Goal: Information Seeking & Learning: Find specific fact

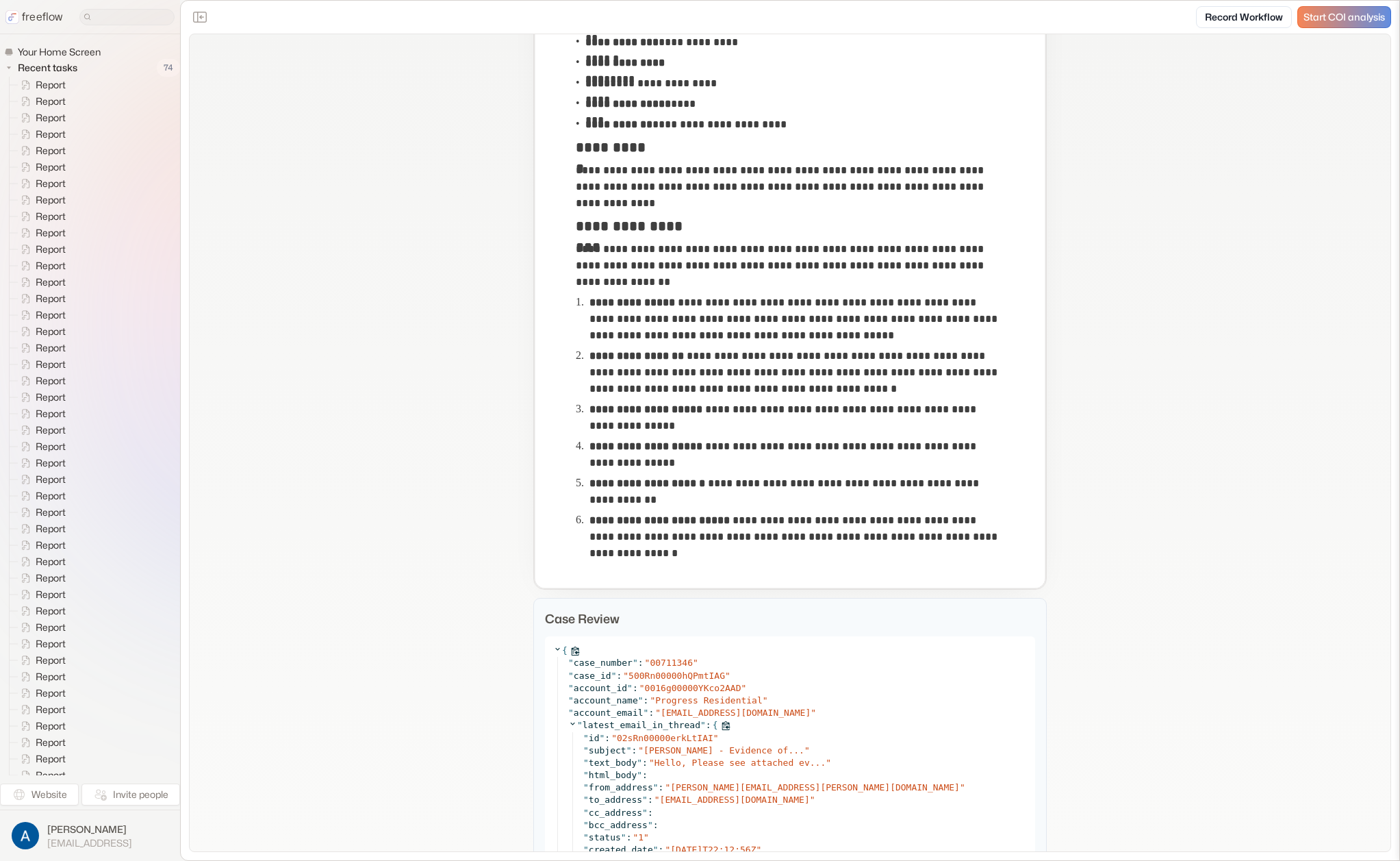
scroll to position [11, 0]
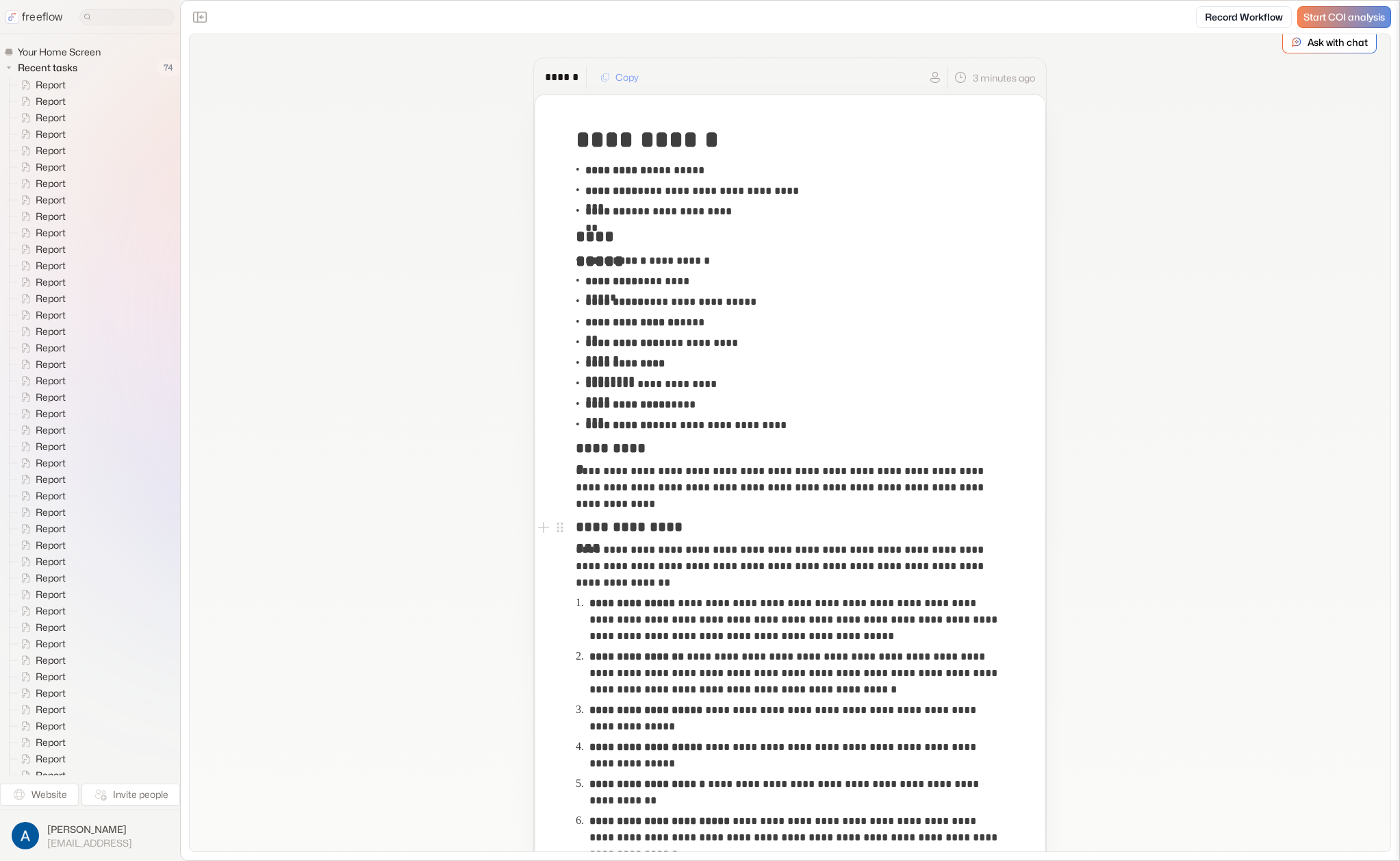
drag, startPoint x: 463, startPoint y: 529, endPoint x: 458, endPoint y: 555, distance: 26.5
drag, startPoint x: 458, startPoint y: 555, endPoint x: 424, endPoint y: 654, distance: 104.7
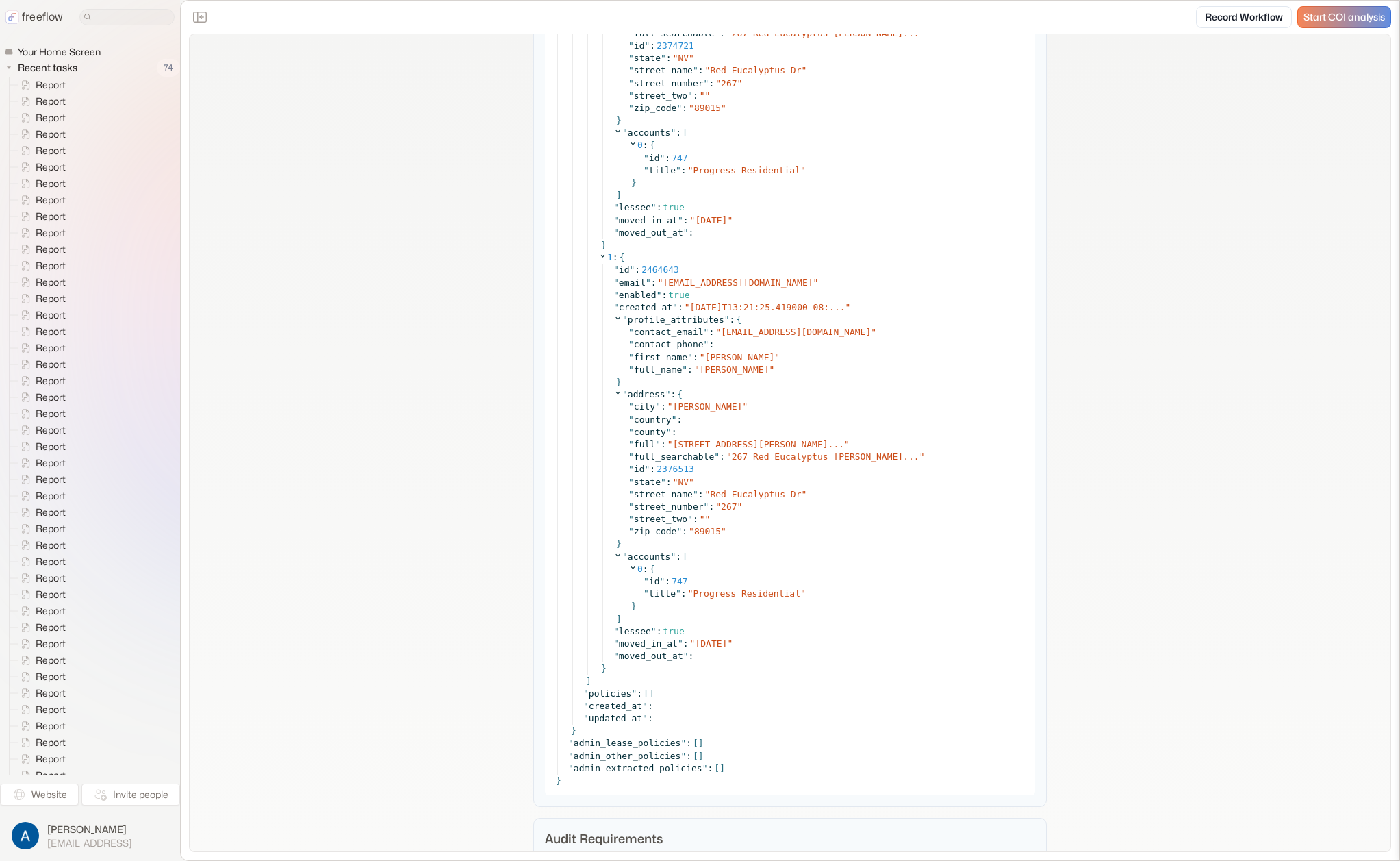
scroll to position [4463, 0]
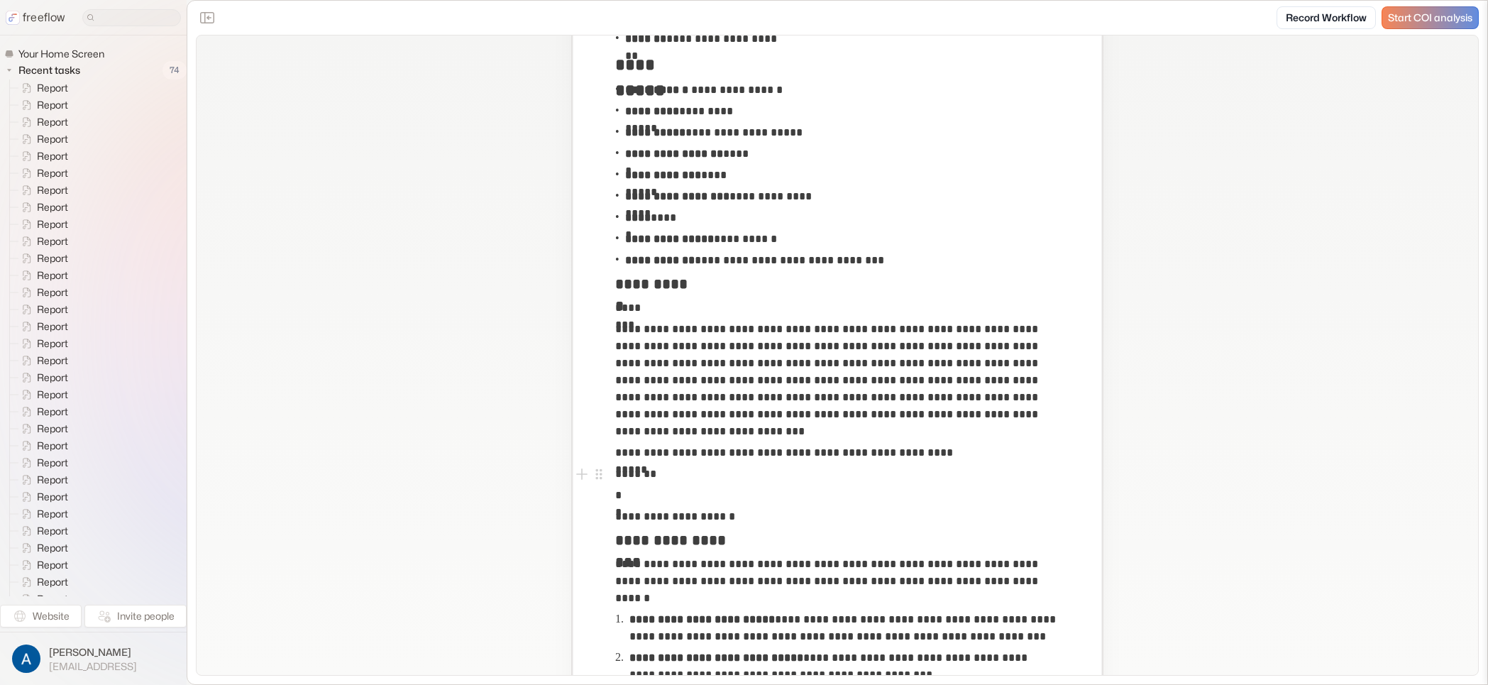
scroll to position [357, 0]
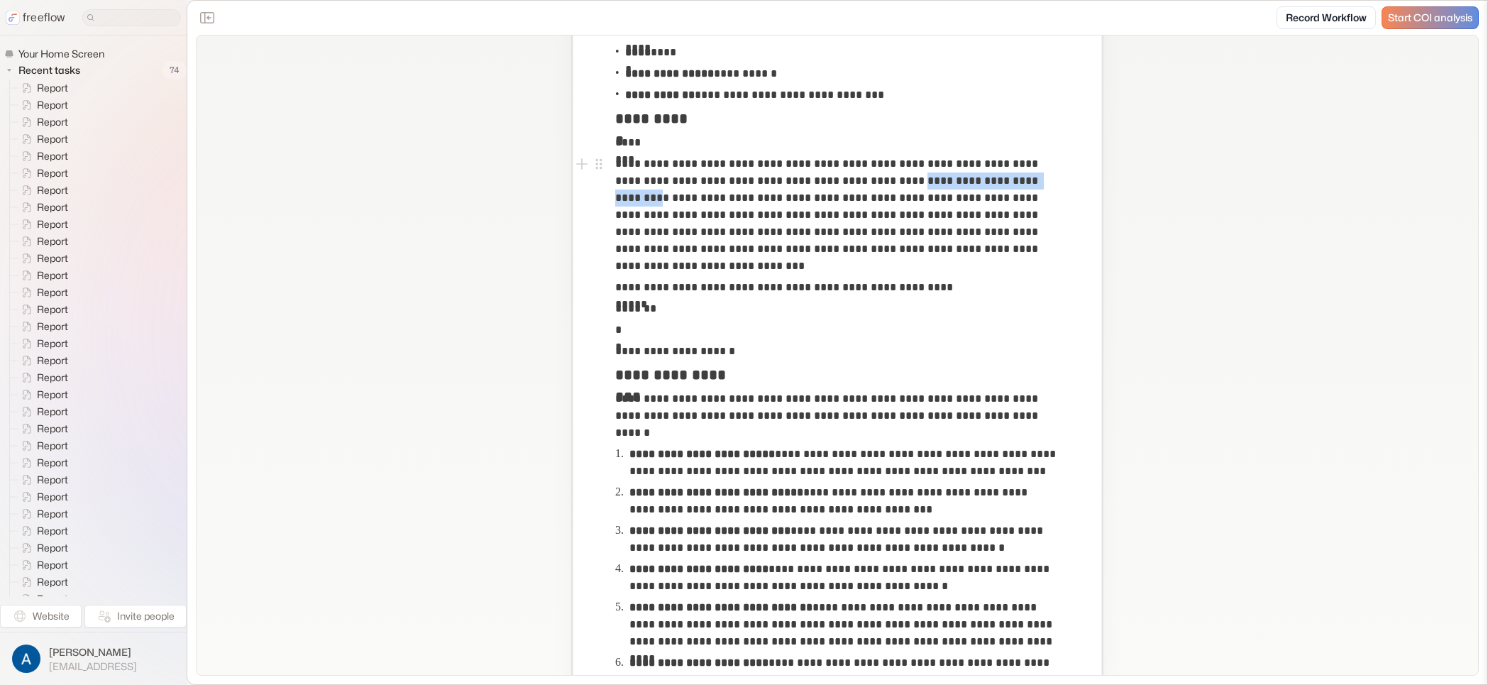
drag, startPoint x: 870, startPoint y: 179, endPoint x: 1016, endPoint y: 179, distance: 145.4
click at [1016, 179] on p "**********" at bounding box center [837, 214] width 444 height 119
drag, startPoint x: 760, startPoint y: 194, endPoint x: 611, endPoint y: 196, distance: 149.7
click at [615, 196] on p "**********" at bounding box center [837, 214] width 444 height 119
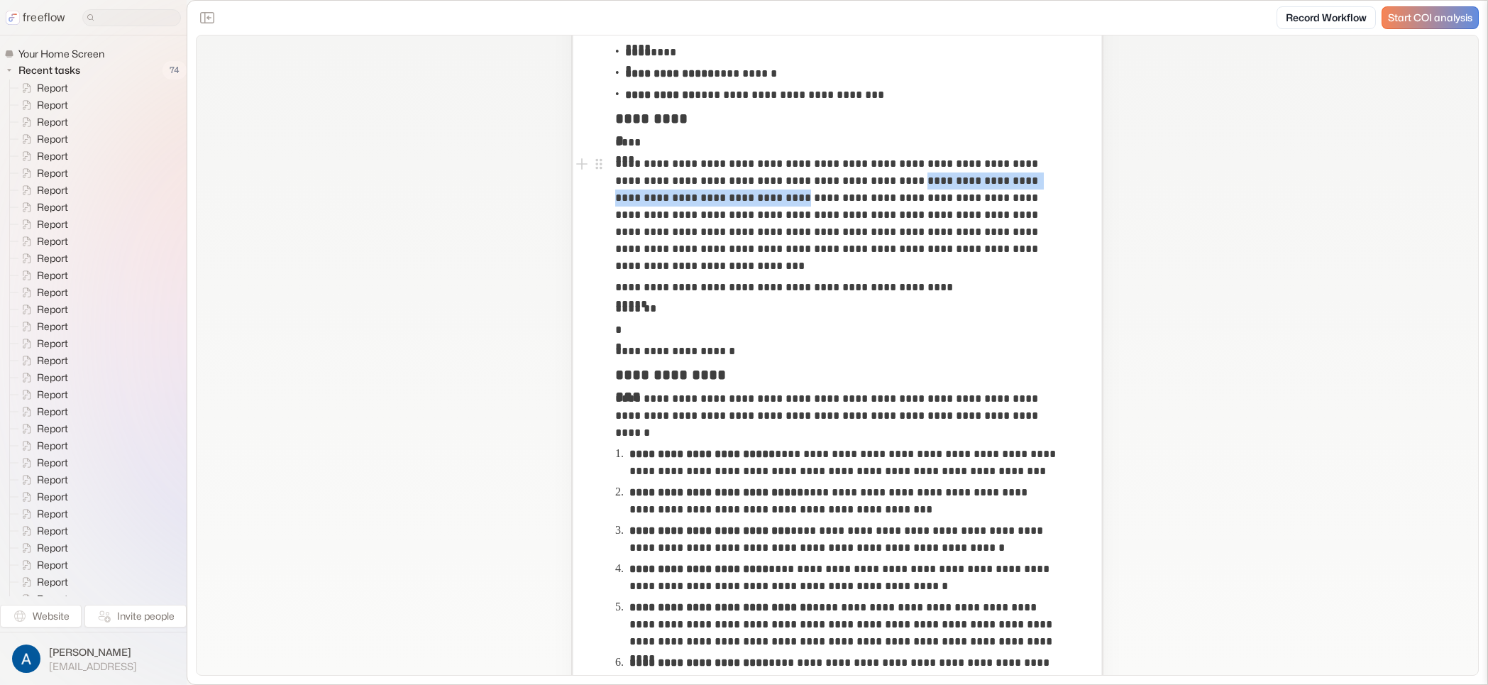
drag, startPoint x: 867, startPoint y: 186, endPoint x: 759, endPoint y: 191, distance: 107.9
click at [759, 191] on p "**********" at bounding box center [837, 214] width 444 height 119
click at [757, 201] on p "**********" at bounding box center [837, 214] width 444 height 119
drag, startPoint x: 865, startPoint y: 184, endPoint x: 761, endPoint y: 199, distance: 104.6
click at [761, 199] on p "**********" at bounding box center [837, 214] width 444 height 119
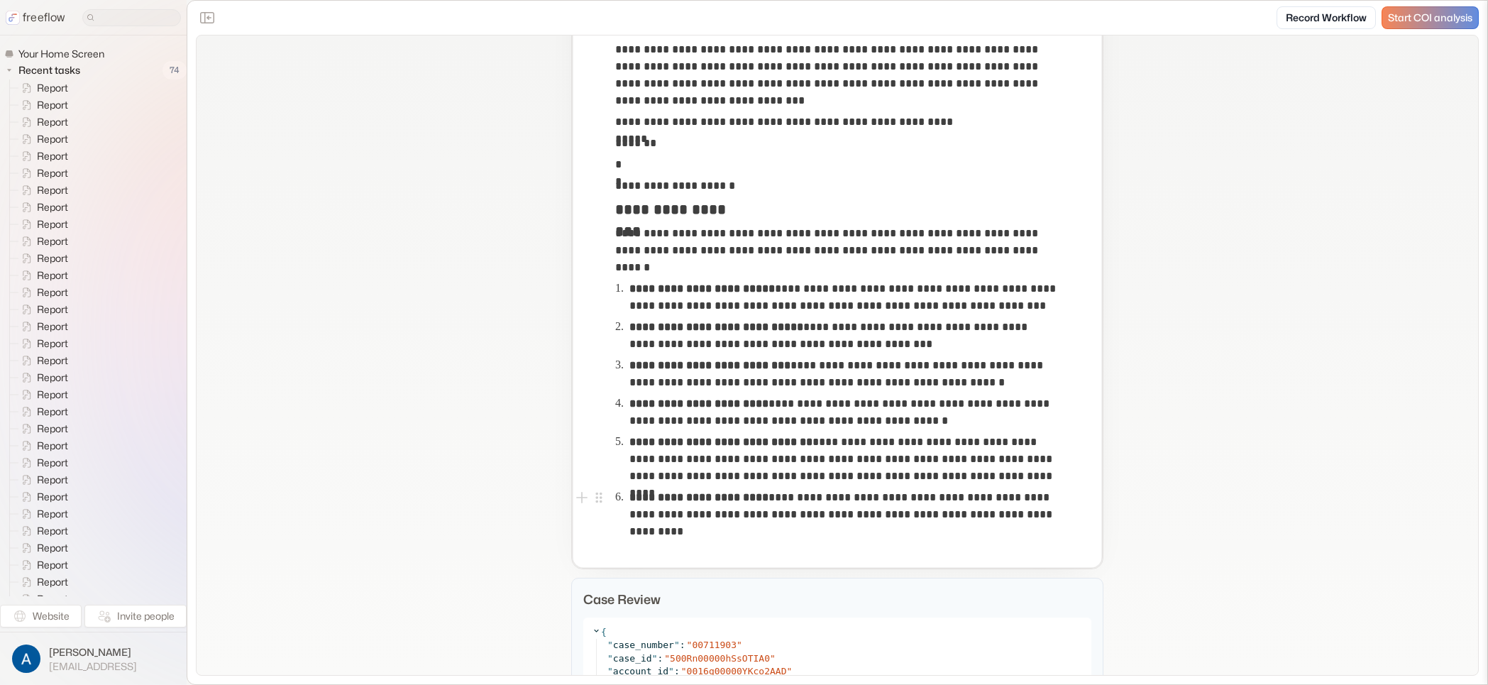
scroll to position [0, 0]
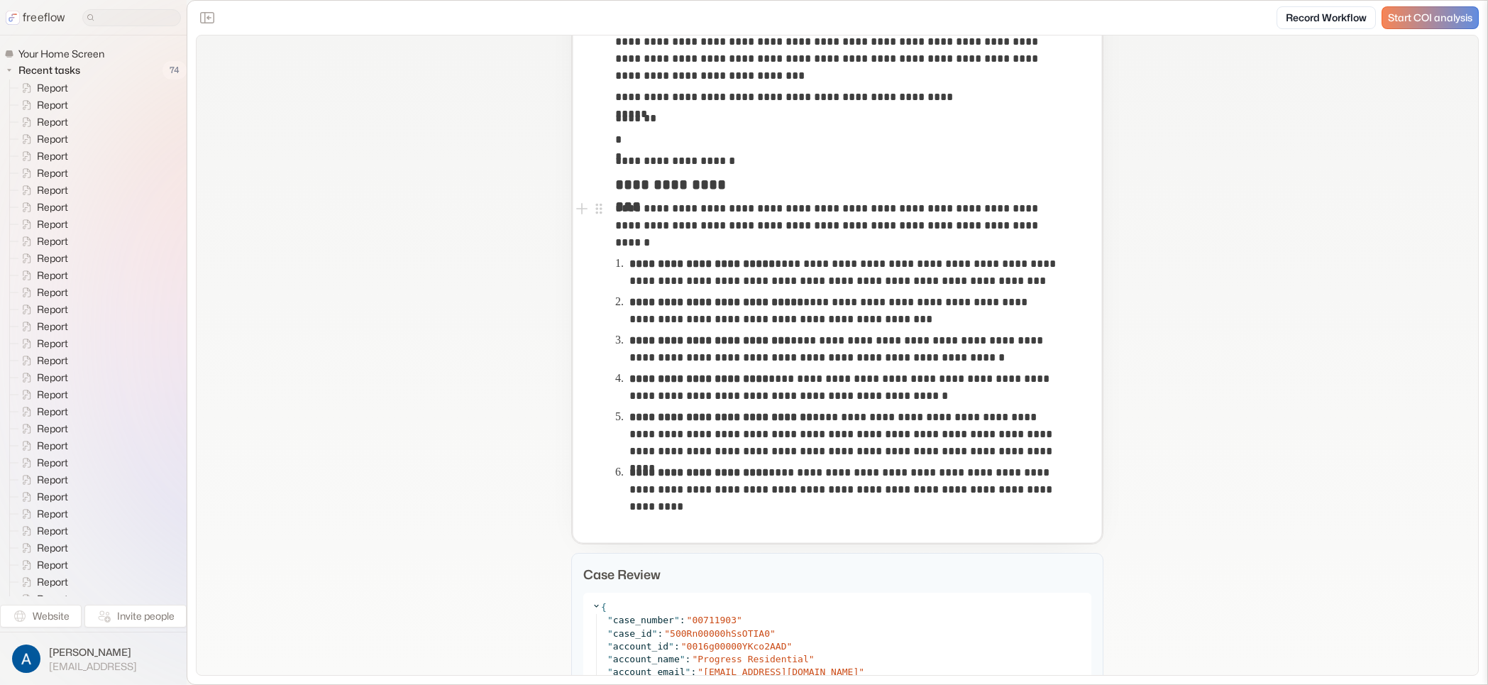
scroll to position [831, 0]
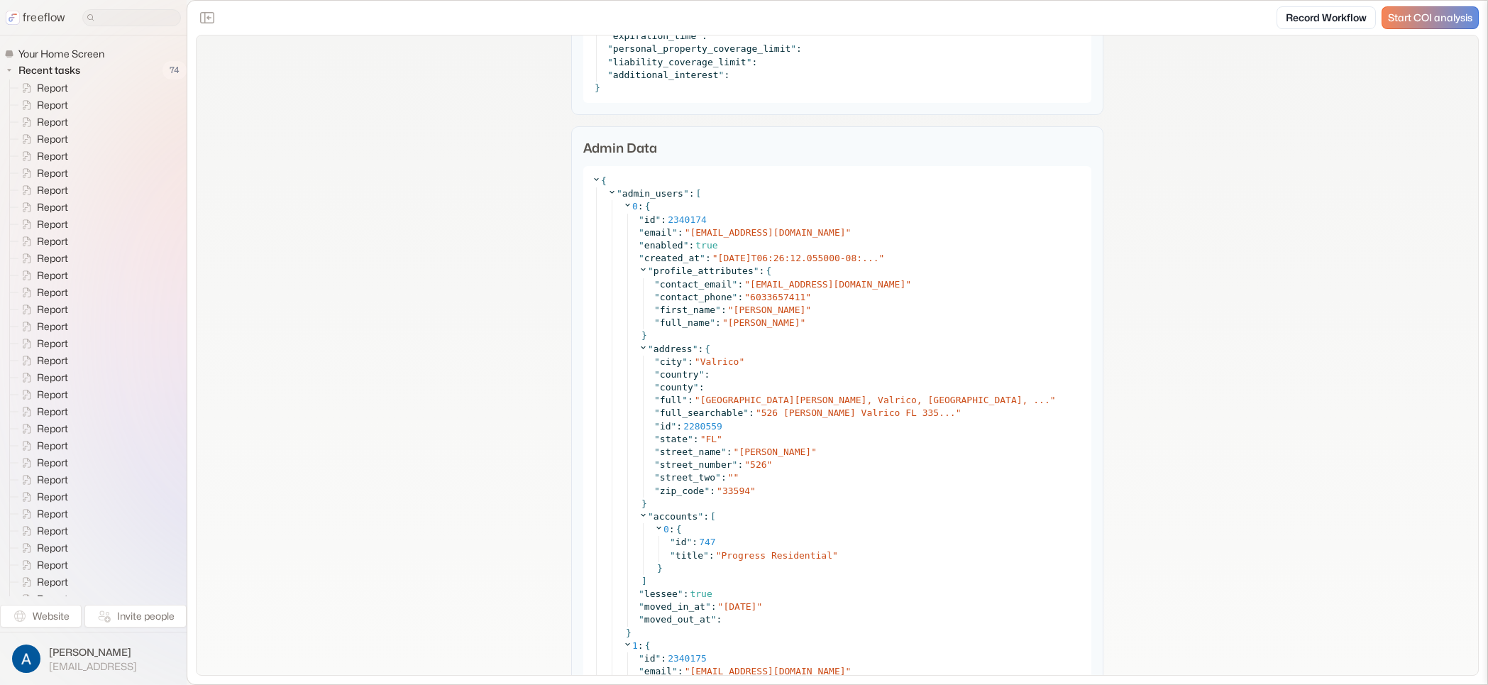
scroll to position [2213, 0]
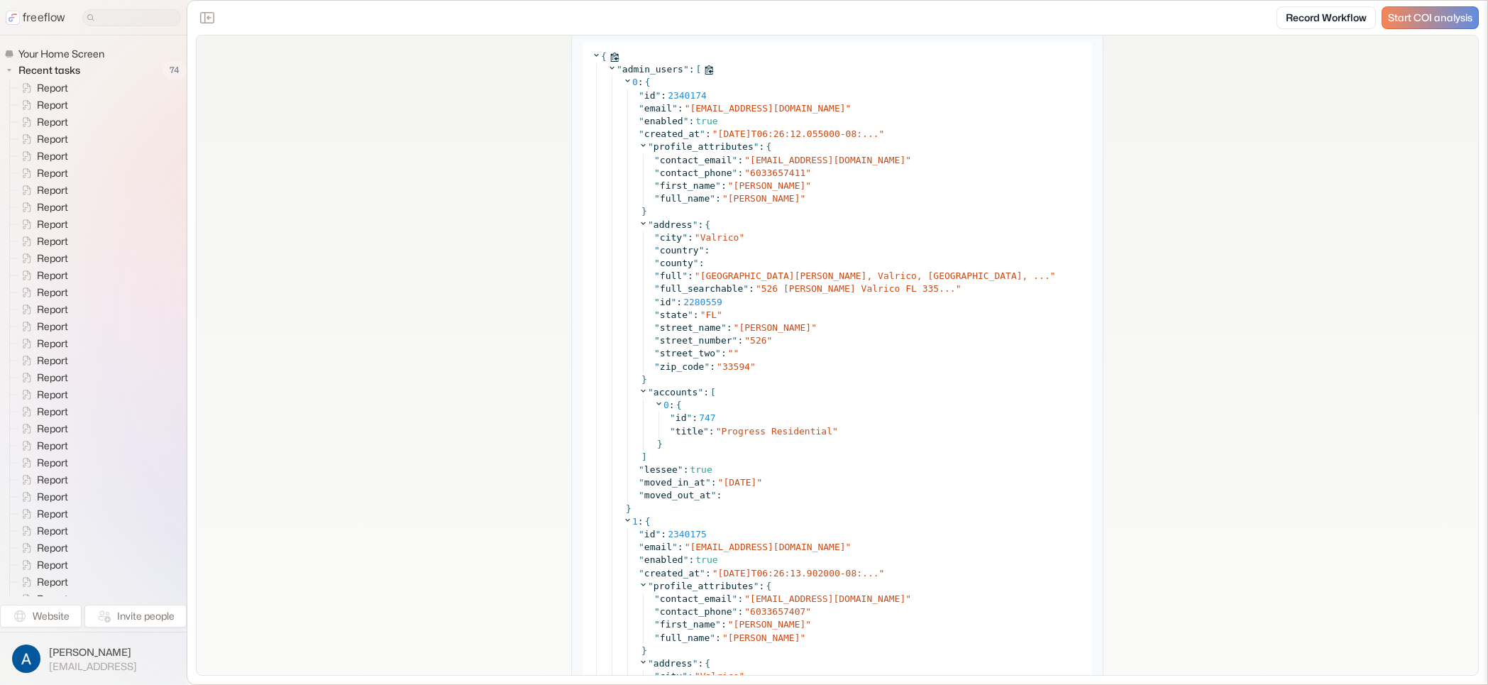
click at [607, 70] on icon at bounding box center [611, 67] width 9 height 9
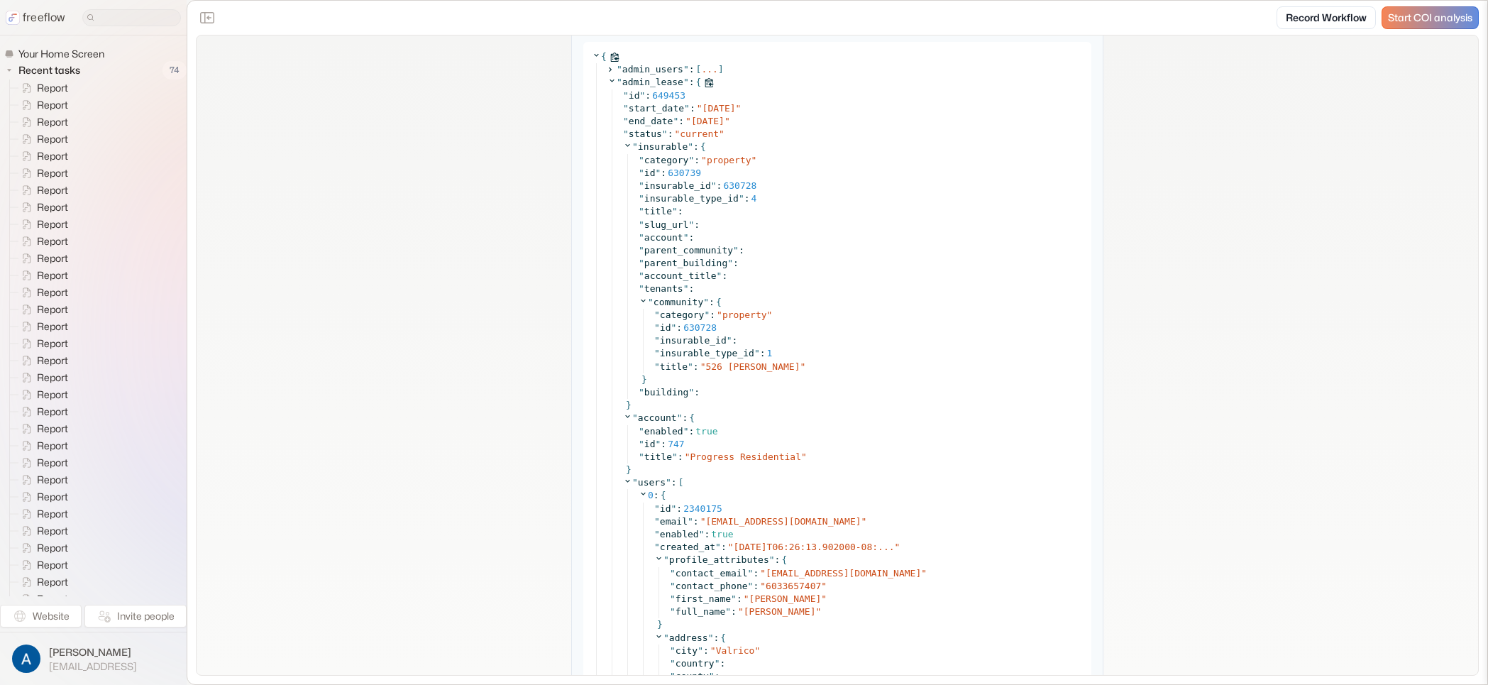
click at [607, 80] on icon at bounding box center [611, 80] width 9 height 9
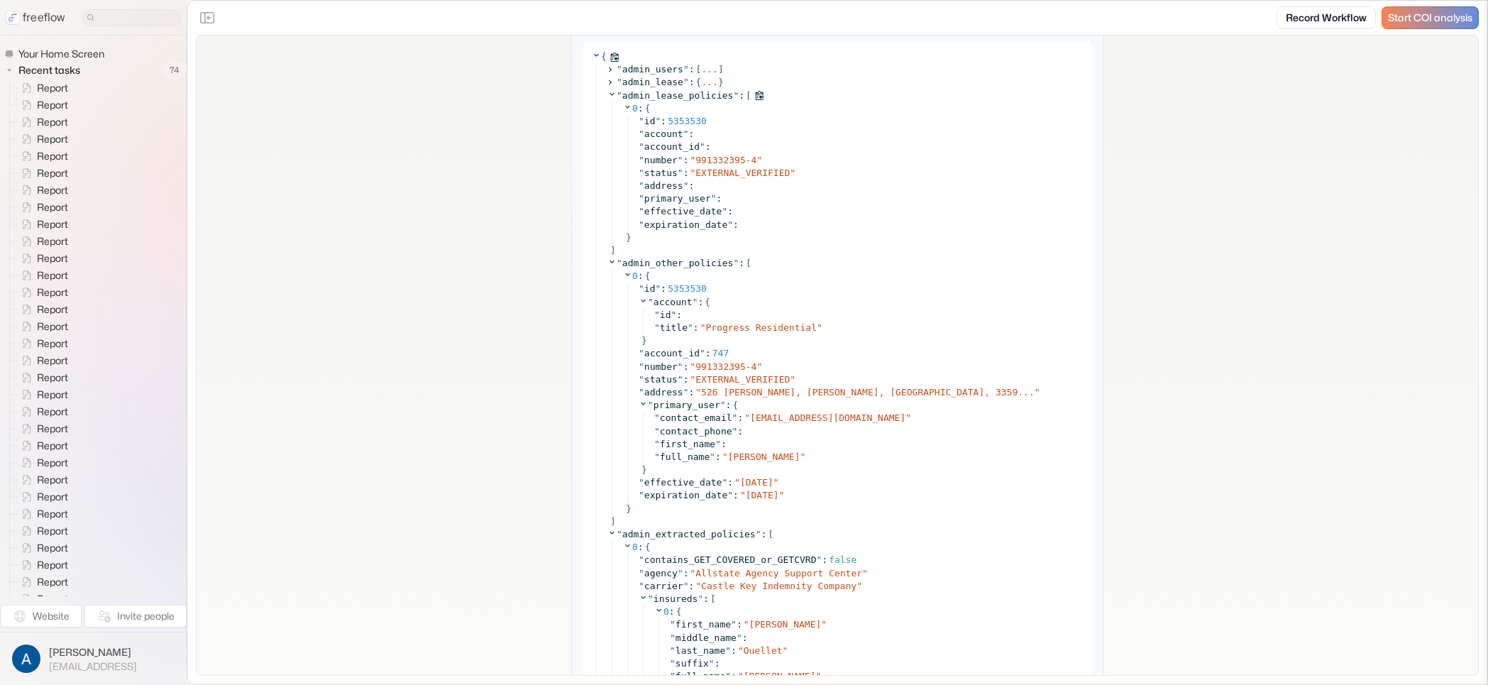
click at [607, 92] on icon at bounding box center [611, 93] width 9 height 9
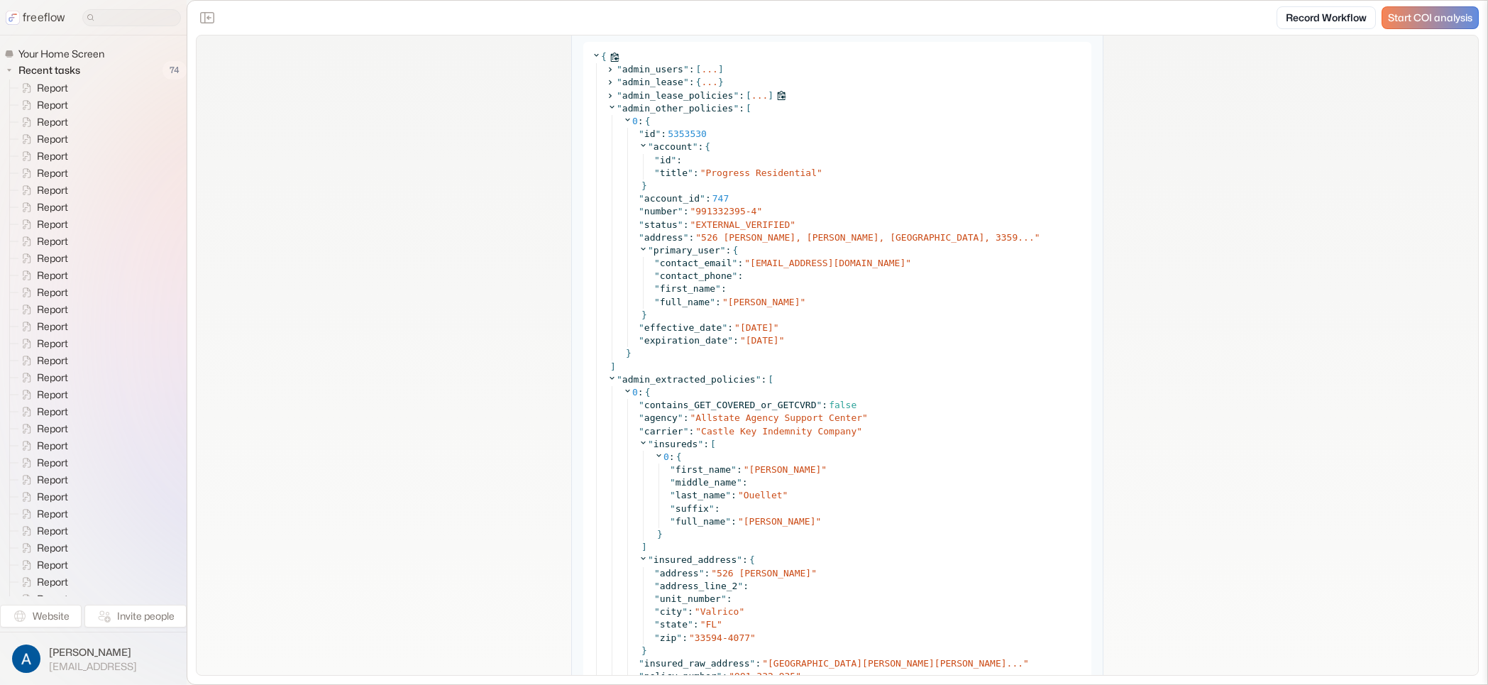
click at [606, 96] on icon at bounding box center [609, 95] width 9 height 9
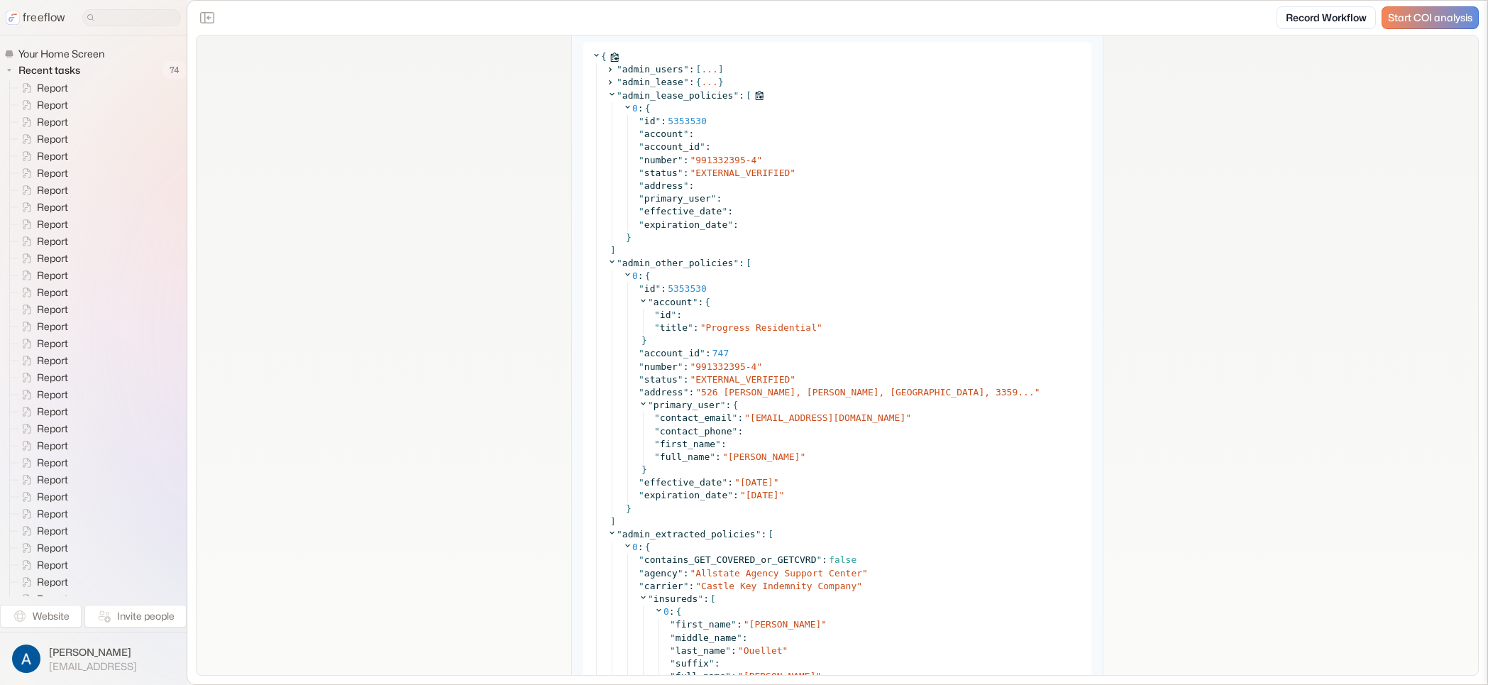
click at [607, 96] on icon at bounding box center [611, 93] width 9 height 9
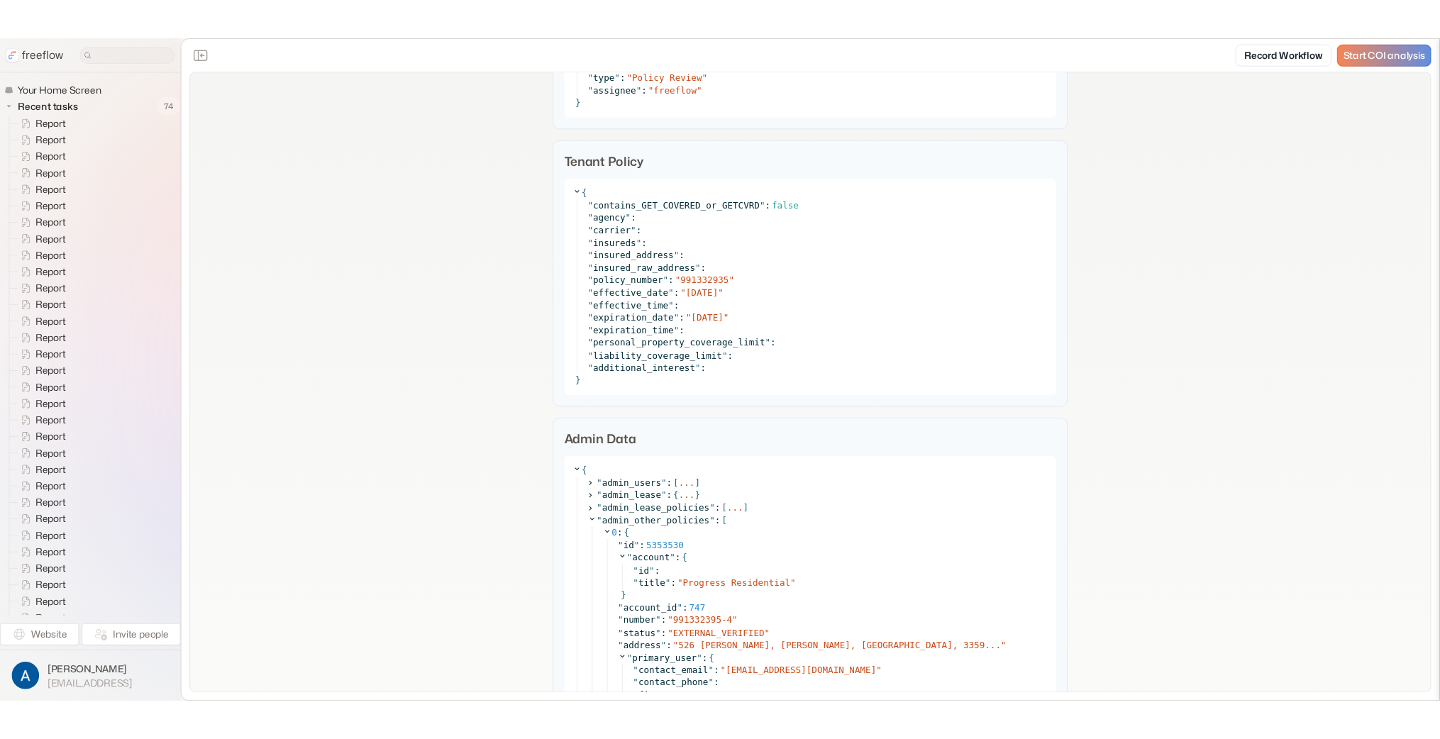
scroll to position [1869, 0]
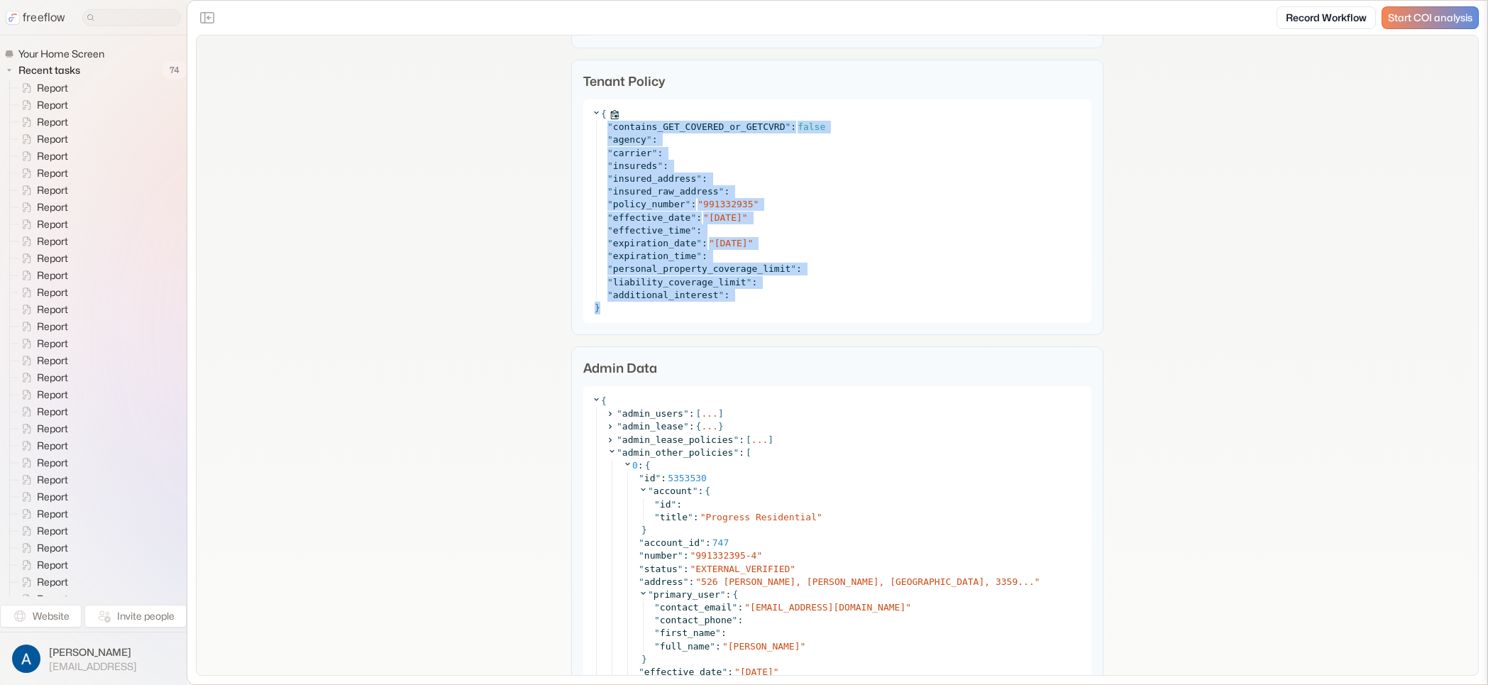
drag, startPoint x: 752, startPoint y: 312, endPoint x: 561, endPoint y: 123, distance: 268.9
click at [571, 124] on div "Tenant Policy { " contains_GET_COVERED_or_GETCVRD " : false " agency " : " carr…" at bounding box center [837, 197] width 532 height 275
click at [543, 121] on div "**********" at bounding box center [837, 467] width 1281 height 4601
drag, startPoint x: 543, startPoint y: 123, endPoint x: 501, endPoint y: 320, distance: 201.6
click at [501, 320] on div "**********" at bounding box center [837, 467] width 1281 height 4601
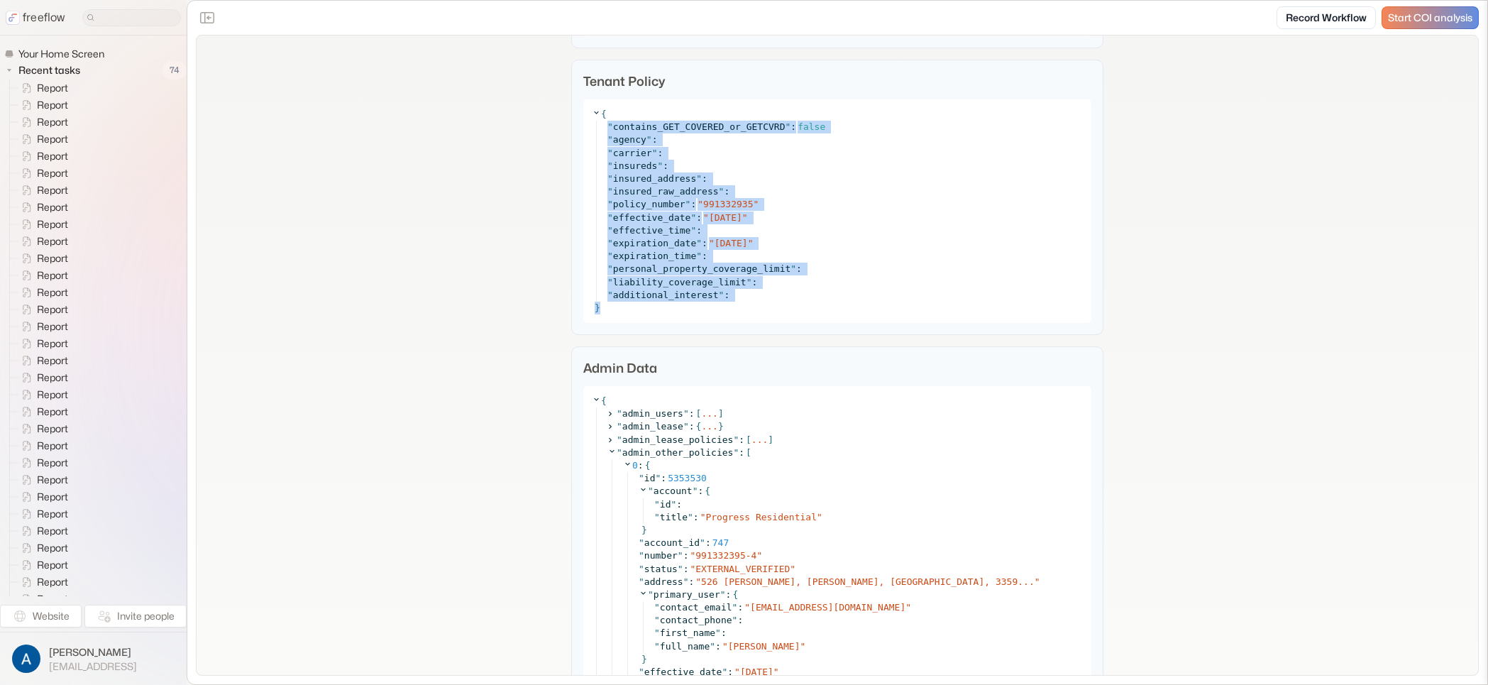
click at [486, 329] on div "**********" at bounding box center [837, 467] width 1281 height 4601
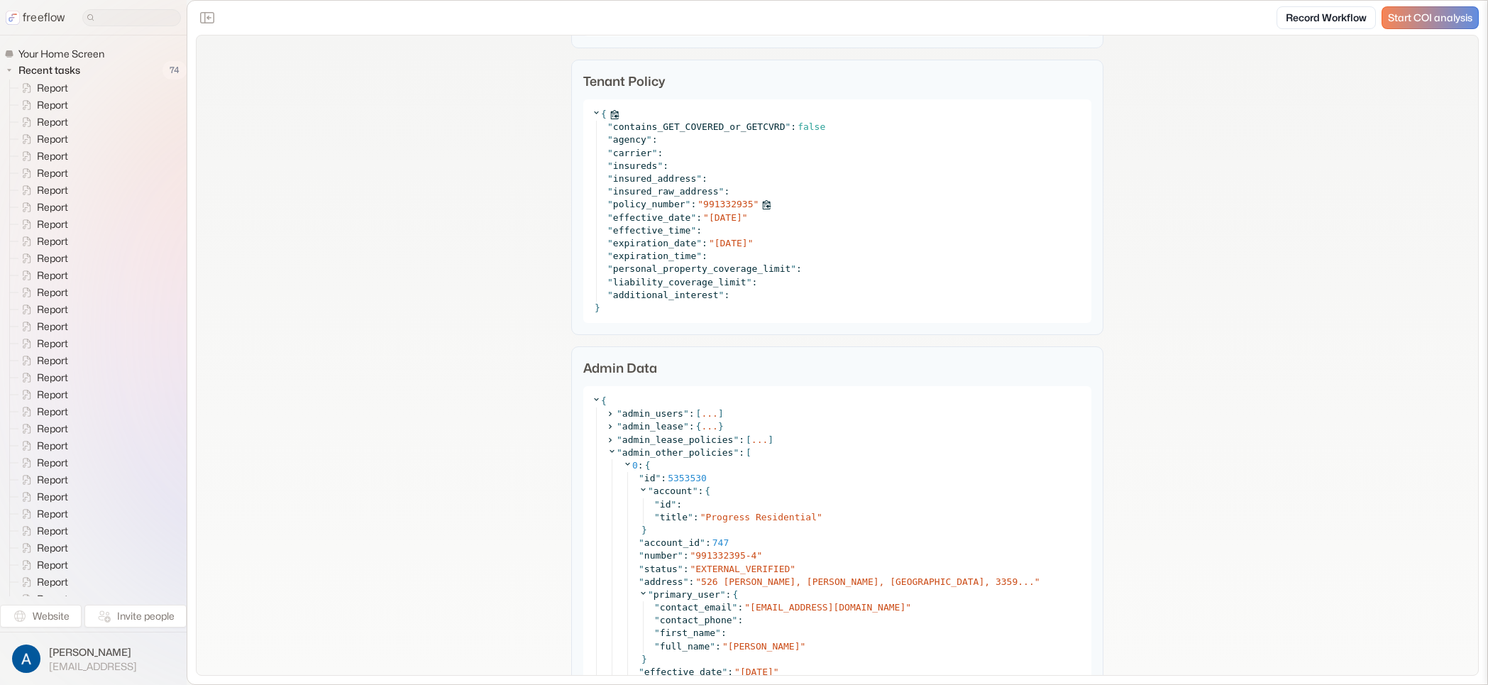
click at [708, 204] on span "991332935" at bounding box center [728, 204] width 50 height 11
click at [708, 205] on span "991332935" at bounding box center [728, 204] width 50 height 11
drag, startPoint x: 1348, startPoint y: 235, endPoint x: 1322, endPoint y: 203, distance: 41.3
click at [1347, 235] on div "**********" at bounding box center [837, 467] width 1281 height 4601
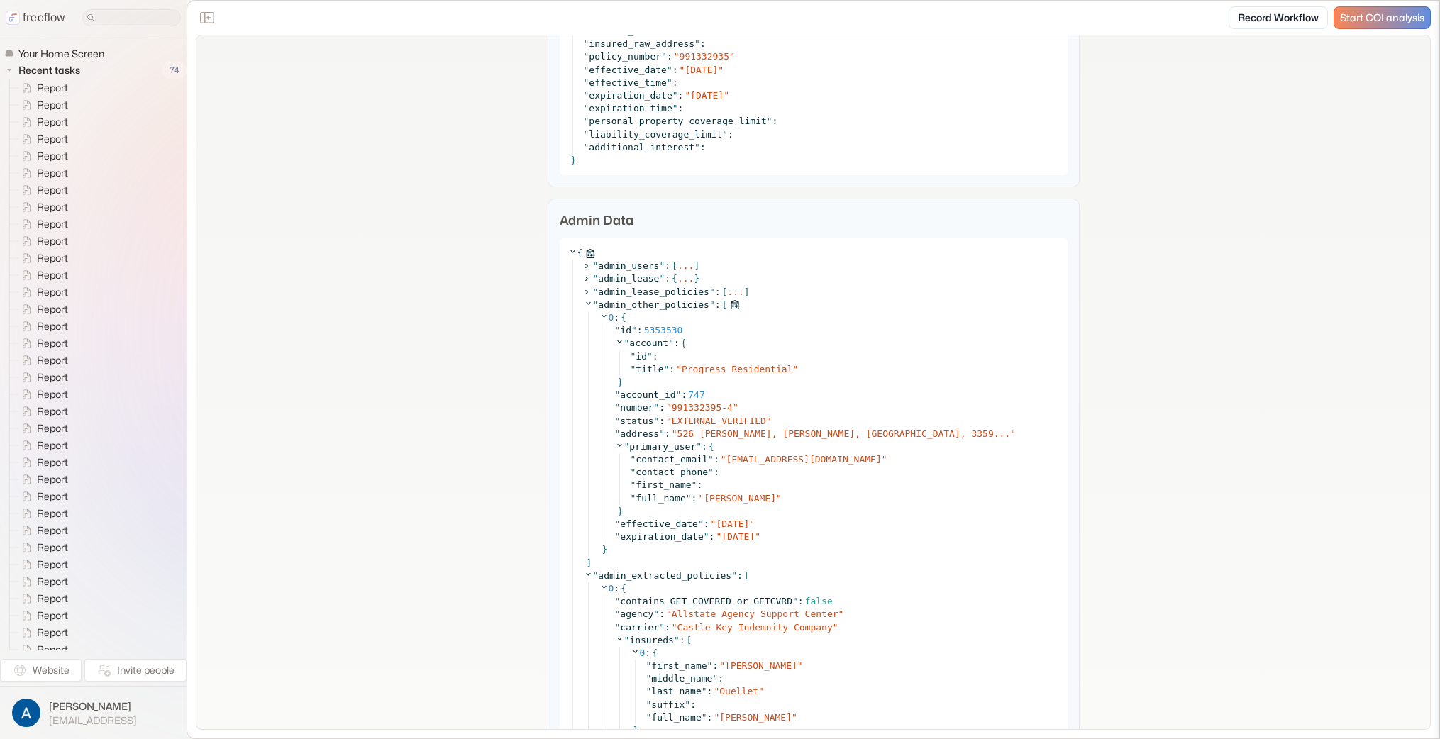
scroll to position [2042, 0]
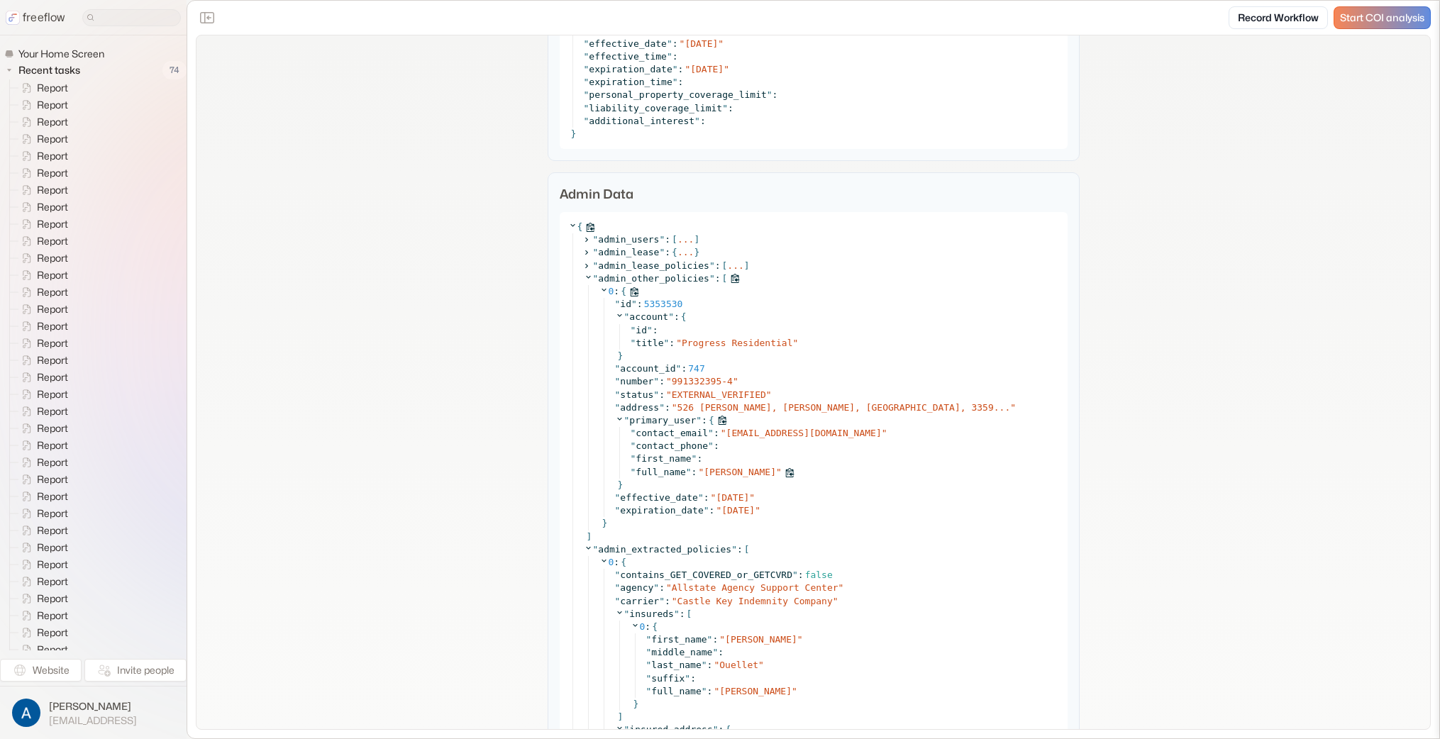
drag, startPoint x: 707, startPoint y: 475, endPoint x: 756, endPoint y: 475, distance: 49.0
click at [756, 475] on span "Lisa Ouellet" at bounding box center [740, 472] width 72 height 11
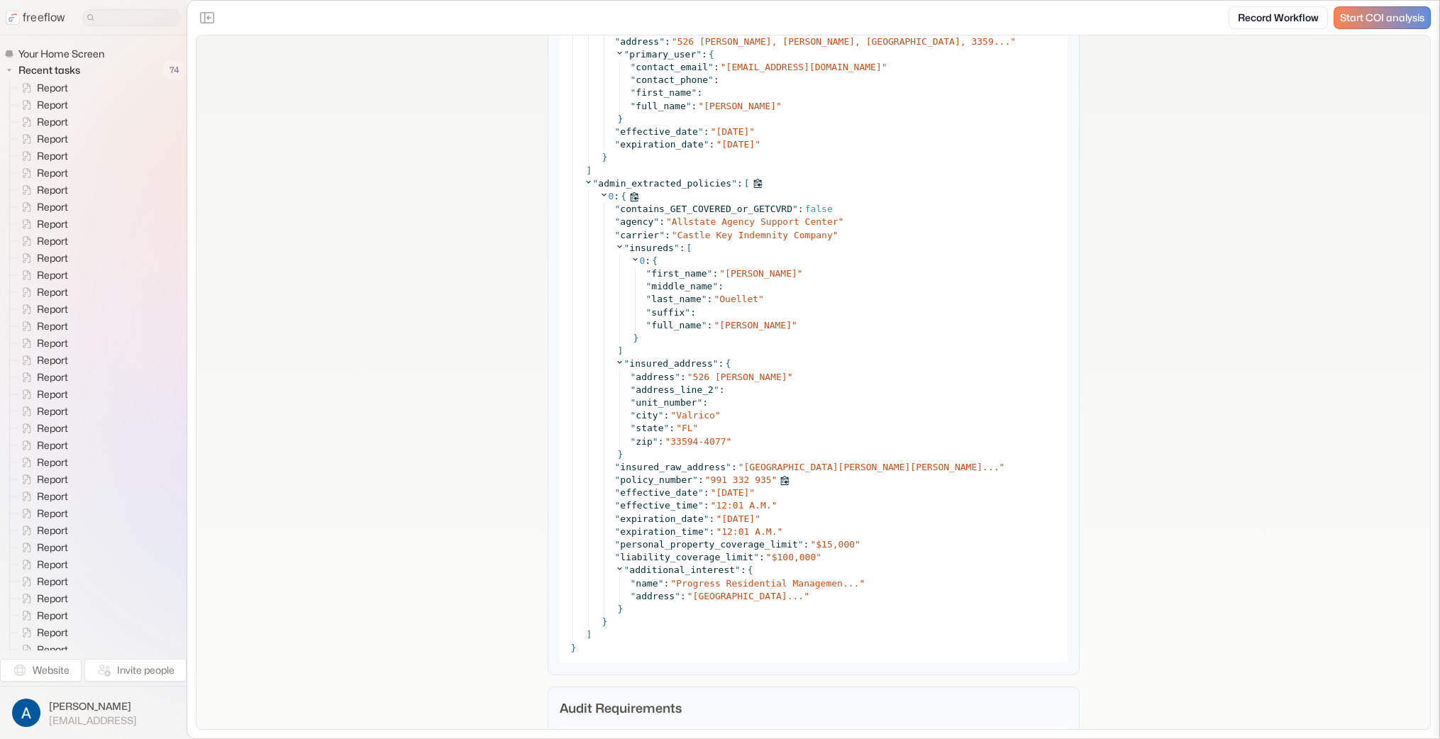
scroll to position [2422, 0]
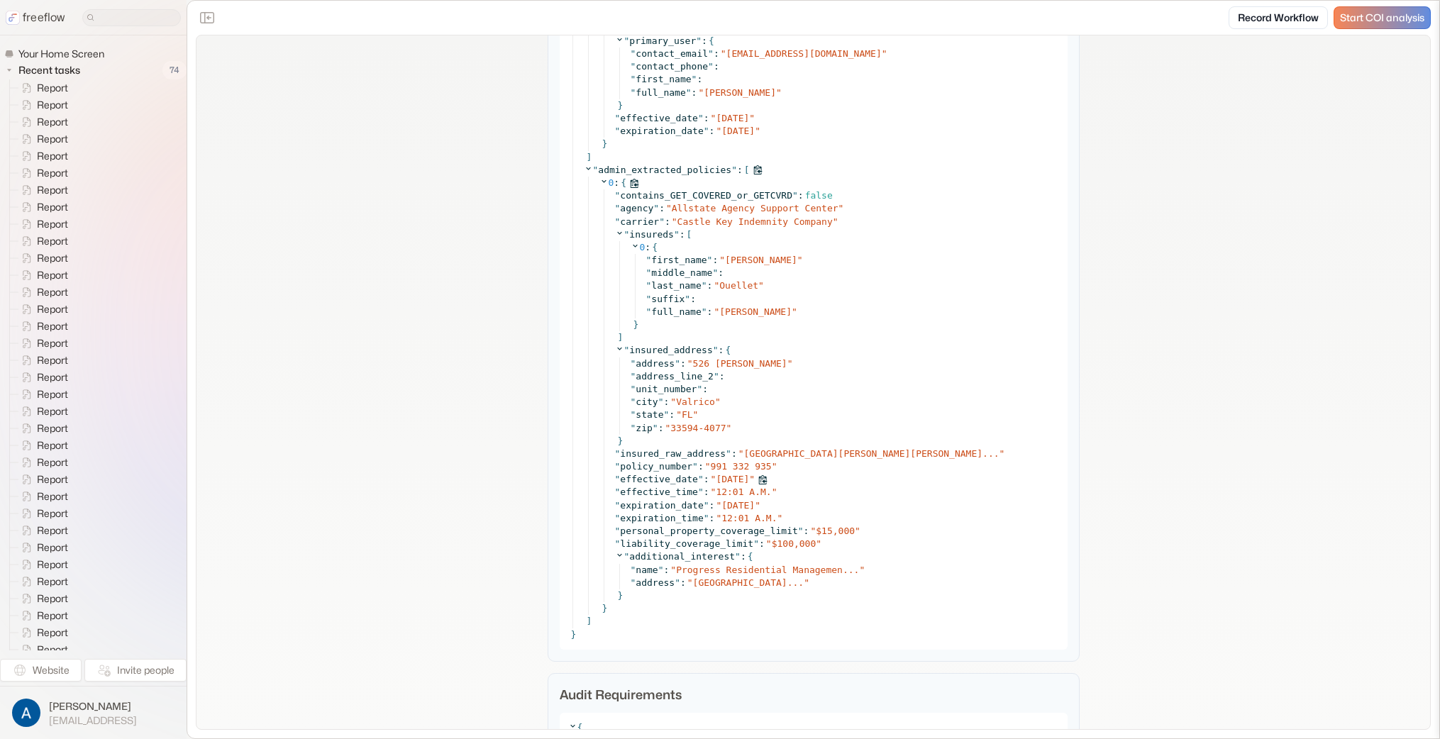
drag, startPoint x: 718, startPoint y: 476, endPoint x: 767, endPoint y: 478, distance: 49.0
click at [767, 478] on div "" effective_date " : " 2024-10-08 "" at bounding box center [837, 479] width 444 height 13
drag, startPoint x: 722, startPoint y: 504, endPoint x: 773, endPoint y: 505, distance: 50.4
click at [773, 505] on div "" expiration_date " : " 2025-10-08 "" at bounding box center [837, 505] width 444 height 13
drag, startPoint x: 684, startPoint y: 428, endPoint x: 729, endPoint y: 433, distance: 45.7
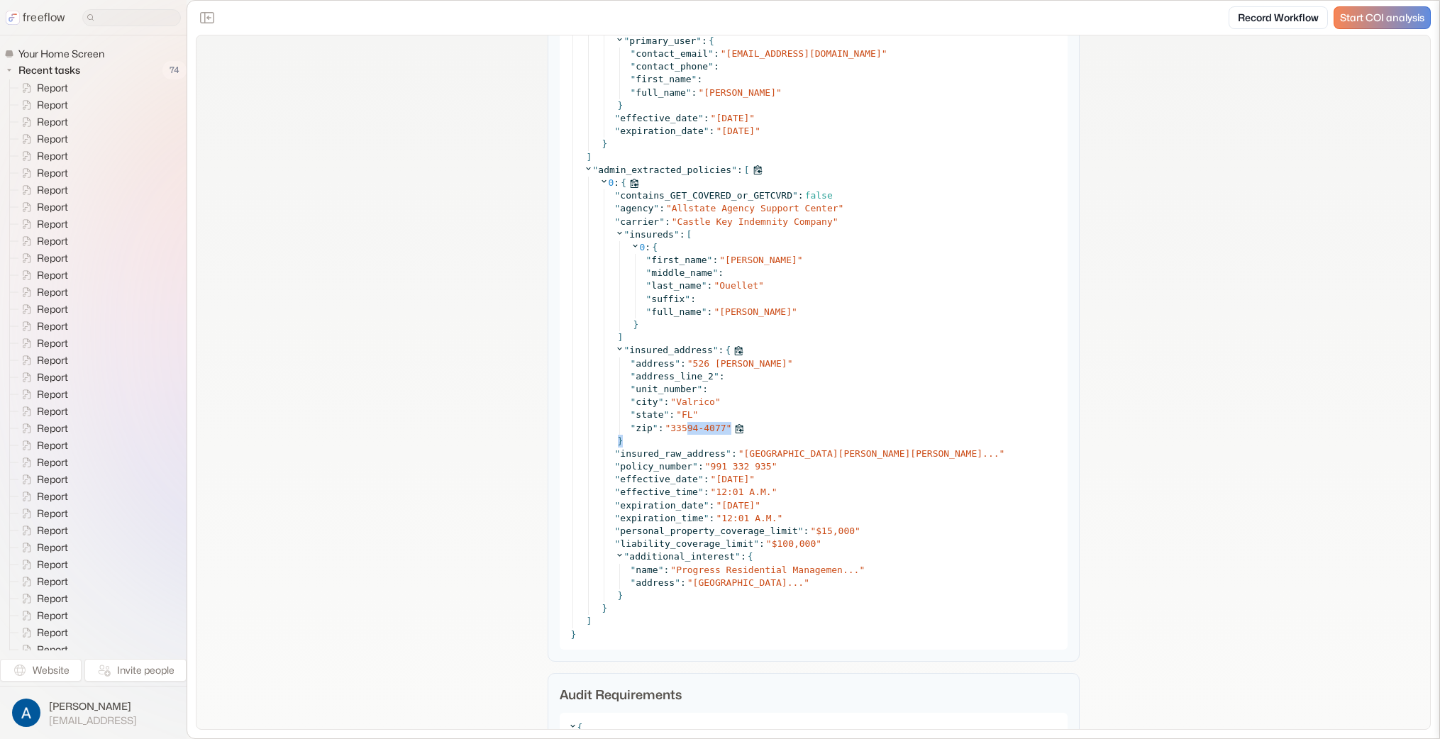
click at [729, 433] on div "" zip " : " 33594-4077 "" at bounding box center [845, 428] width 428 height 13
drag, startPoint x: 804, startPoint y: 309, endPoint x: 615, endPoint y: 254, distance: 197.3
click at [619, 254] on div "0 : { " first_name " : " Lisa " " middle_name " : " last_name " : " Ouellet " "…" at bounding box center [839, 286] width 440 height 90
drag, startPoint x: 551, startPoint y: 242, endPoint x: 657, endPoint y: 343, distance: 146.5
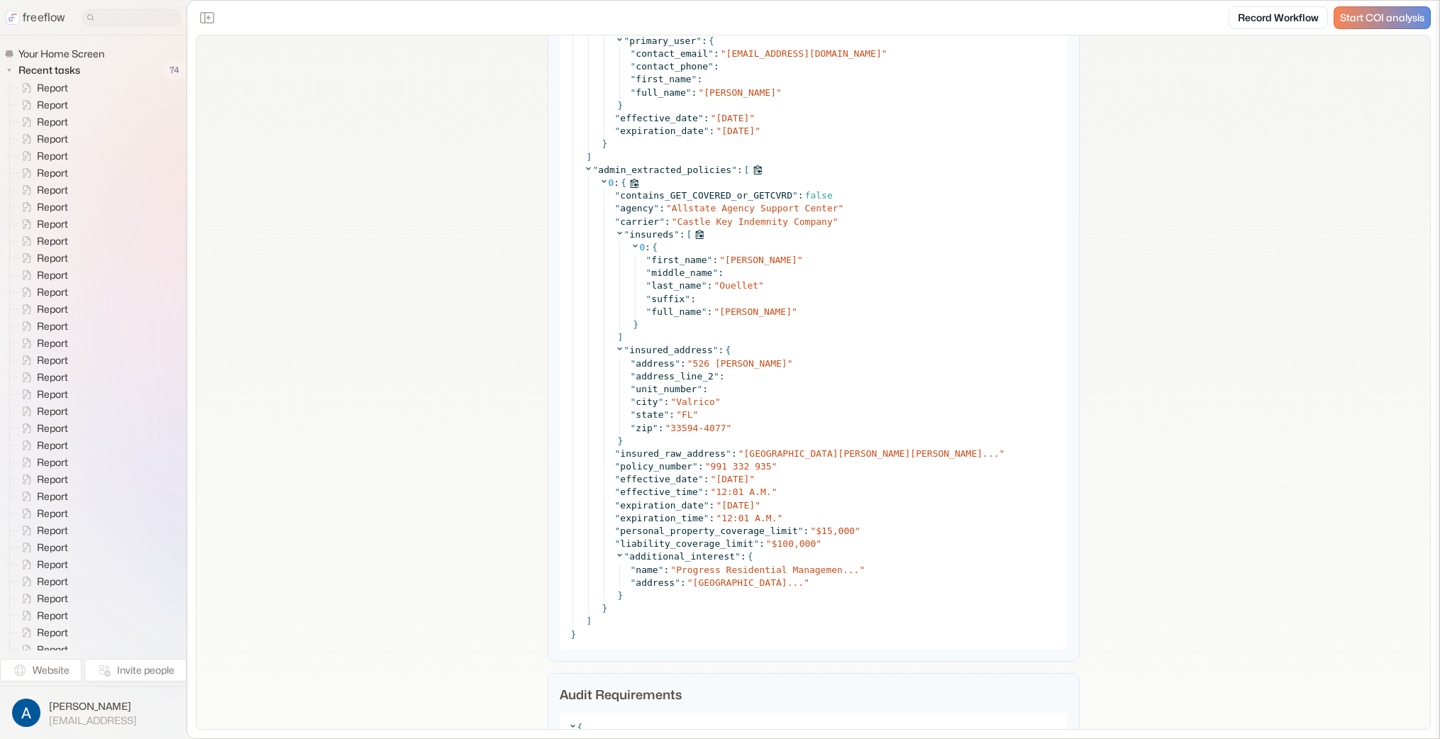
click at [656, 347] on div "Admin Data { " admin_users " : [ ... ] " admin_lease " : { ... } " admin_lease_…" at bounding box center [814, 227] width 532 height 869
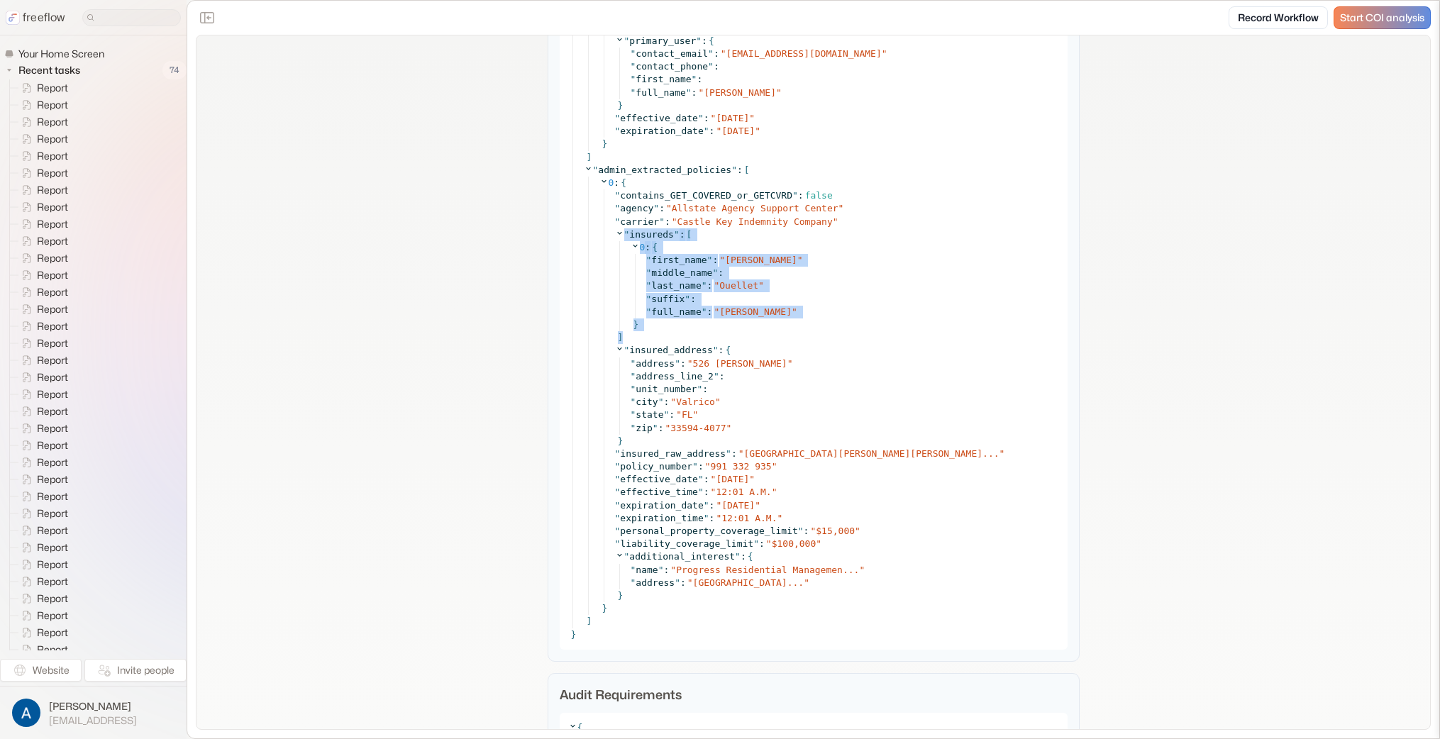
drag, startPoint x: 637, startPoint y: 327, endPoint x: 534, endPoint y: 234, distance: 138.6
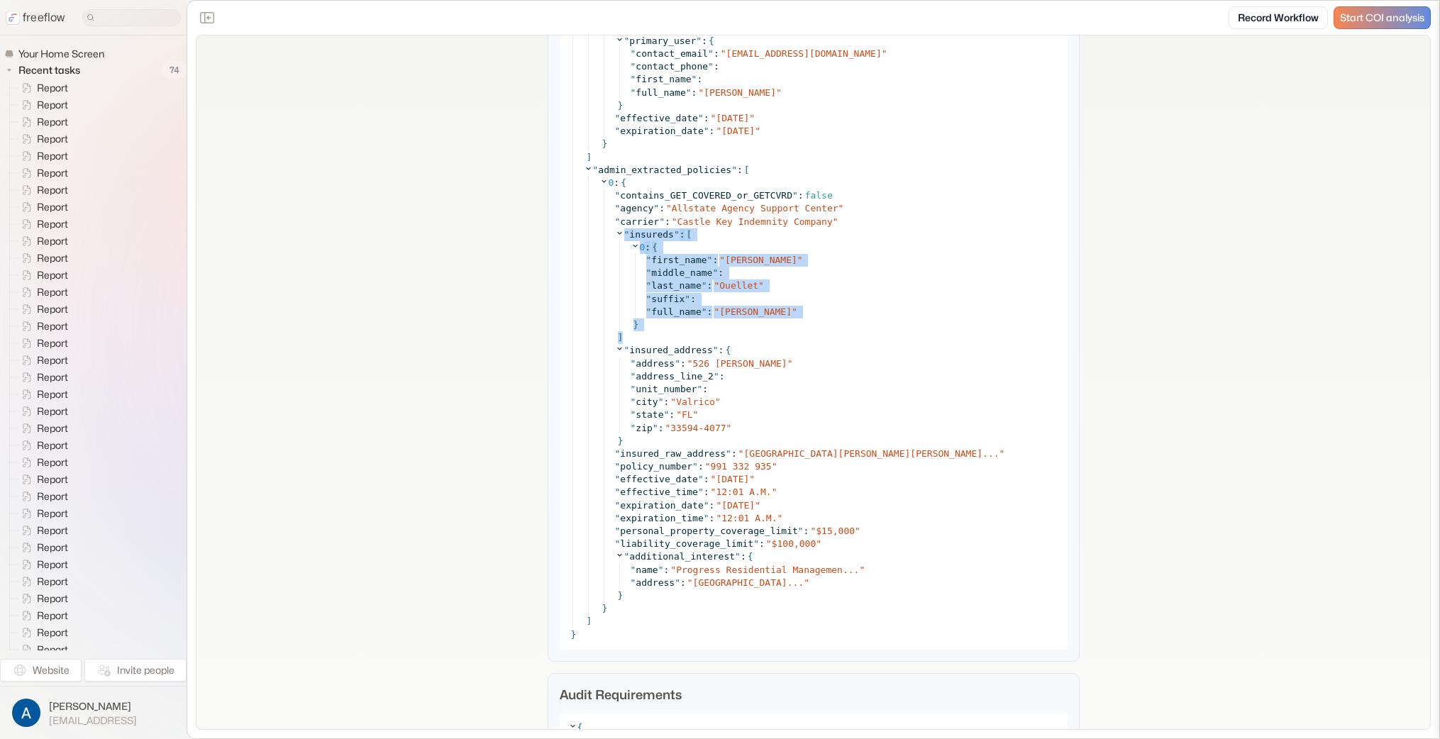
drag, startPoint x: 530, startPoint y: 230, endPoint x: 546, endPoint y: 348, distance: 118.9
drag, startPoint x: 626, startPoint y: 336, endPoint x: 529, endPoint y: 229, distance: 144.1
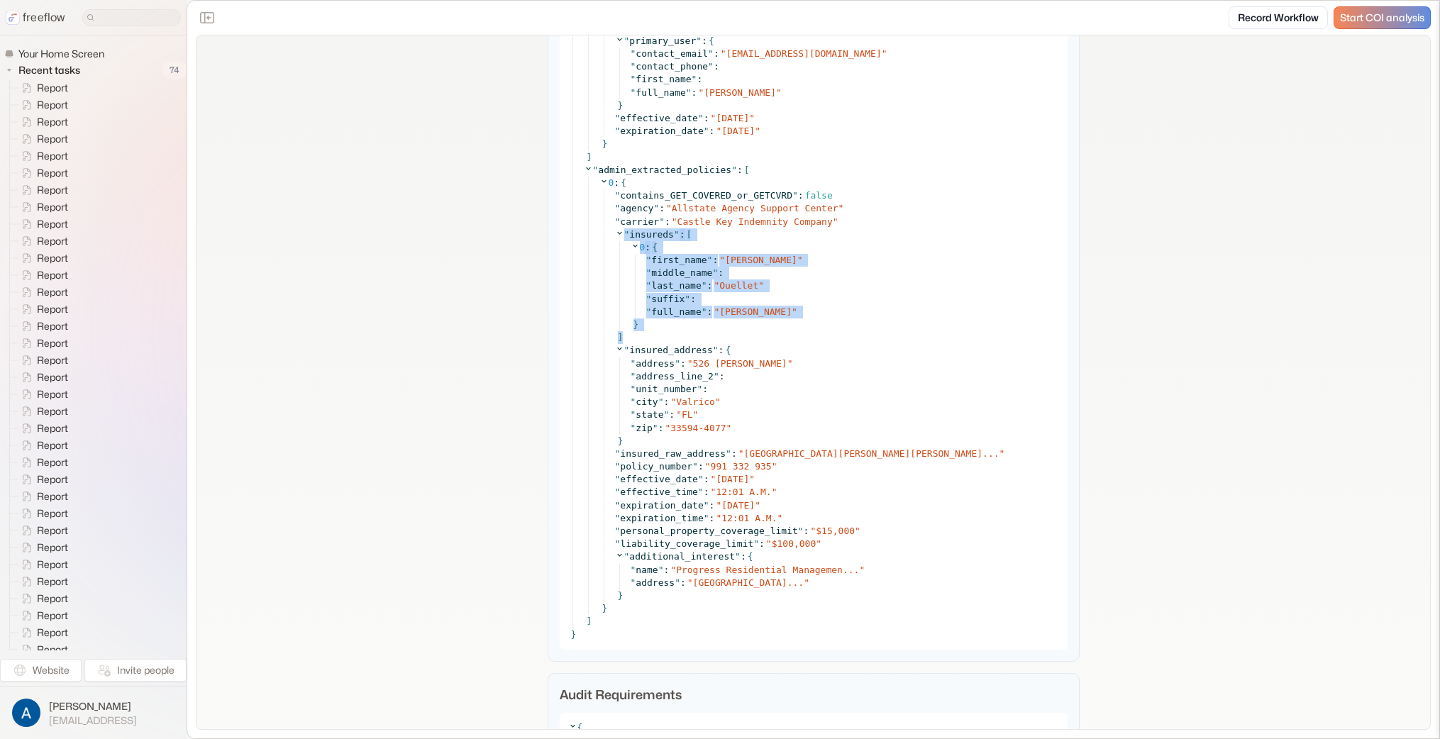
drag, startPoint x: 532, startPoint y: 236, endPoint x: 532, endPoint y: 351, distance: 114.9
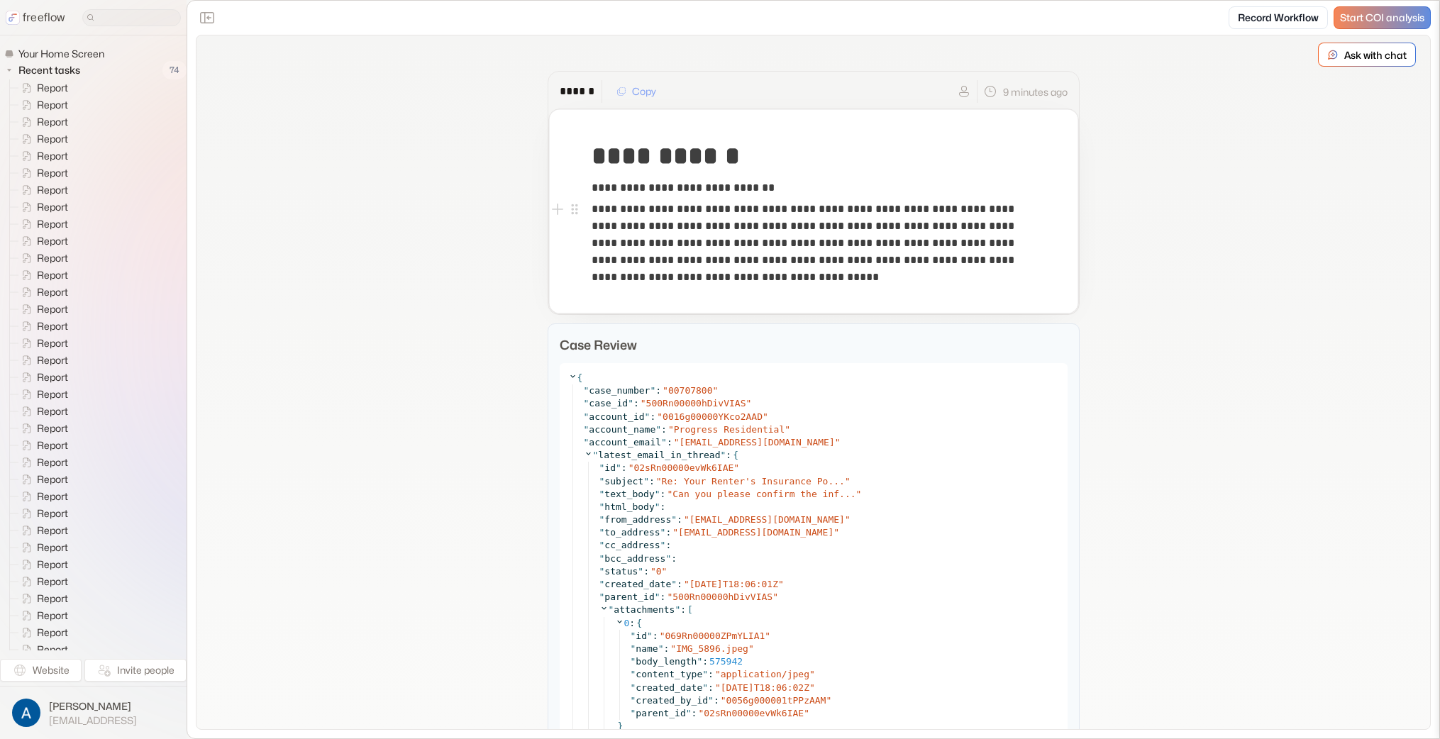
drag, startPoint x: 391, startPoint y: 398, endPoint x: 393, endPoint y: 390, distance: 8.1
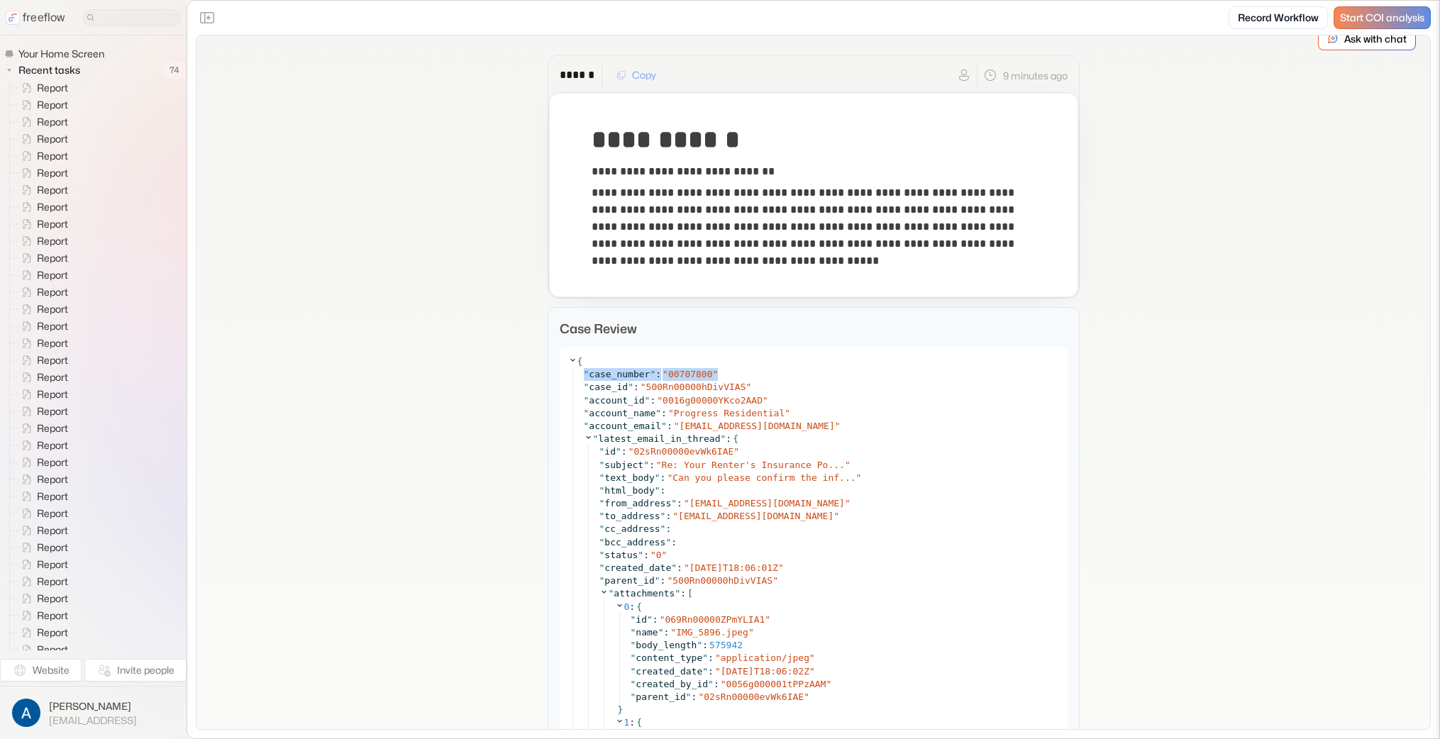
scroll to position [17, 0]
drag, startPoint x: 832, startPoint y: 264, endPoint x: 773, endPoint y: 249, distance: 61.4
click at [832, 264] on p "**********" at bounding box center [814, 226] width 444 height 85
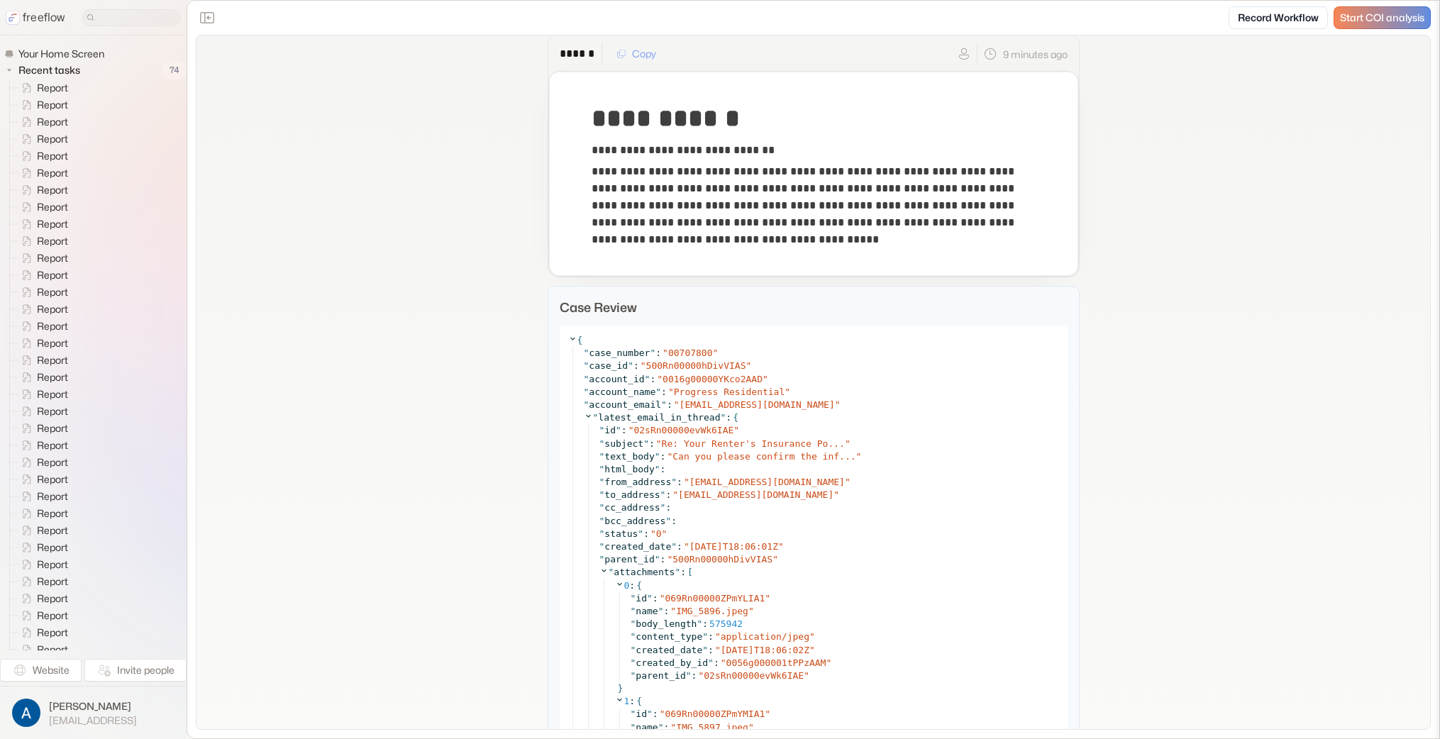
click at [443, 307] on div "**********" at bounding box center [814, 744] width 1234 height 1492
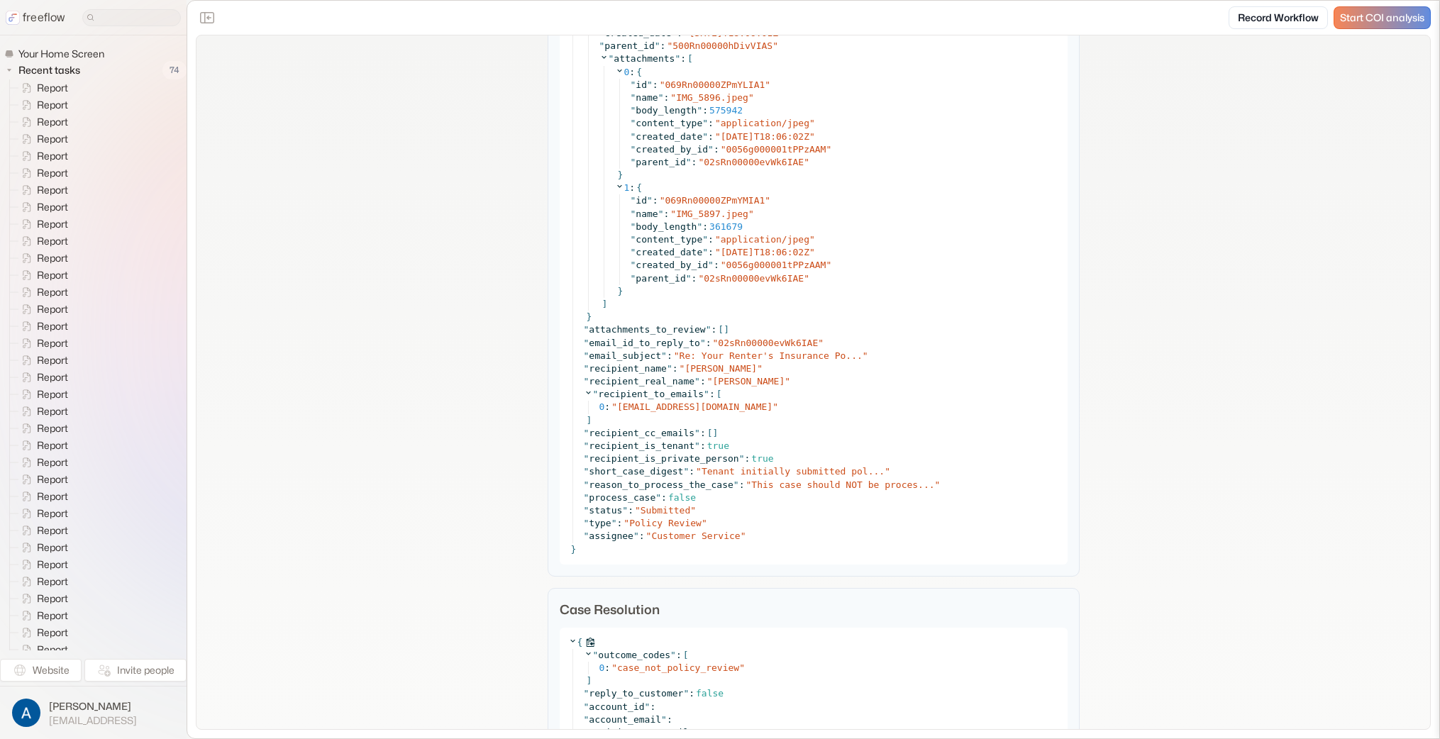
scroll to position [798, 0]
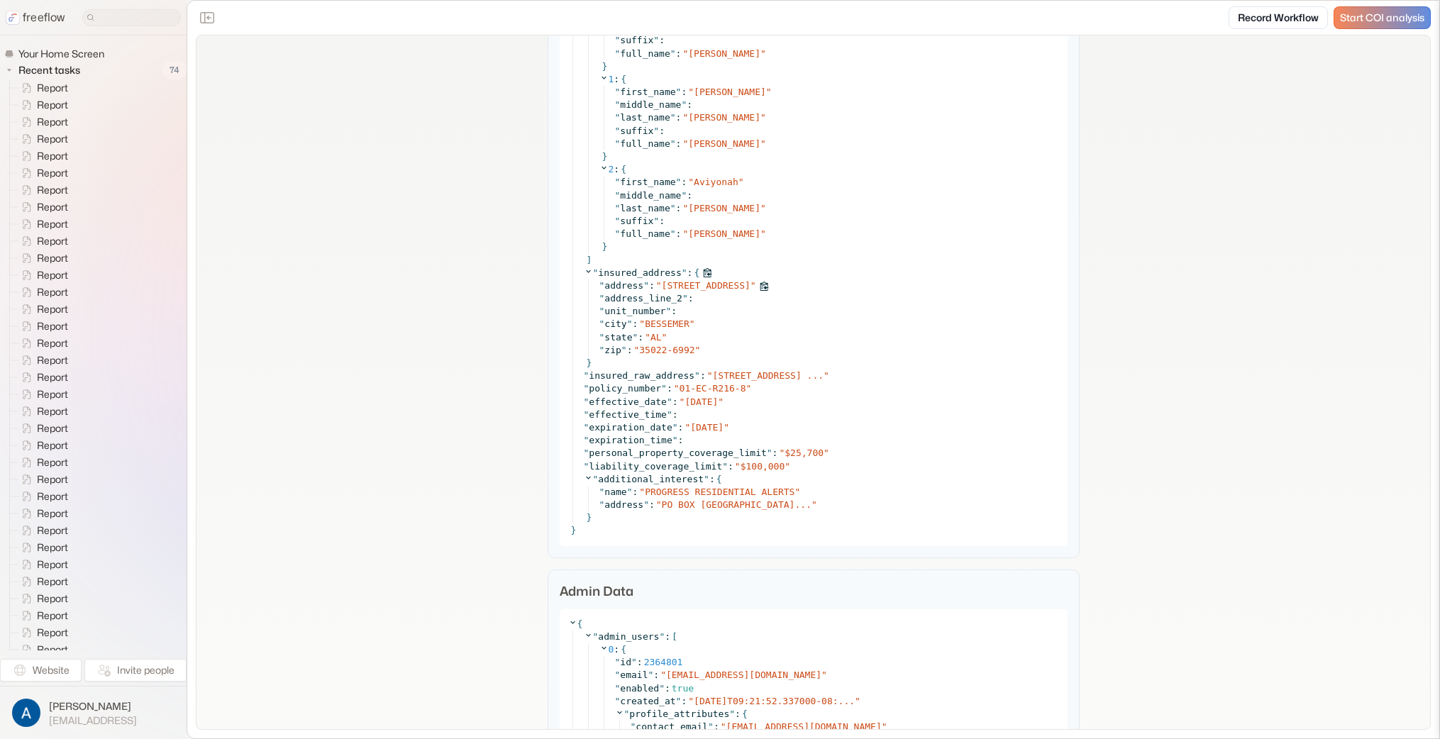
scroll to position [2260, 0]
click at [737, 373] on span "4857 WOODFORD WAY BESSEMER AL ..." at bounding box center [768, 378] width 111 height 11
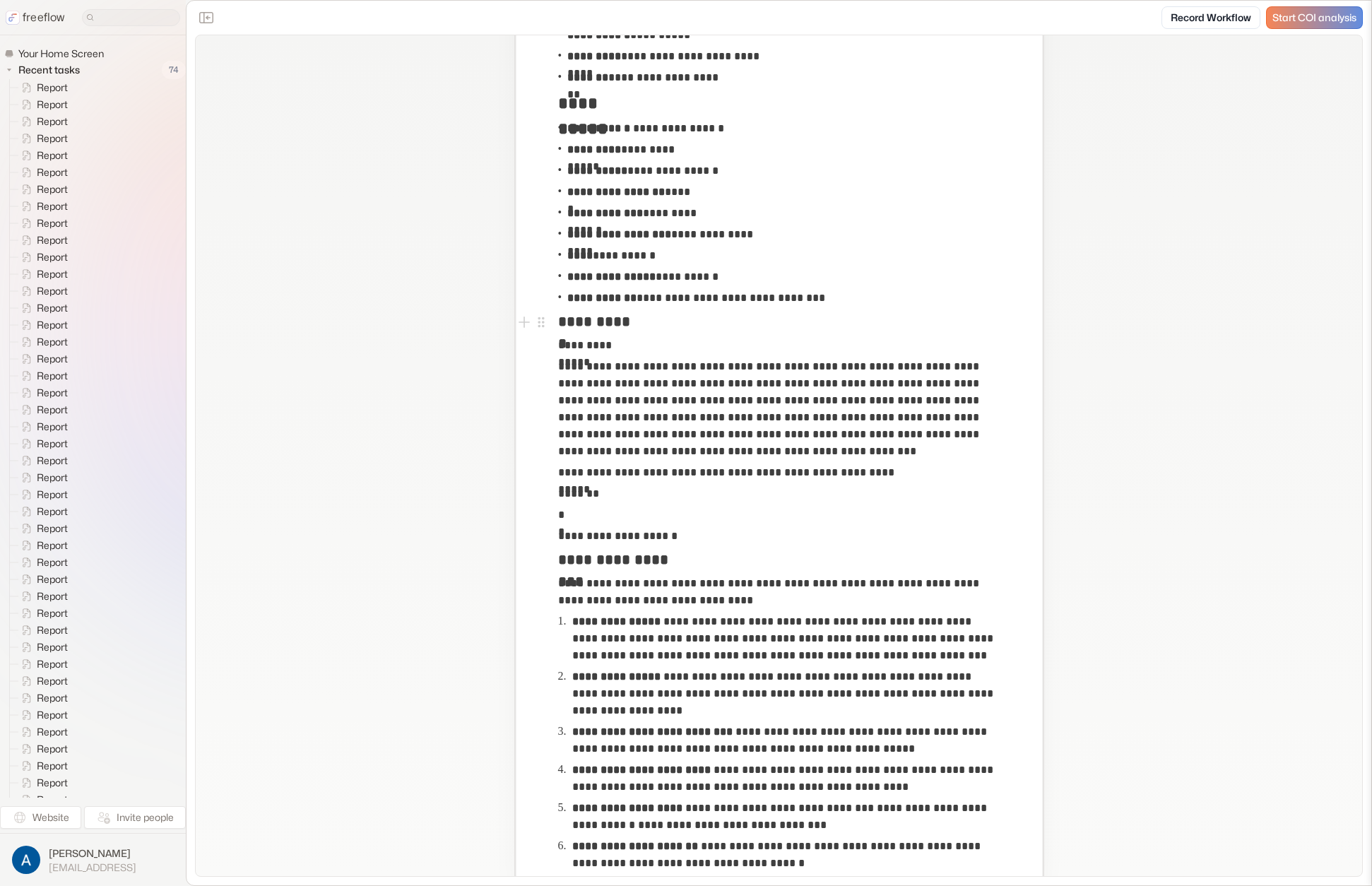
scroll to position [208, 0]
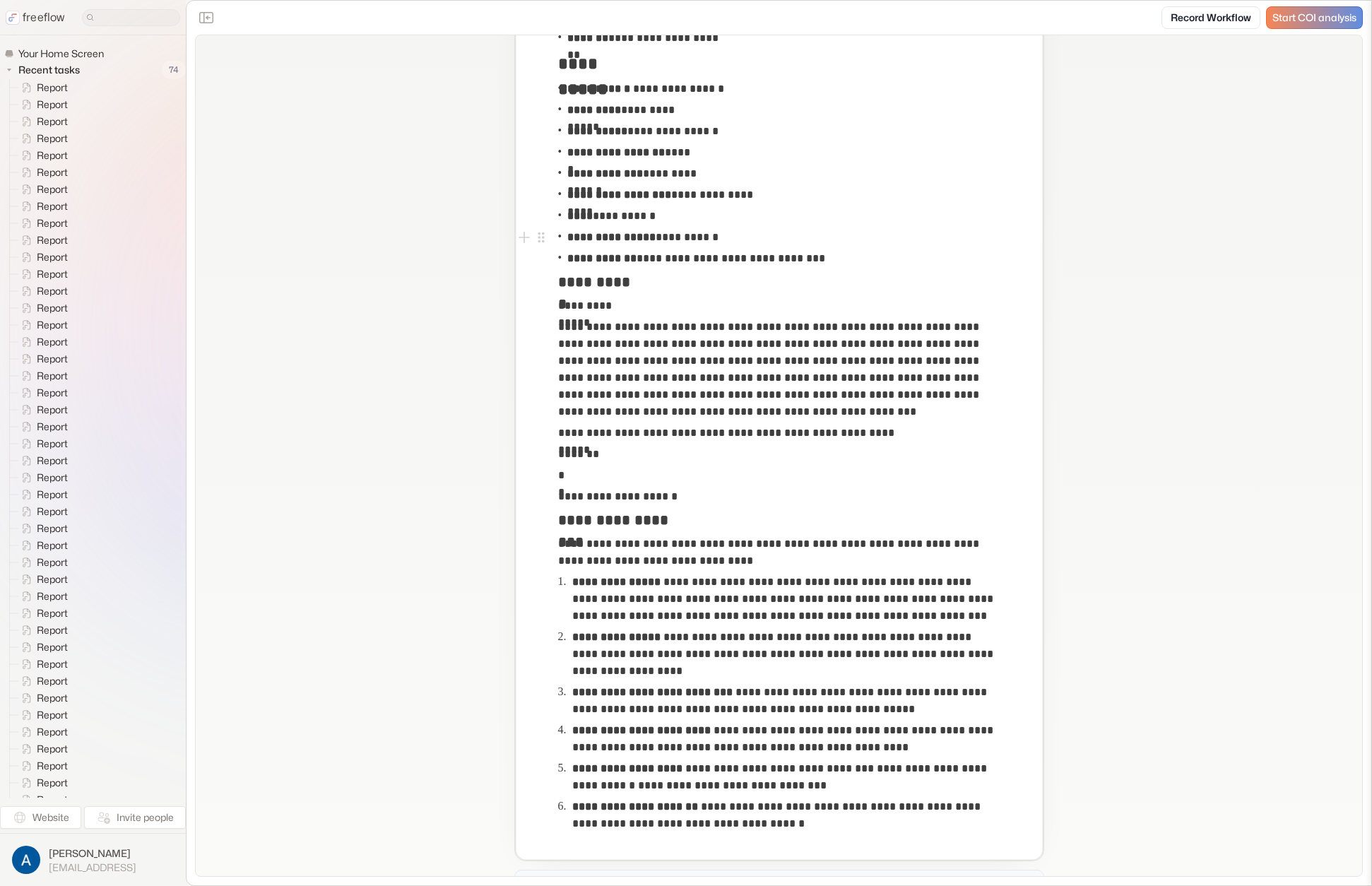
scroll to position [183, 0]
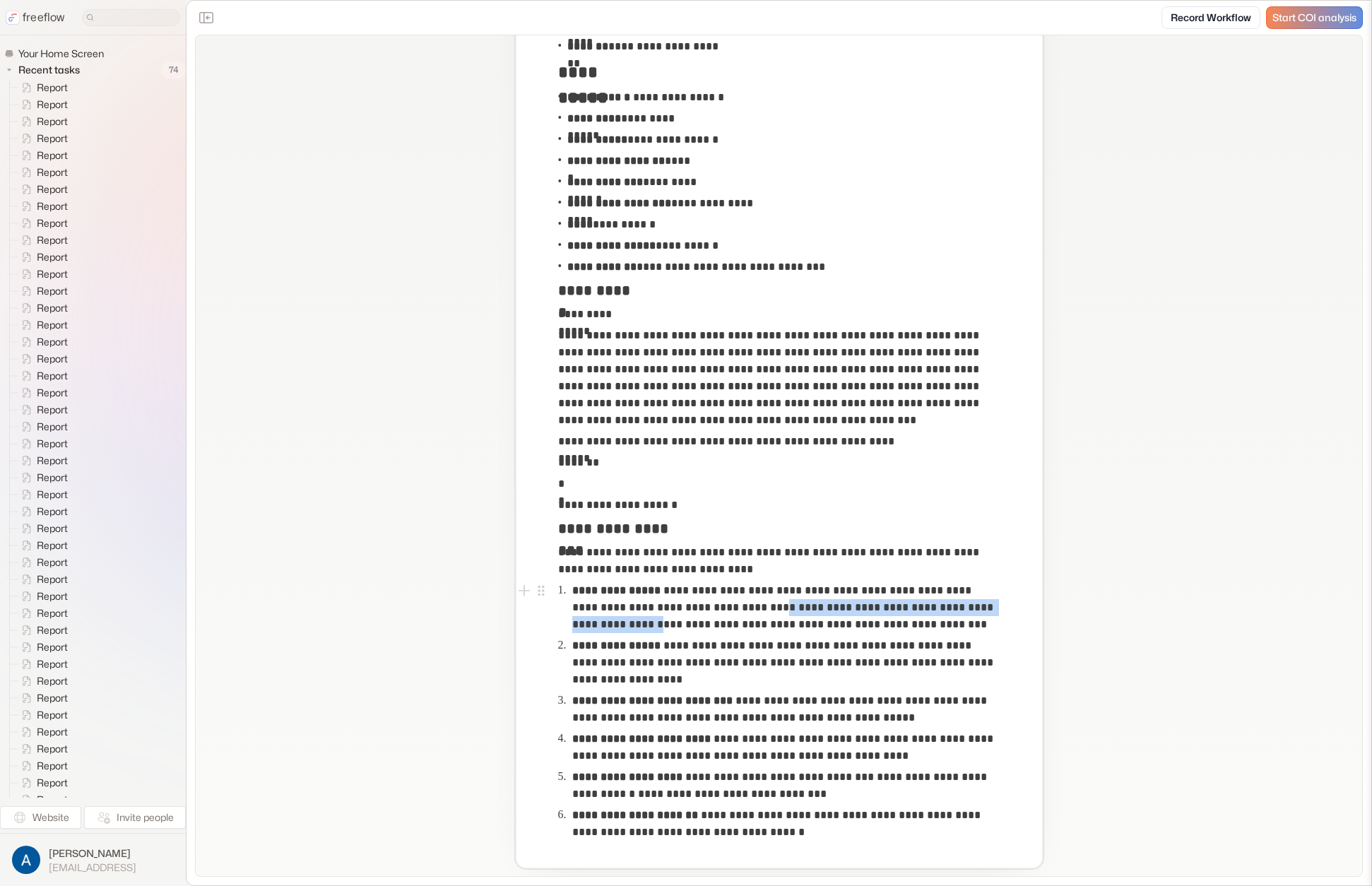
drag, startPoint x: 772, startPoint y: 609, endPoint x: 637, endPoint y: 623, distance: 135.7
click at [637, 623] on p "**********" at bounding box center [787, 607] width 428 height 51
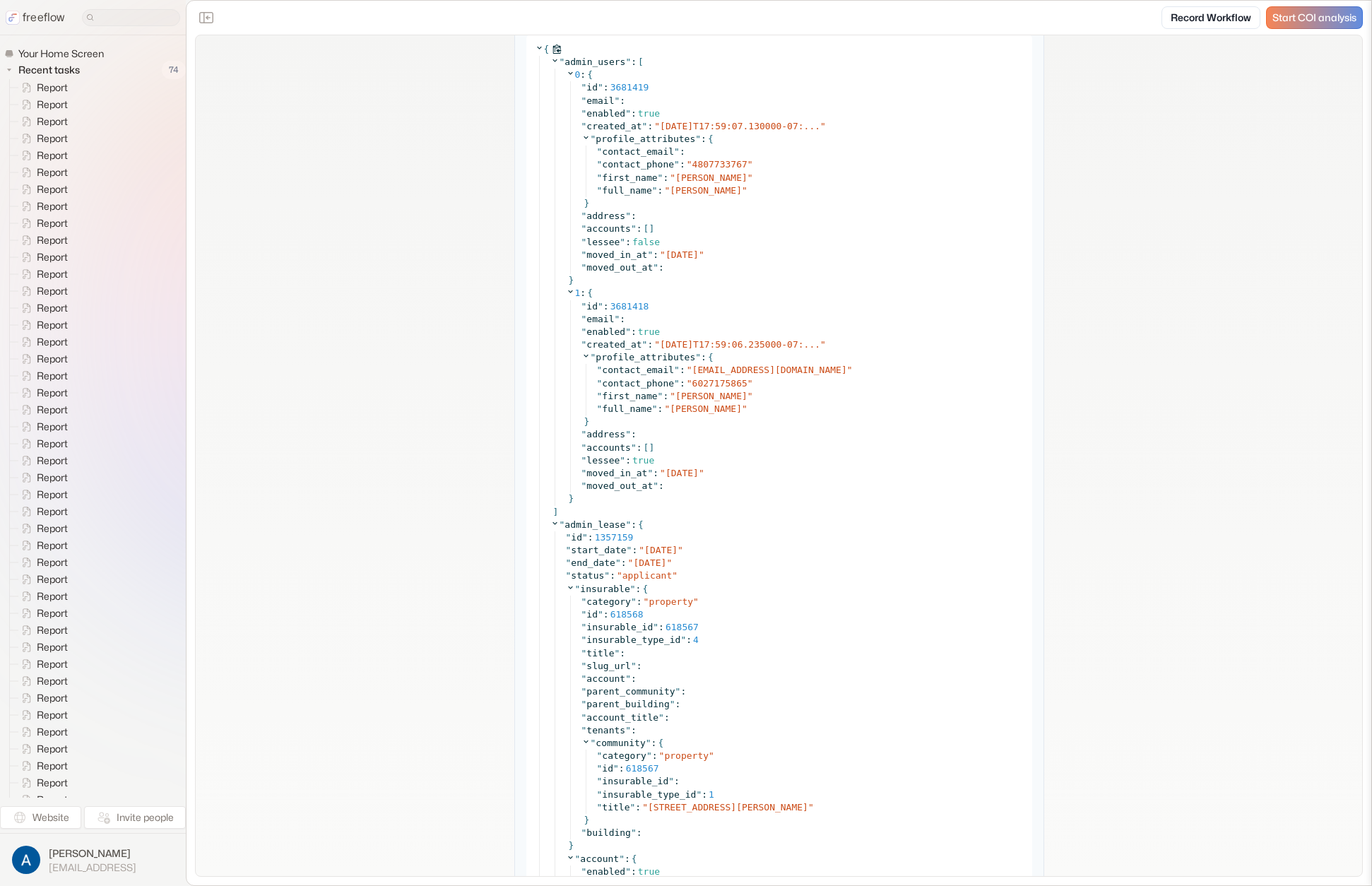
scroll to position [2418, 0]
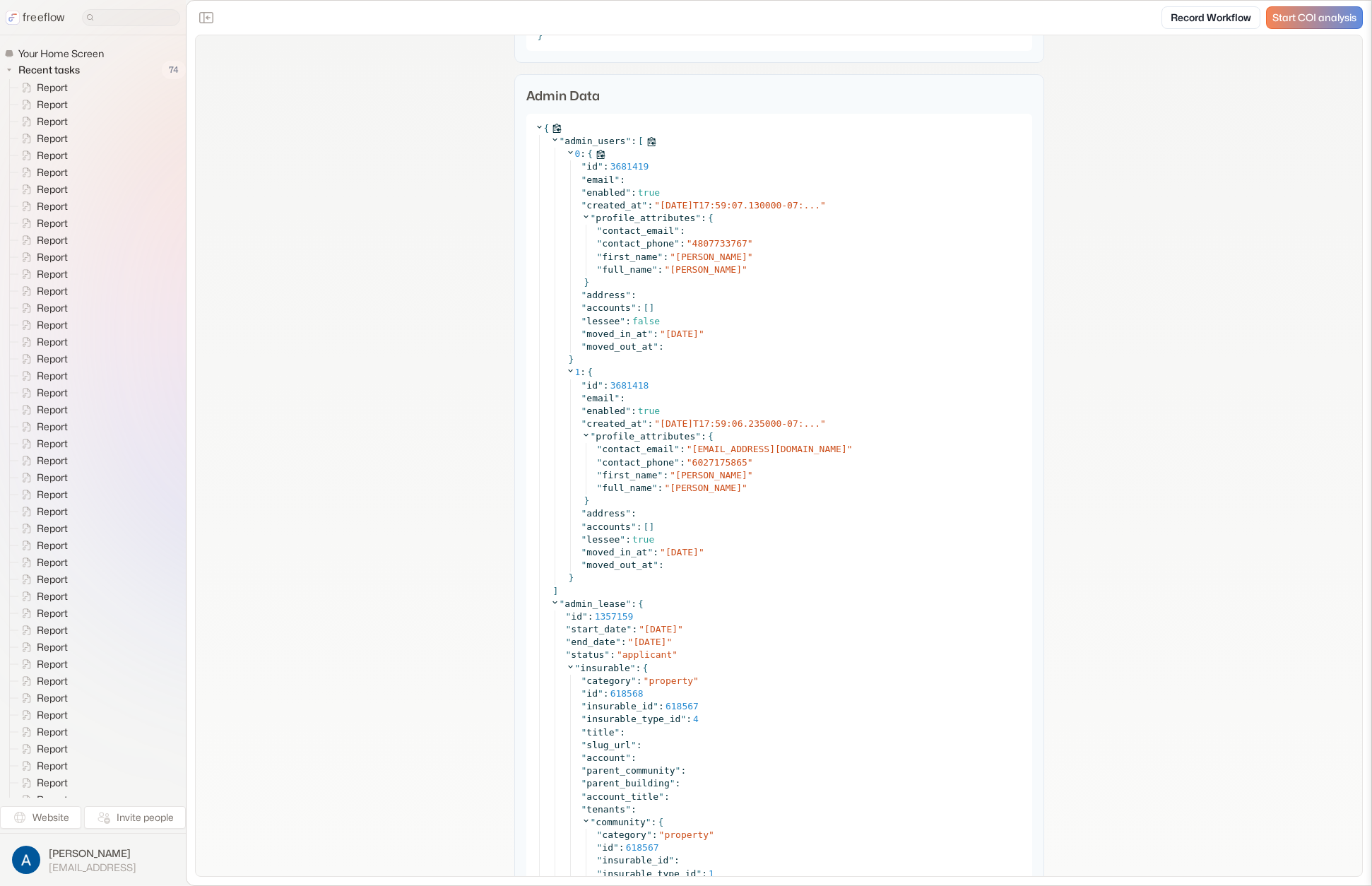
click at [566, 154] on icon at bounding box center [570, 151] width 9 height 9
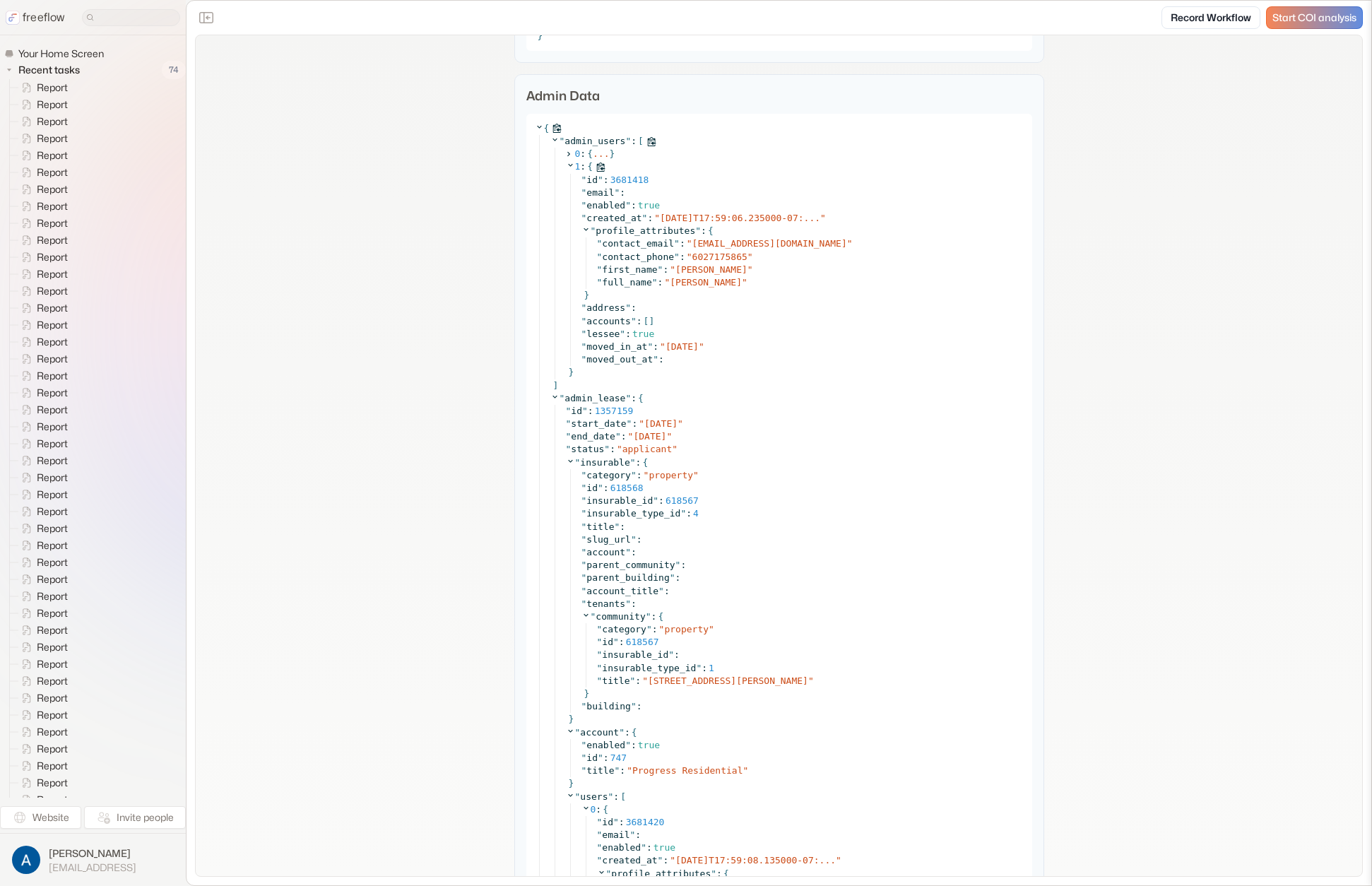
click at [566, 161] on icon at bounding box center [570, 164] width 9 height 9
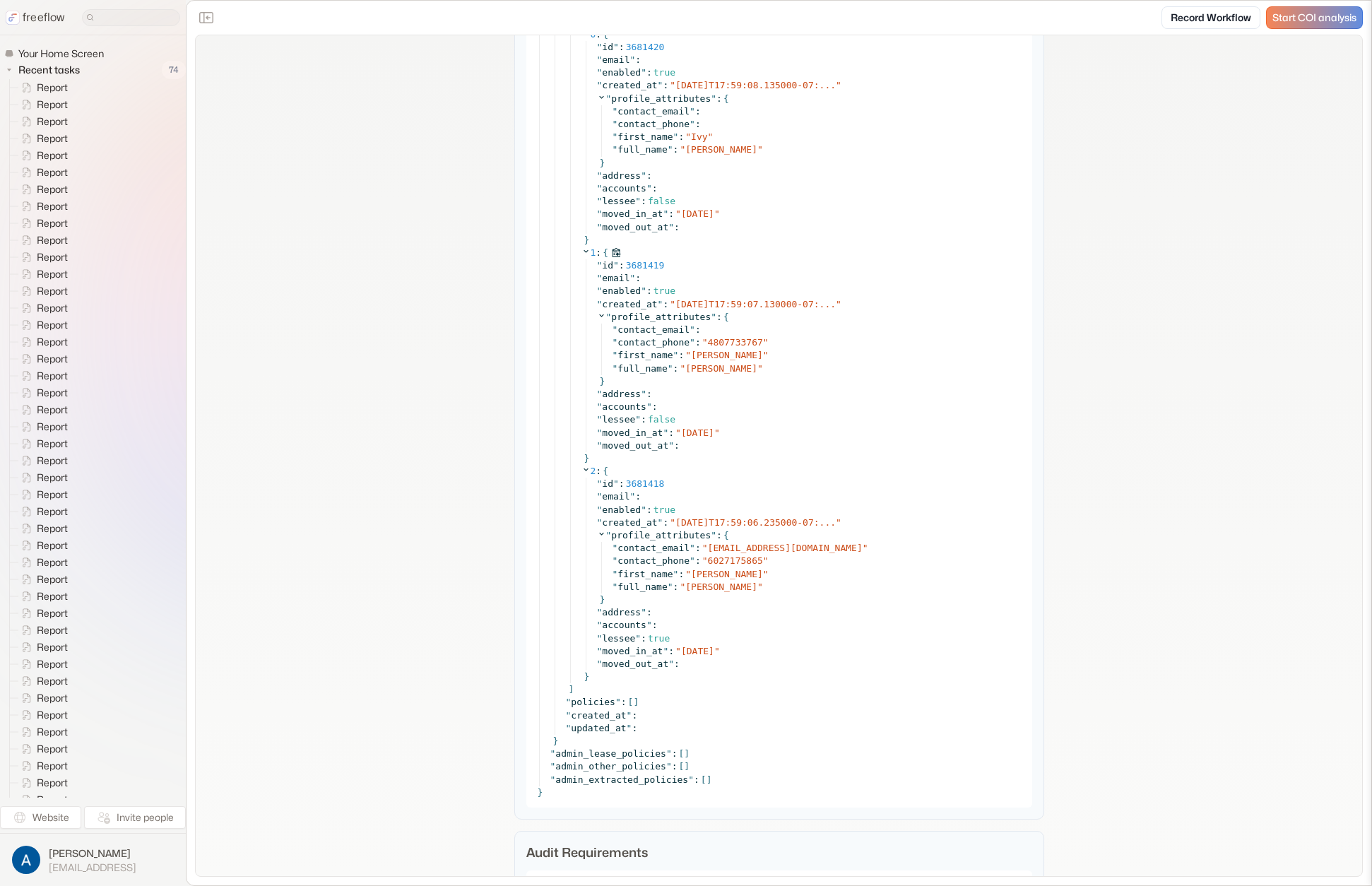
scroll to position [3003, 0]
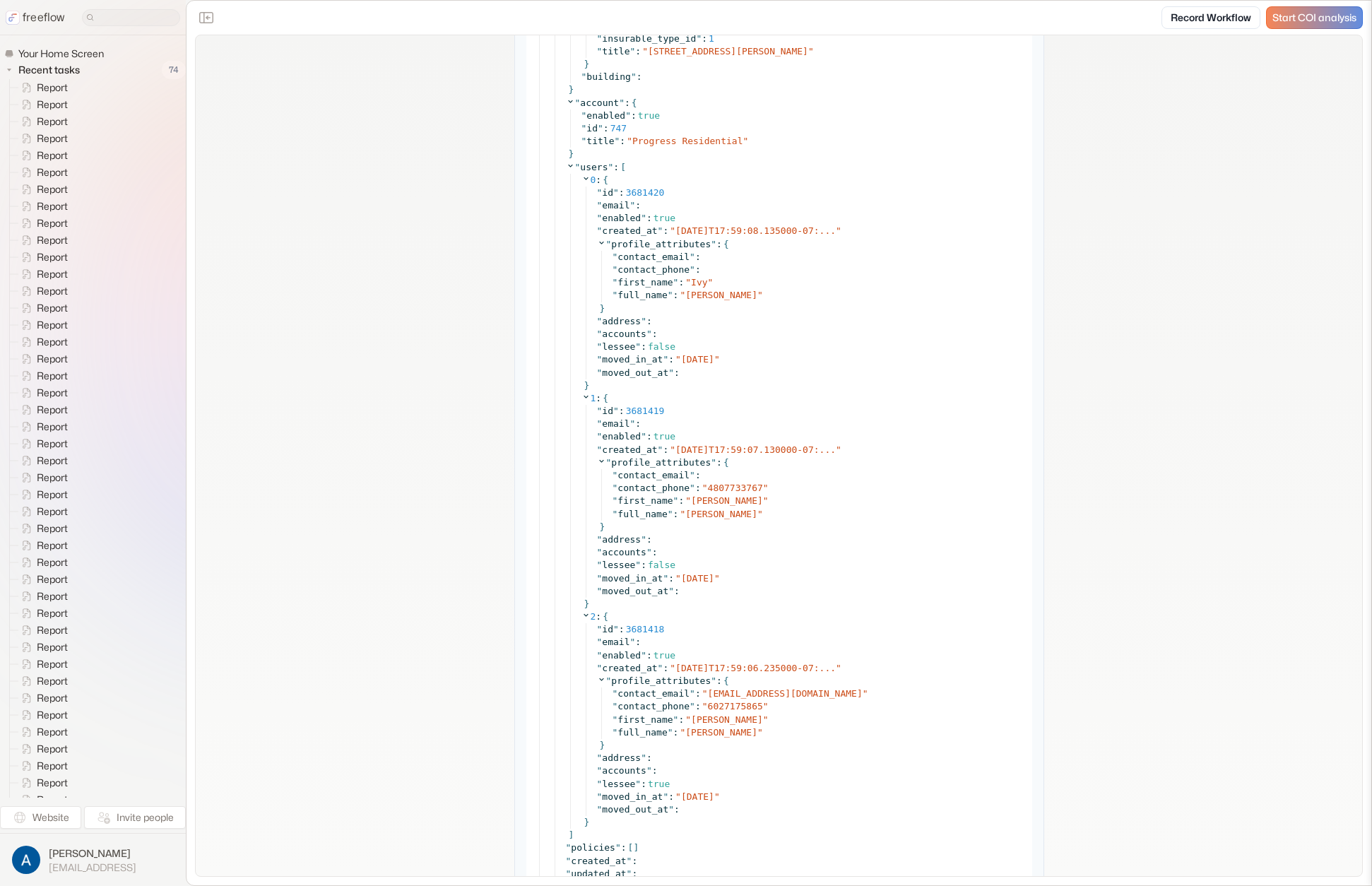
scroll to position [2837, 0]
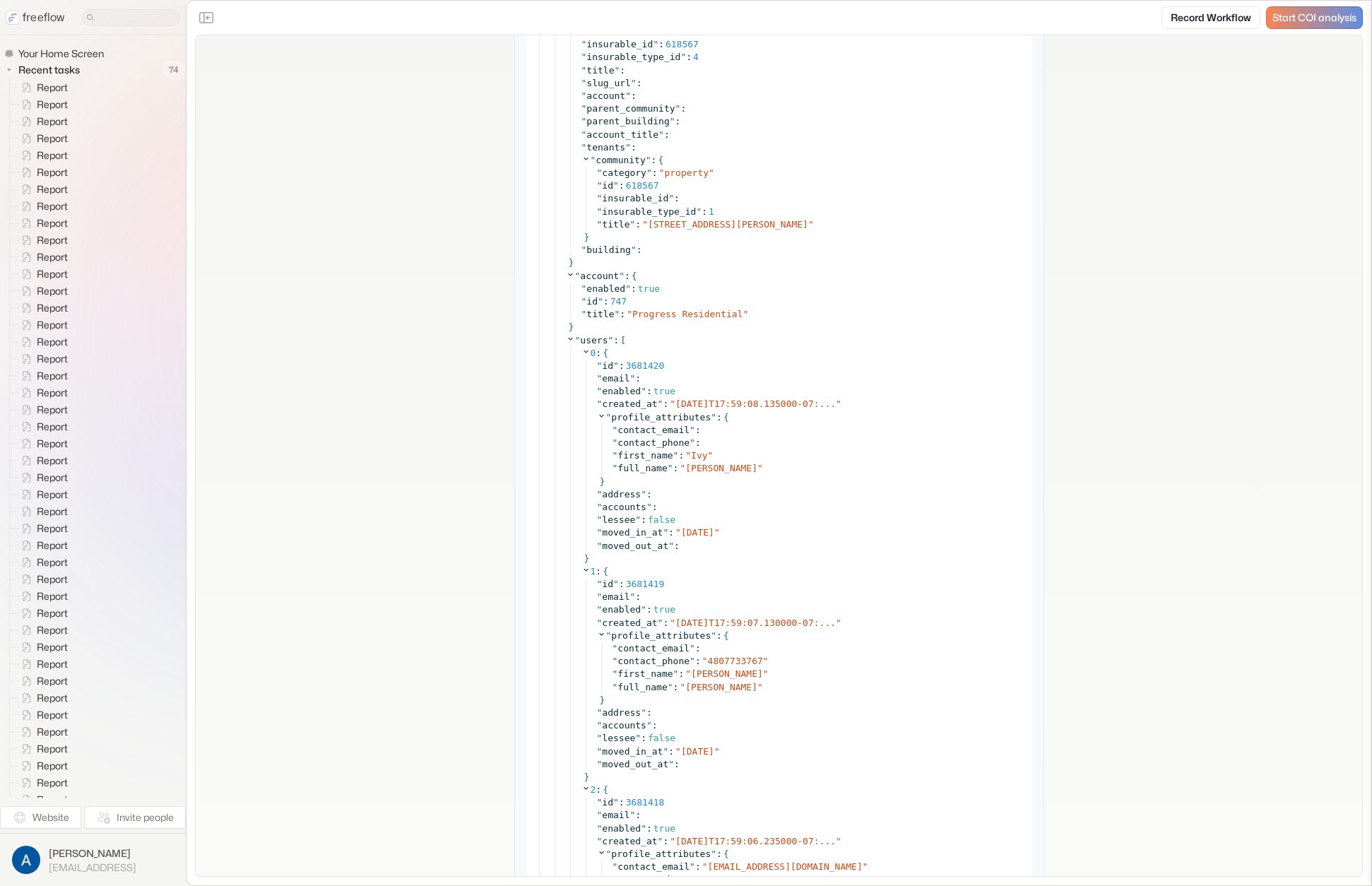
scroll to position [2646, 0]
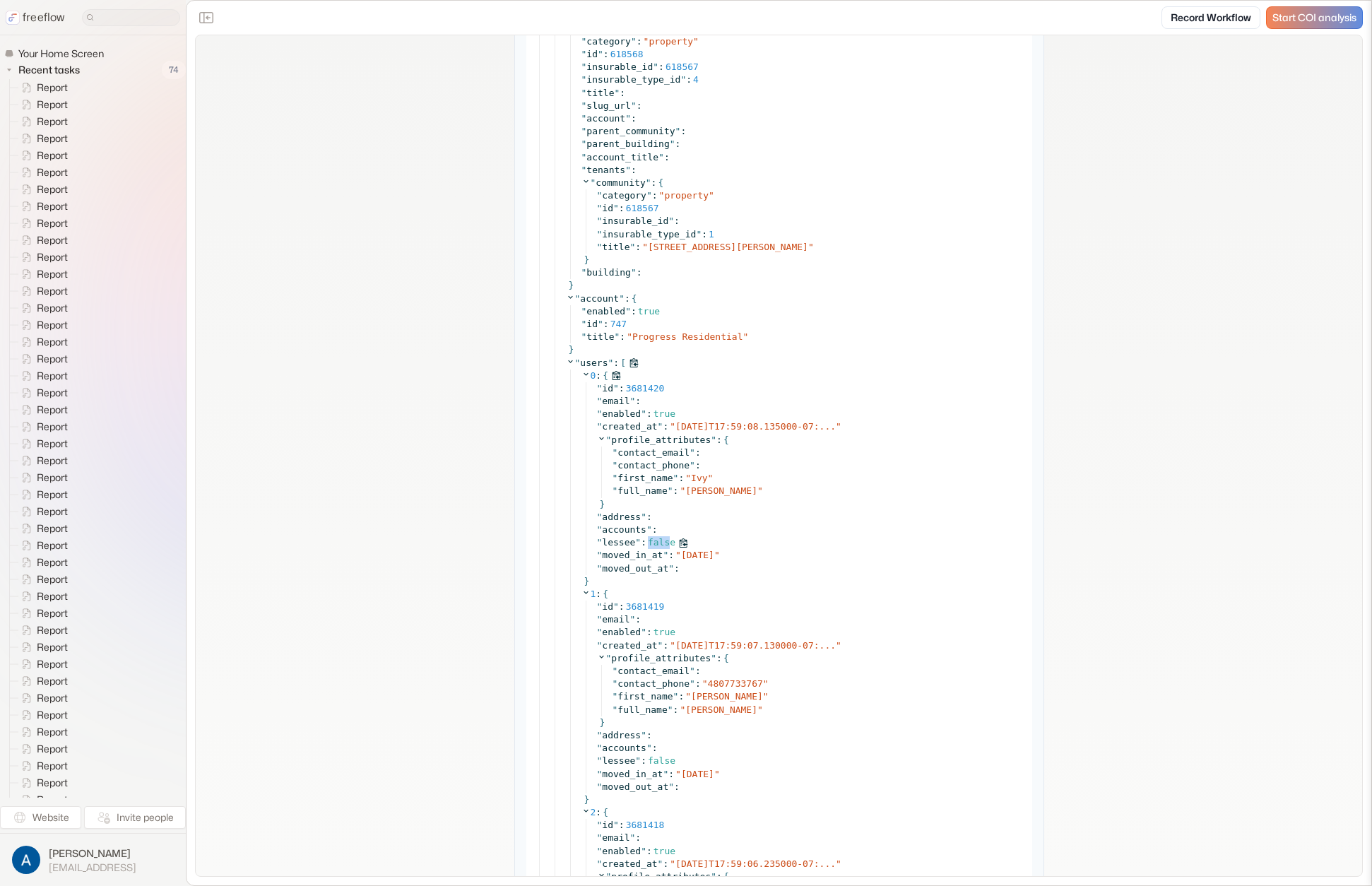
drag, startPoint x: 662, startPoint y: 542, endPoint x: 639, endPoint y: 544, distance: 23.1
click at [639, 544] on div "" lessee " : false" at bounding box center [809, 542] width 426 height 13
click at [519, 551] on div "Admin Data { " admin_users " : [ 0 : { ... } 1 : { ... } ] " admin_lease " : { …" at bounding box center [779, 503] width 530 height 1314
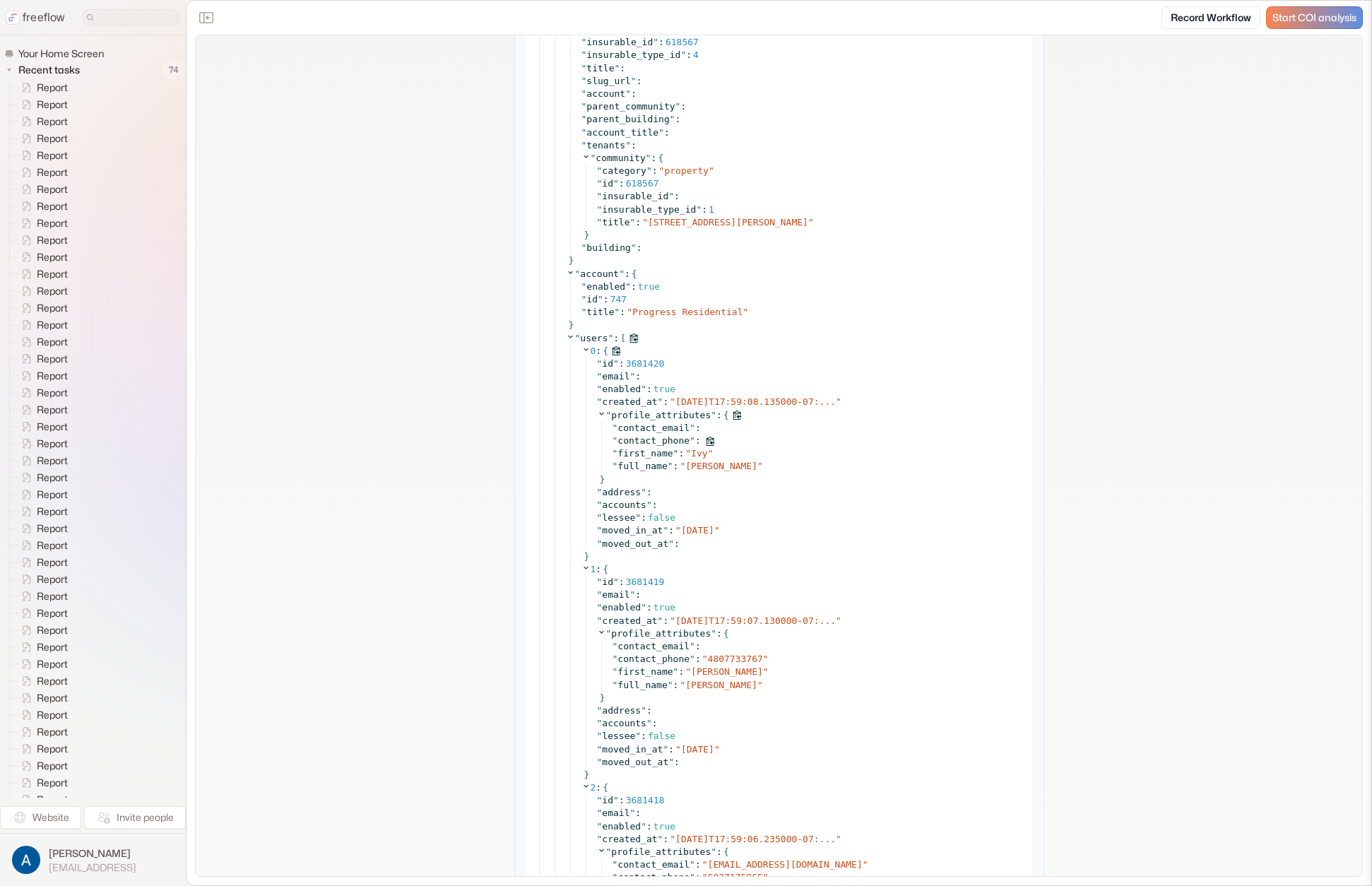
scroll to position [2754, 0]
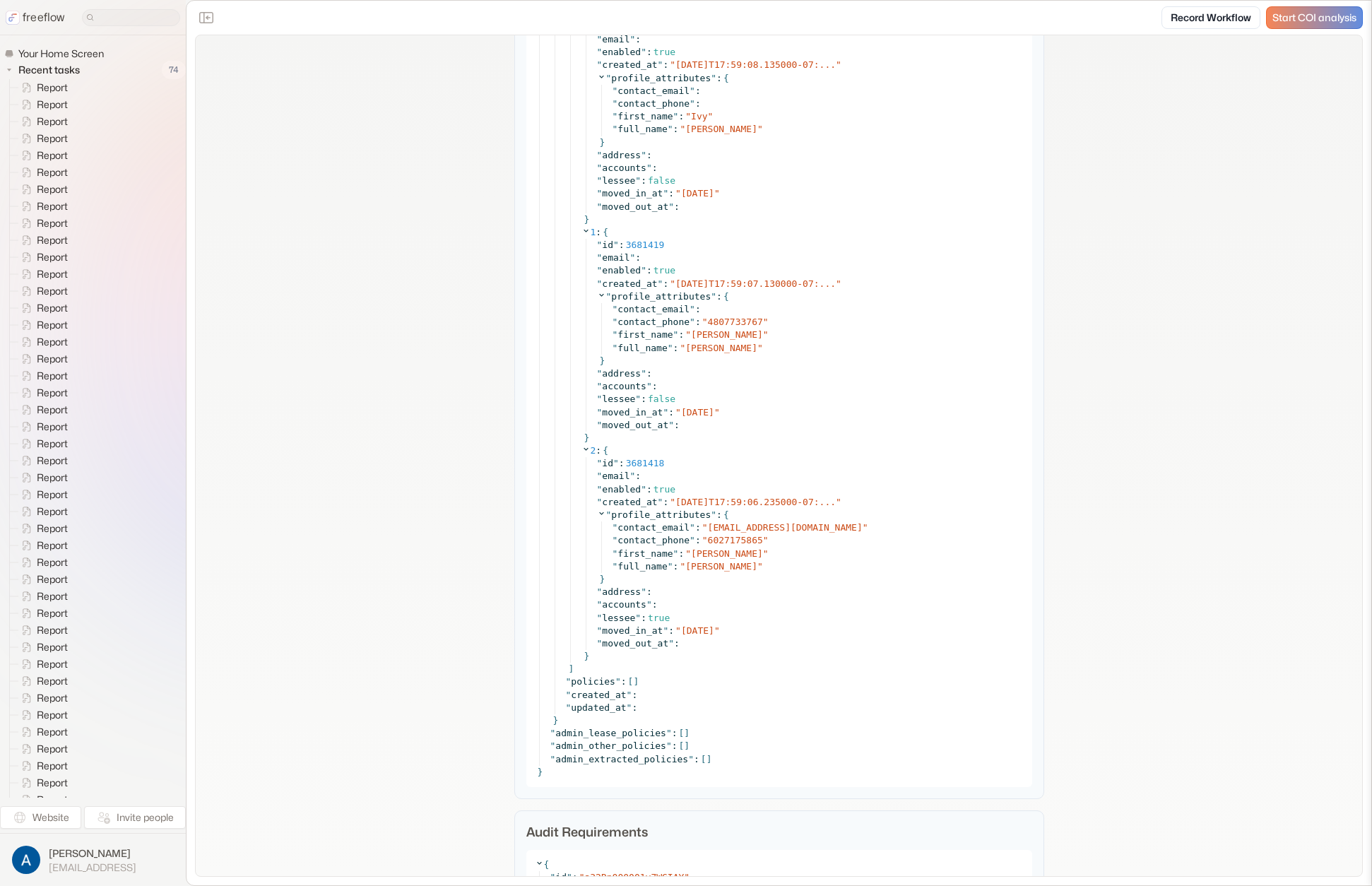
scroll to position [2743, 0]
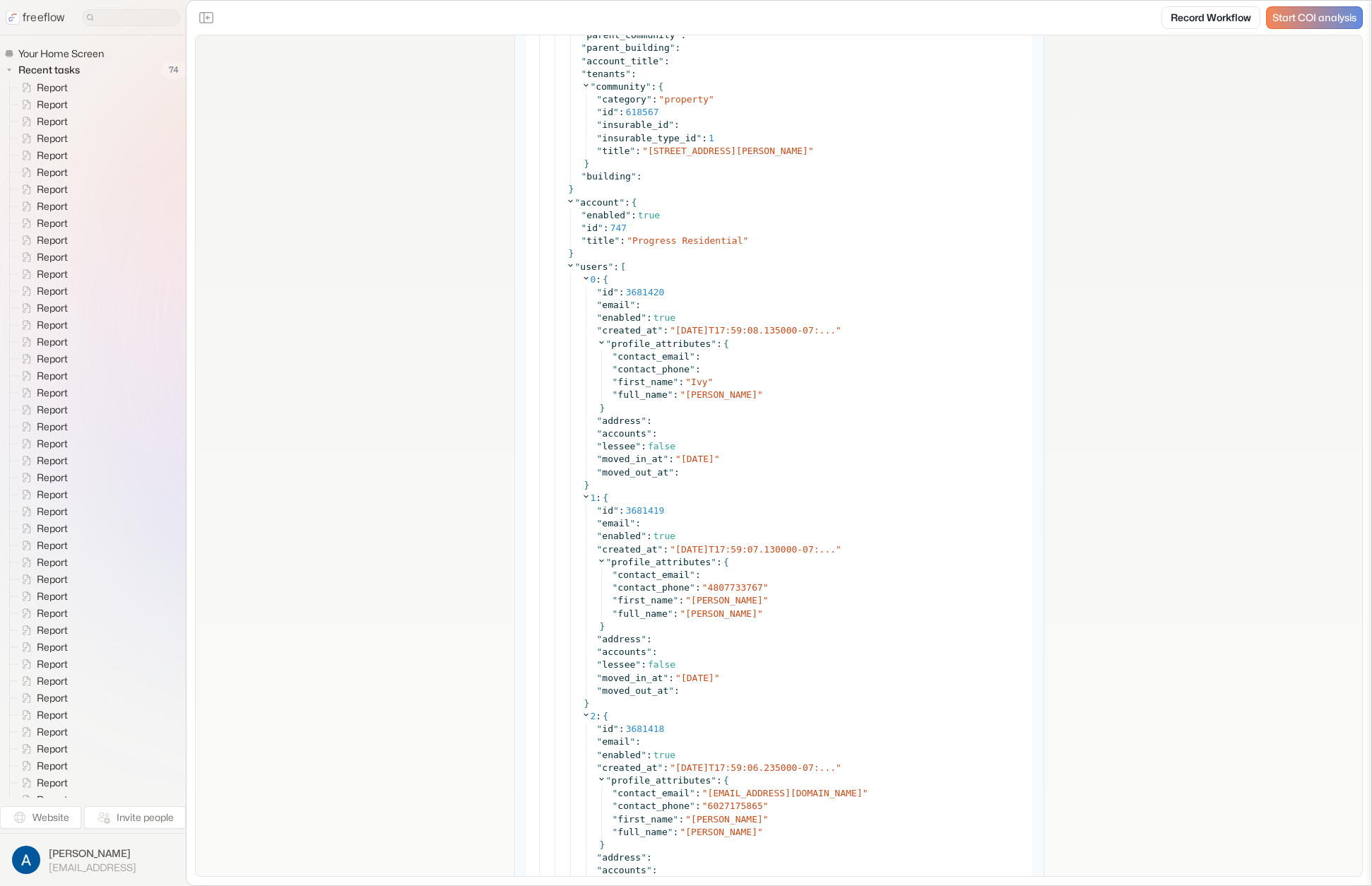
drag, startPoint x: 341, startPoint y: 227, endPoint x: 339, endPoint y: 220, distance: 7.3
drag, startPoint x: 1174, startPoint y: 381, endPoint x: 1127, endPoint y: 375, distance: 47.4
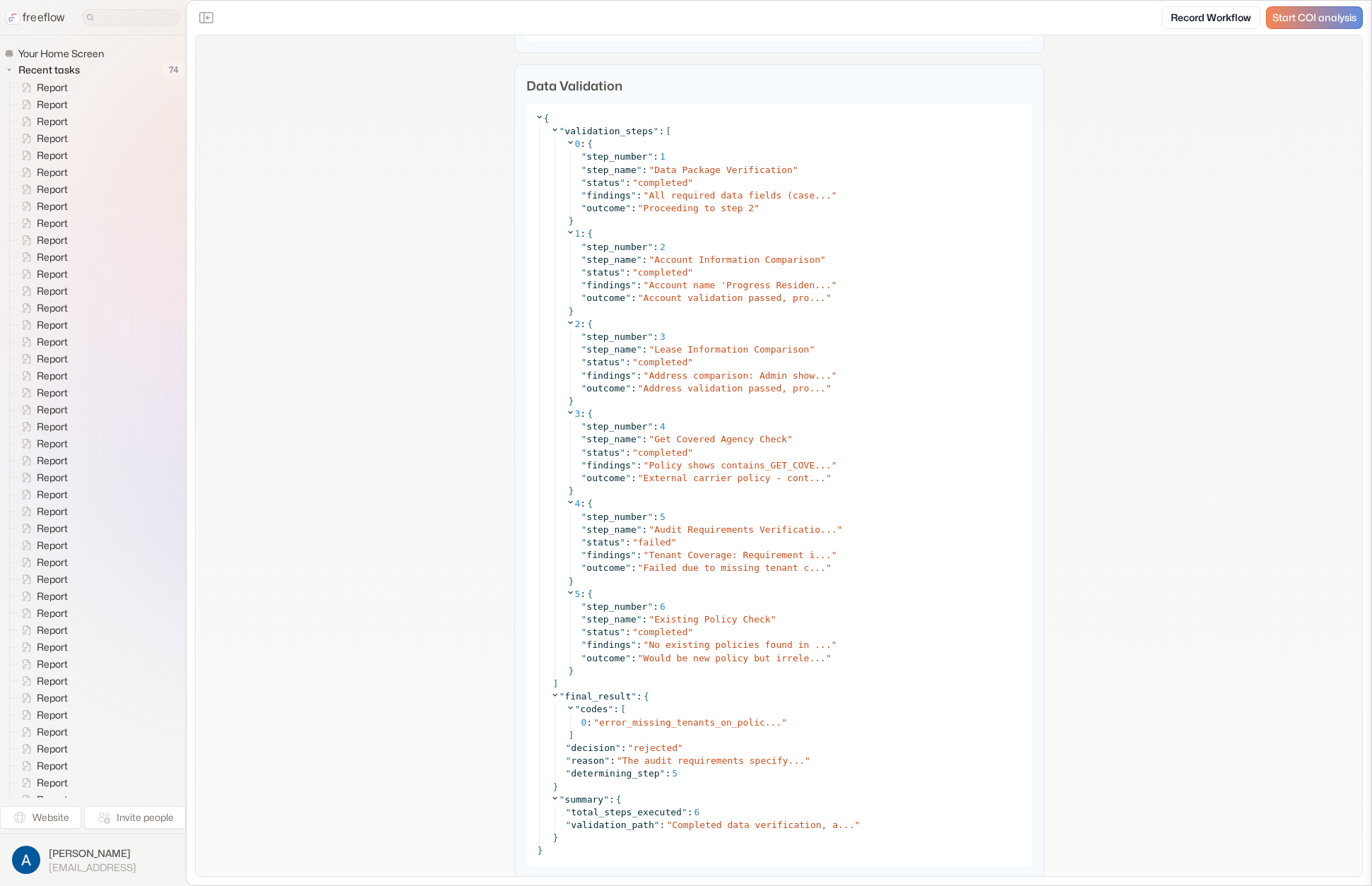
scroll to position [4167, 0]
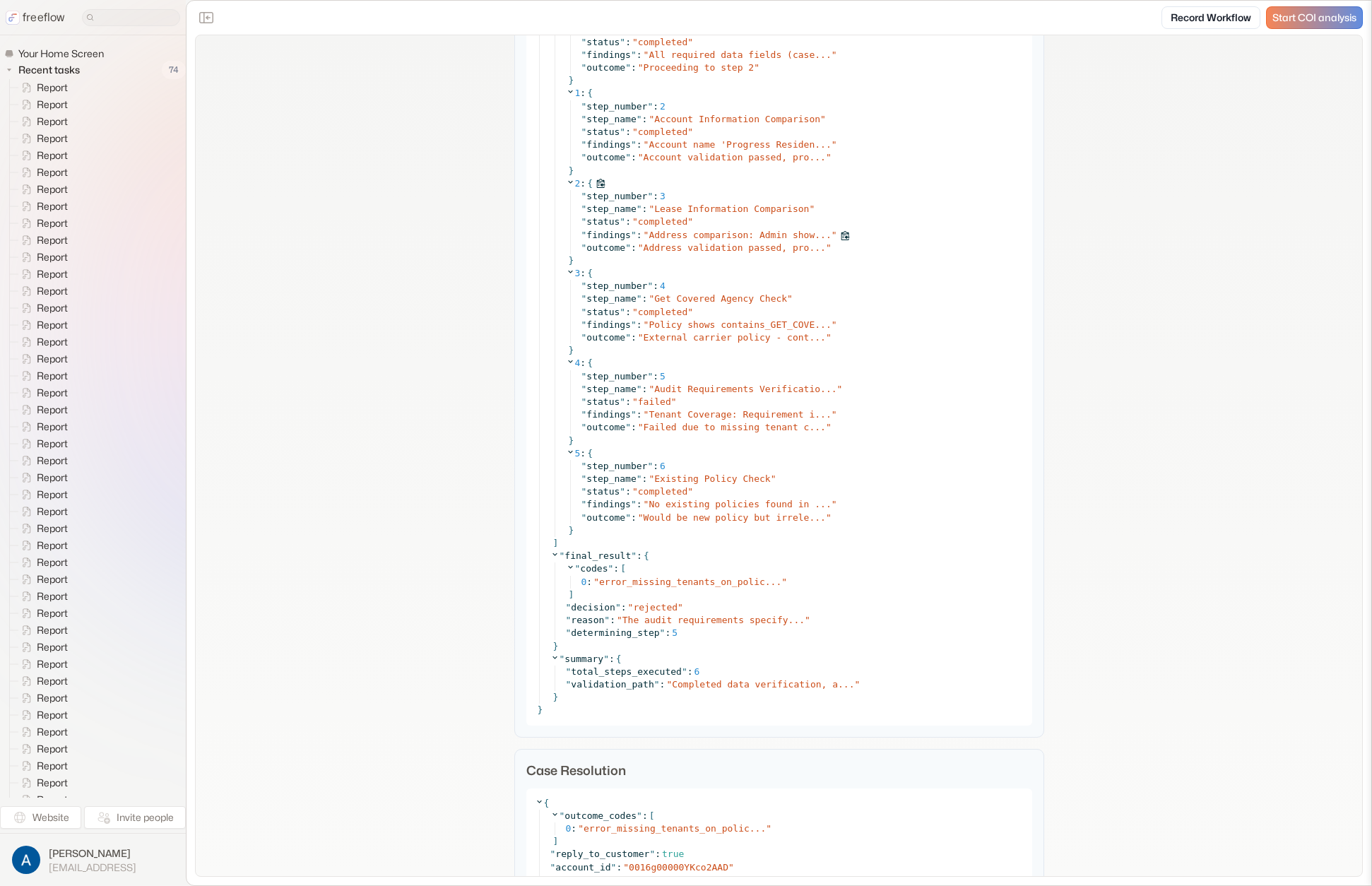
click at [724, 233] on span "Address comparison: Admin show..." at bounding box center [739, 235] width 182 height 11
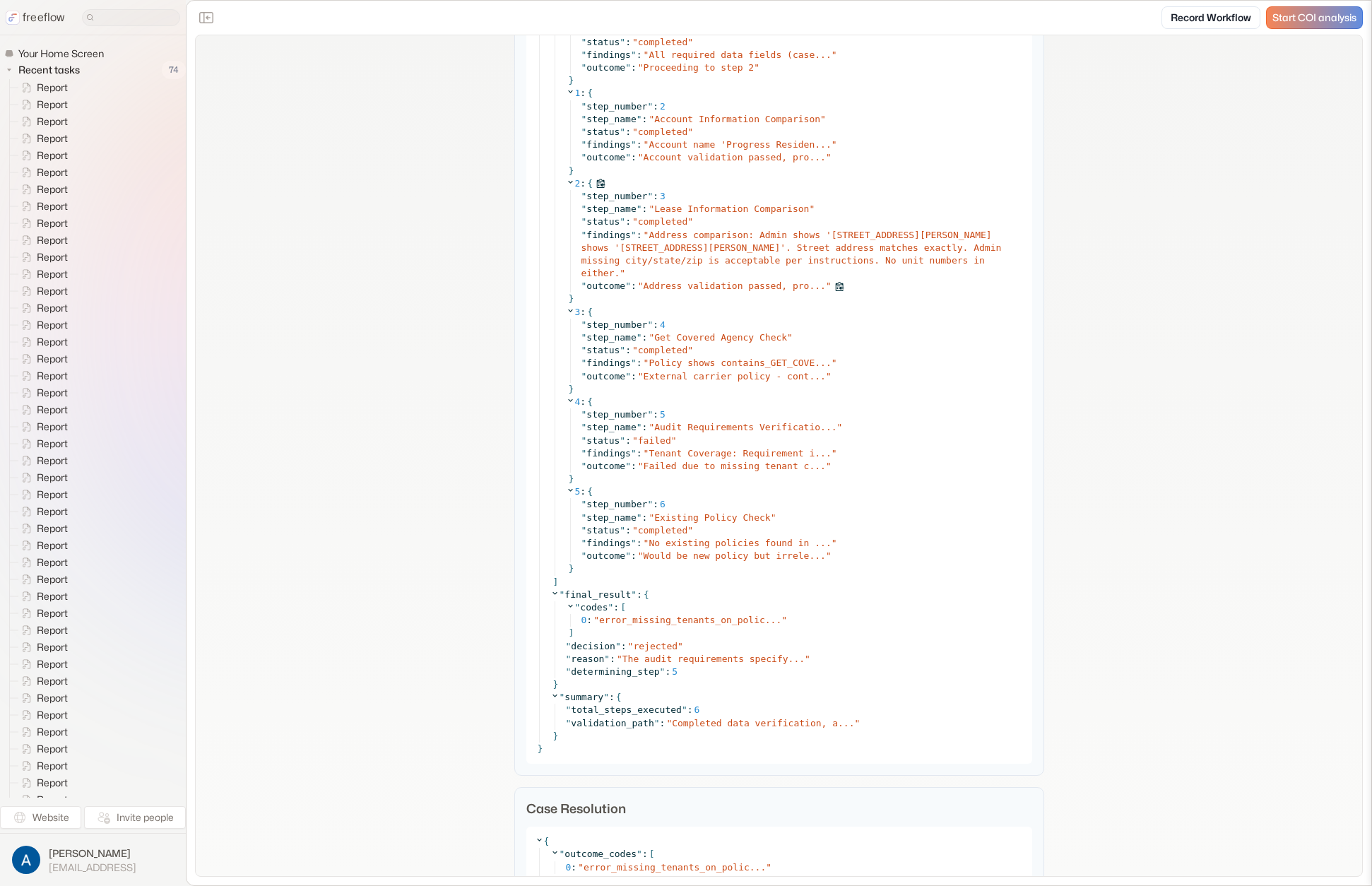
click at [711, 285] on span "Address validation passed, pro..." at bounding box center [734, 286] width 182 height 11
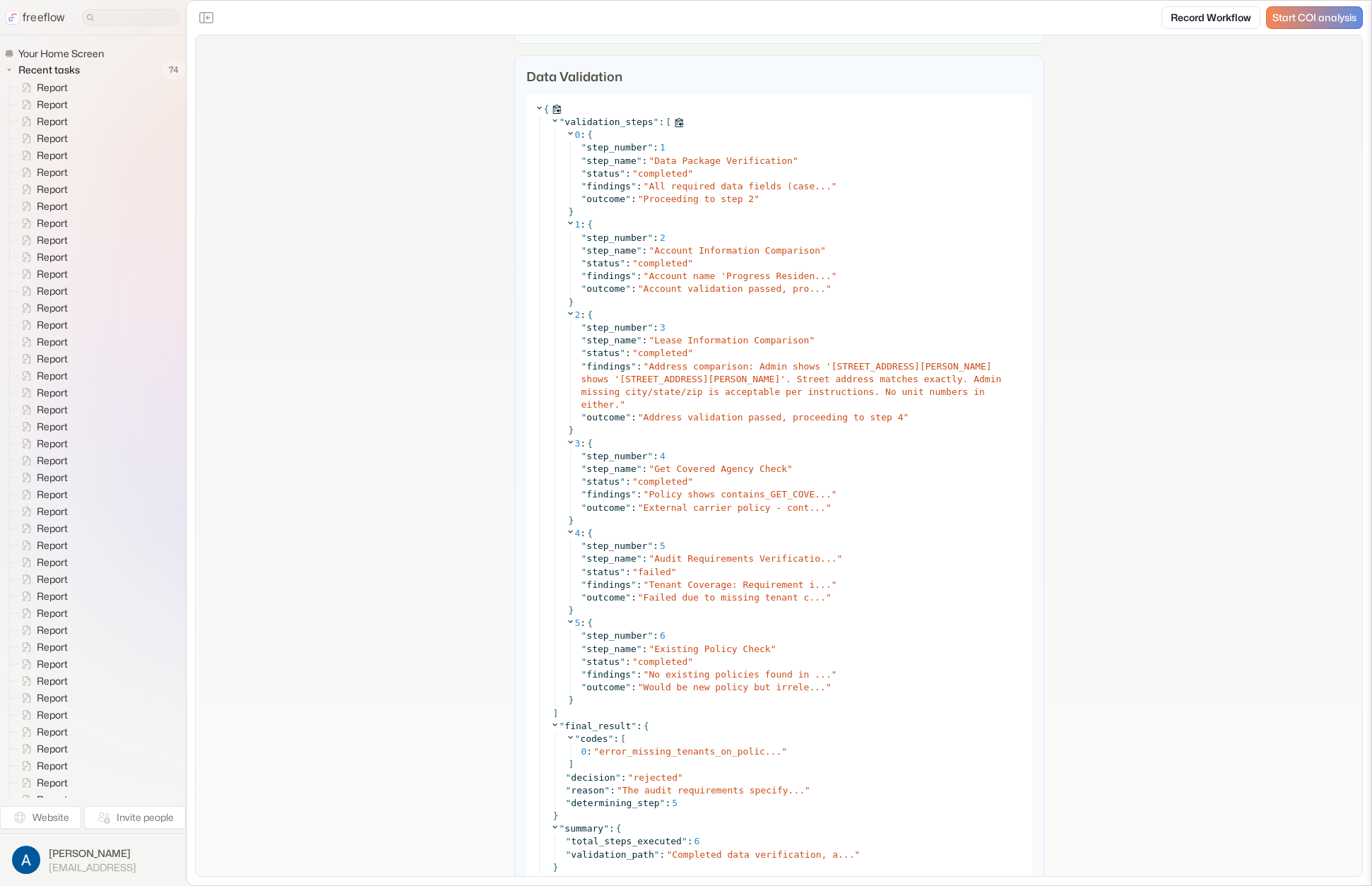
scroll to position [4021, 0]
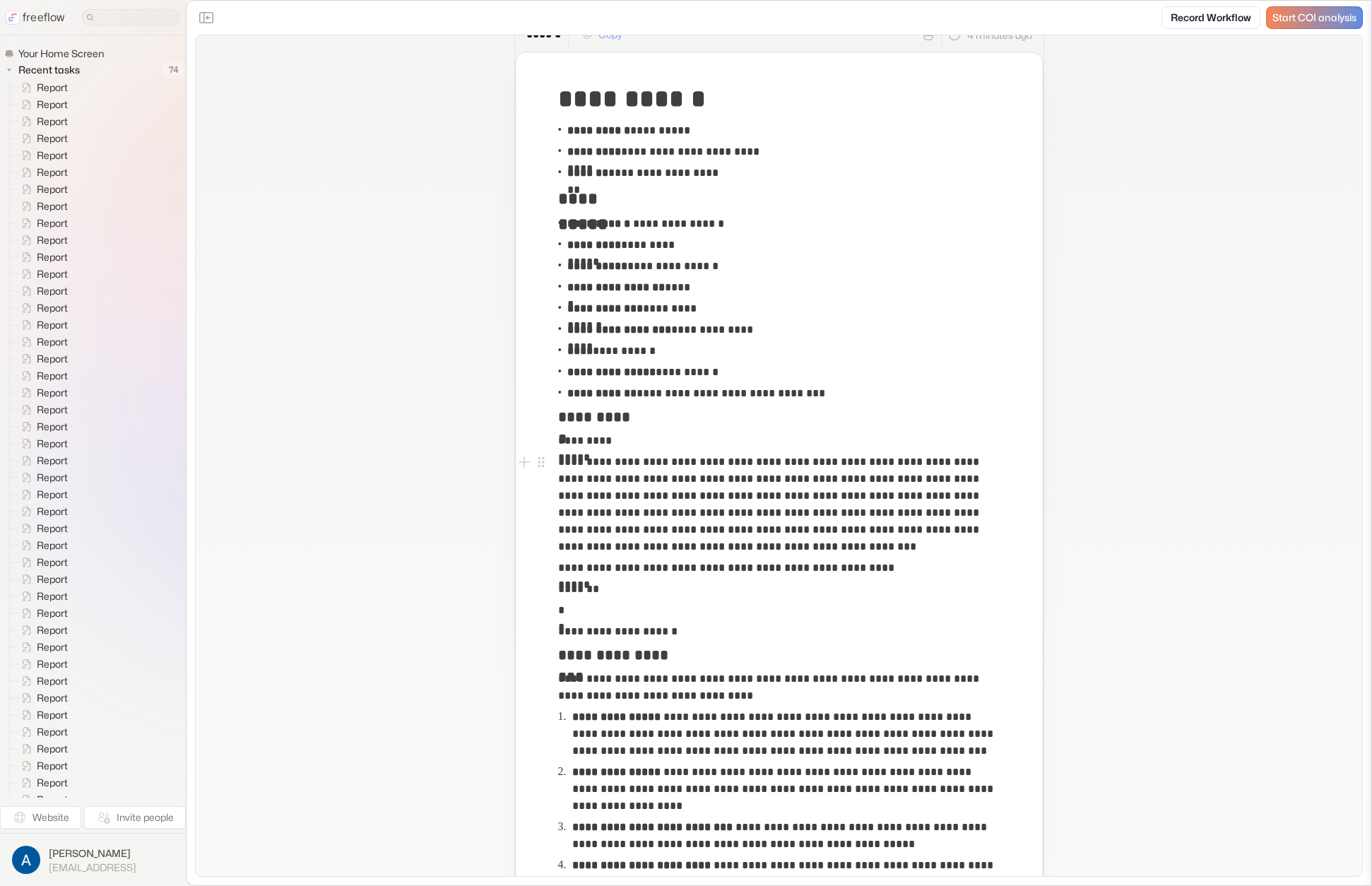
scroll to position [0, 0]
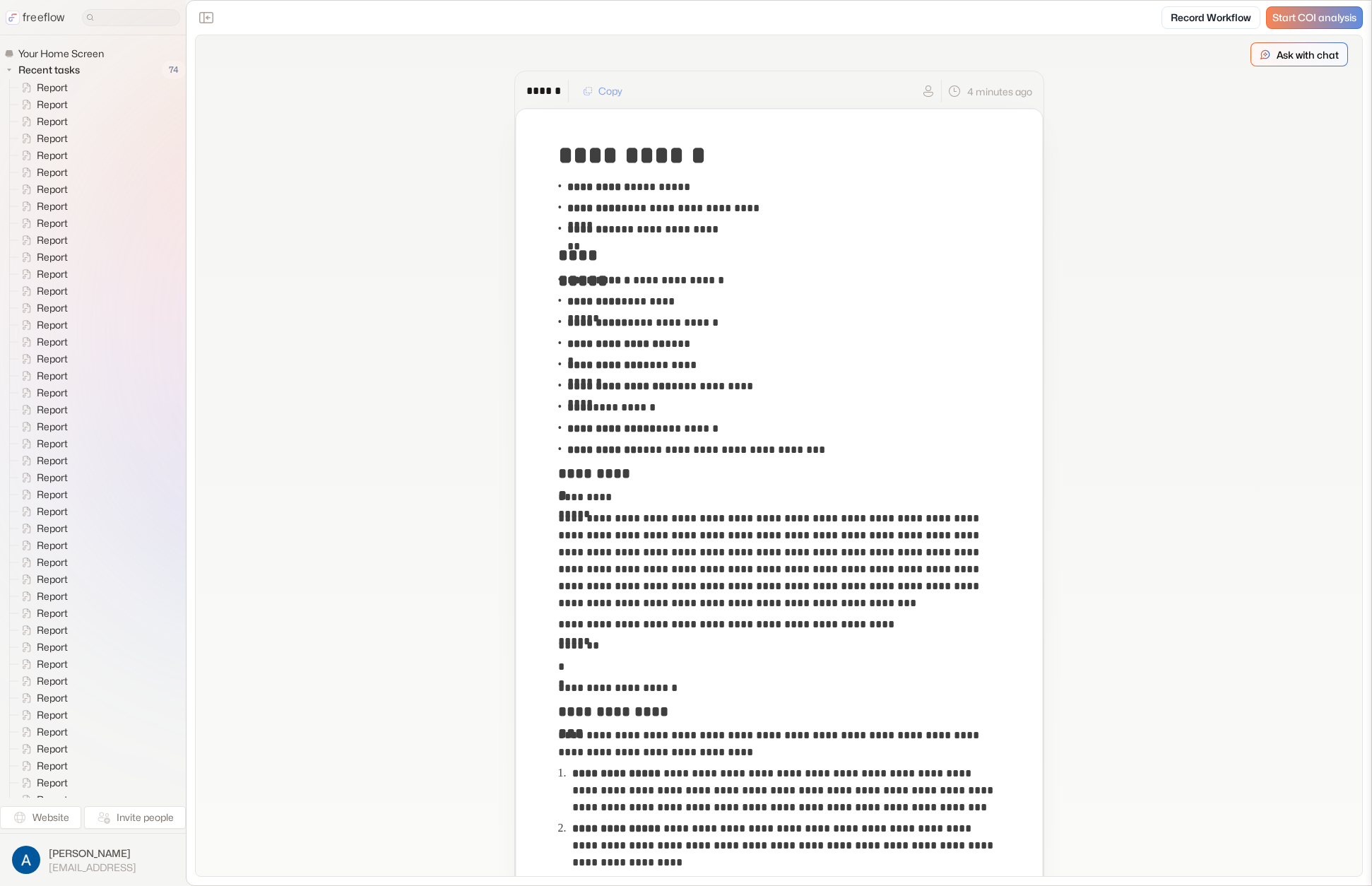
click at [1294, 52] on p "Ask with chat" at bounding box center [1307, 55] width 62 height 15
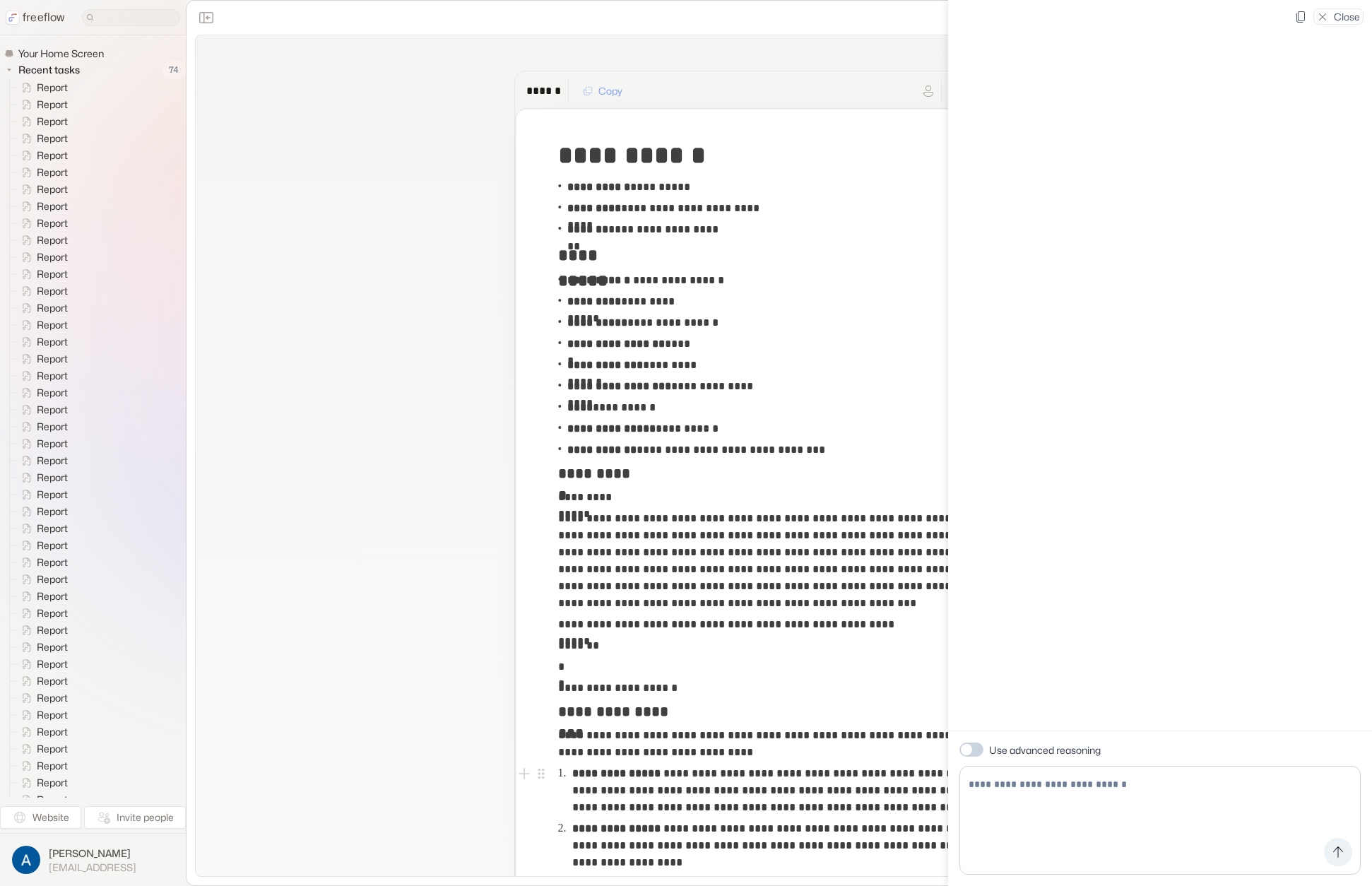
click at [1058, 802] on textarea at bounding box center [1159, 819] width 401 height 109
type textarea "**********"
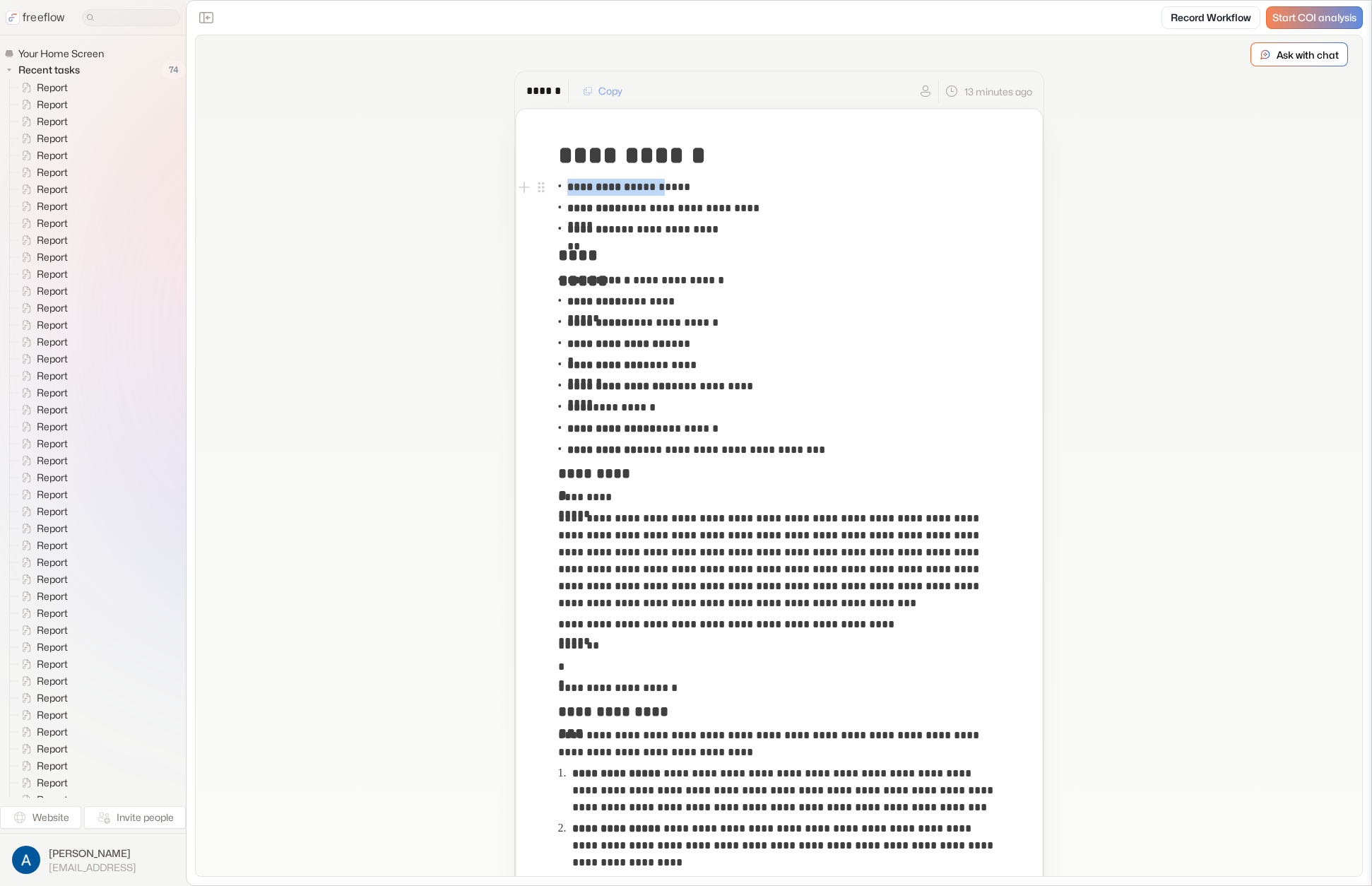
drag, startPoint x: 698, startPoint y: 187, endPoint x: 669, endPoint y: 187, distance: 29.0
click at [668, 187] on div "**********" at bounding box center [779, 186] width 442 height 21
click at [670, 188] on p "**********" at bounding box center [628, 186] width 122 height 17
drag, startPoint x: 699, startPoint y: 188, endPoint x: 662, endPoint y: 186, distance: 37.1
click at [662, 186] on div "**********" at bounding box center [779, 186] width 442 height 21
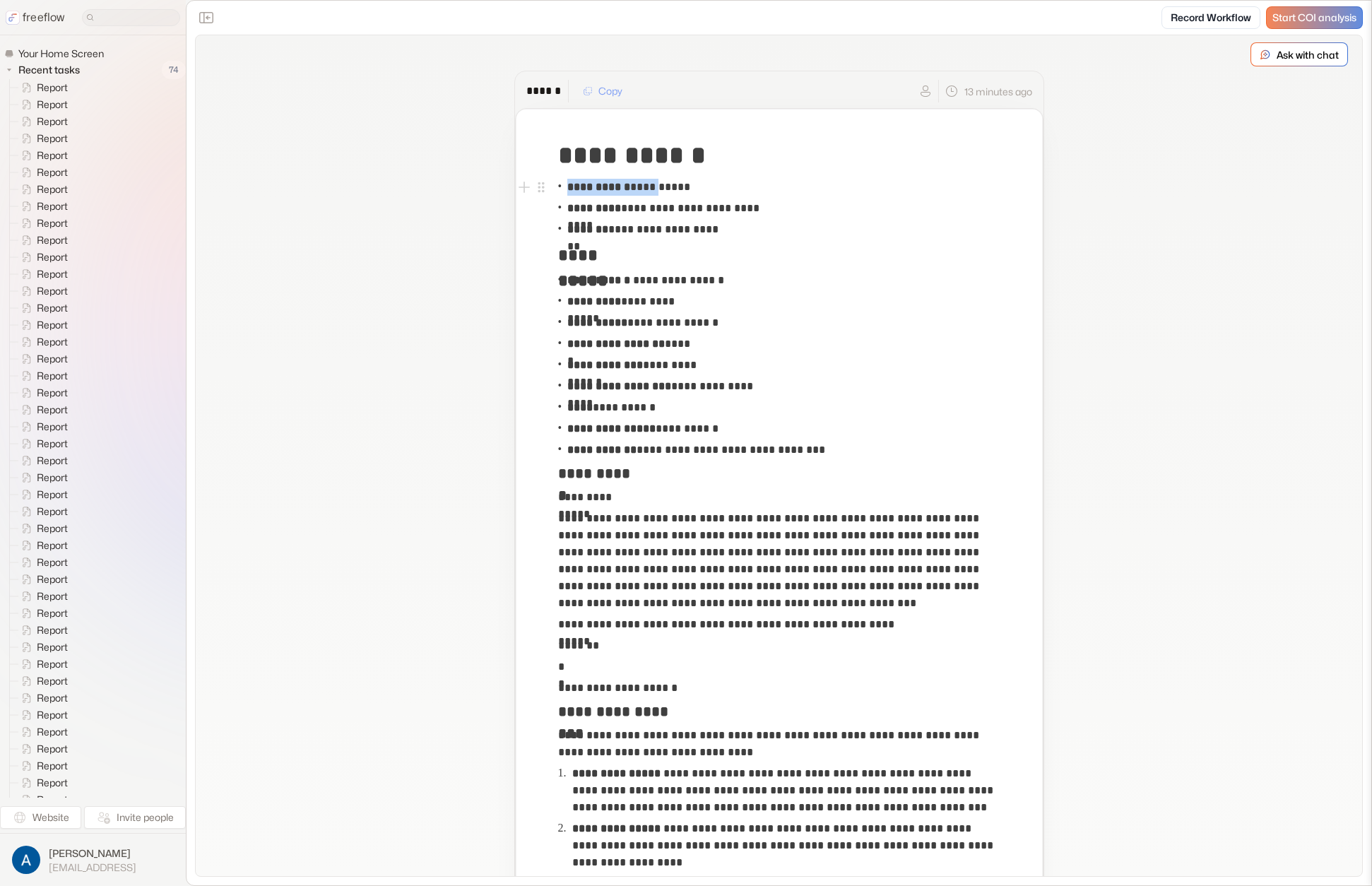
click at [663, 188] on p "**********" at bounding box center [628, 186] width 122 height 17
drag, startPoint x: 701, startPoint y: 187, endPoint x: 677, endPoint y: 187, distance: 24.0
click at [677, 187] on div "**********" at bounding box center [779, 186] width 442 height 21
click at [677, 187] on p "**********" at bounding box center [628, 186] width 122 height 17
click at [677, 186] on p "**********" at bounding box center [628, 186] width 122 height 17
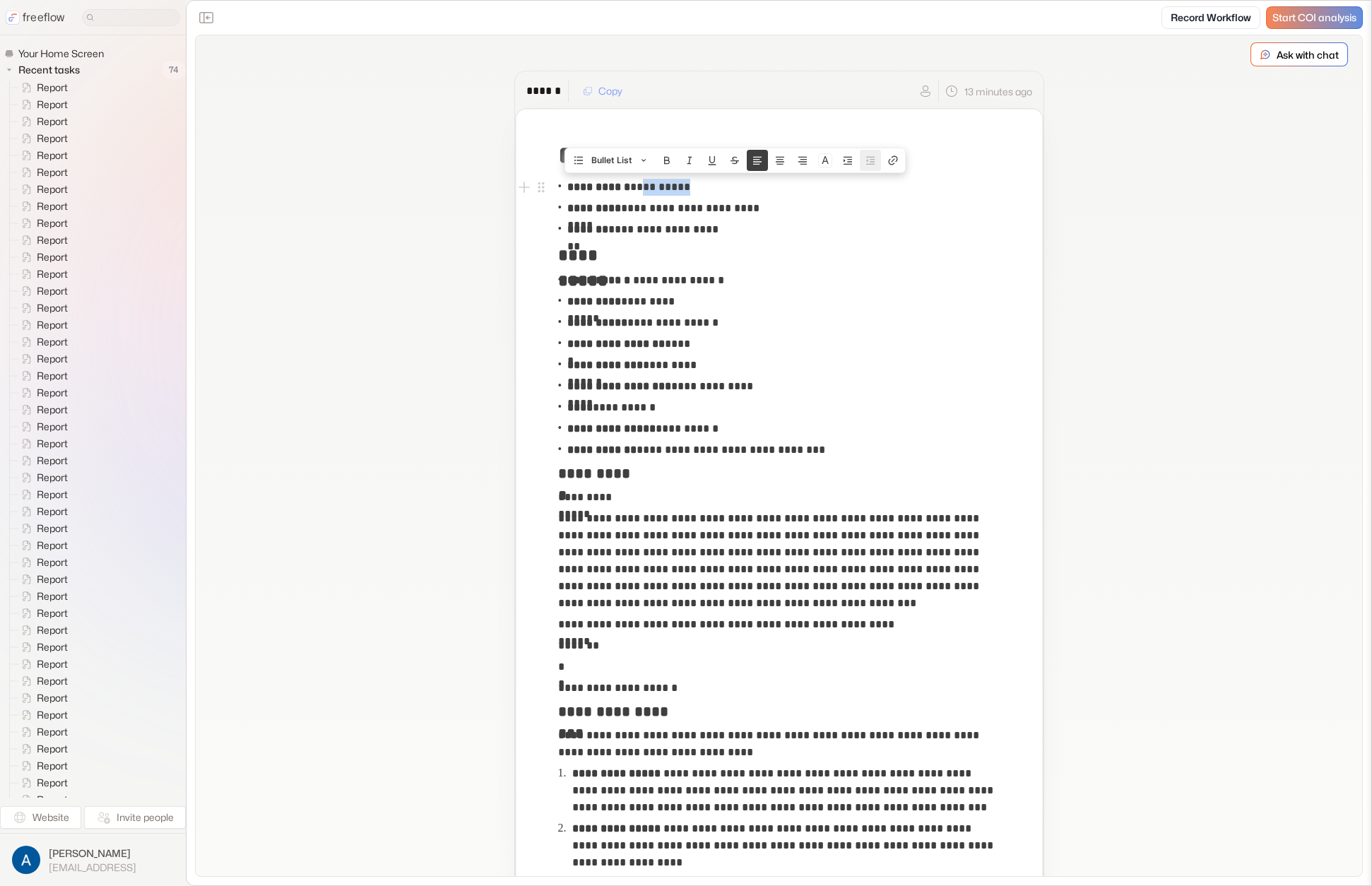
click at [677, 186] on p "**********" at bounding box center [628, 186] width 122 height 17
click at [679, 190] on p "**********" at bounding box center [628, 186] width 122 height 17
copy p "********"
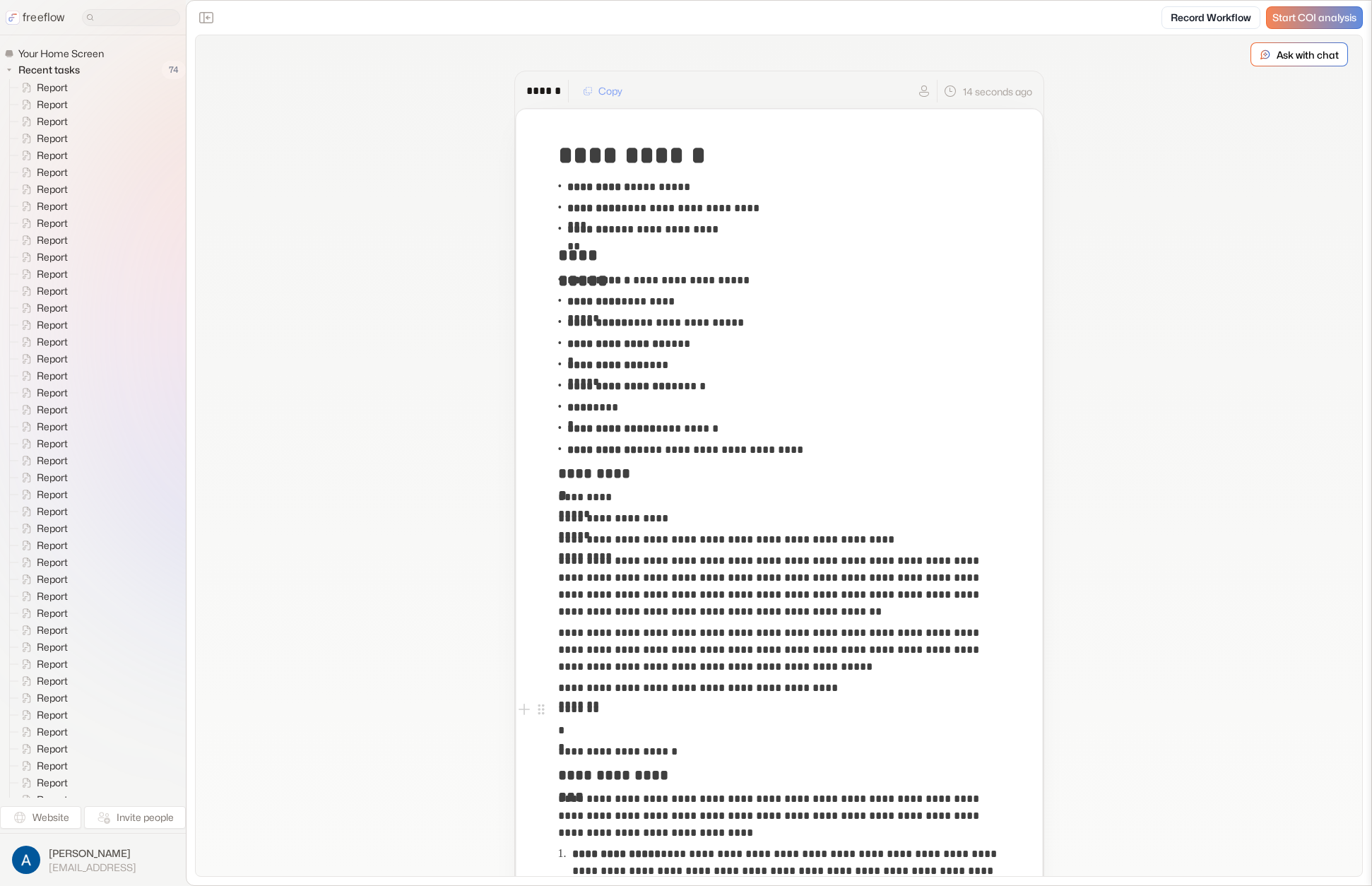
scroll to position [900, 0]
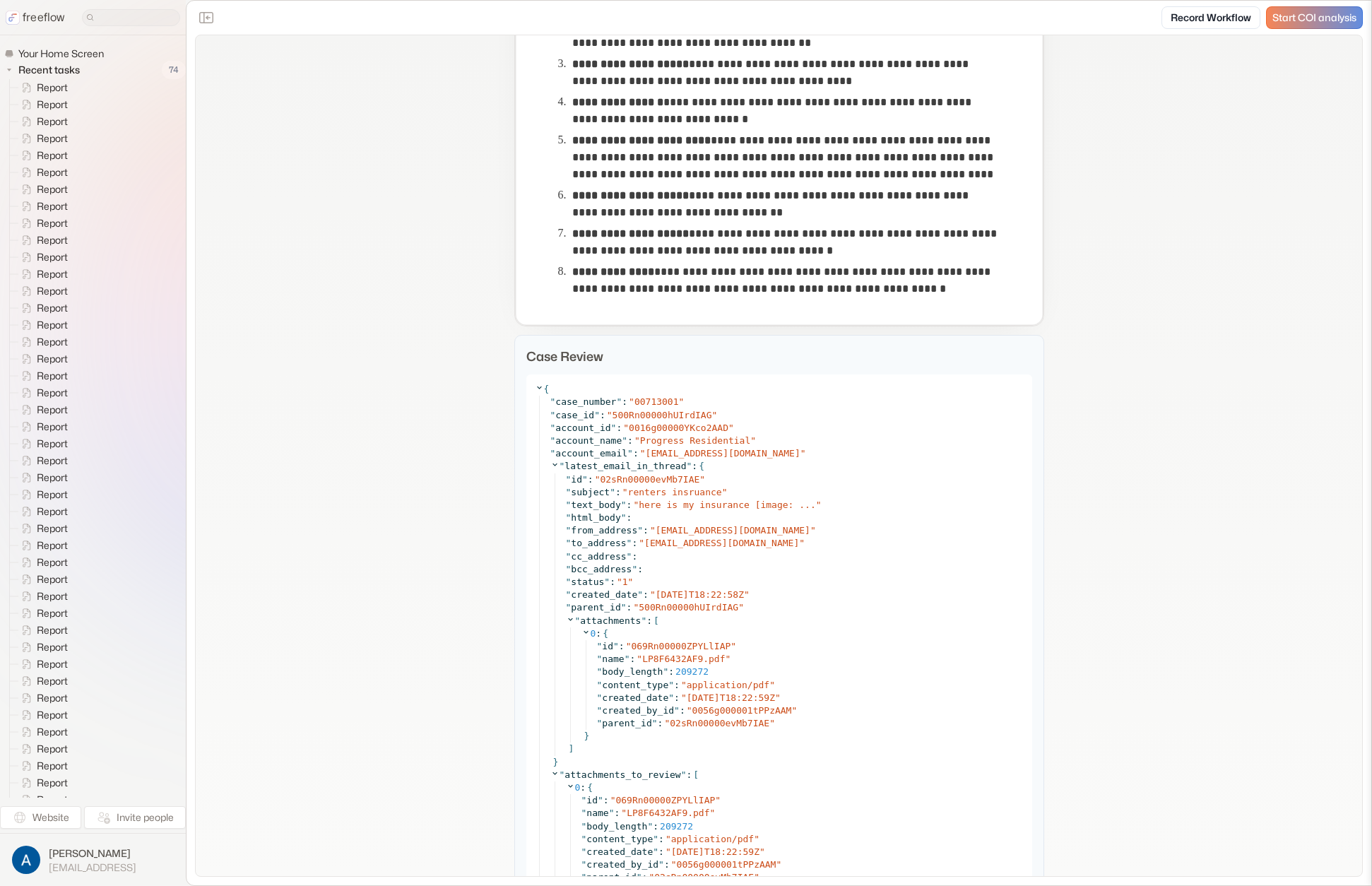
drag, startPoint x: 1213, startPoint y: 470, endPoint x: 1182, endPoint y: 468, distance: 31.1
click at [769, 513] on div "" html_body " :" at bounding box center [795, 518] width 458 height 13
click at [770, 504] on span "here is my insurance [image: ..." at bounding box center [726, 505] width 176 height 11
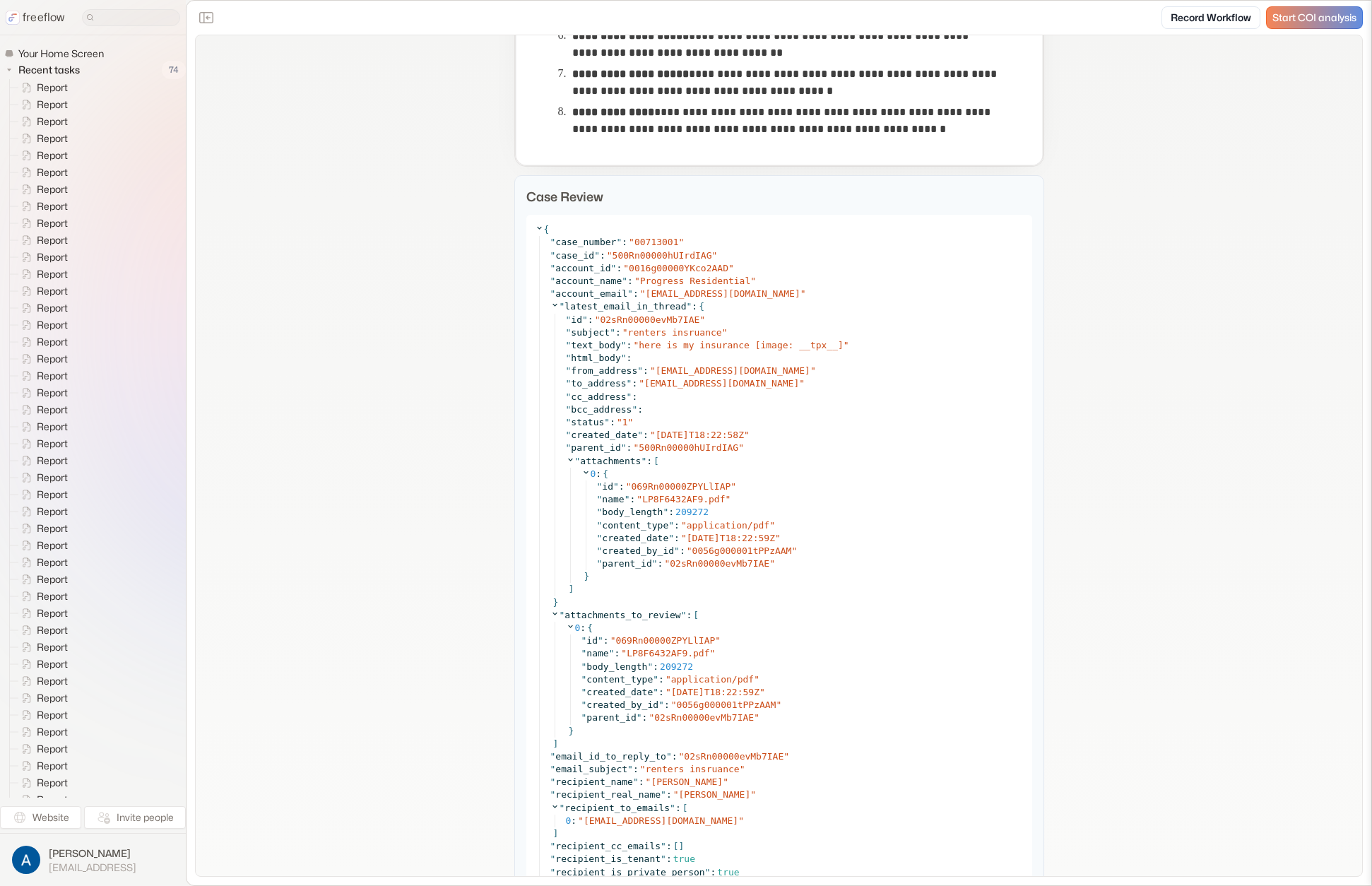
scroll to position [1173, 0]
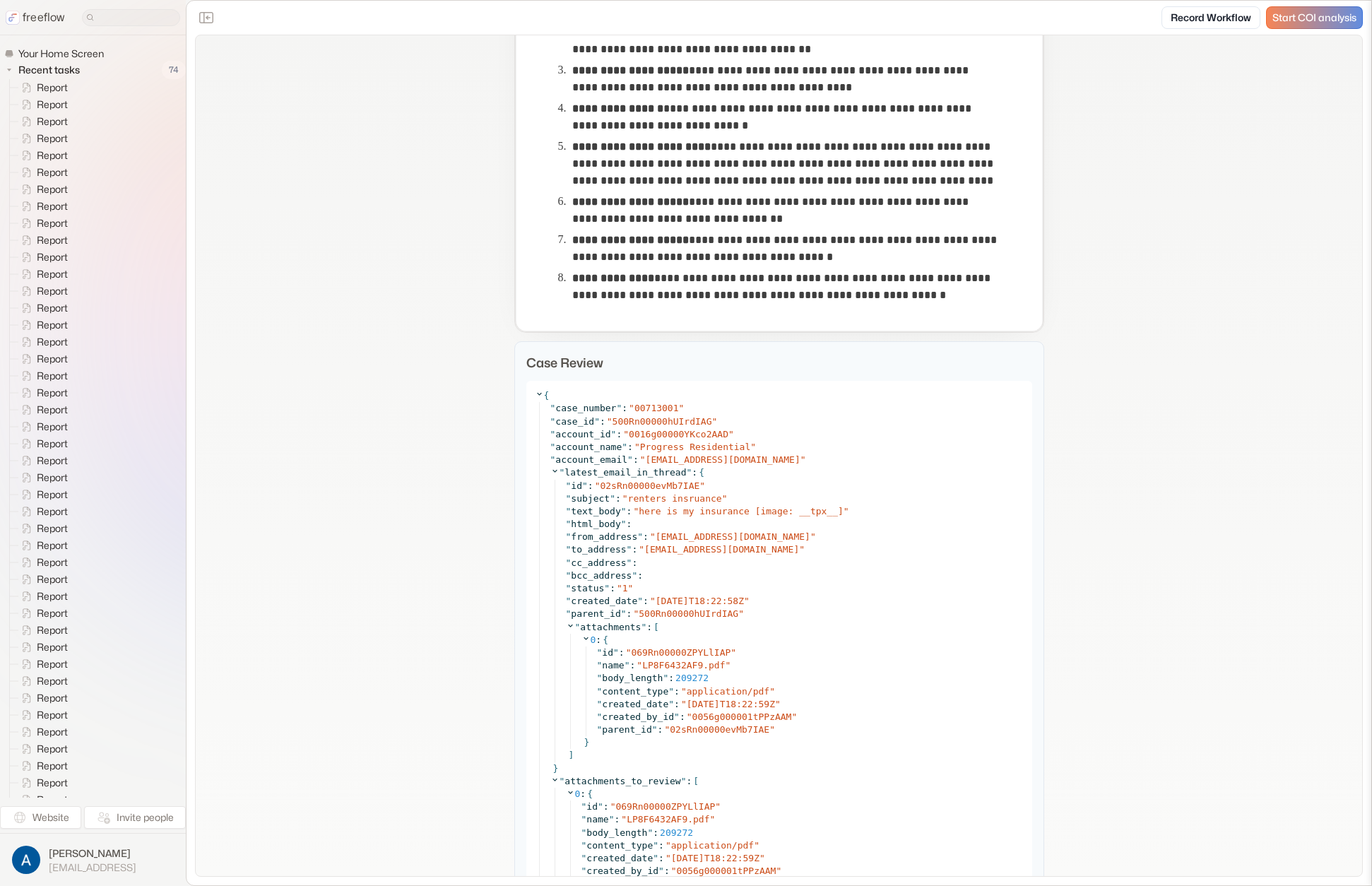
scroll to position [883, 0]
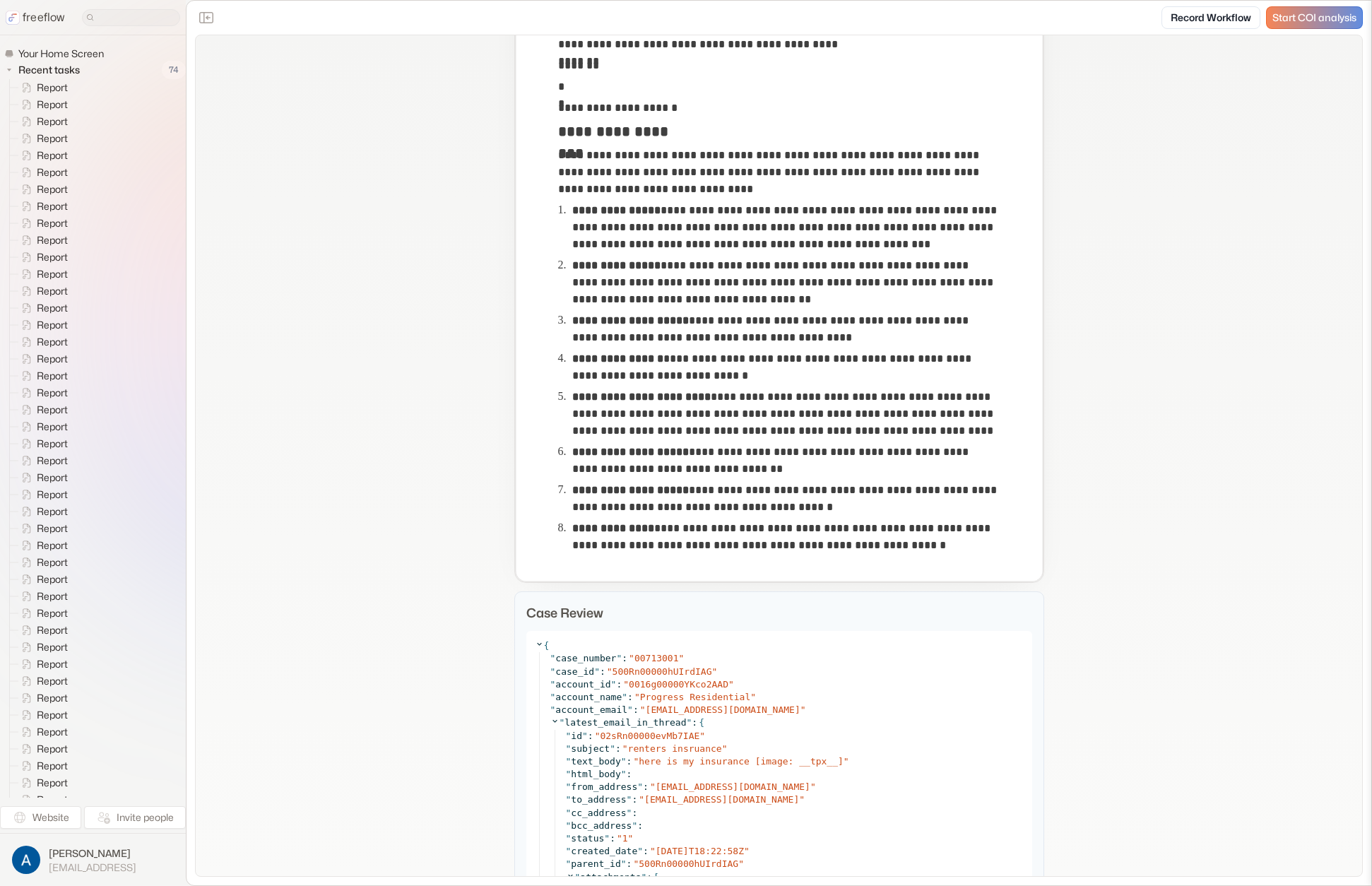
scroll to position [640, 0]
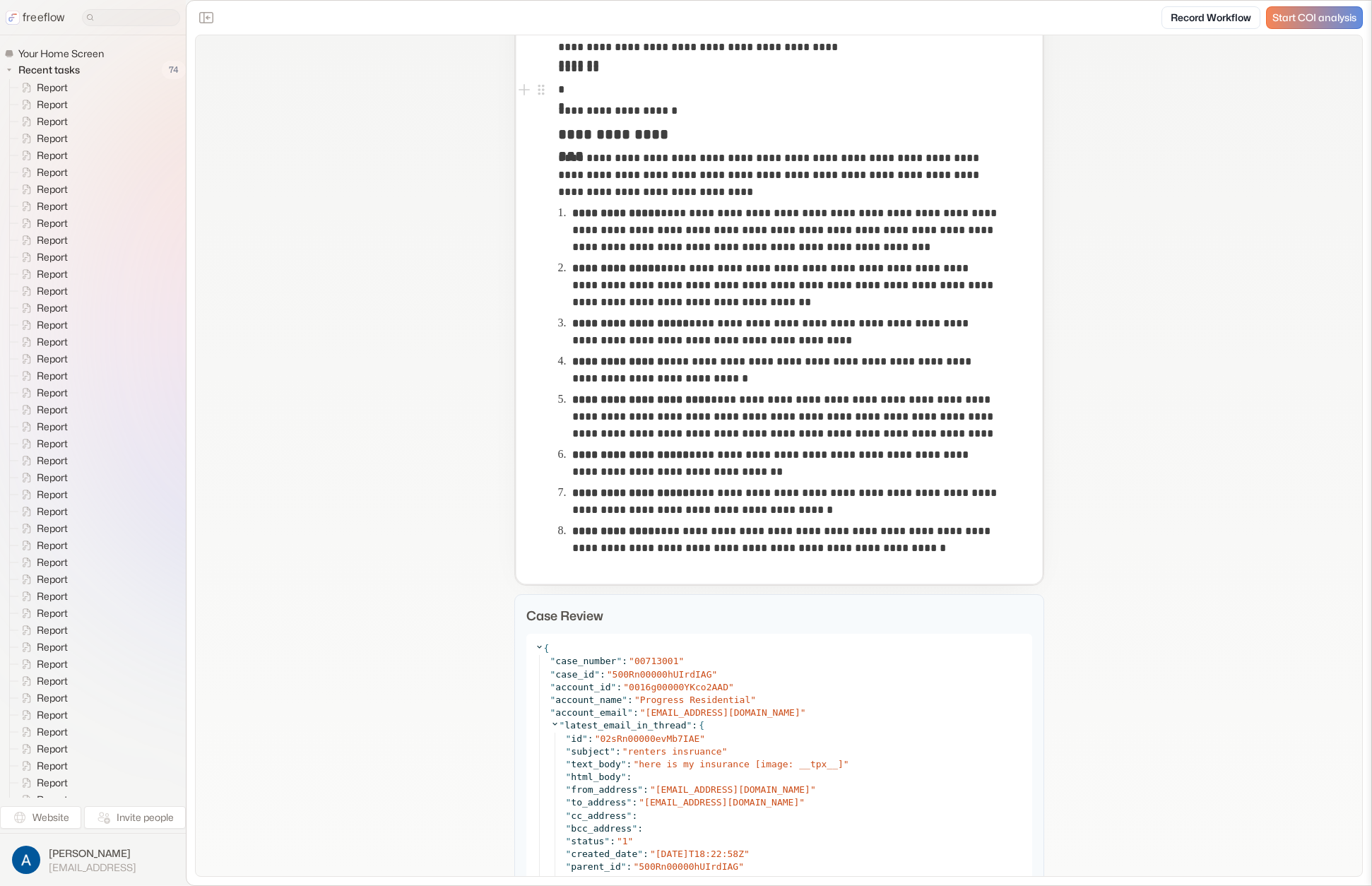
drag, startPoint x: 1145, startPoint y: 92, endPoint x: 1141, endPoint y: 70, distance: 22.4
click at [1035, 378] on div "**********" at bounding box center [779, 26] width 529 height 1117
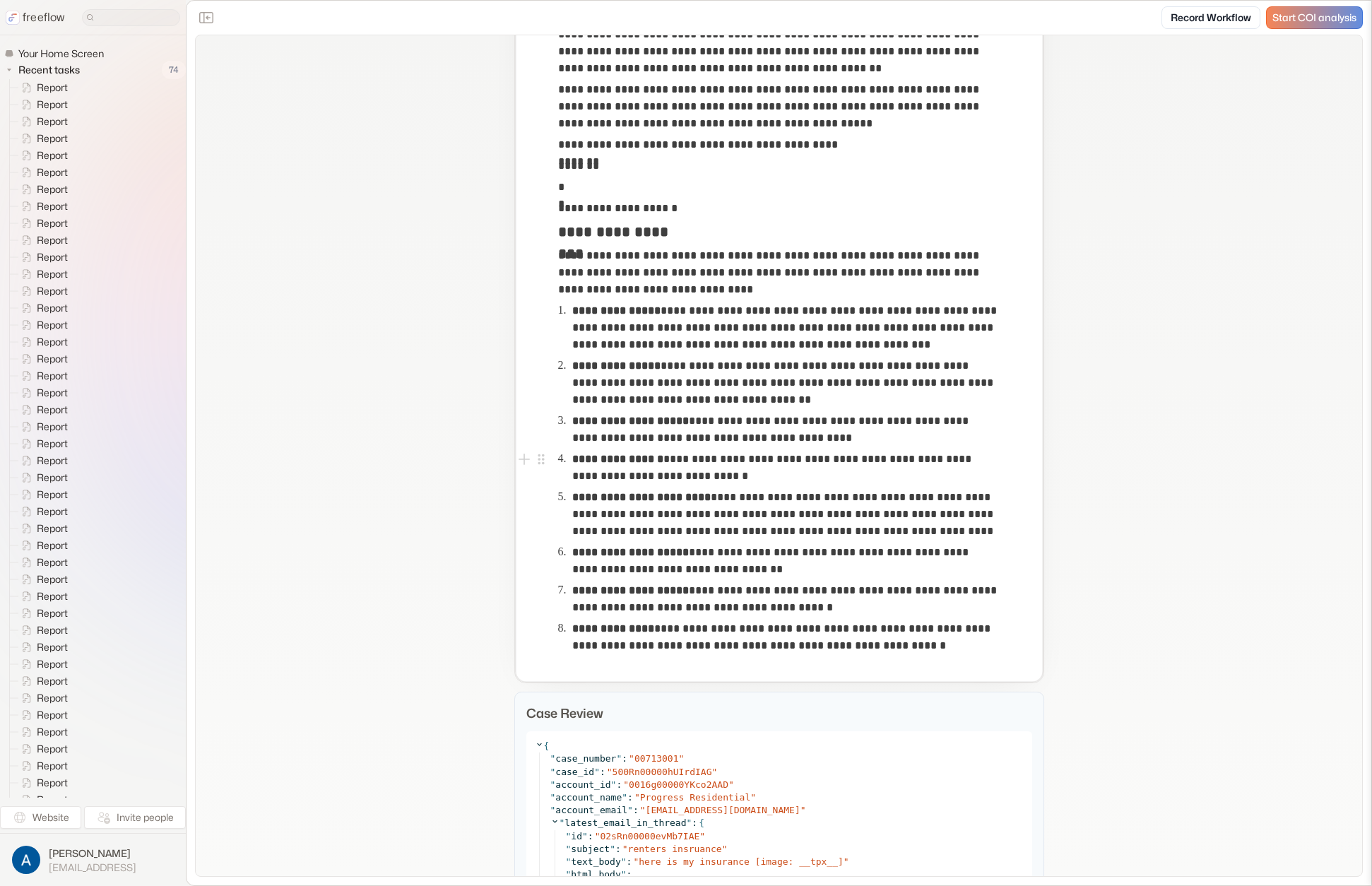
scroll to position [543, 0]
click at [699, 367] on p "**********" at bounding box center [786, 383] width 426 height 51
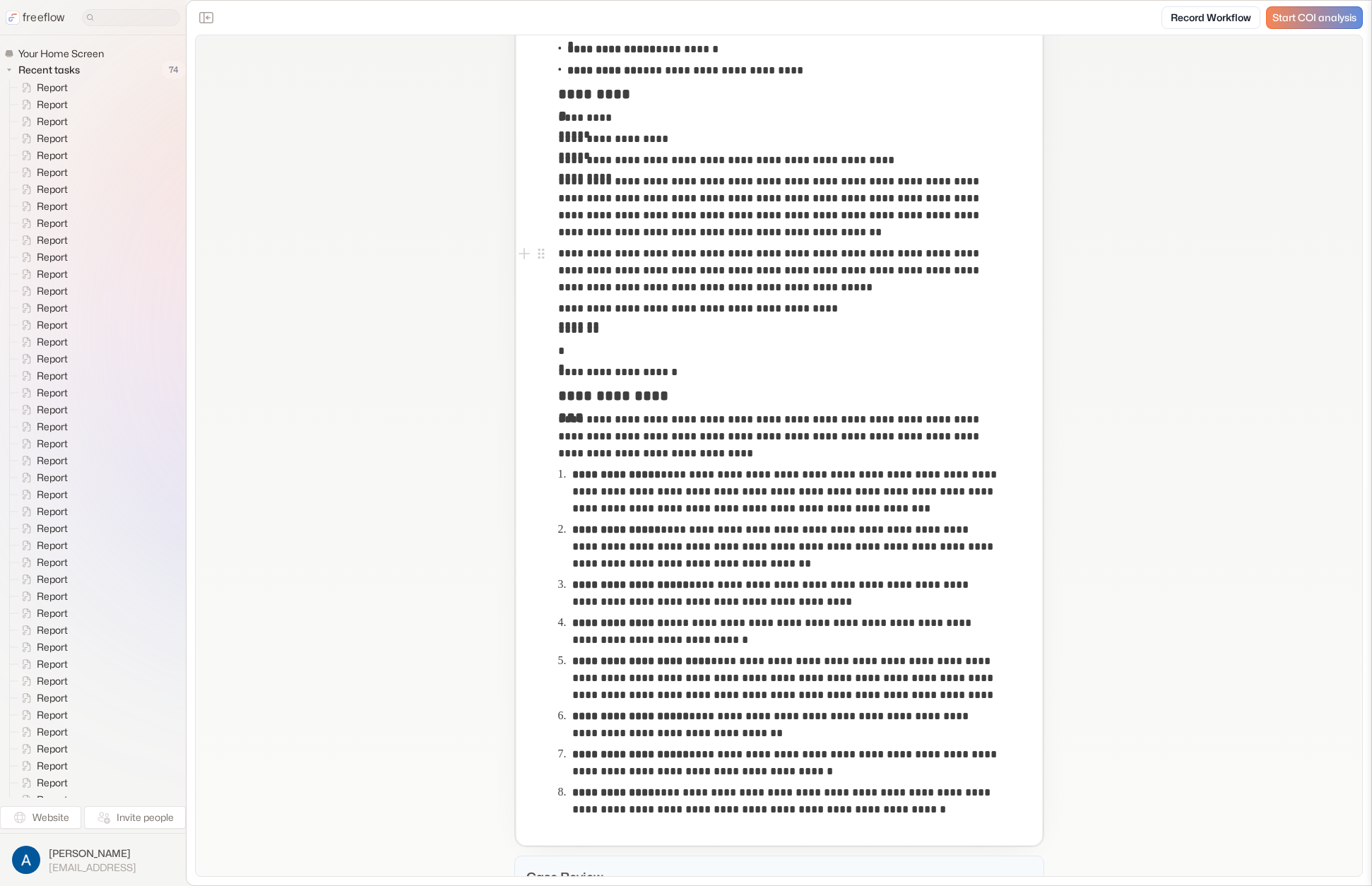
scroll to position [828, 0]
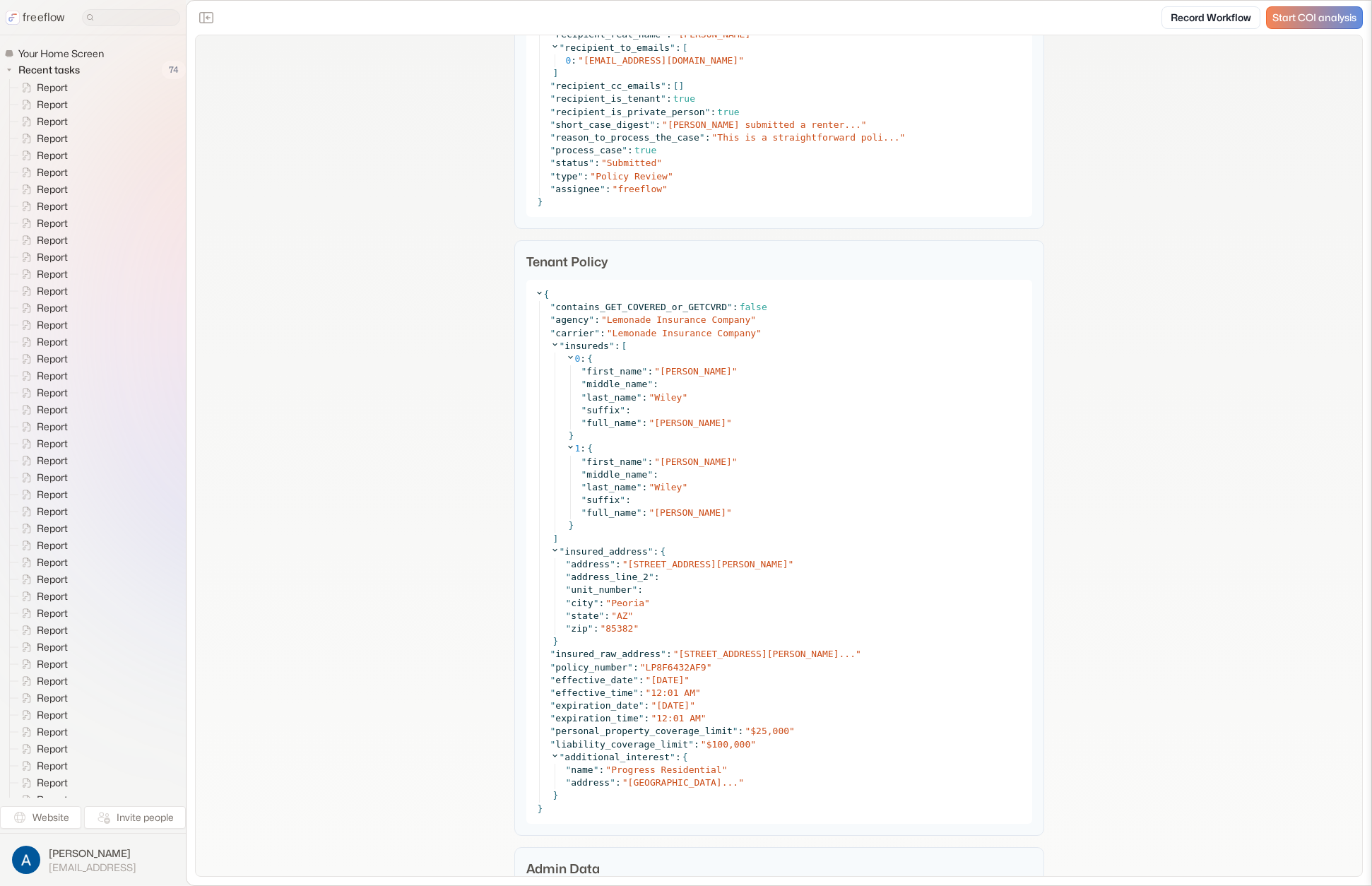
scroll to position [1658, 0]
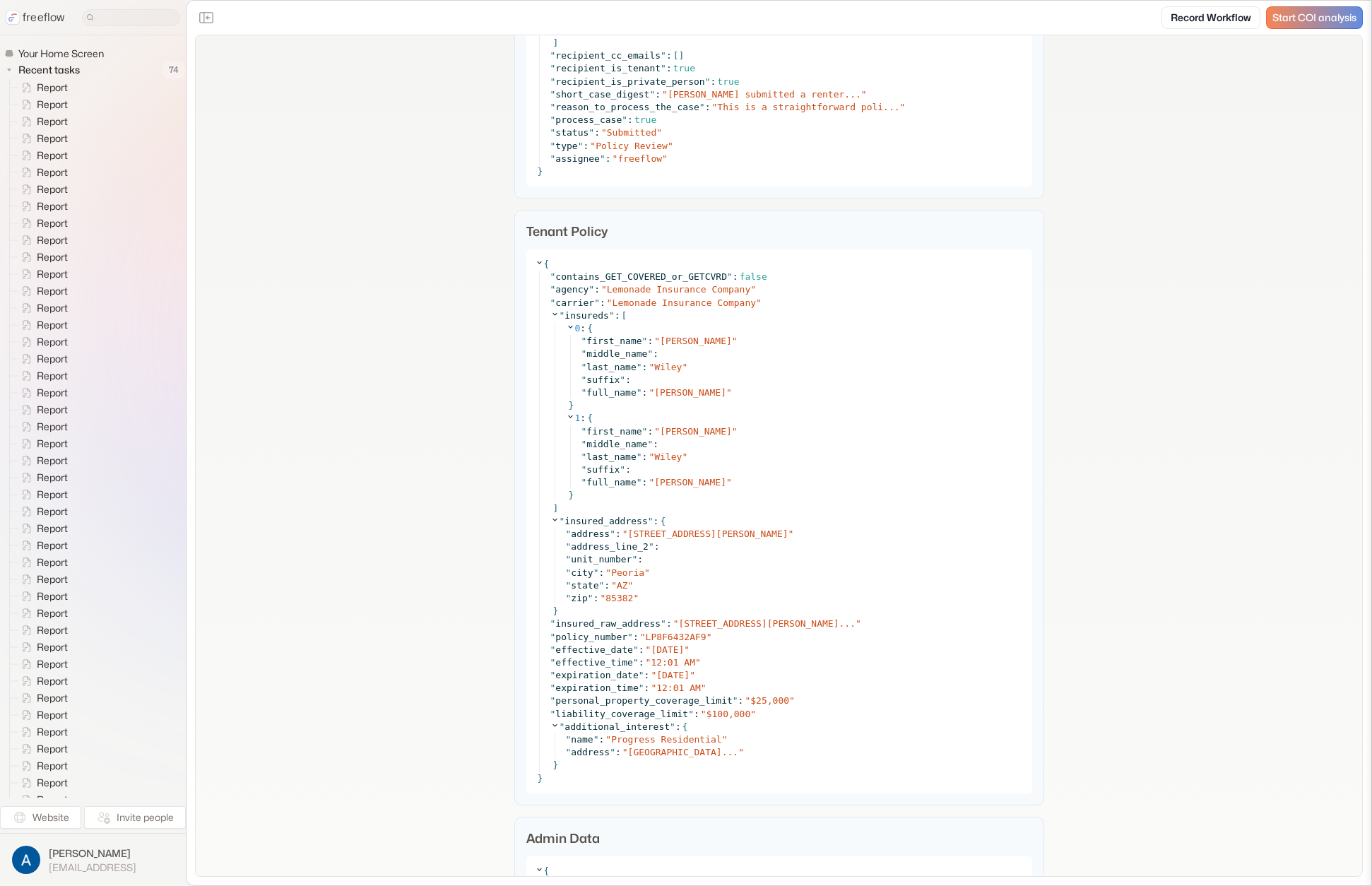
scroll to position [1863, 0]
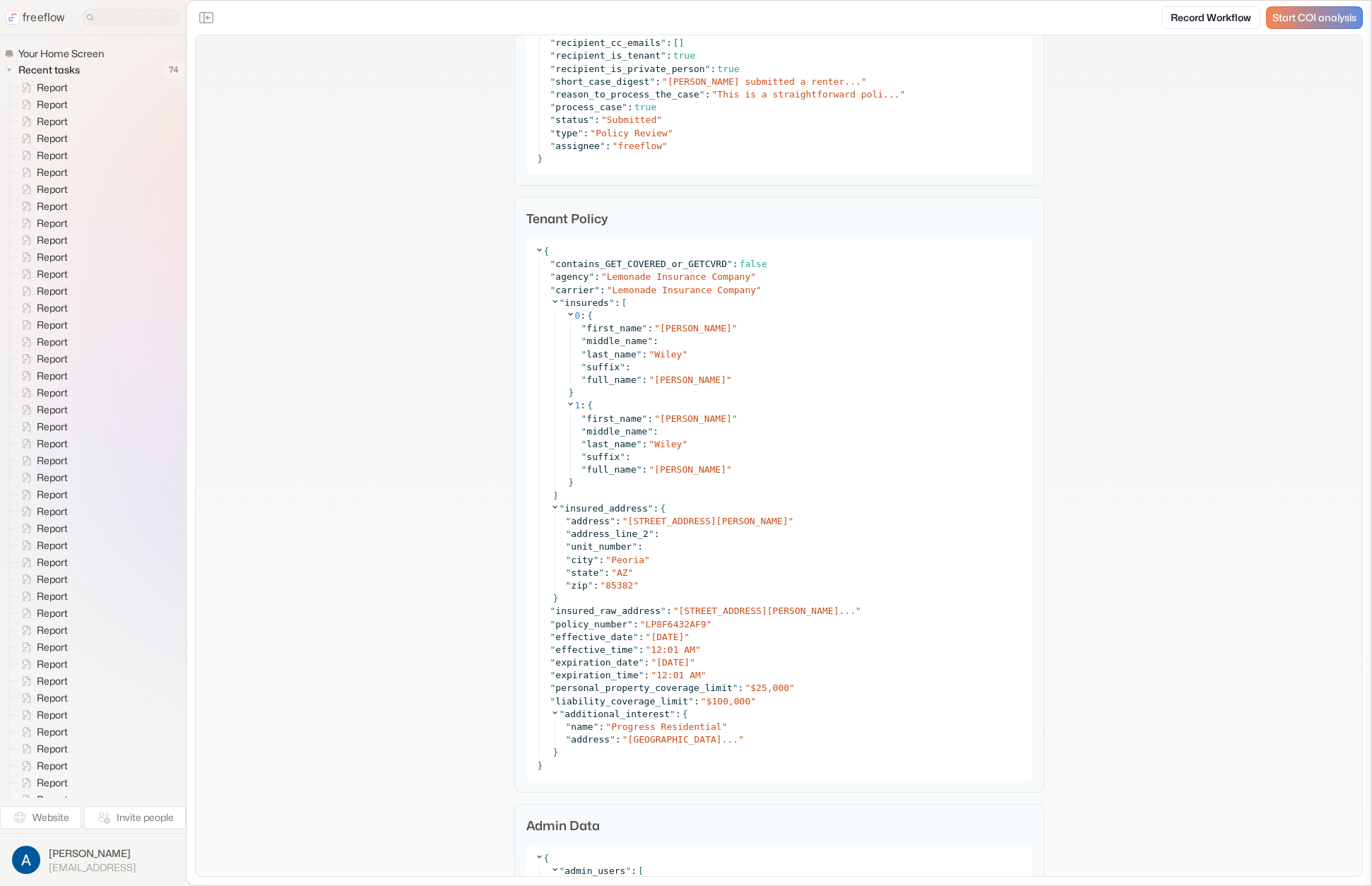
drag, startPoint x: 1090, startPoint y: 651, endPoint x: 1081, endPoint y: 648, distance: 9.5
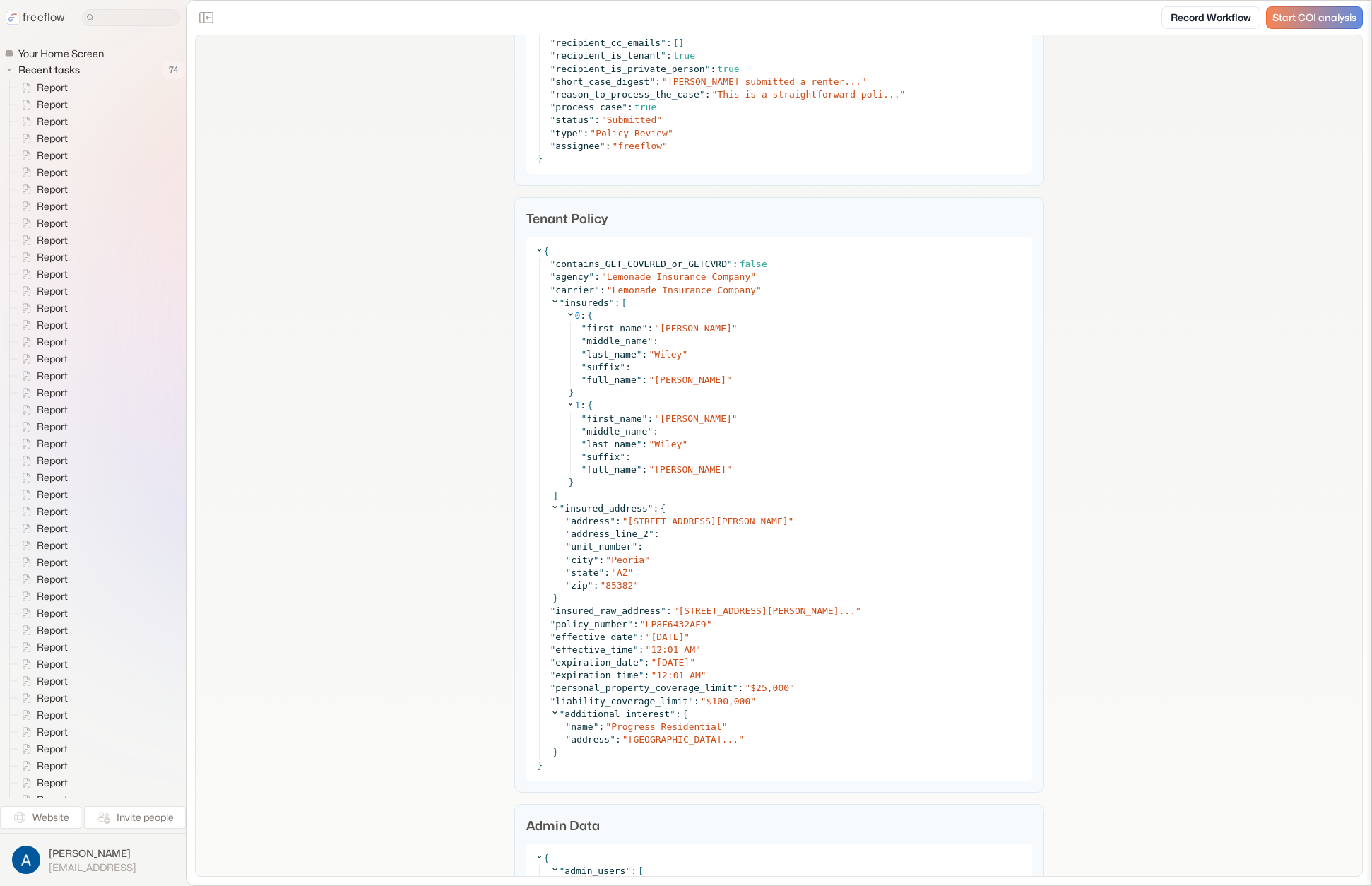
click at [676, 524] on span "8340 W Troy St" at bounding box center [708, 521] width 160 height 11
drag, startPoint x: 1128, startPoint y: 507, endPoint x: 1117, endPoint y: 517, distance: 14.9
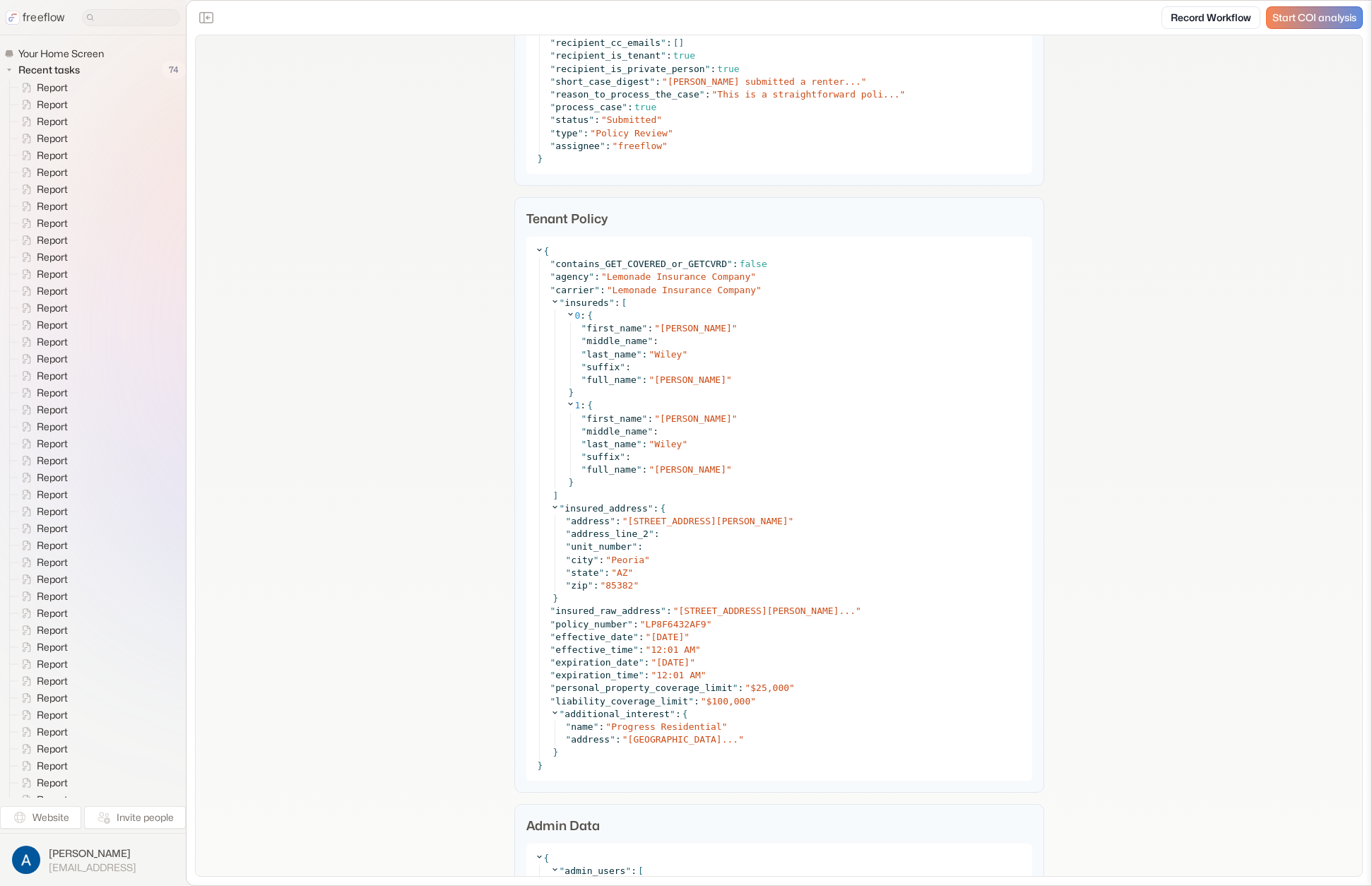
click at [777, 609] on span "8340 W Troy St, Peoria, AZ, 85..." at bounding box center [767, 610] width 176 height 11
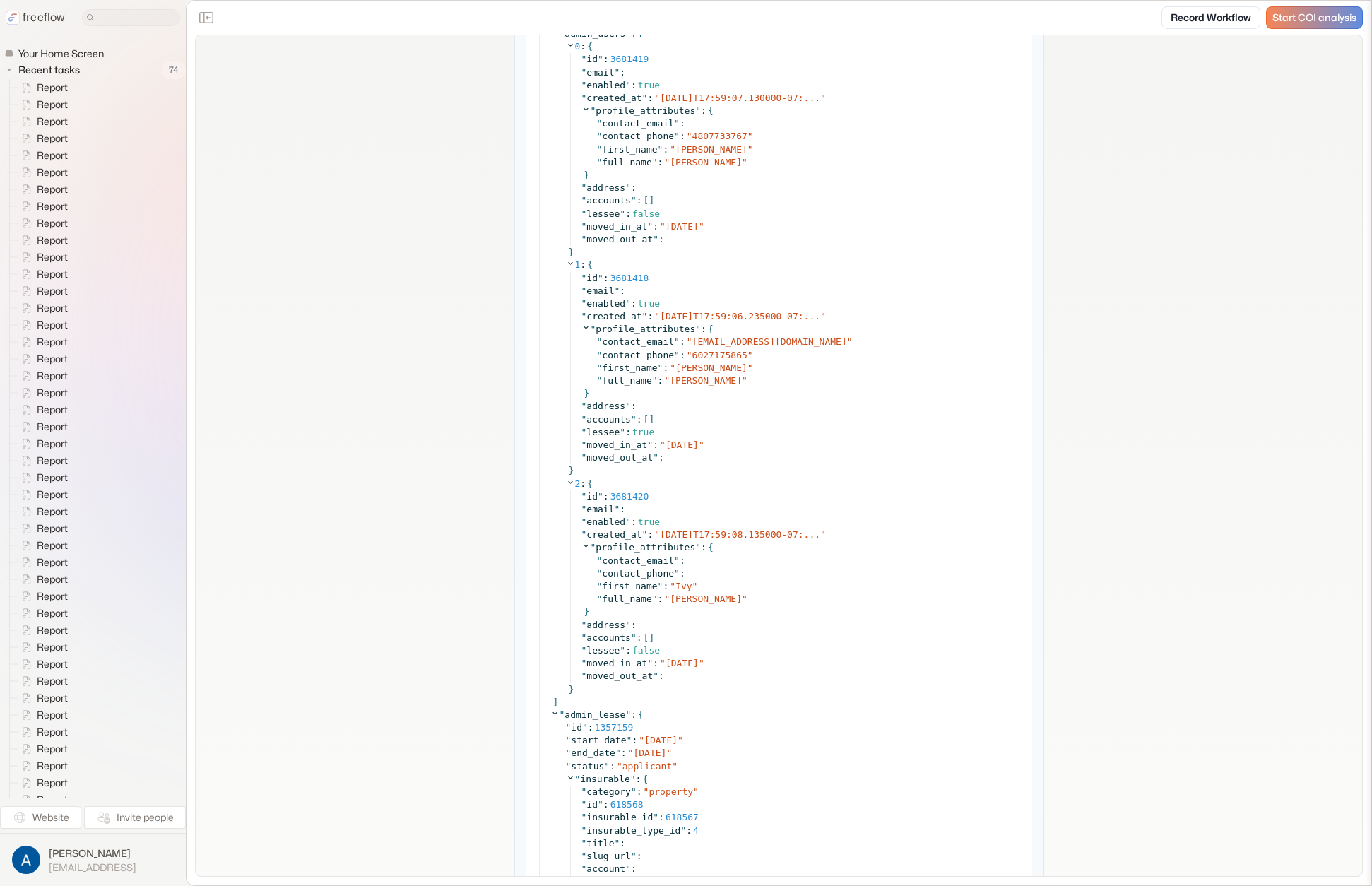
scroll to position [2872, 0]
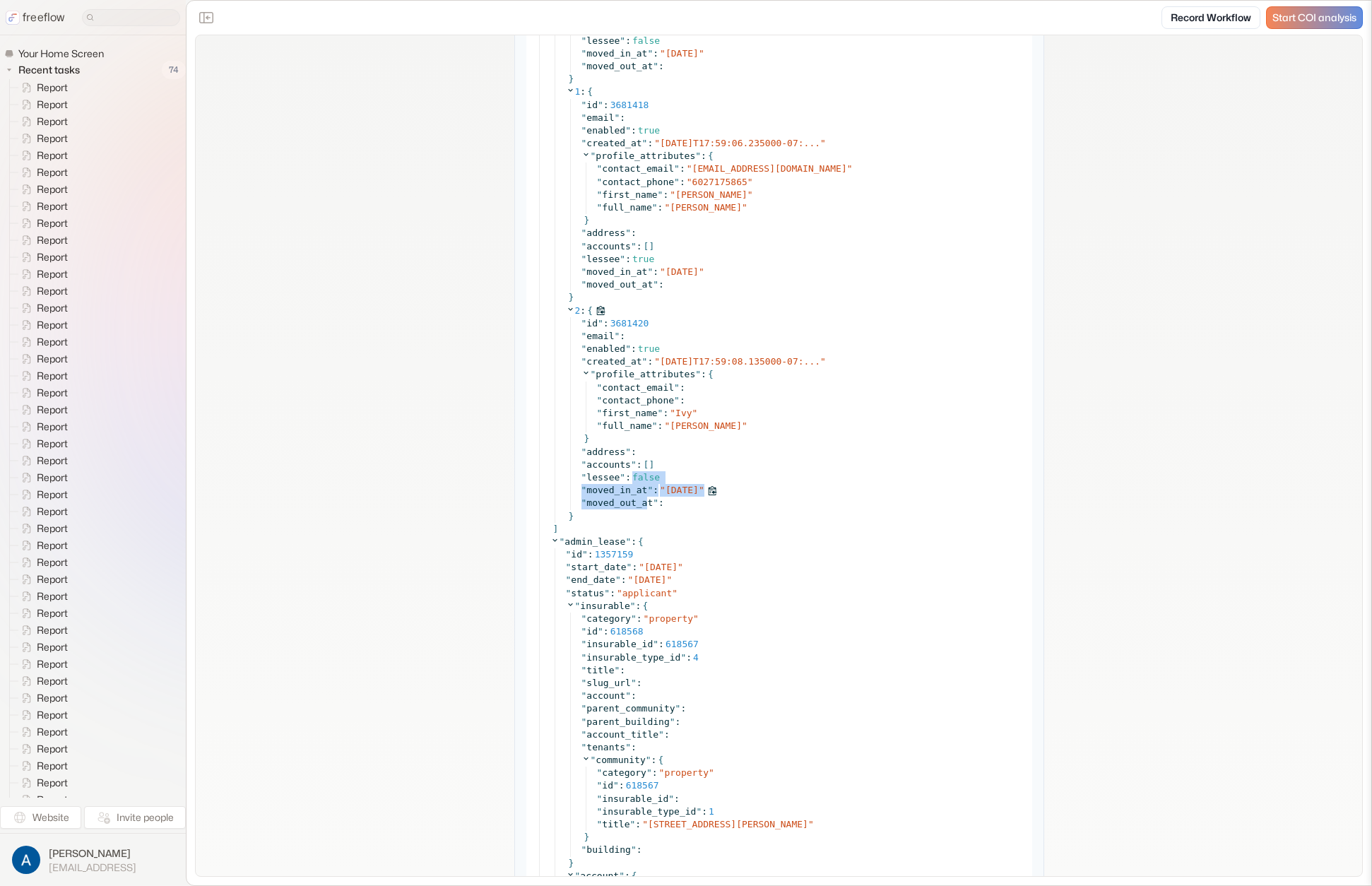
drag, startPoint x: 629, startPoint y: 480, endPoint x: 635, endPoint y: 499, distance: 19.9
click at [643, 500] on div "" id " : 3681420 " email " : " enabled " : true " created_at " : " 2025-09-20T1…" at bounding box center [796, 414] width 453 height 193
click at [474, 466] on div "**********" at bounding box center [779, 223] width 1166 height 6121
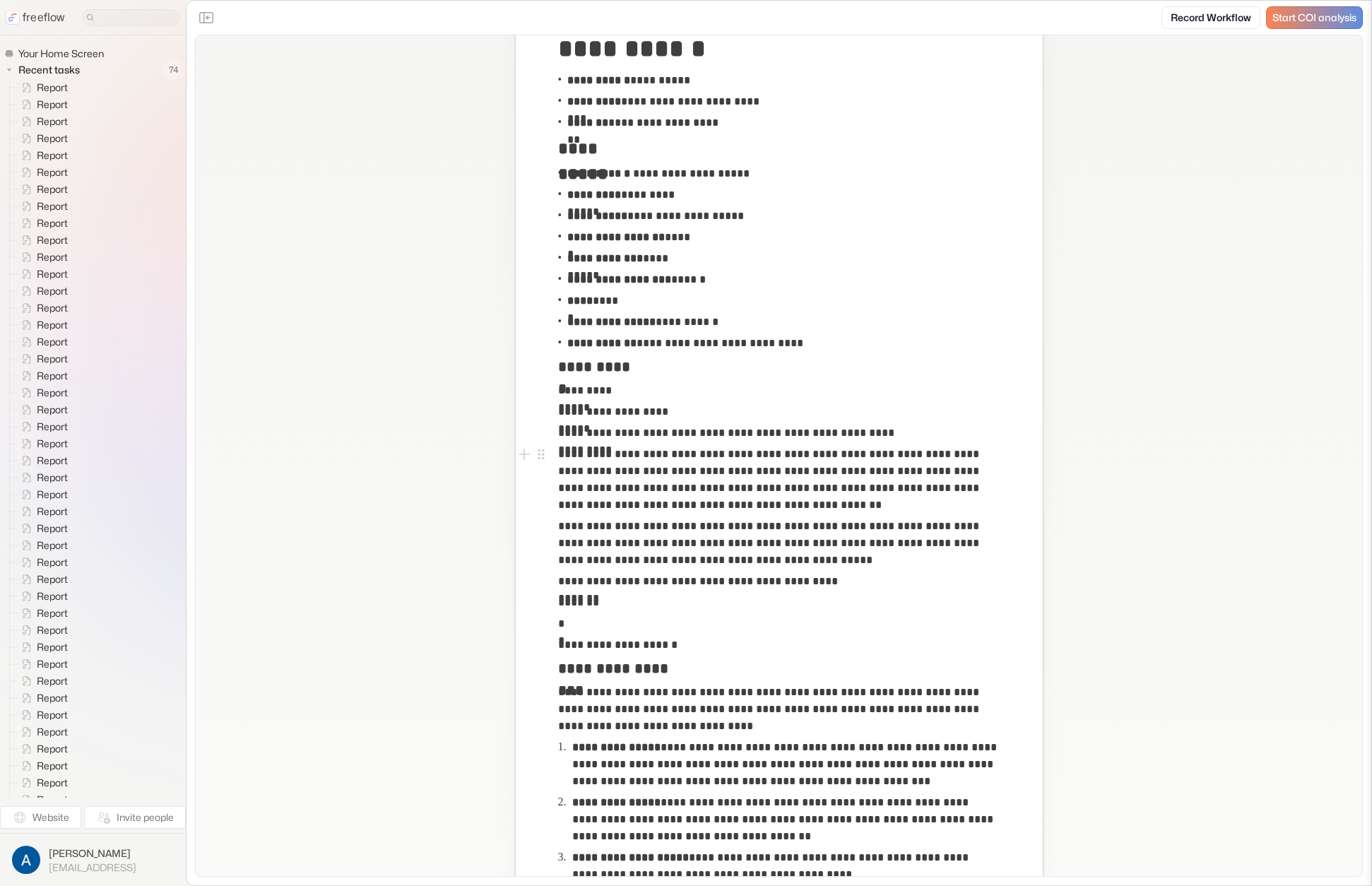
scroll to position [0, 0]
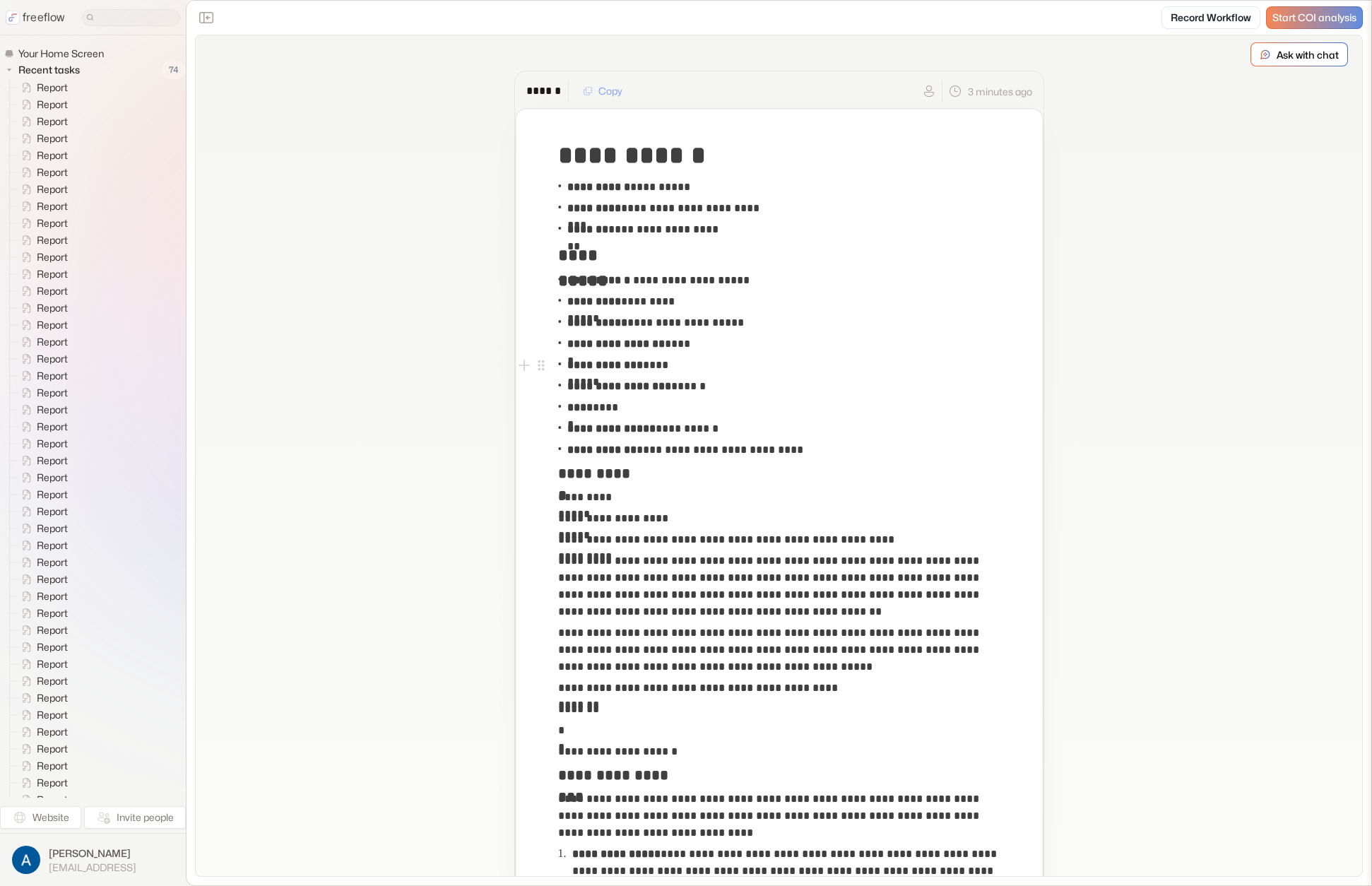
drag, startPoint x: 359, startPoint y: 357, endPoint x: 476, endPoint y: 162, distance: 227.4
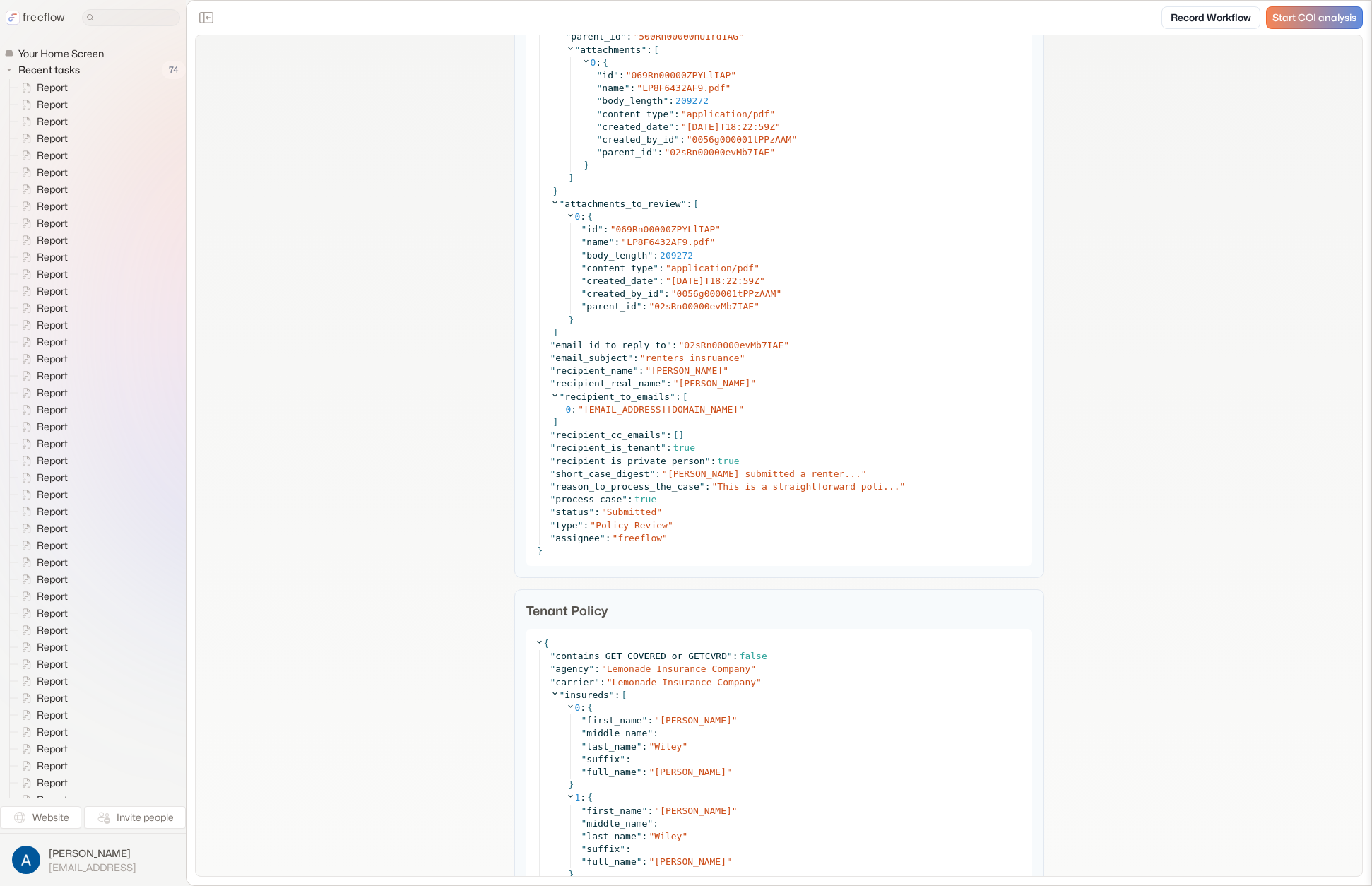
scroll to position [1644, 0]
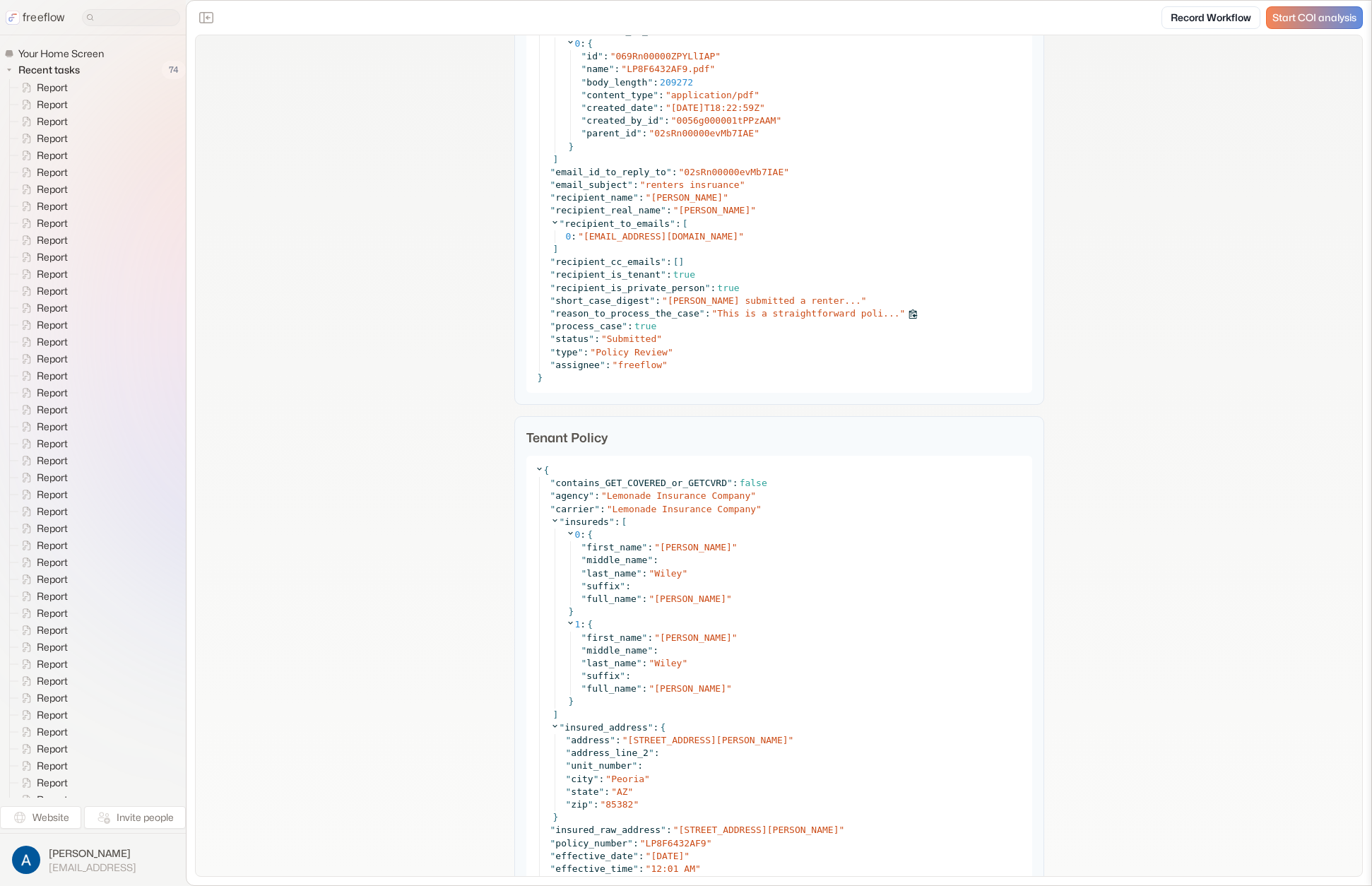
click at [753, 312] on span "This is a straightforward poli..." at bounding box center [807, 313] width 182 height 11
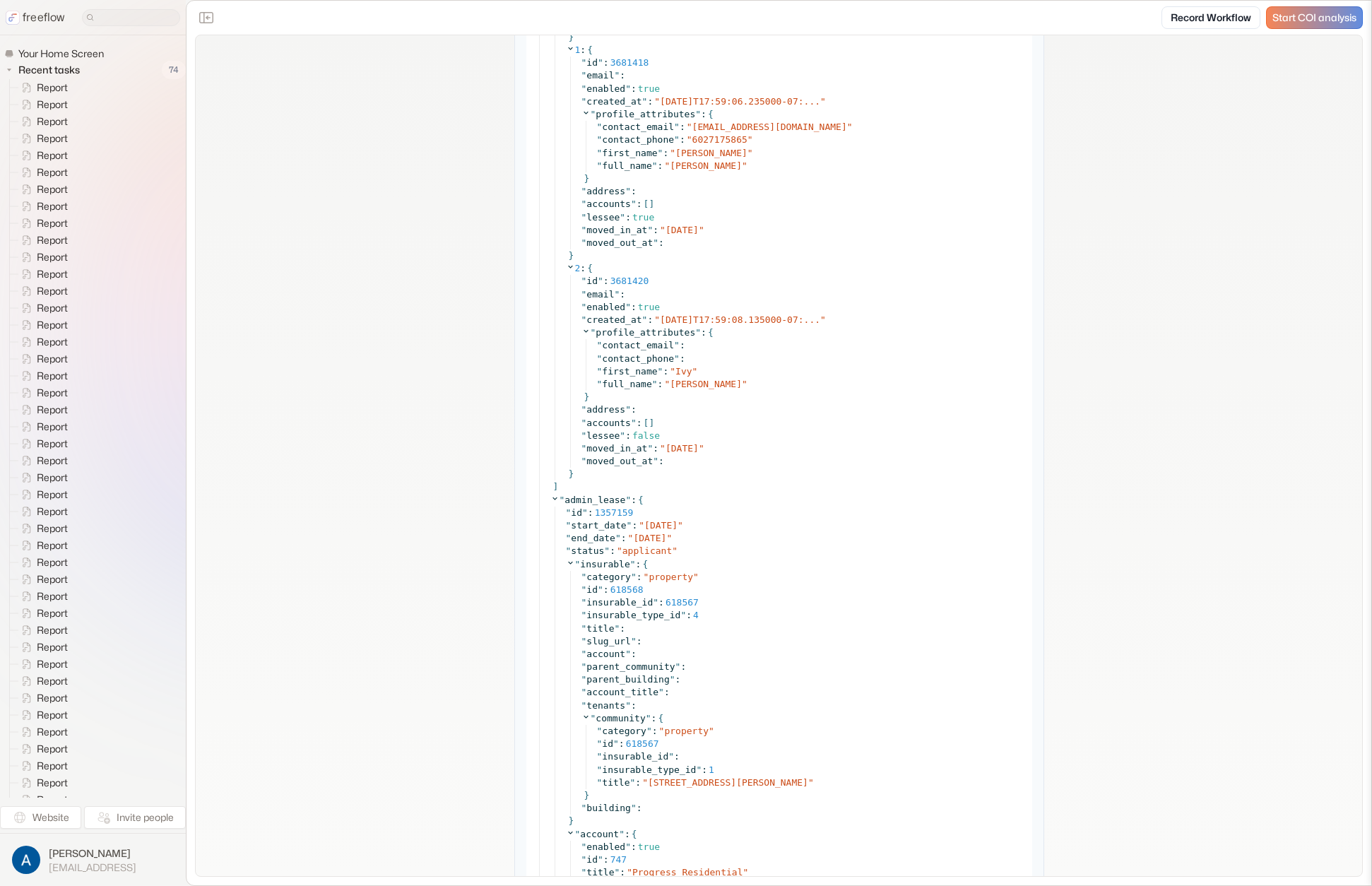
scroll to position [3437, 0]
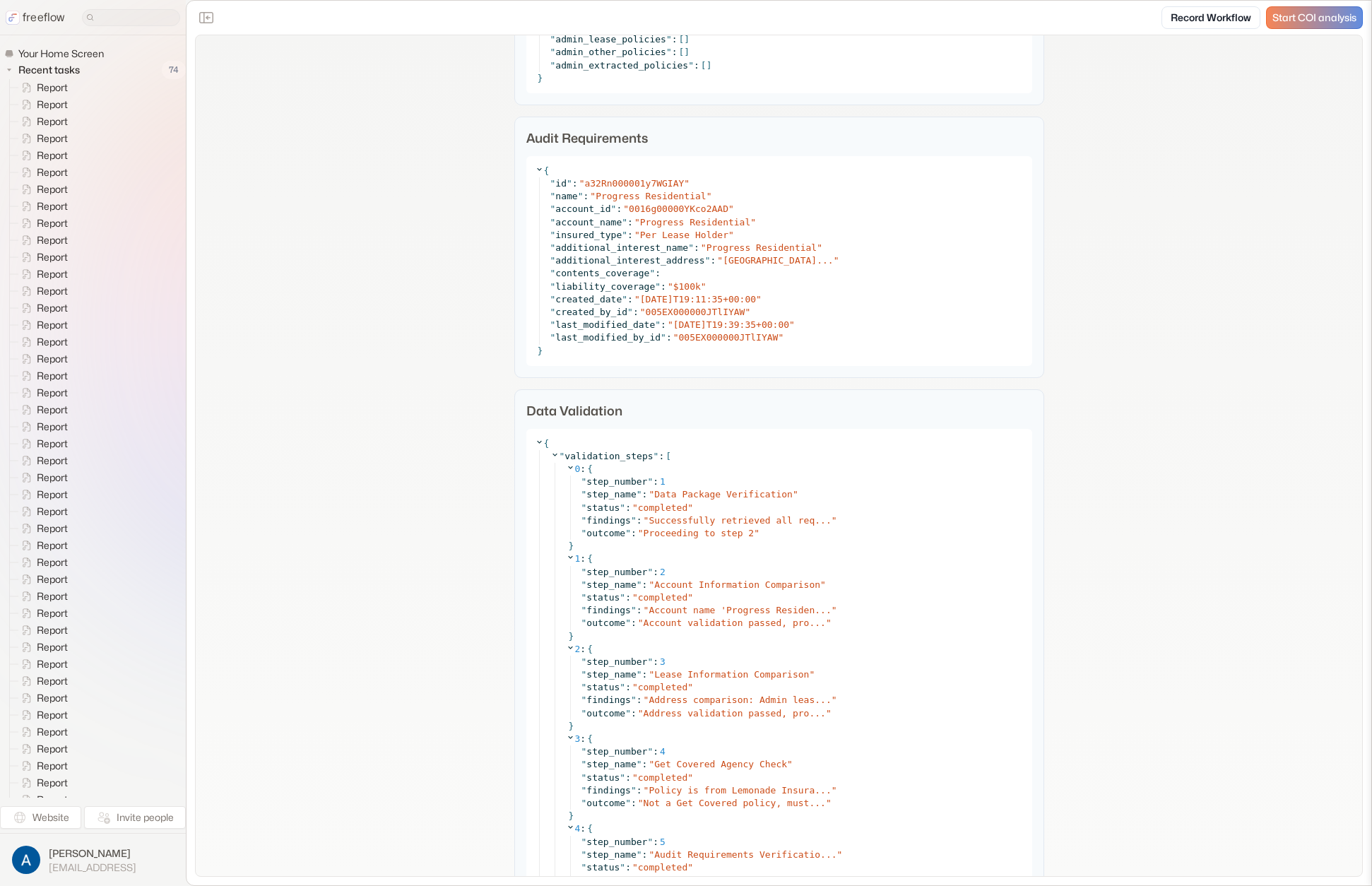
scroll to position [4943, 0]
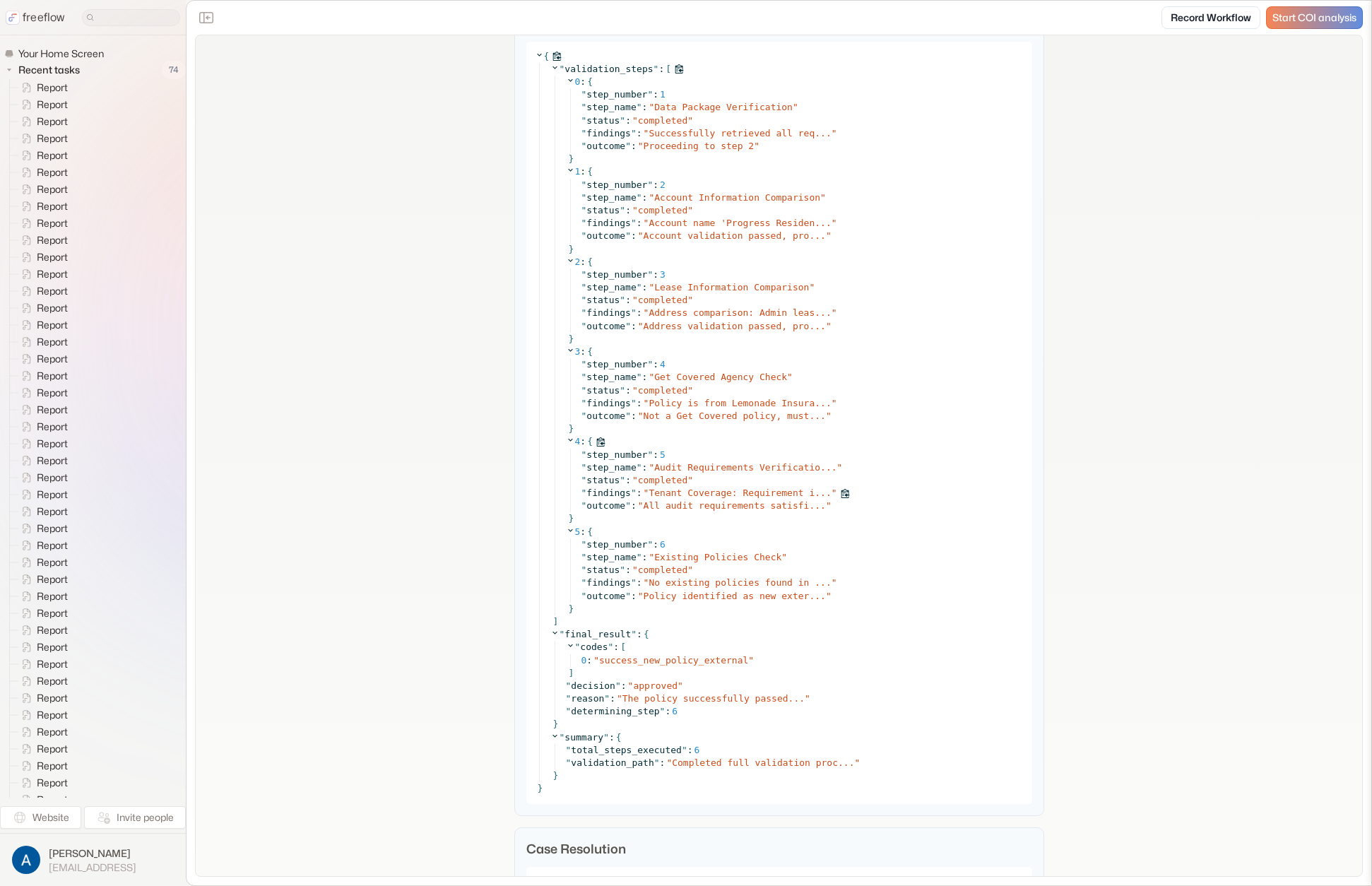
click at [681, 497] on span "Tenant Coverage: Requirement i..." at bounding box center [739, 492] width 182 height 11
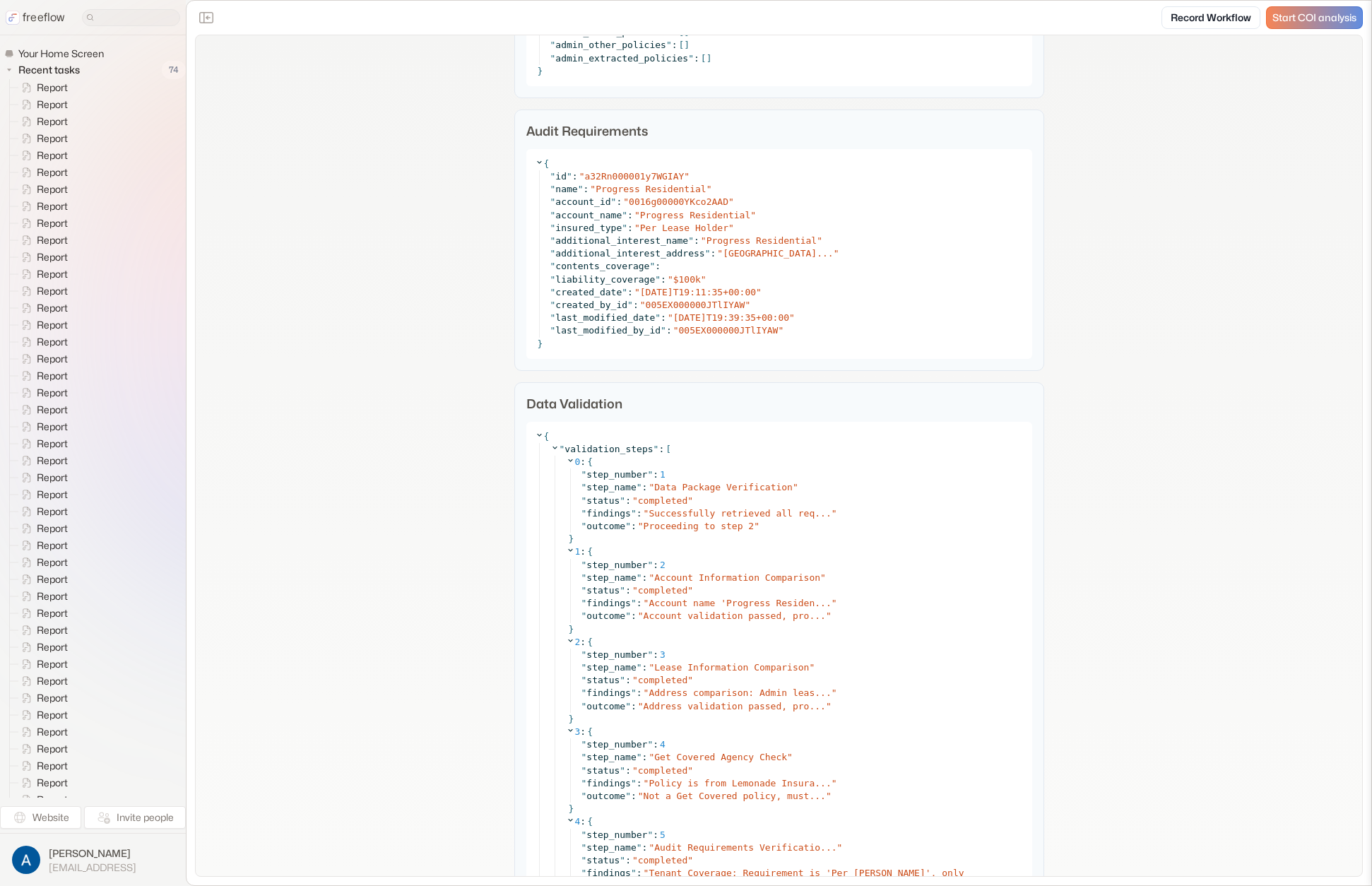
scroll to position [4524, 0]
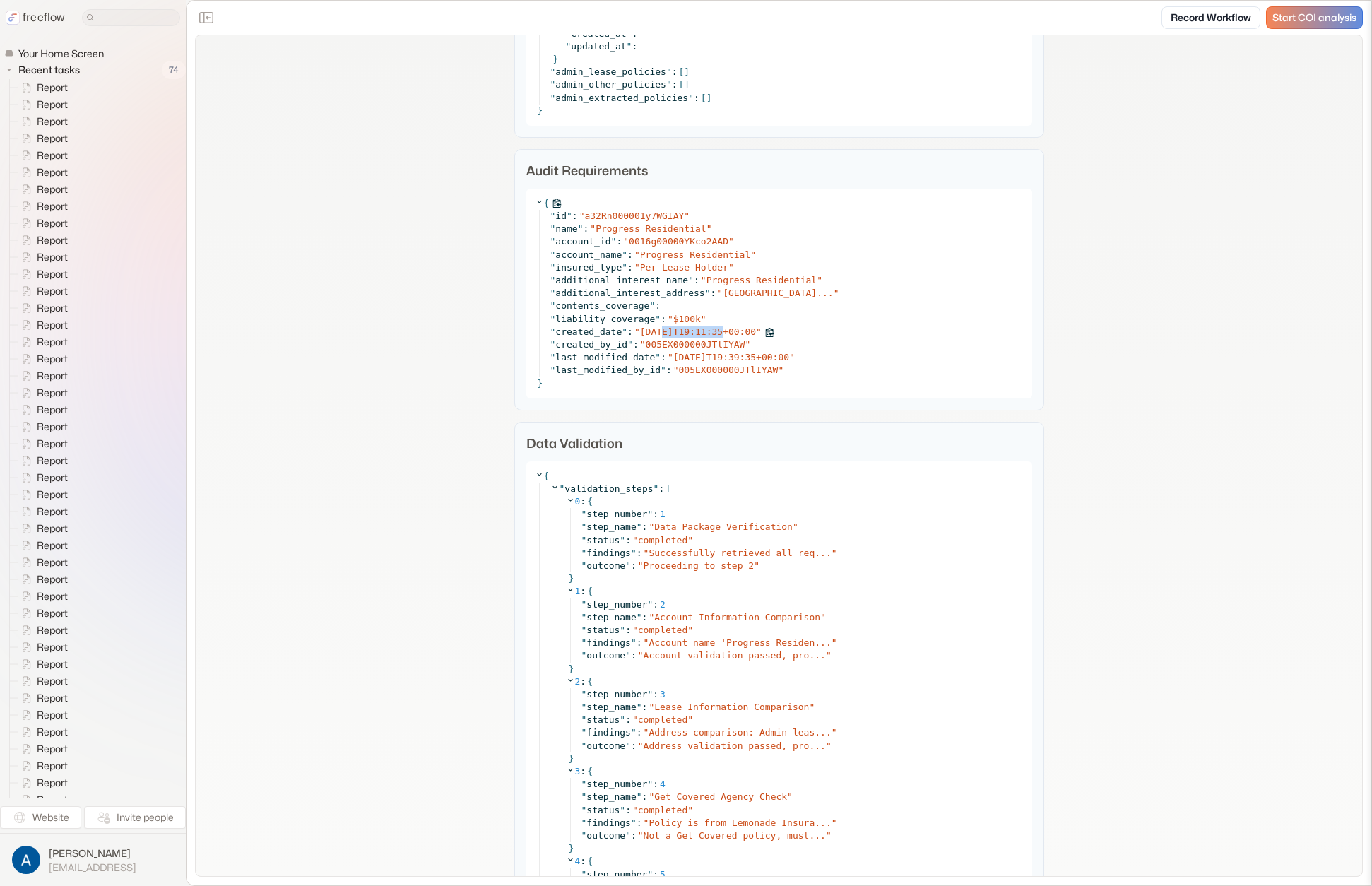
drag, startPoint x: 666, startPoint y: 332, endPoint x: 719, endPoint y: 330, distance: 53.0
click at [719, 330] on span "2024-05-22T19:11:35+00:00" at bounding box center [698, 332] width 115 height 11
click at [527, 337] on div "{ " id " : " a32Rn000001y7WGIAY " " name " : " Progress Residential " " account…" at bounding box center [780, 293] width 506 height 210
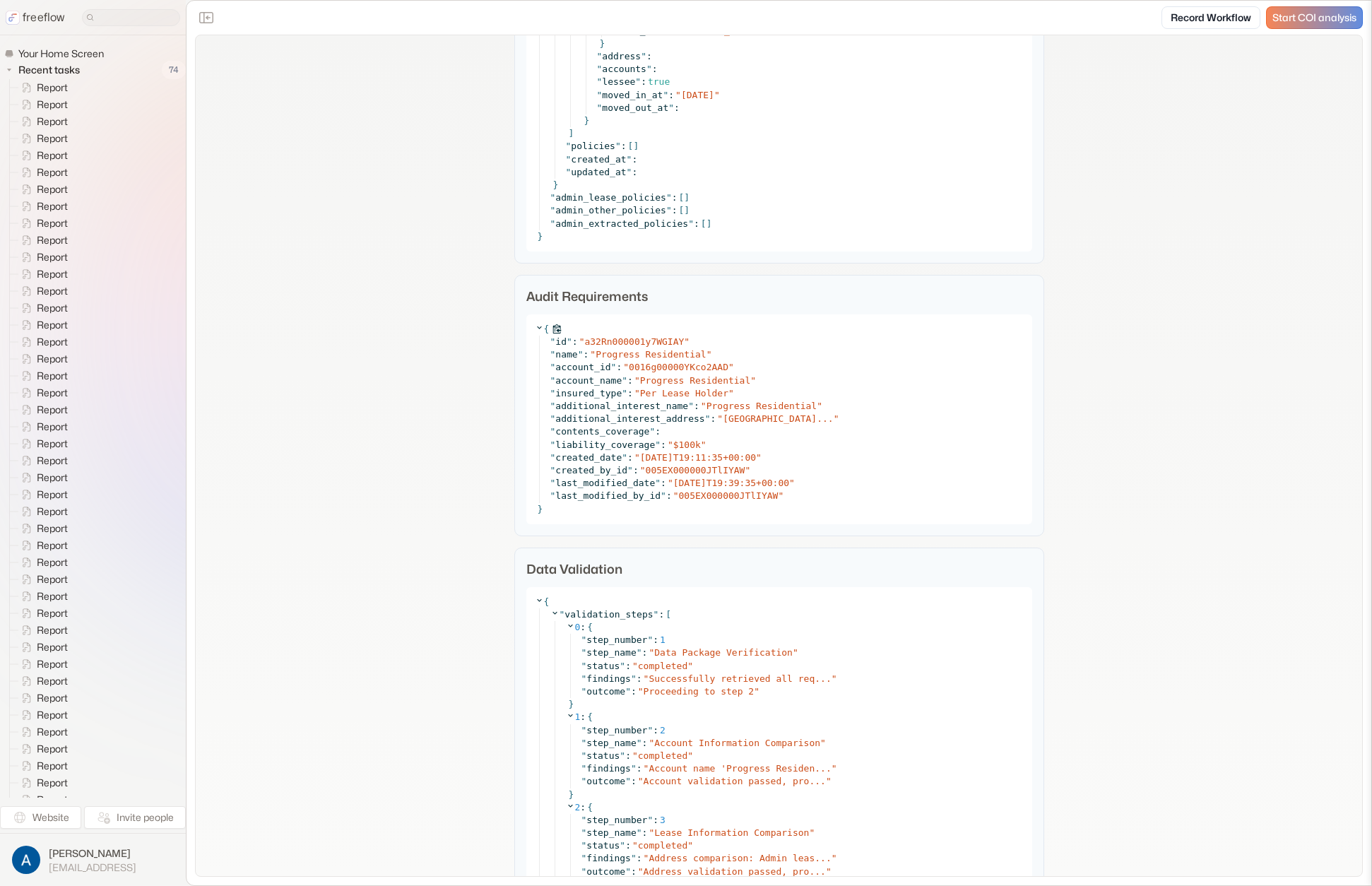
scroll to position [4068, 0]
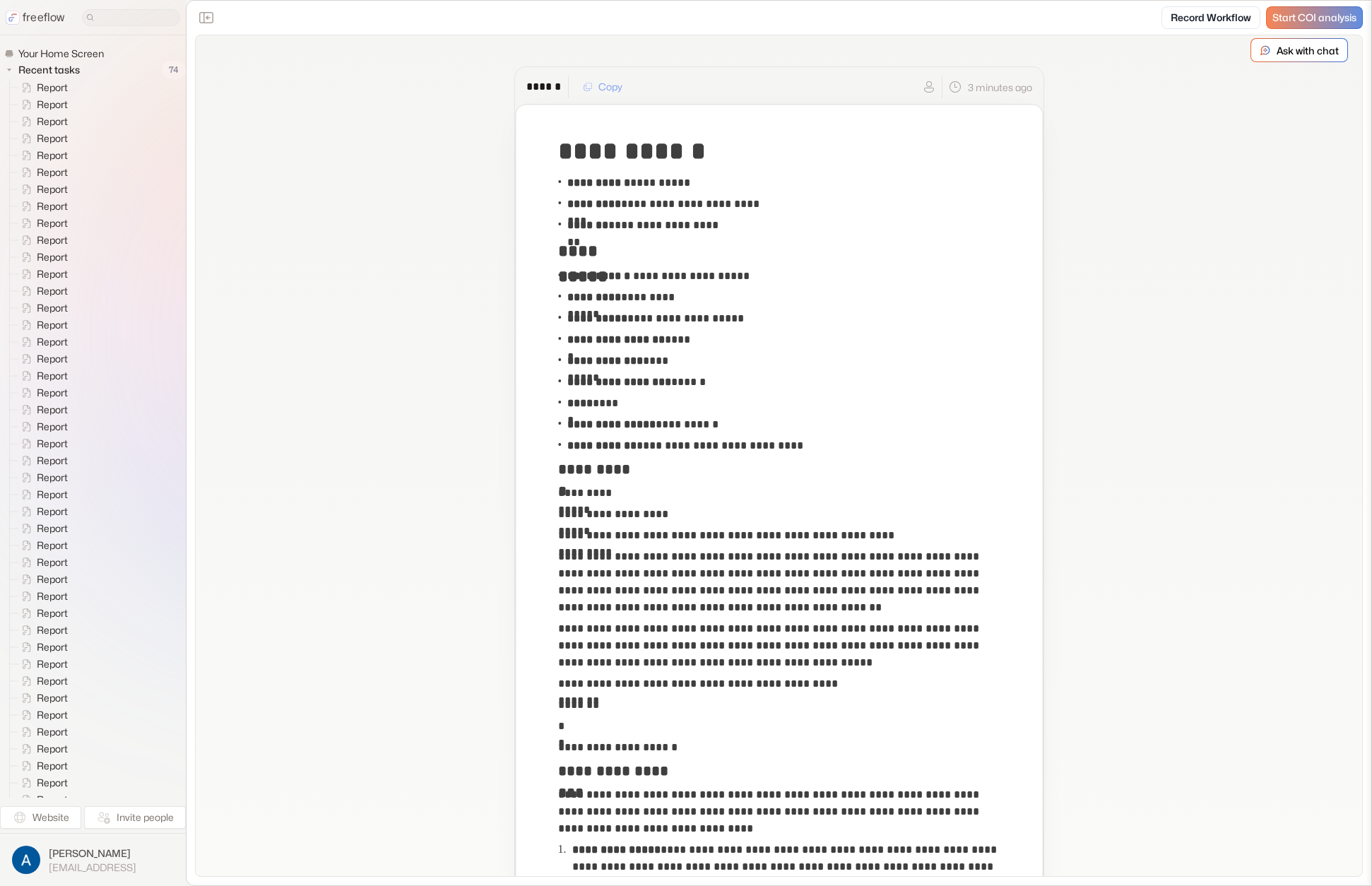
scroll to position [0, 0]
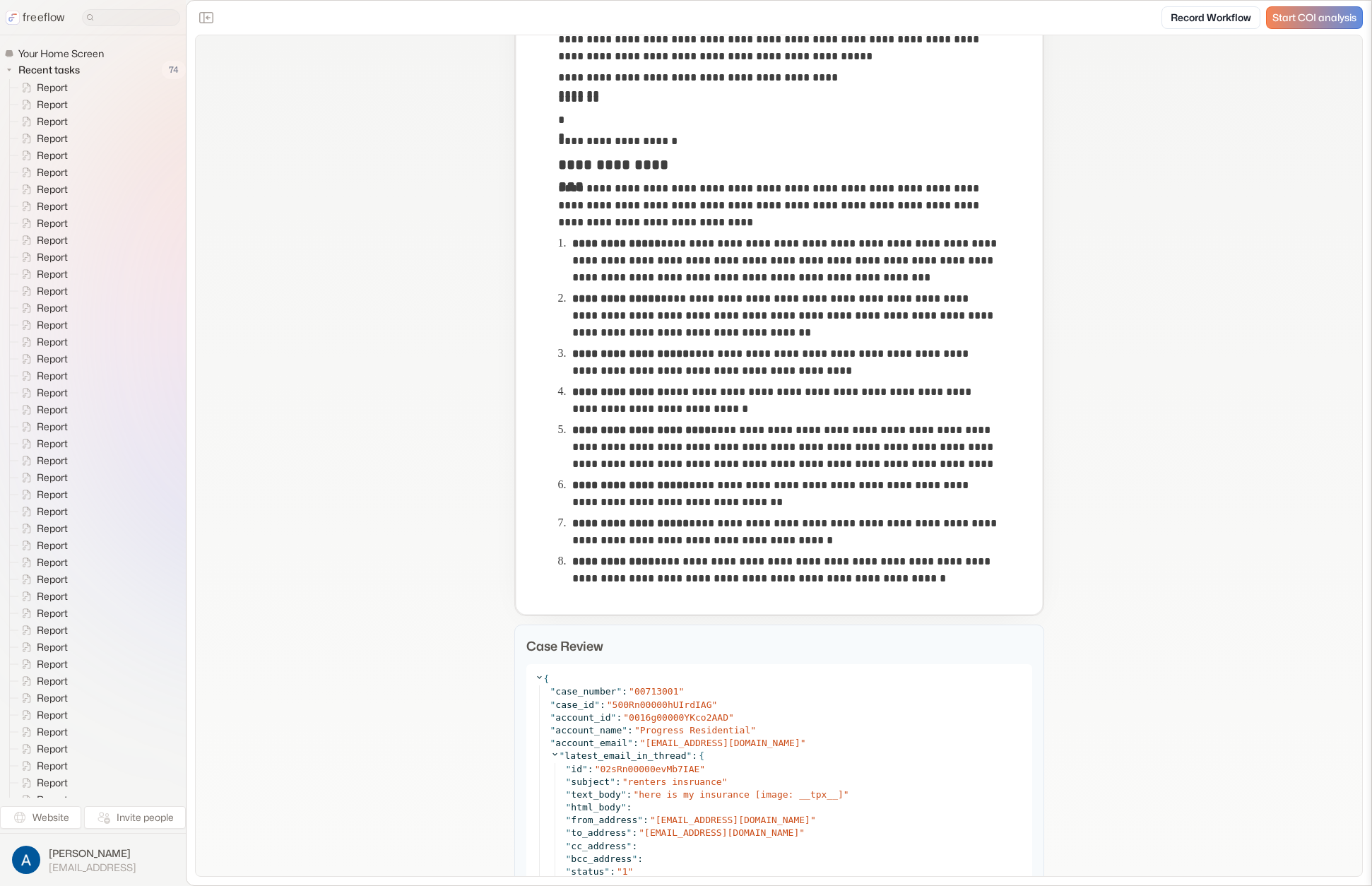
scroll to position [618, 0]
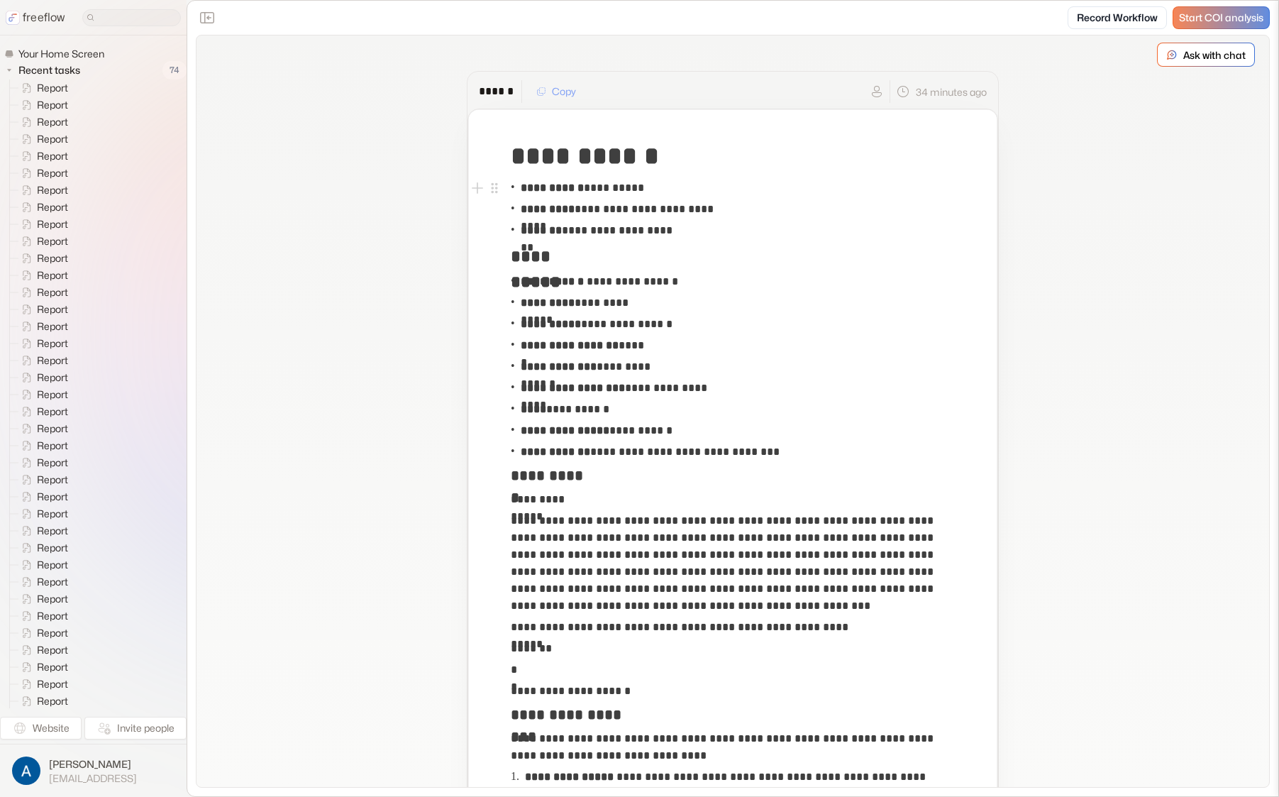
click at [613, 183] on p "**********" at bounding box center [582, 187] width 123 height 17
copy p "********"
drag, startPoint x: 609, startPoint y: 205, endPoint x: 626, endPoint y: 190, distance: 23.2
click at [609, 204] on p "**********" at bounding box center [624, 209] width 206 height 17
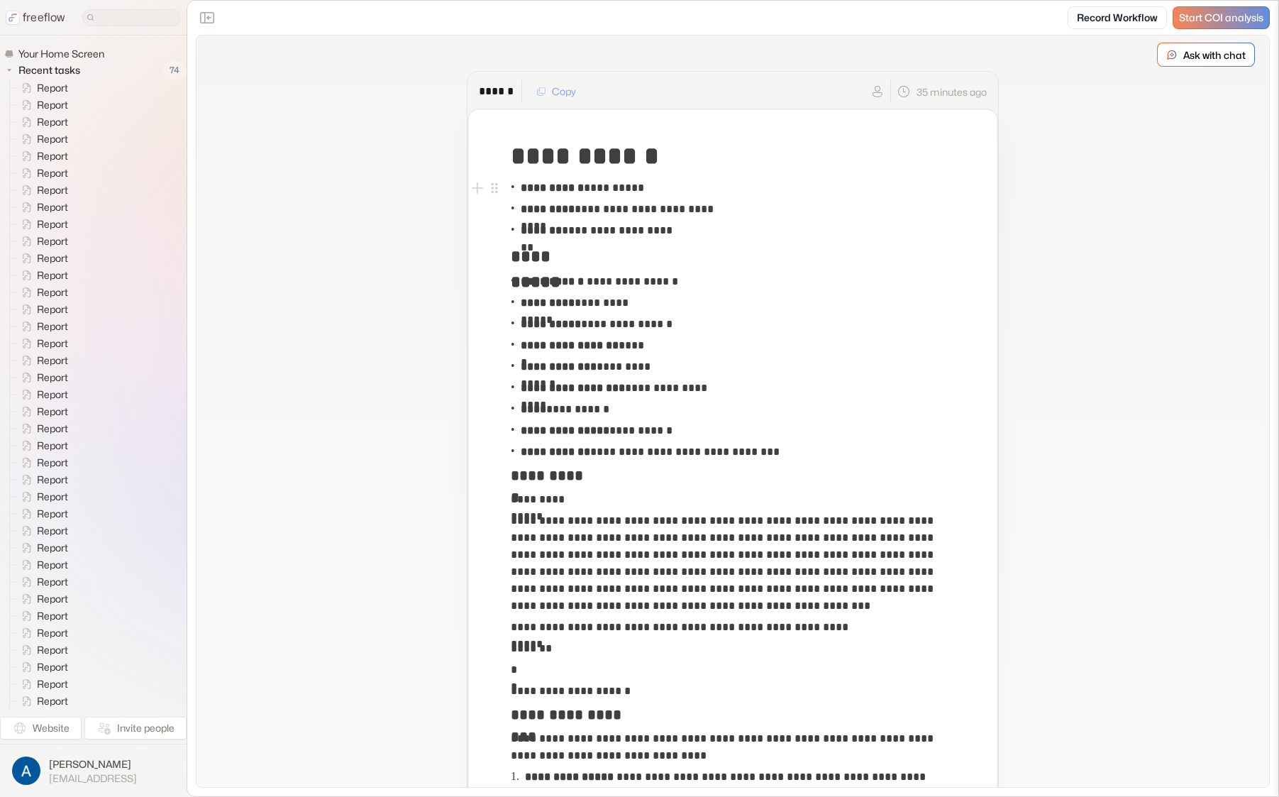
click at [639, 183] on p "**********" at bounding box center [582, 187] width 123 height 17
copy p "********"
click at [617, 187] on p "**********" at bounding box center [582, 187] width 123 height 17
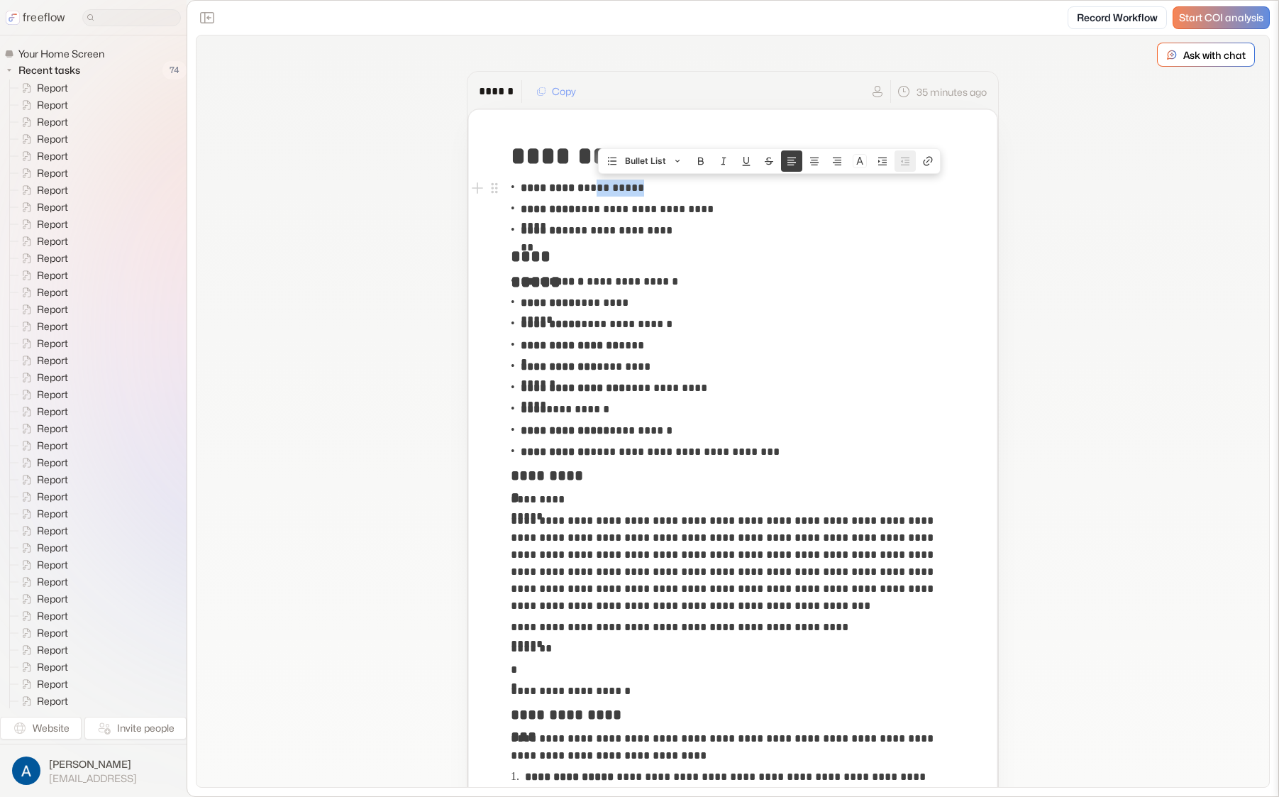
copy p "********"
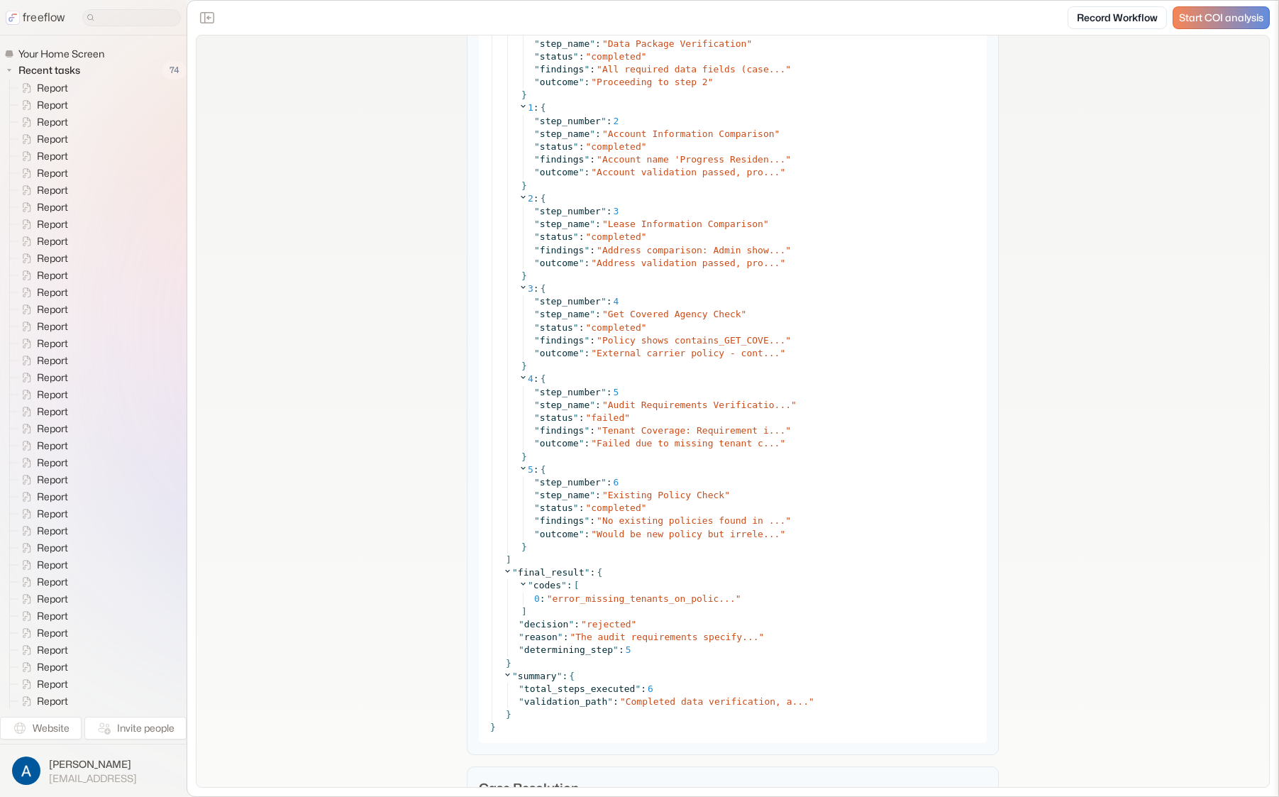
scroll to position [4691, 0]
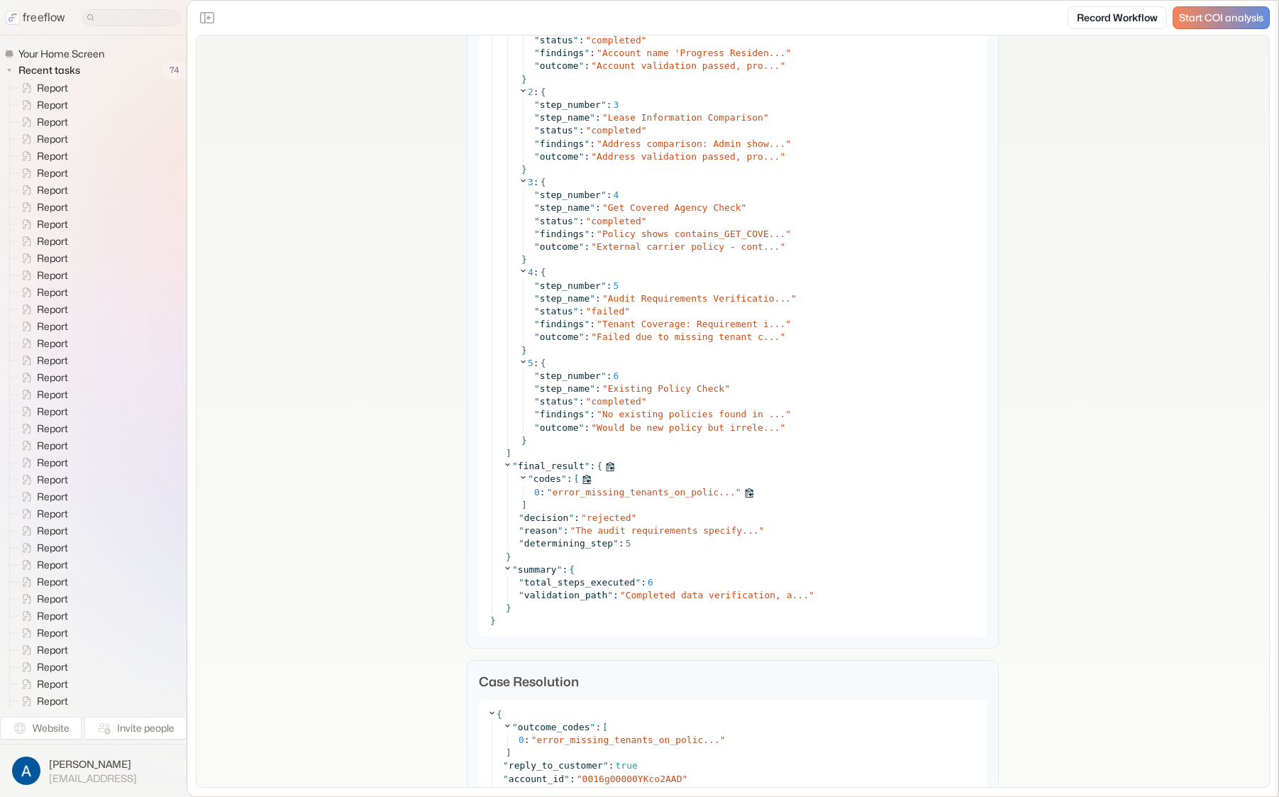
click at [660, 490] on span "error_missing_tenants_on_polic..." at bounding box center [643, 492] width 183 height 11
click at [660, 492] on span "error_missing_tenants_on_policy" at bounding box center [638, 492] width 172 height 11
click at [660, 492] on span "error_missing_tenants_on_polic..." at bounding box center [643, 492] width 183 height 11
click at [650, 486] on div "0 : " error_missing_tenants_on_policy "" at bounding box center [756, 492] width 444 height 13
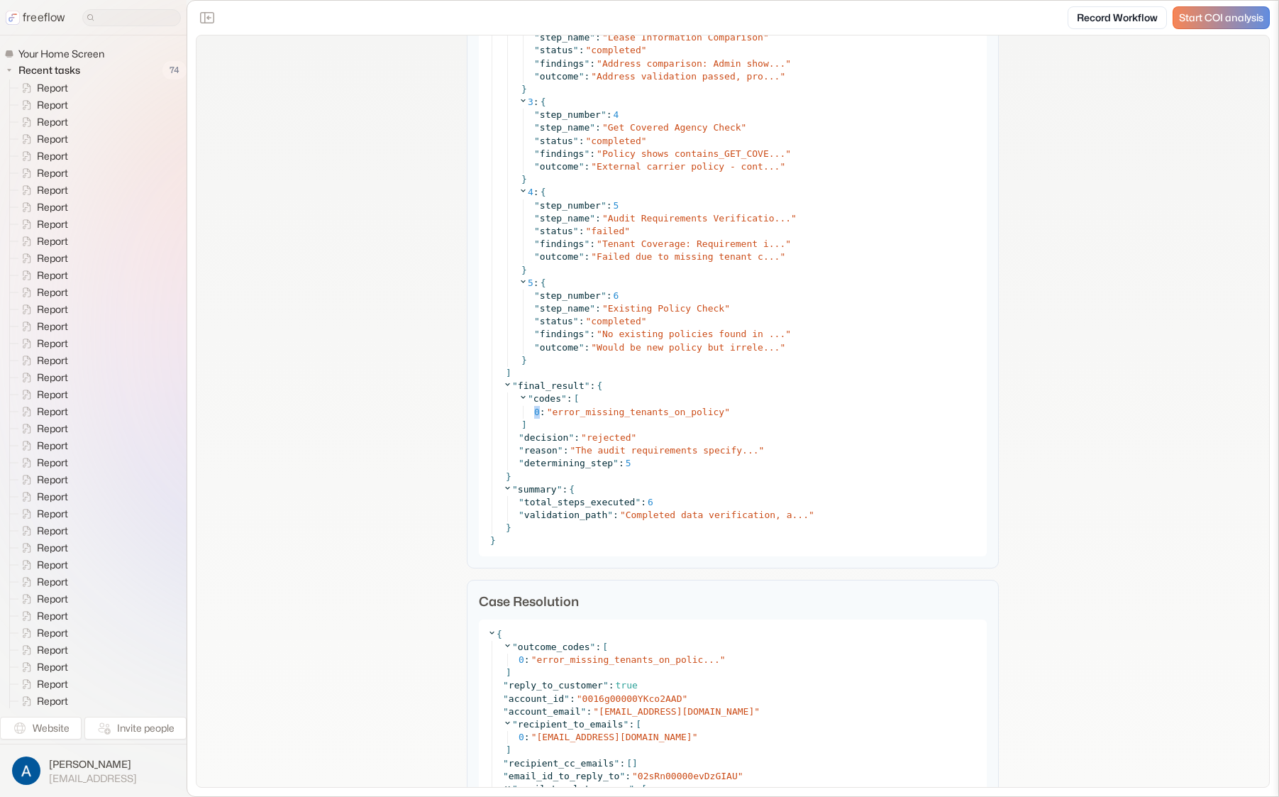
scroll to position [4868, 0]
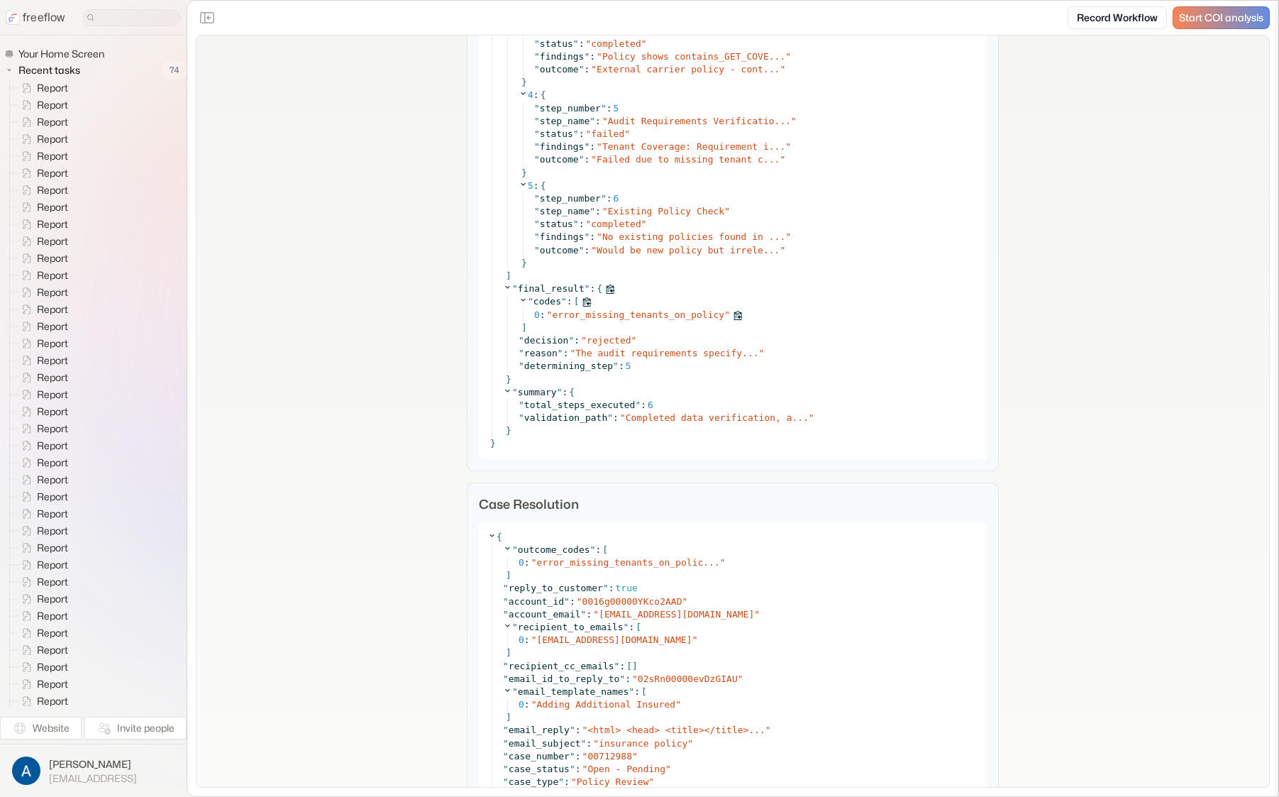
click at [637, 318] on span "error_missing_tenants_on_policy" at bounding box center [638, 314] width 172 height 11
drag, startPoint x: 404, startPoint y: 267, endPoint x: 401, endPoint y: 49, distance: 217.8
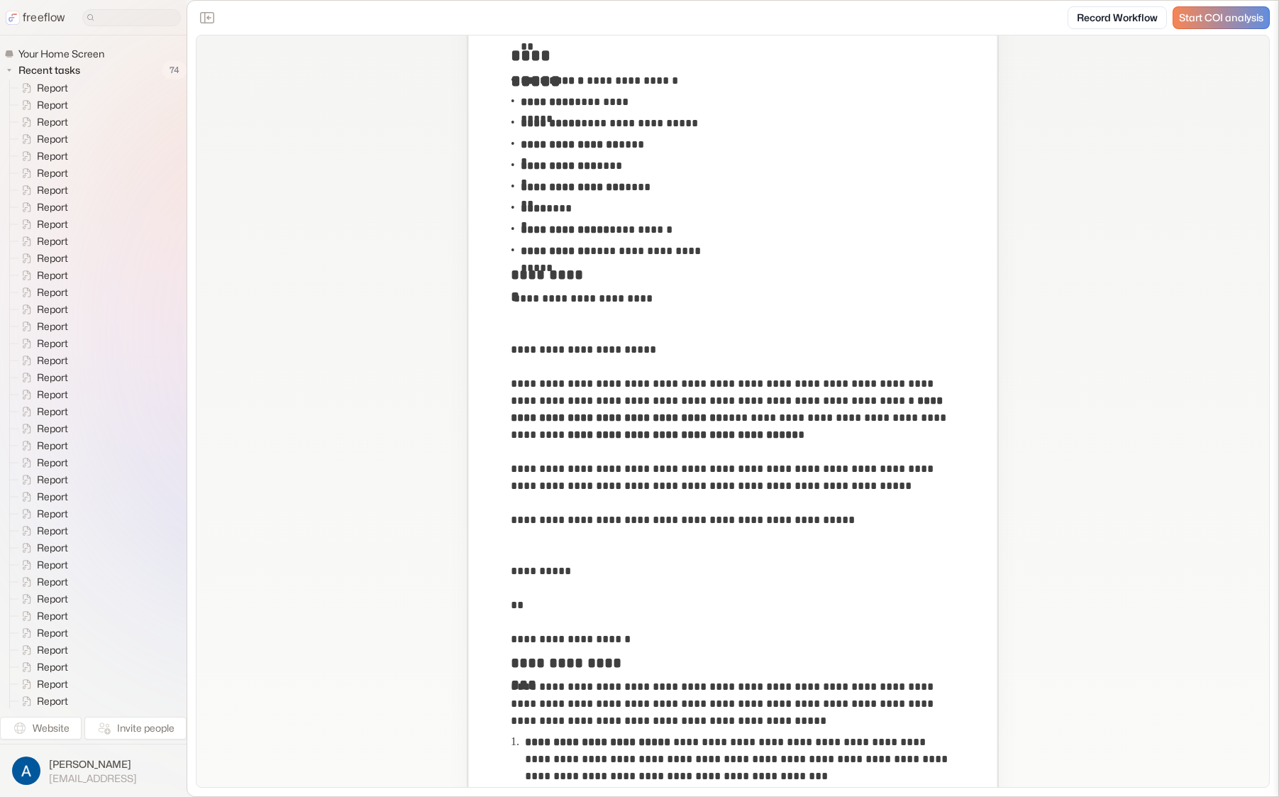
scroll to position [402, 0]
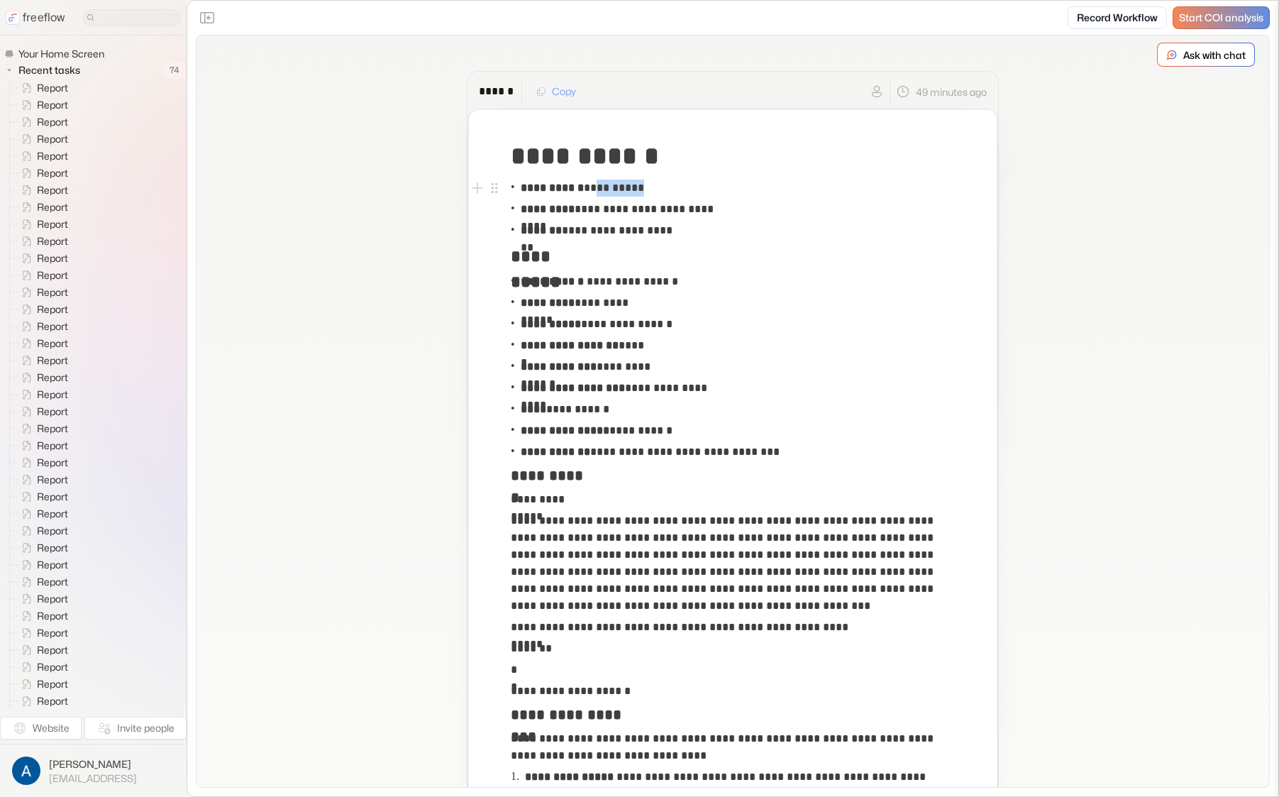
drag, startPoint x: 649, startPoint y: 186, endPoint x: 599, endPoint y: 187, distance: 49.7
click at [599, 187] on p "**********" at bounding box center [582, 187] width 123 height 17
copy p "********"
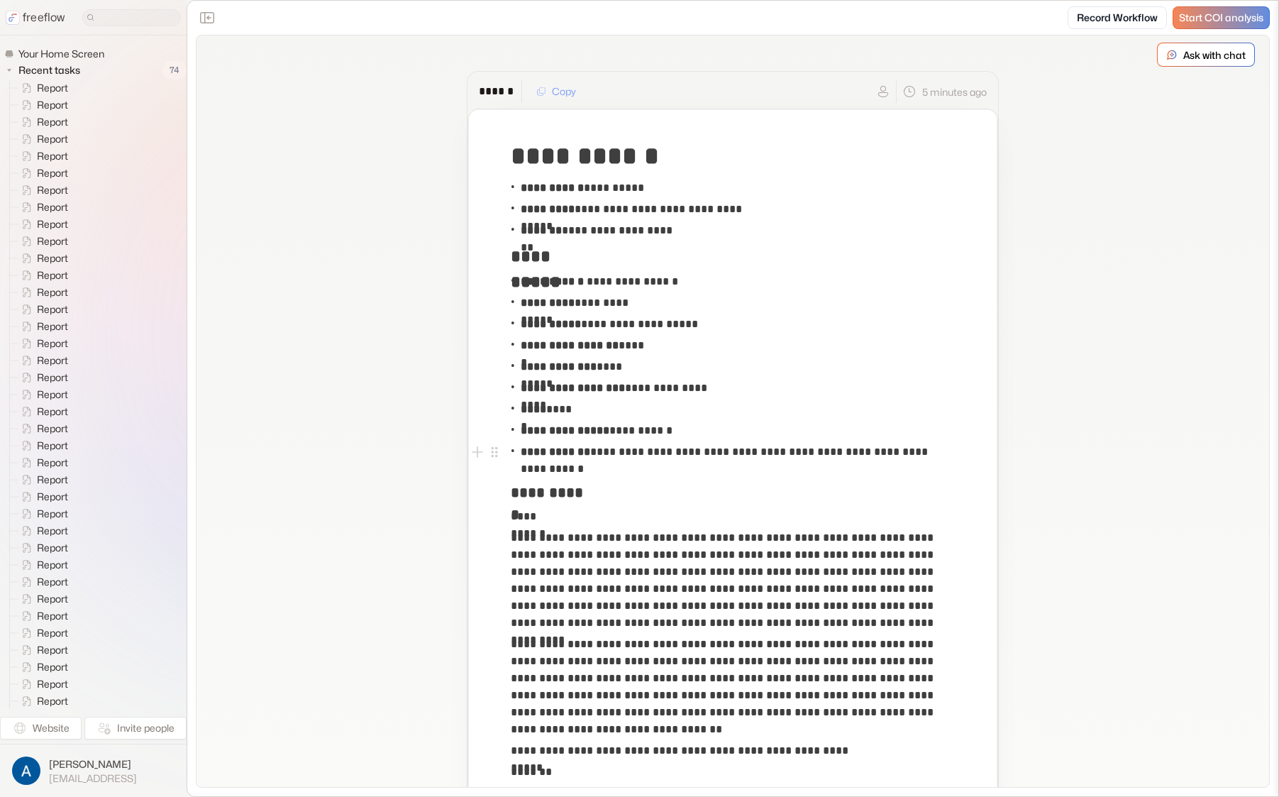
click at [621, 473] on p "**********" at bounding box center [737, 460] width 432 height 34
click at [756, 469] on p "**********" at bounding box center [737, 460] width 432 height 34
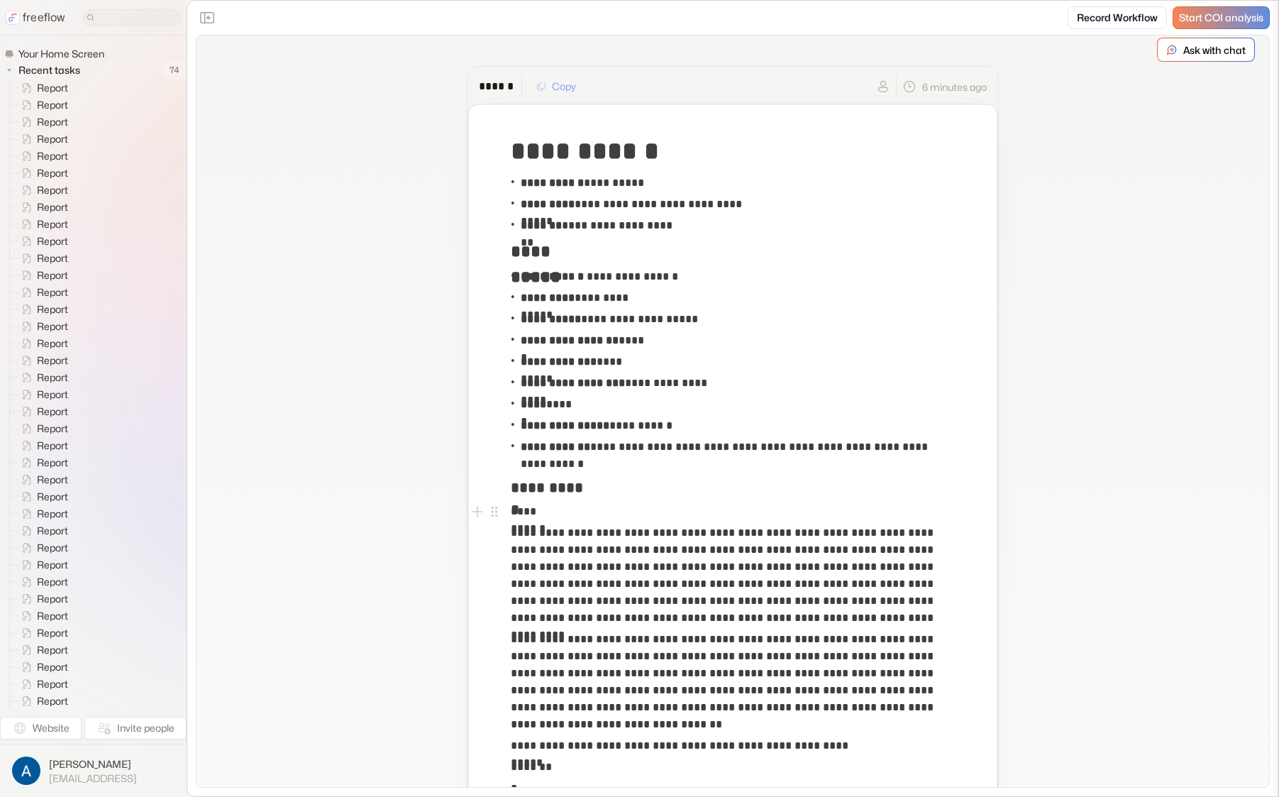
scroll to position [16, 0]
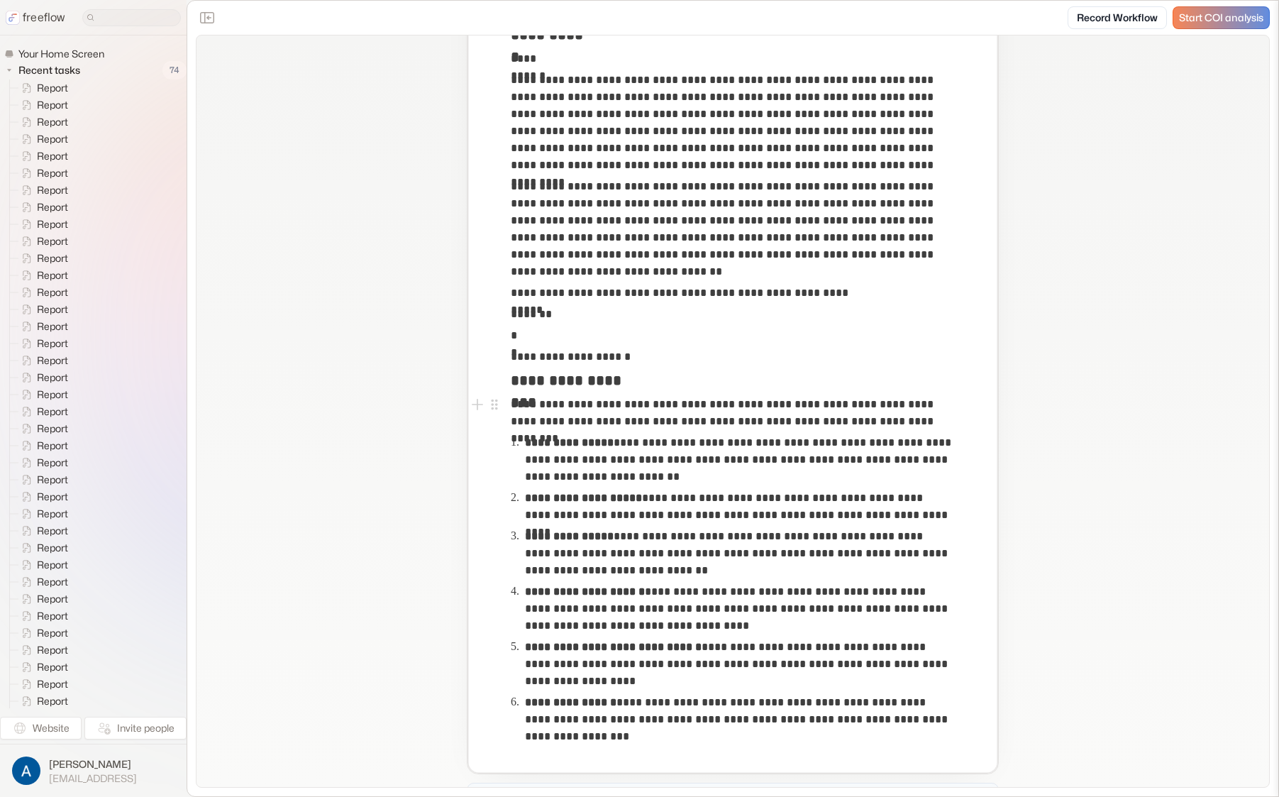
scroll to position [458, 0]
click at [688, 497] on p "**********" at bounding box center [739, 506] width 428 height 34
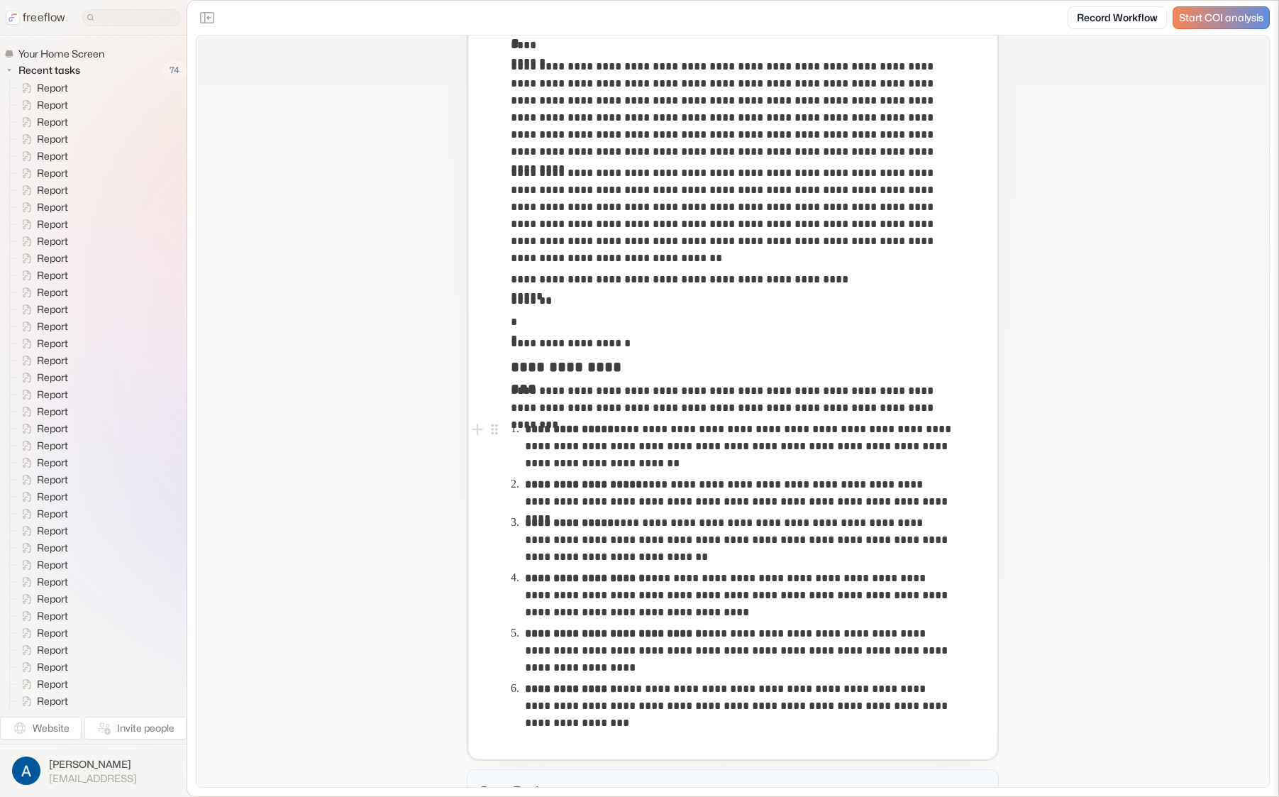
scroll to position [476, 0]
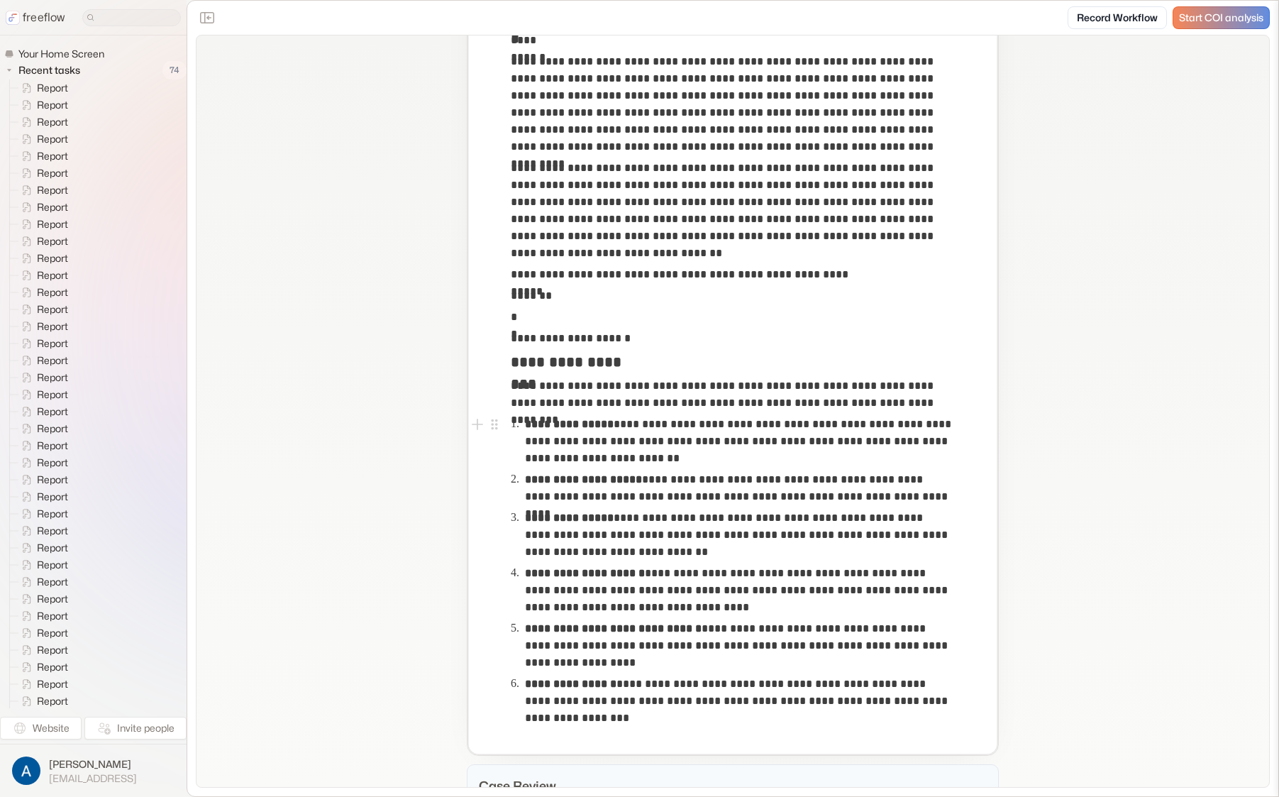
click at [629, 437] on p "**********" at bounding box center [740, 441] width 430 height 51
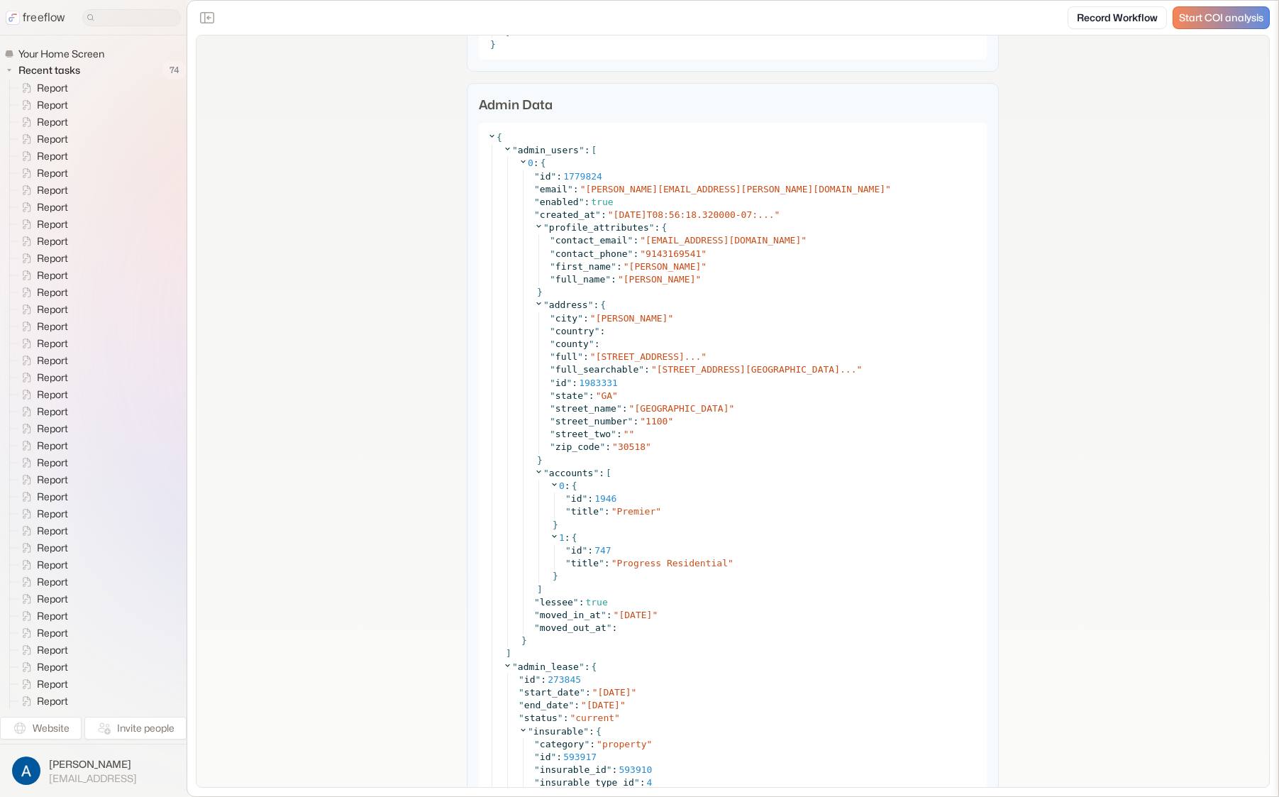
scroll to position [2404, 0]
click at [519, 160] on icon at bounding box center [523, 158] width 9 height 9
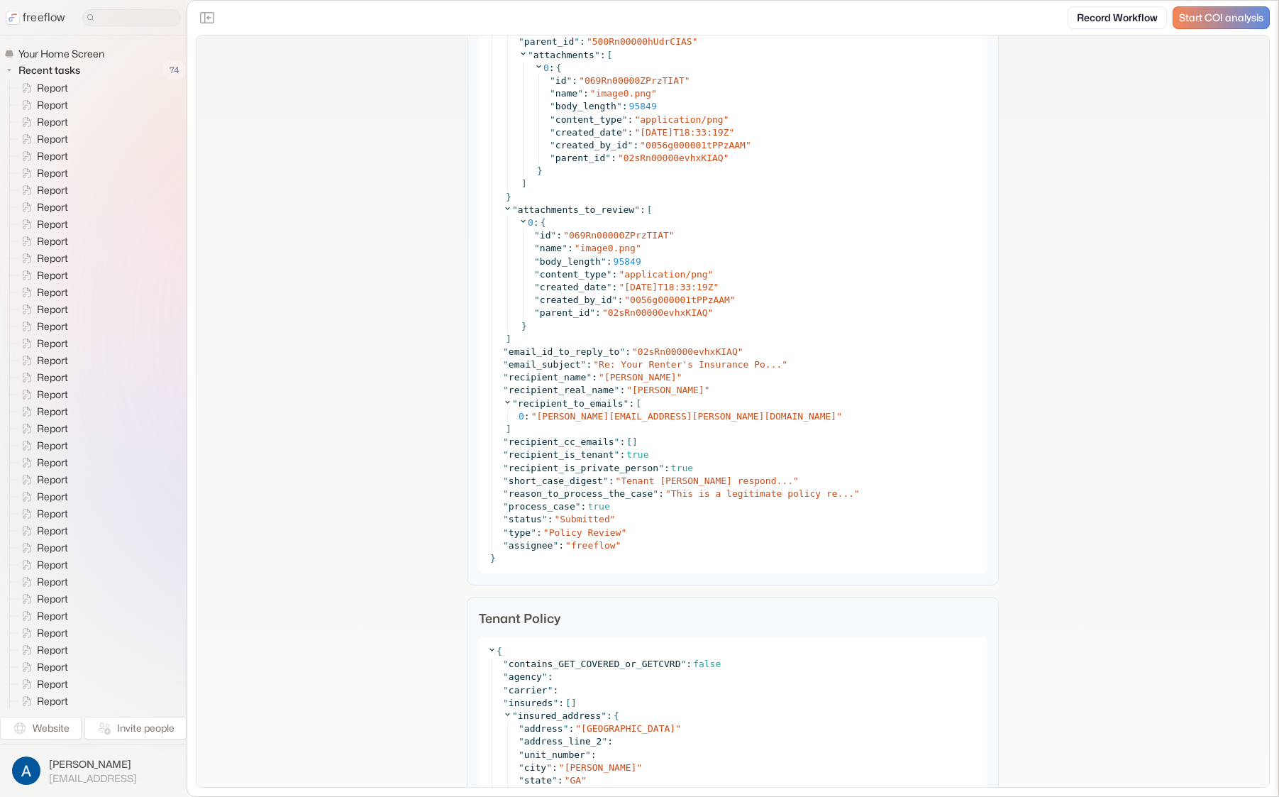
scroll to position [0, 0]
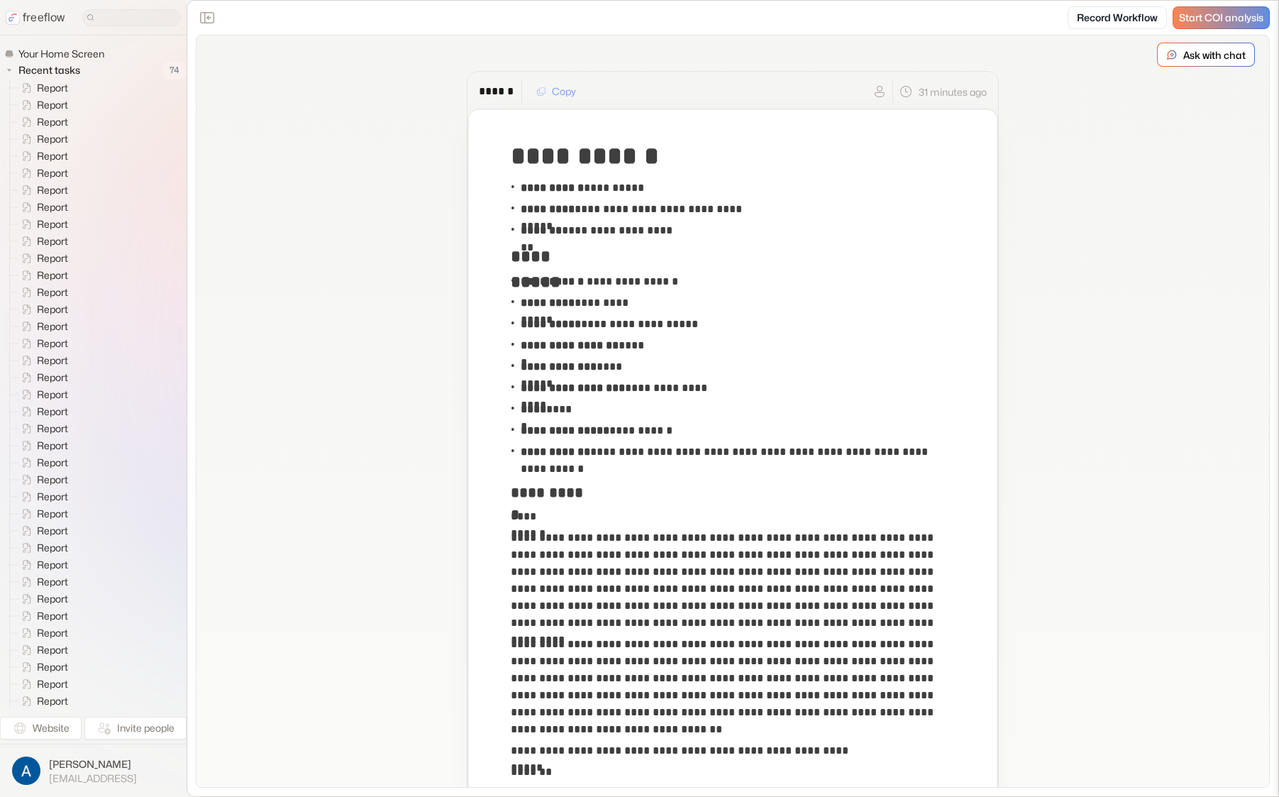
drag, startPoint x: 655, startPoint y: 192, endPoint x: 612, endPoint y: 189, distance: 42.7
click at [612, 189] on div "**********" at bounding box center [733, 187] width 444 height 21
click at [613, 189] on p "**********" at bounding box center [582, 187] width 123 height 17
drag, startPoint x: 654, startPoint y: 187, endPoint x: 613, endPoint y: 189, distance: 41.2
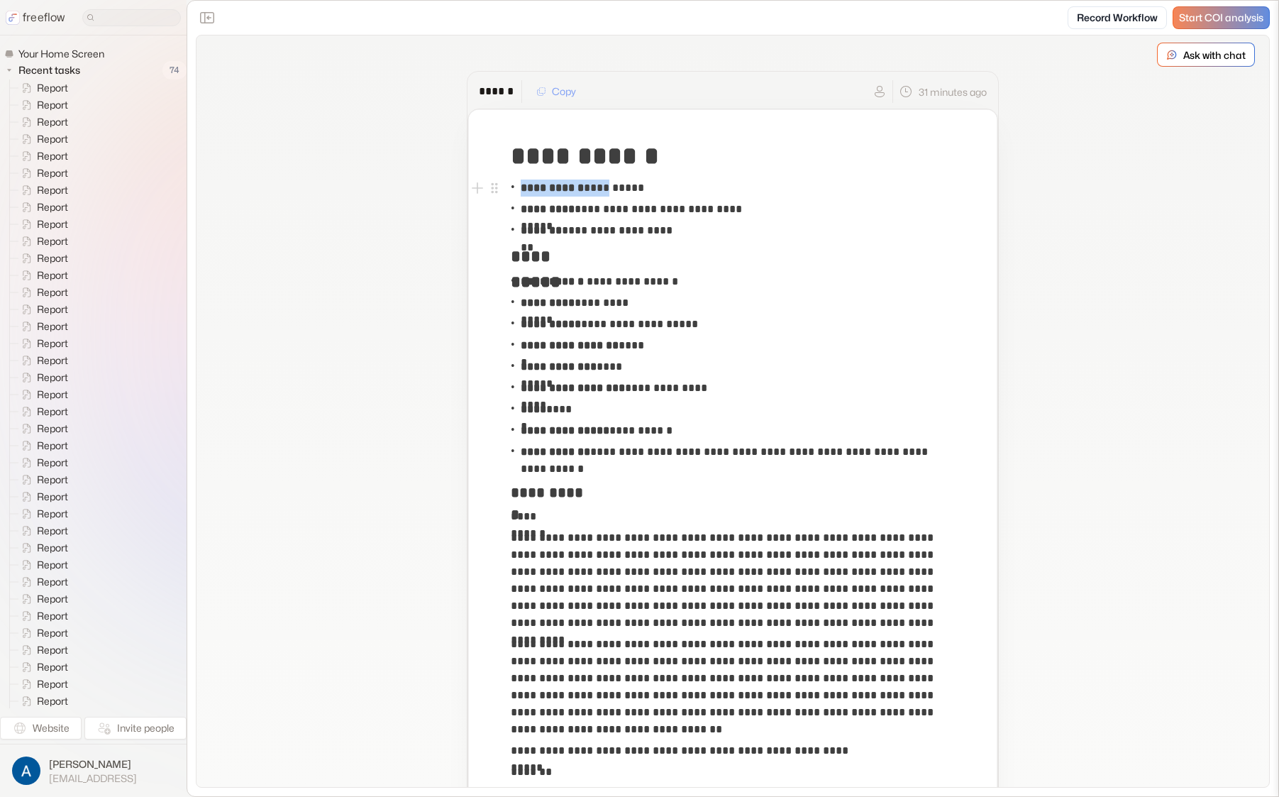
click at [613, 189] on div "**********" at bounding box center [733, 187] width 444 height 21
click at [613, 189] on p "**********" at bounding box center [582, 187] width 123 height 17
copy p "********"
click at [637, 186] on p "**********" at bounding box center [582, 187] width 123 height 17
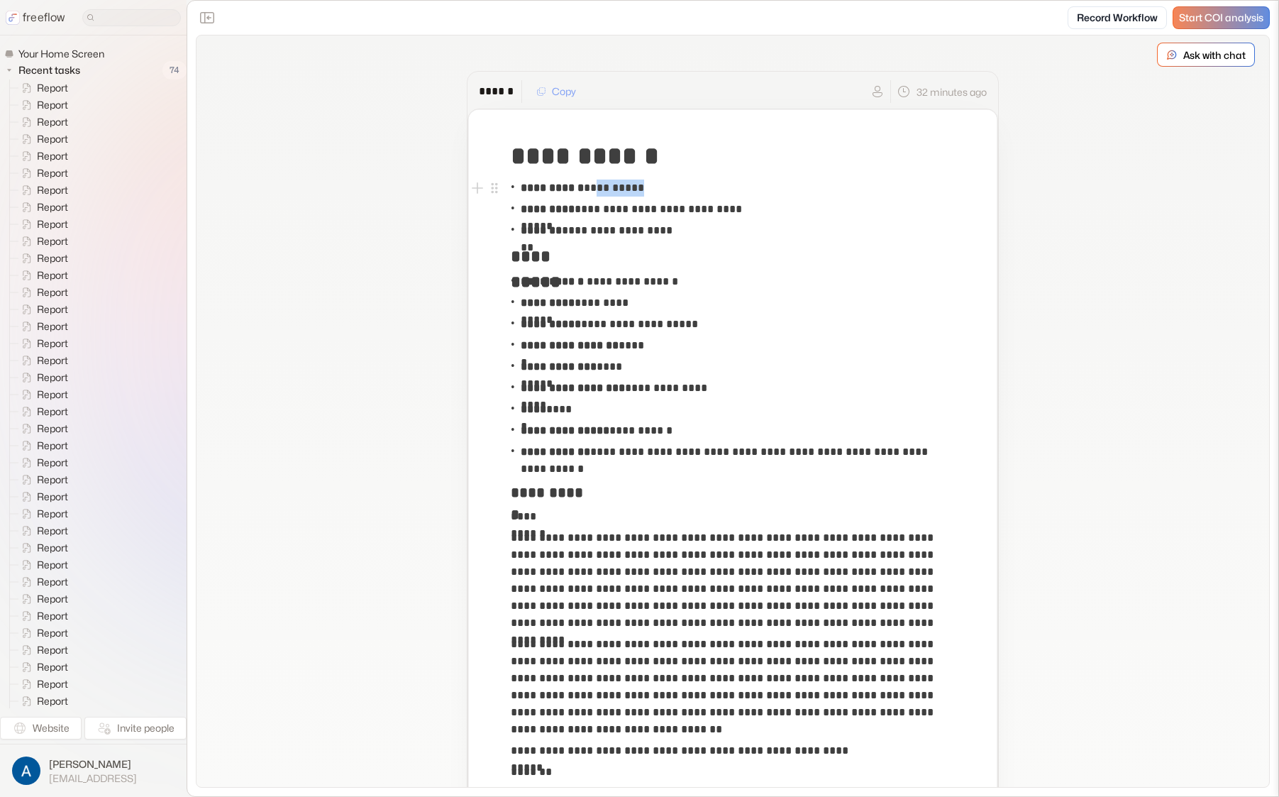
click at [637, 186] on p "**********" at bounding box center [582, 187] width 123 height 17
copy p "********"
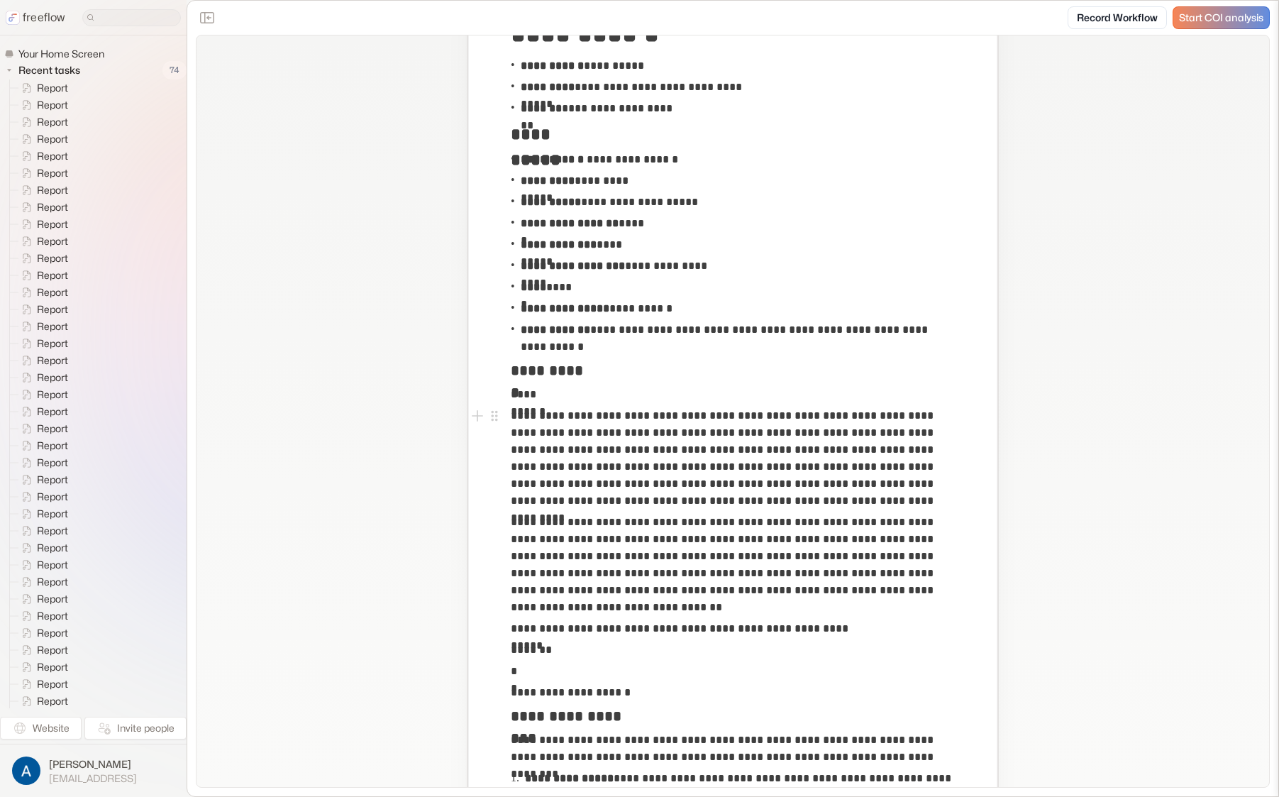
click at [966, 526] on div "**********" at bounding box center [732, 558] width 521 height 1091
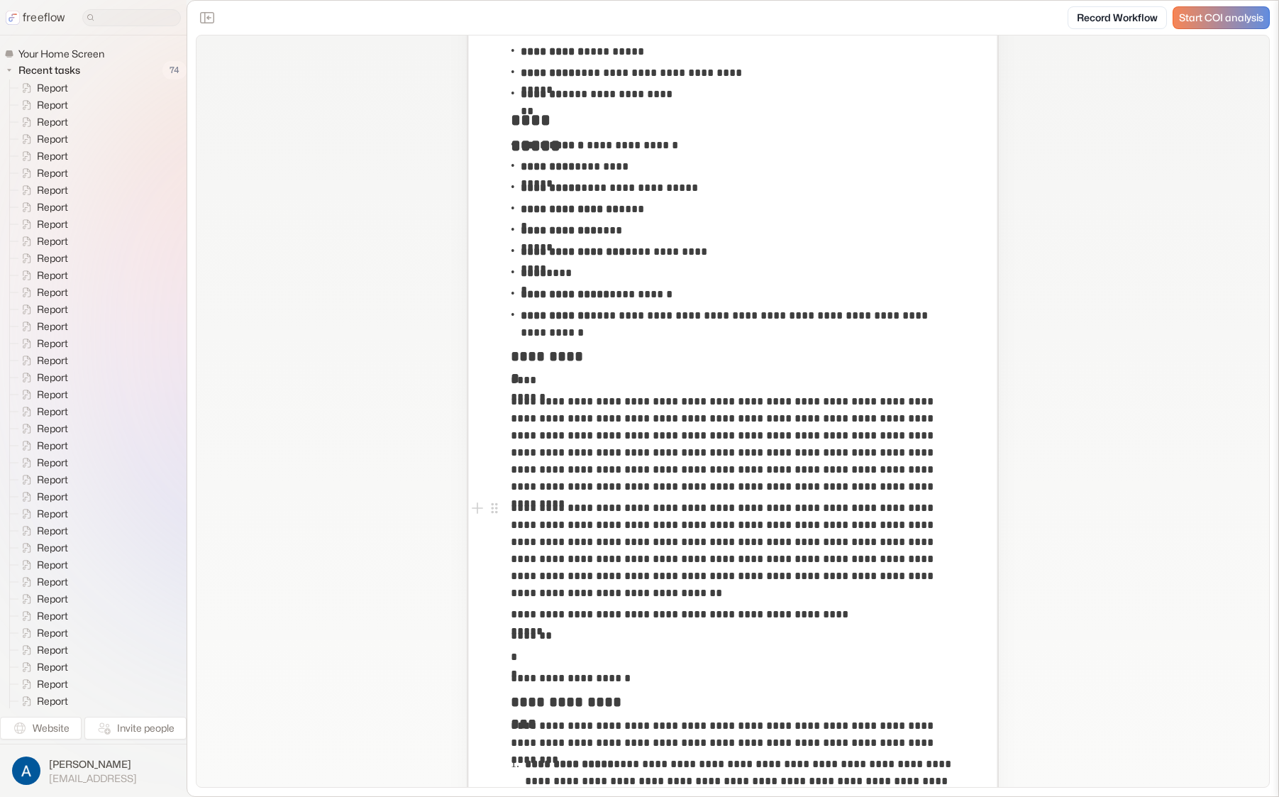
scroll to position [154, 0]
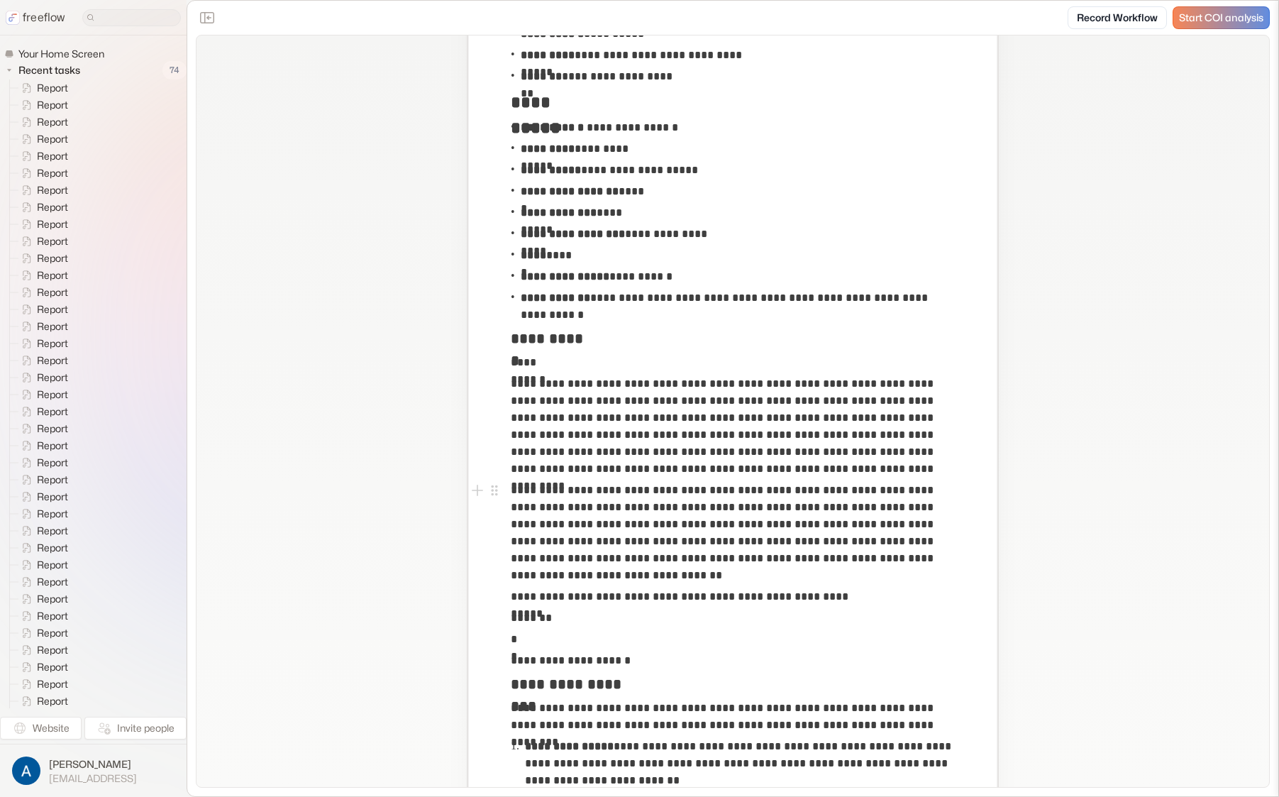
click at [885, 496] on p "**********" at bounding box center [733, 533] width 444 height 102
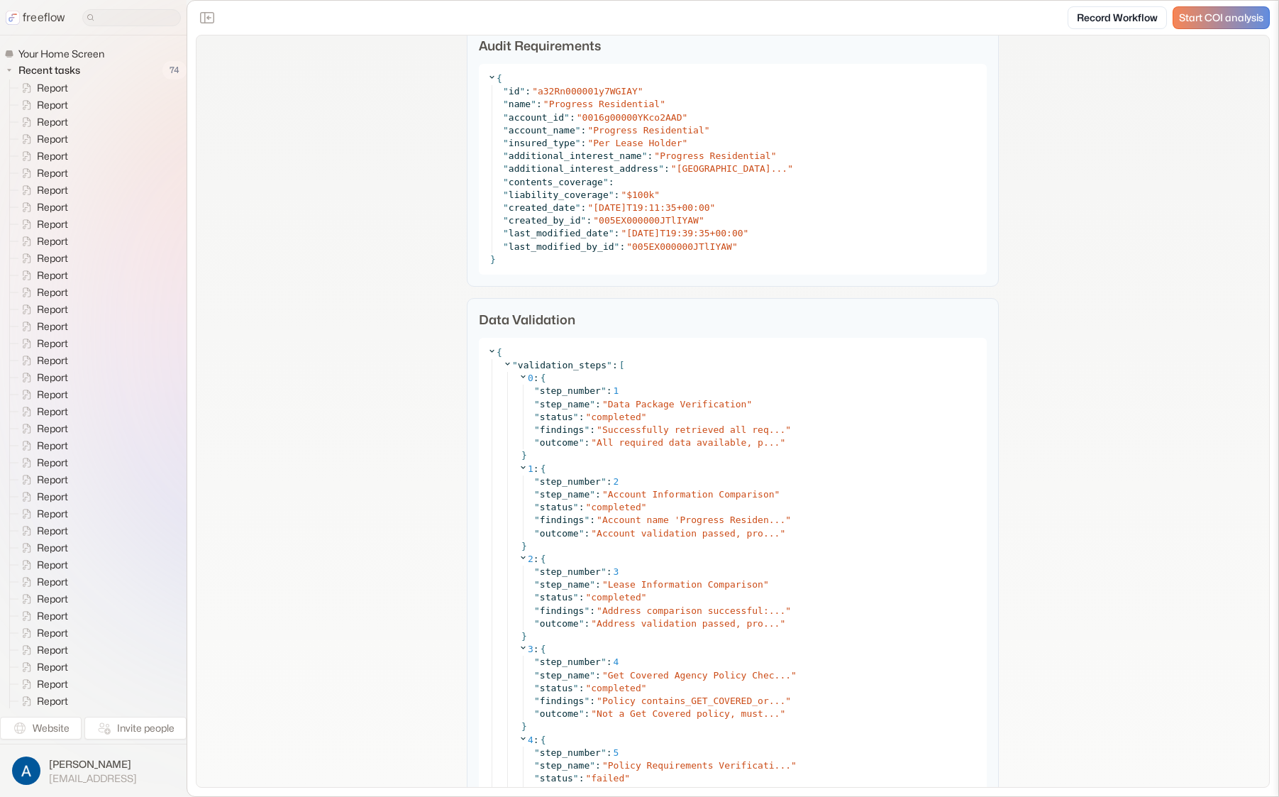
scroll to position [6532, 0]
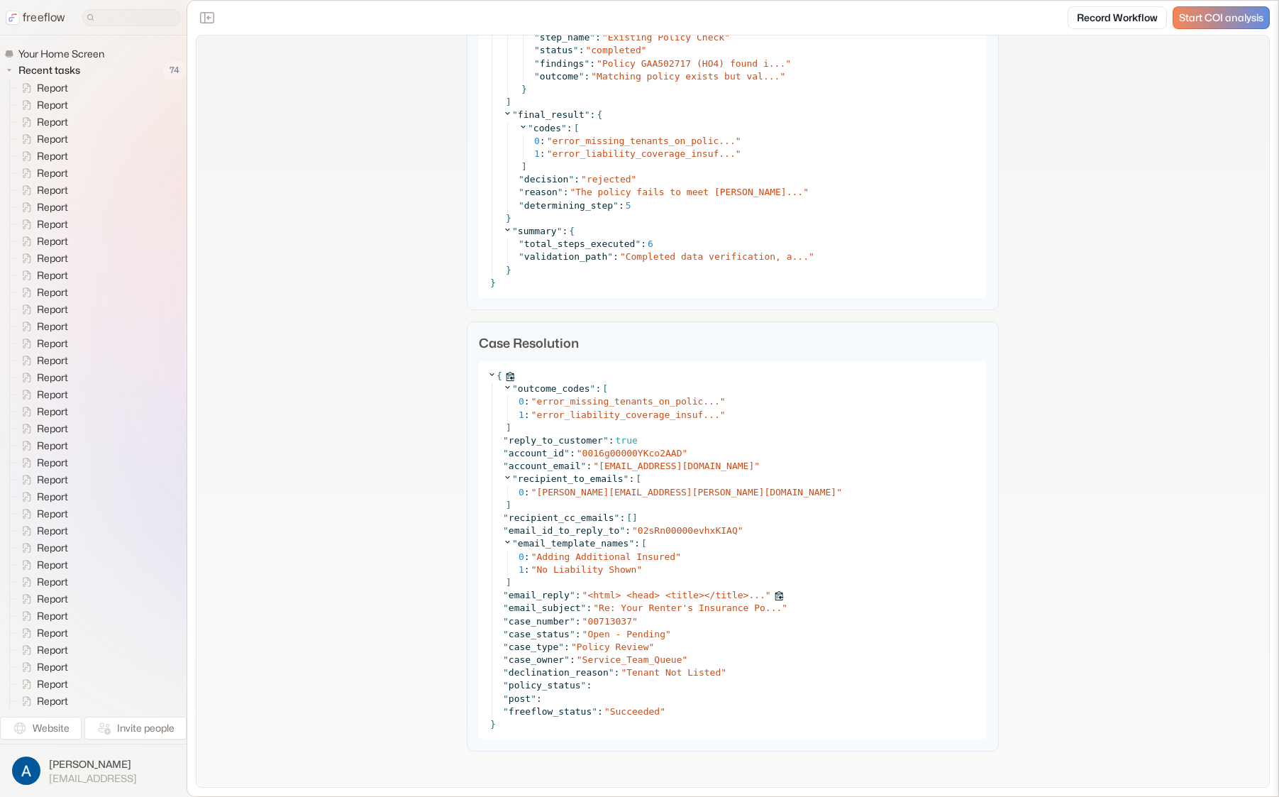
click at [643, 590] on span "<html> <head> <title></title>..." at bounding box center [675, 595] width 177 height 11
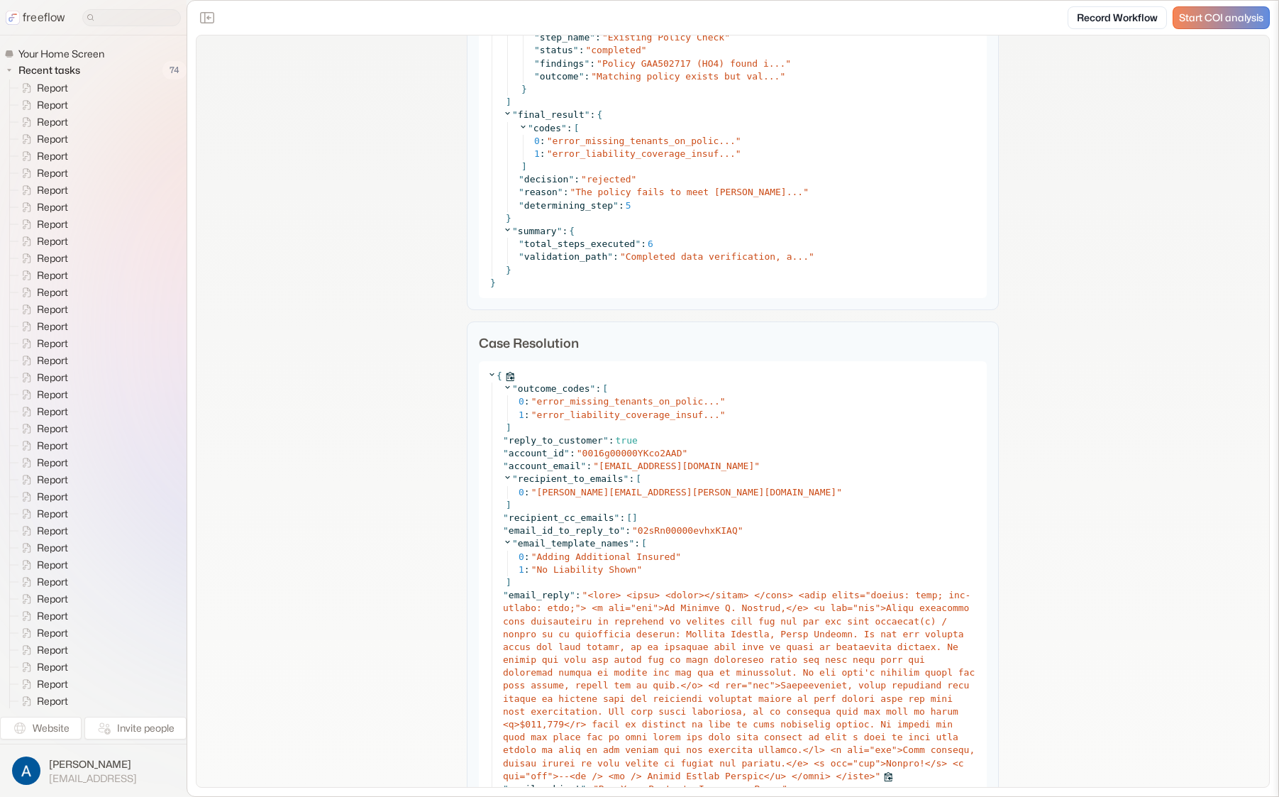
scroll to position [6535, 0]
drag, startPoint x: 682, startPoint y: 631, endPoint x: 846, endPoint y: 631, distance: 163.2
click at [846, 631] on span at bounding box center [739, 683] width 472 height 192
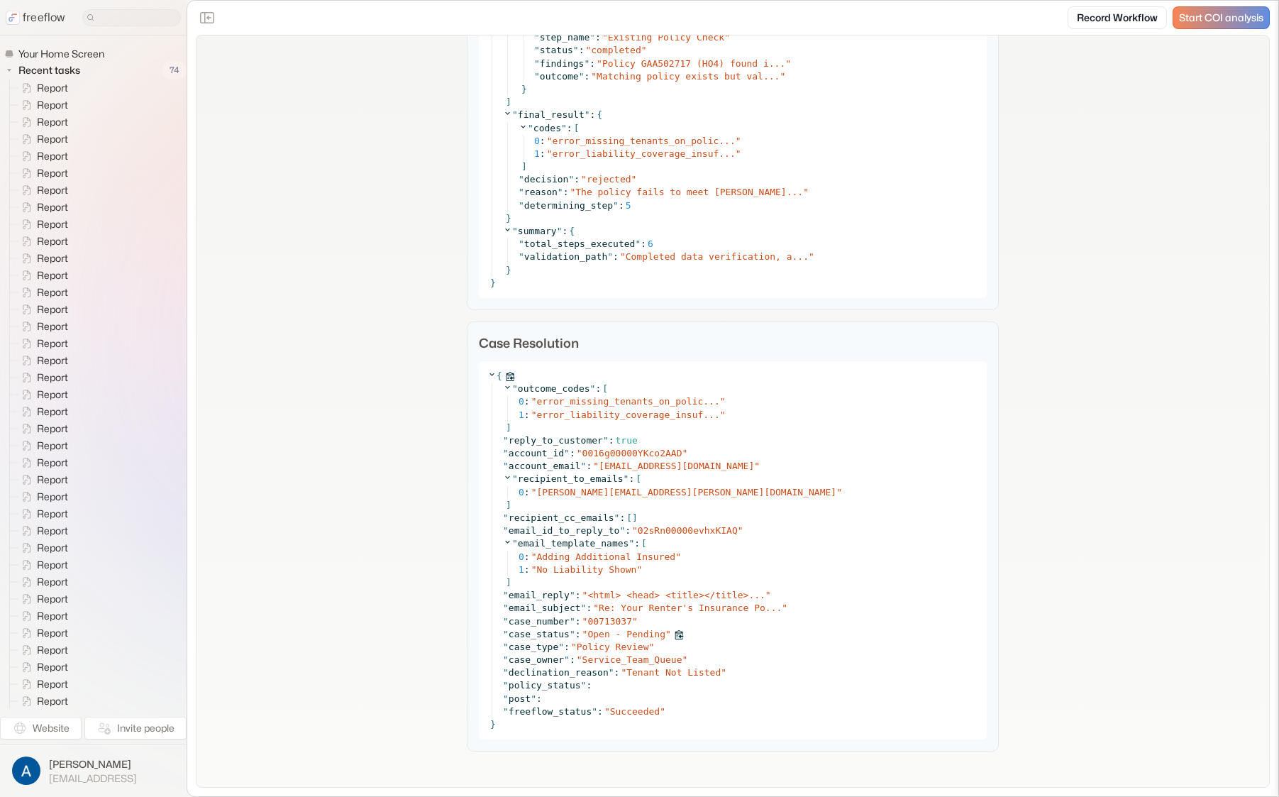
scroll to position [6532, 0]
click at [699, 592] on span "<html> <head> <title></title>..." at bounding box center [675, 595] width 177 height 11
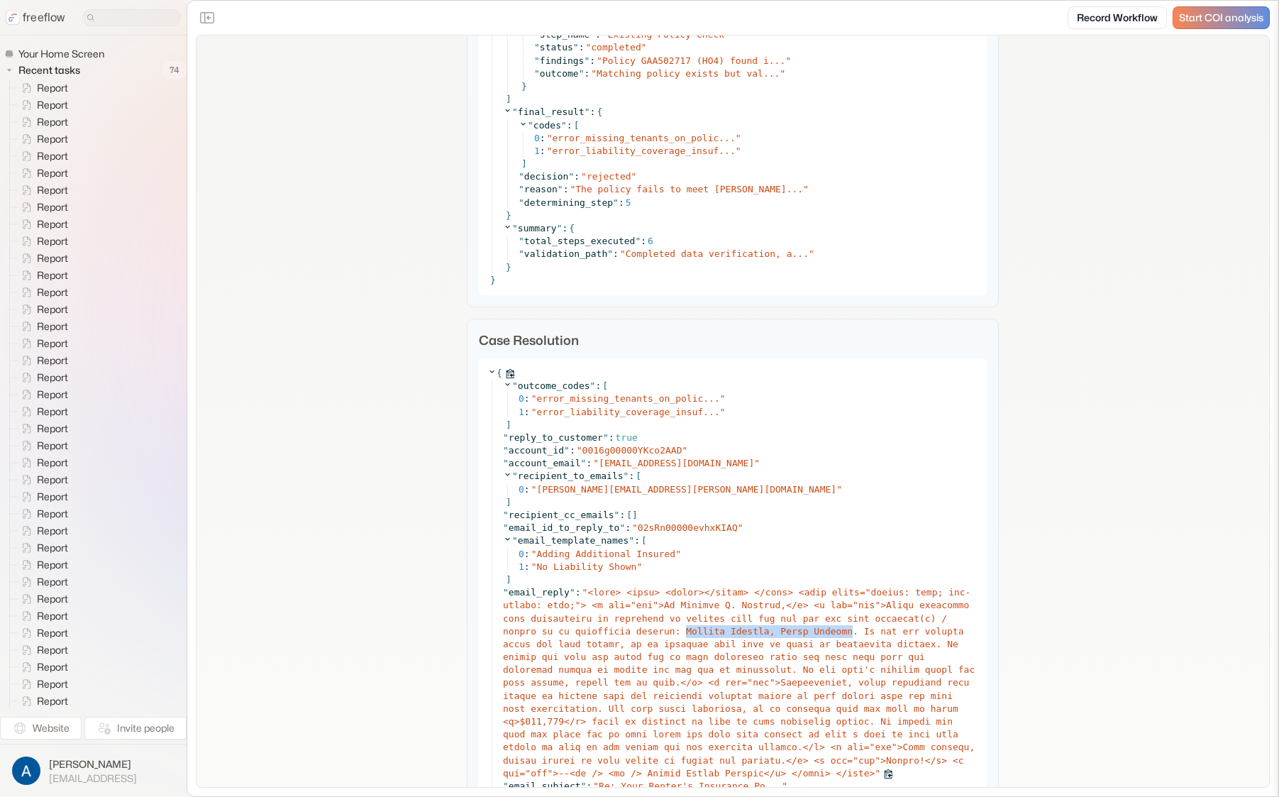
copy span "[PERSON_NAME], [PERSON_NAME]"
drag, startPoint x: 850, startPoint y: 632, endPoint x: 681, endPoint y: 634, distance: 168.8
click at [681, 634] on span at bounding box center [739, 683] width 472 height 192
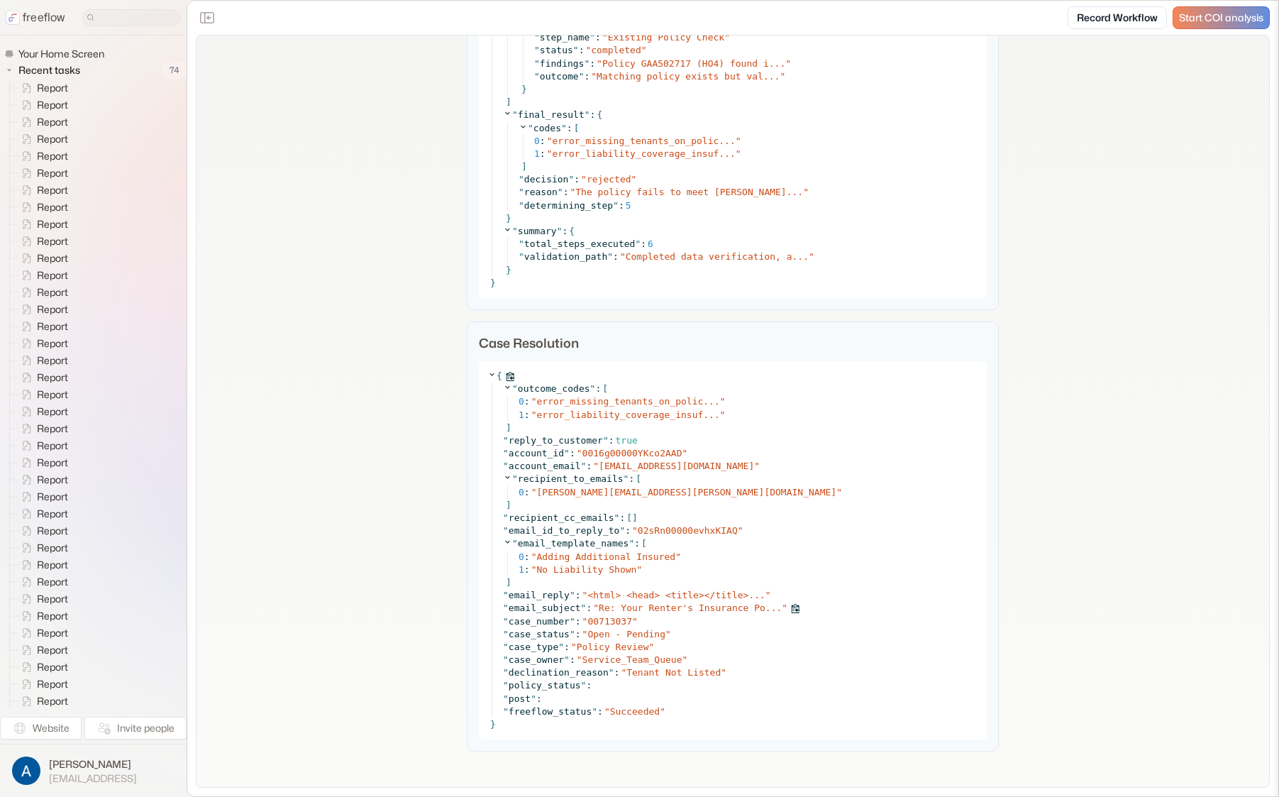
click at [700, 591] on span "<html> <head> <title></title>..." at bounding box center [675, 595] width 177 height 11
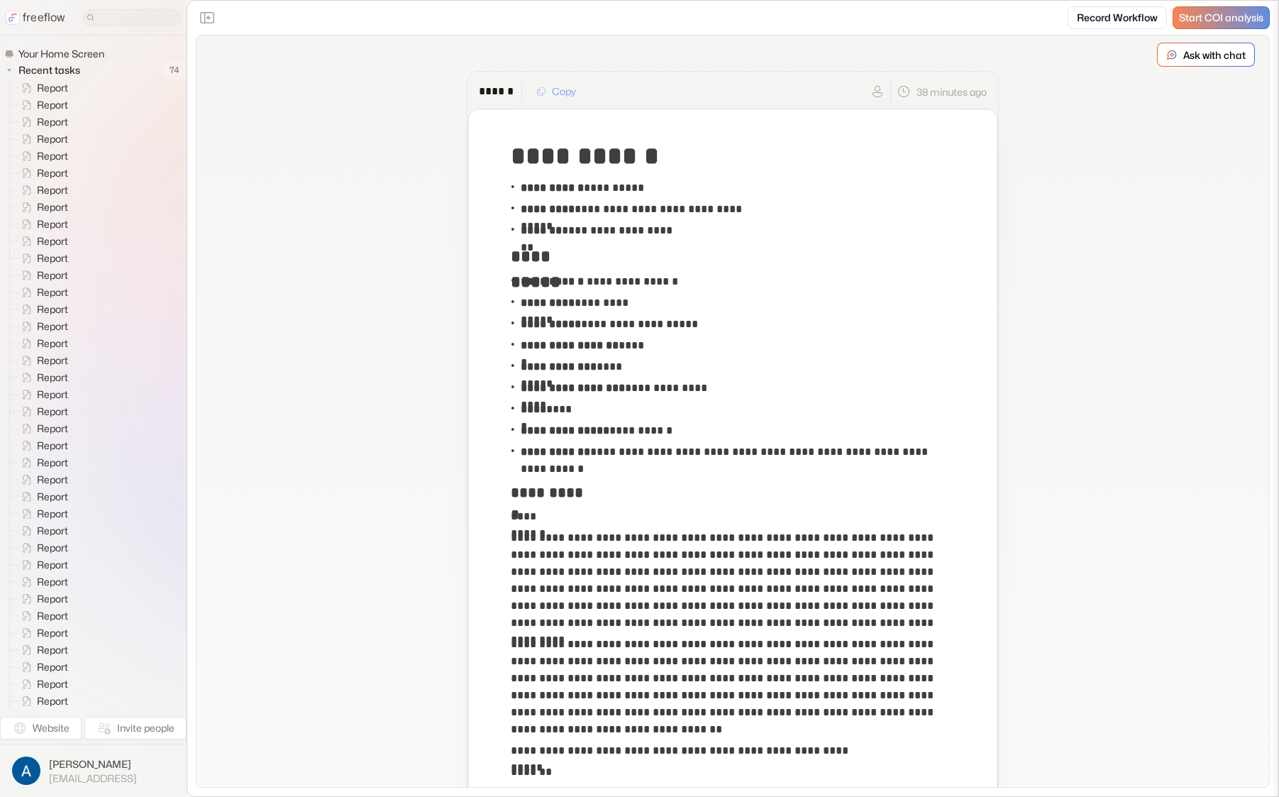
scroll to position [3, 0]
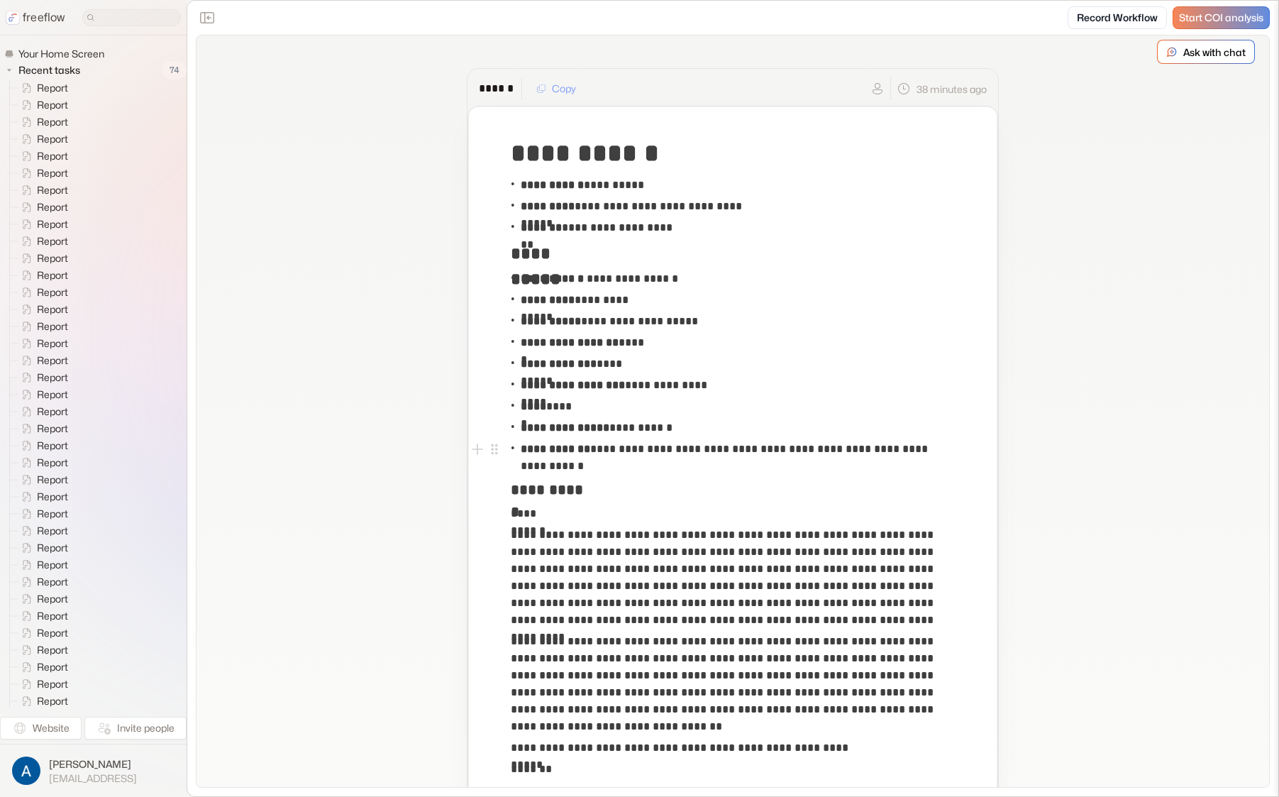
click at [667, 461] on p "**********" at bounding box center [737, 458] width 432 height 34
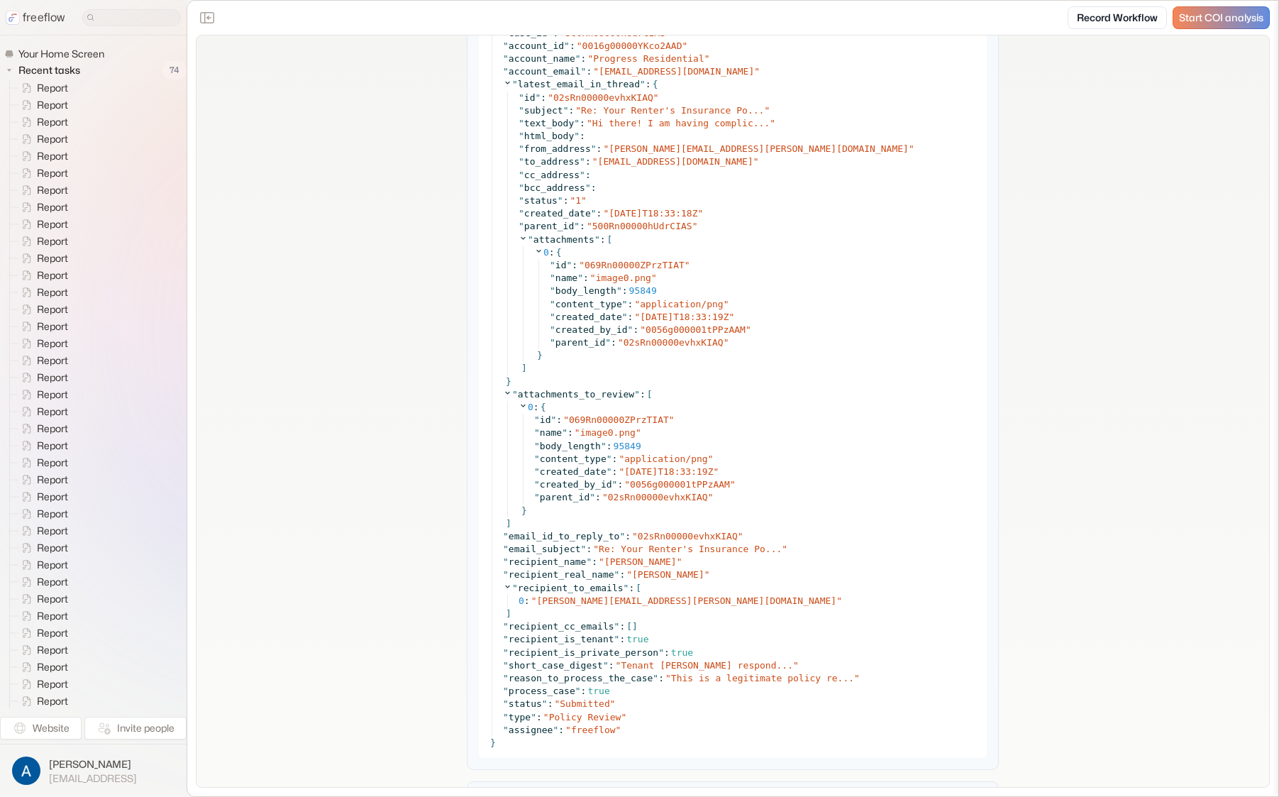
scroll to position [1981, 0]
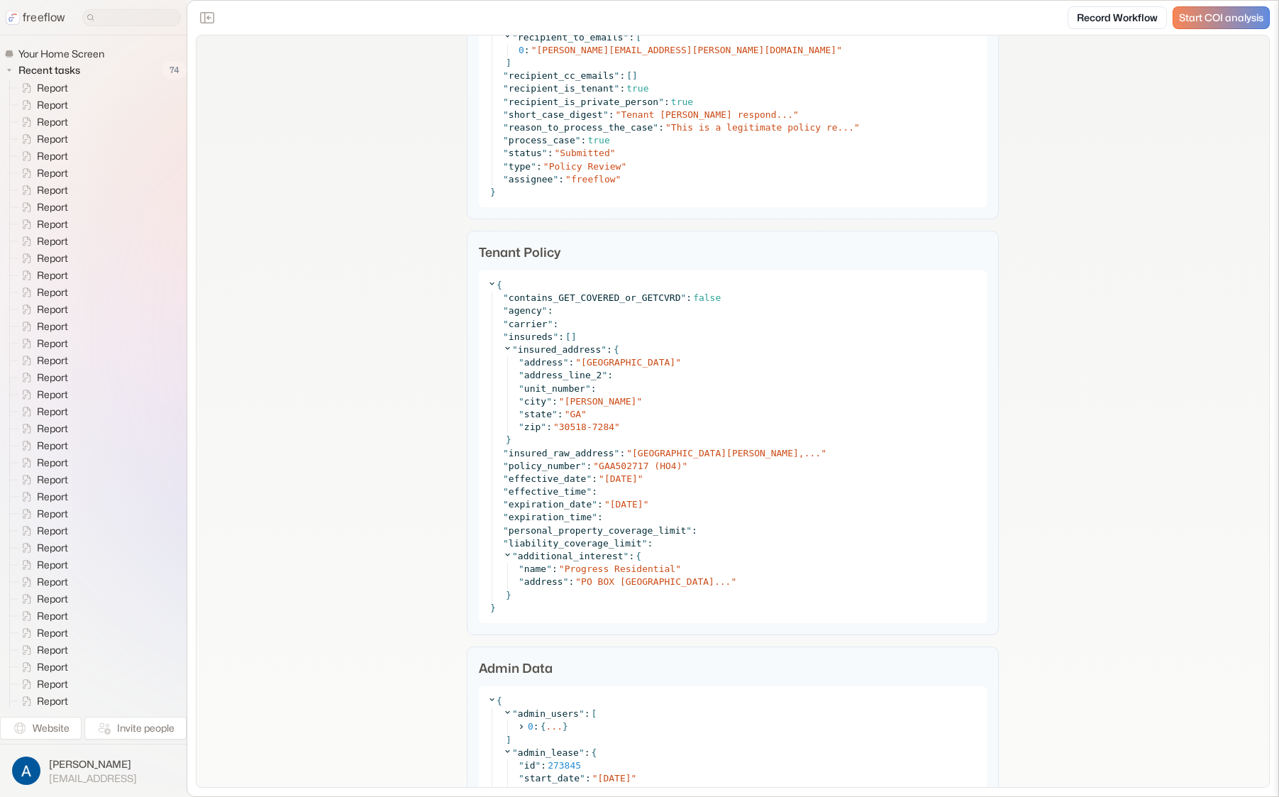
scroll to position [1822, 0]
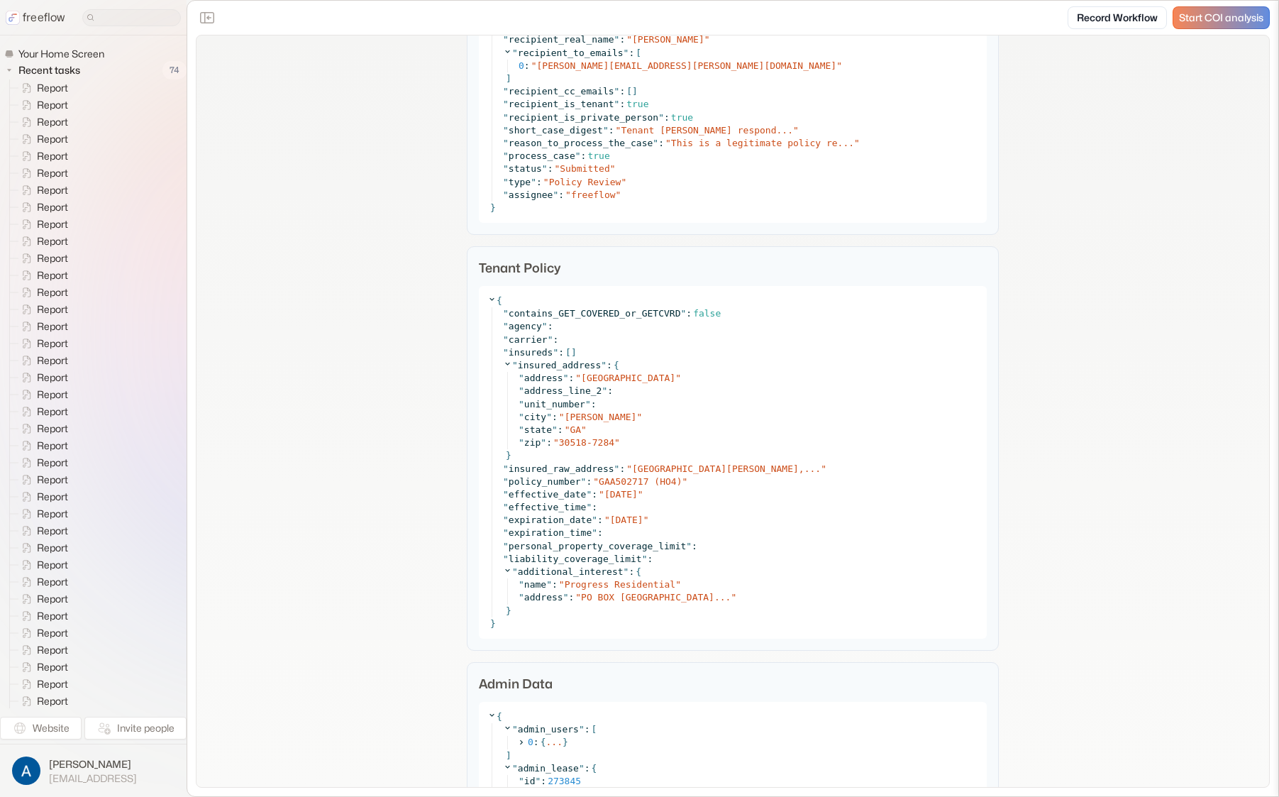
click at [467, 346] on div "Tenant Policy { " contains_GET_COVERED_or_GETCVRD " : false " agency " : " carr…" at bounding box center [733, 448] width 532 height 404
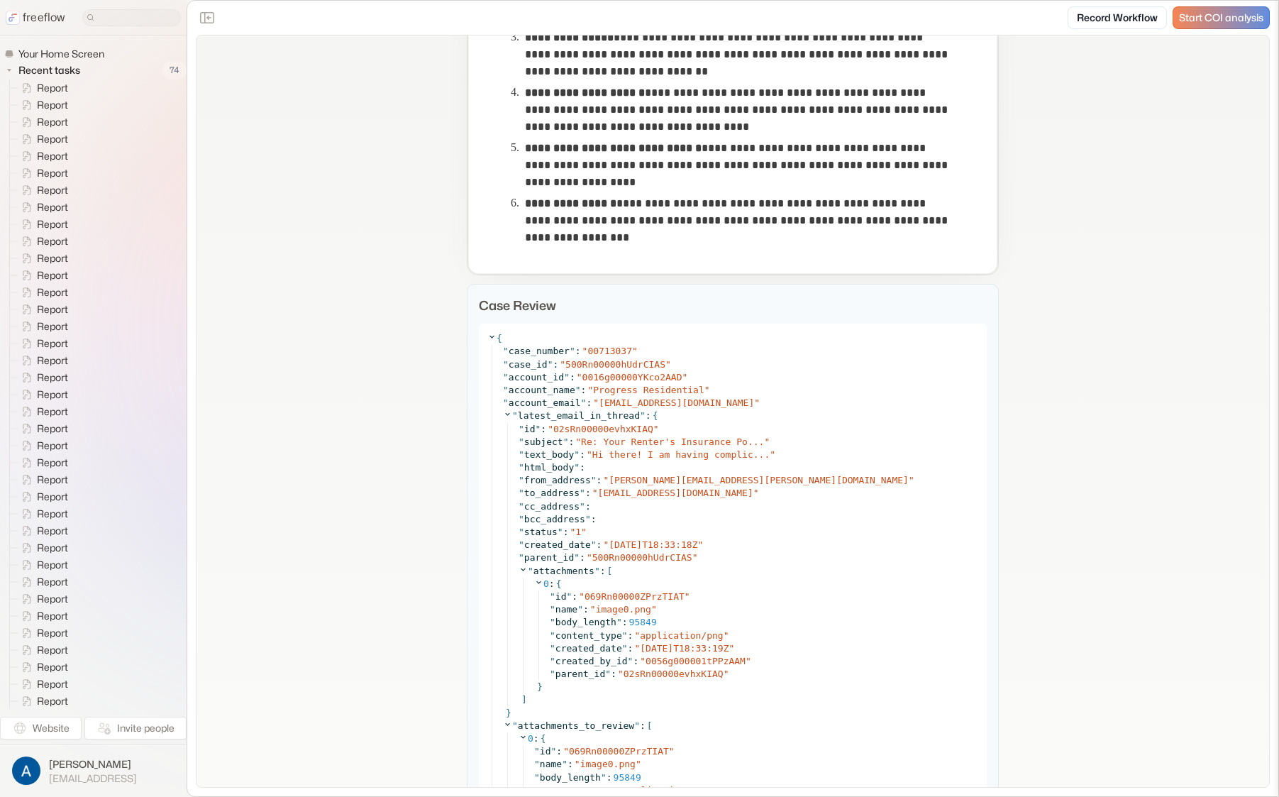
scroll to position [1016, 0]
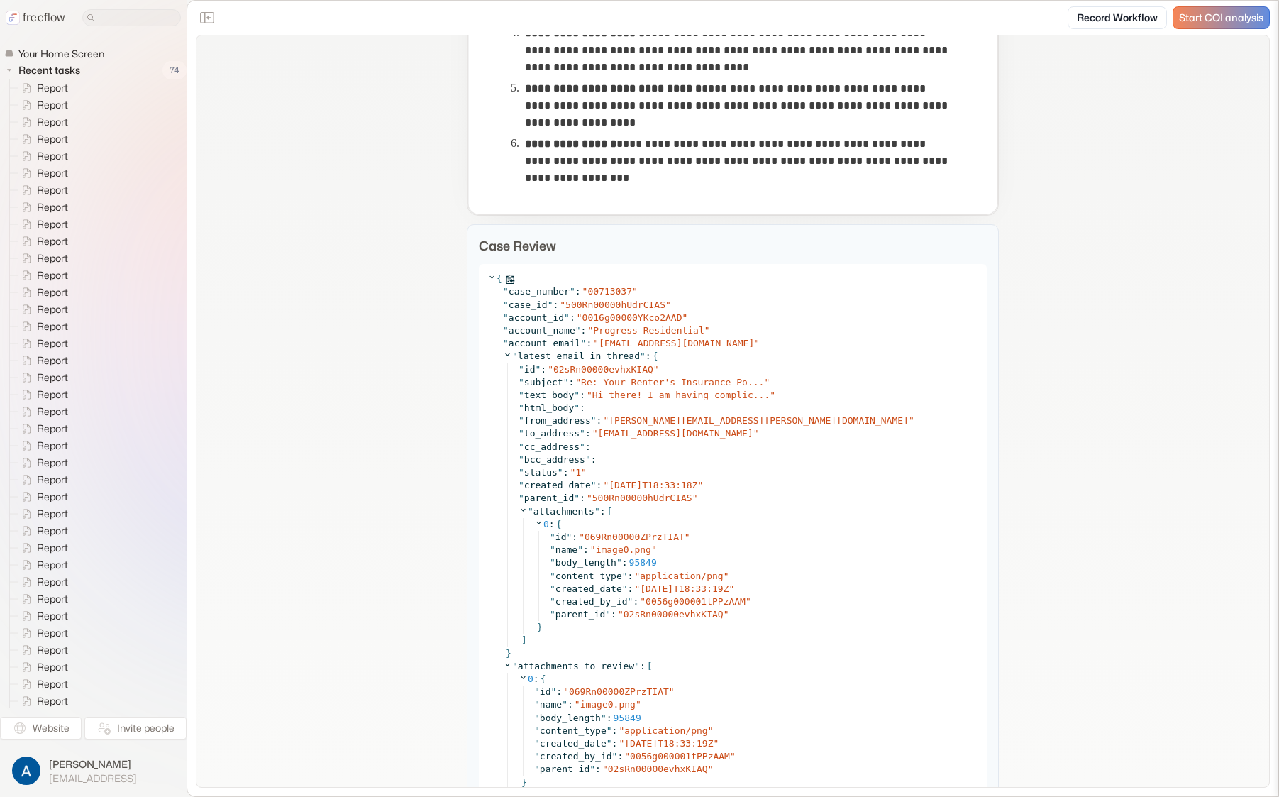
click at [487, 278] on icon at bounding box center [491, 276] width 9 height 9
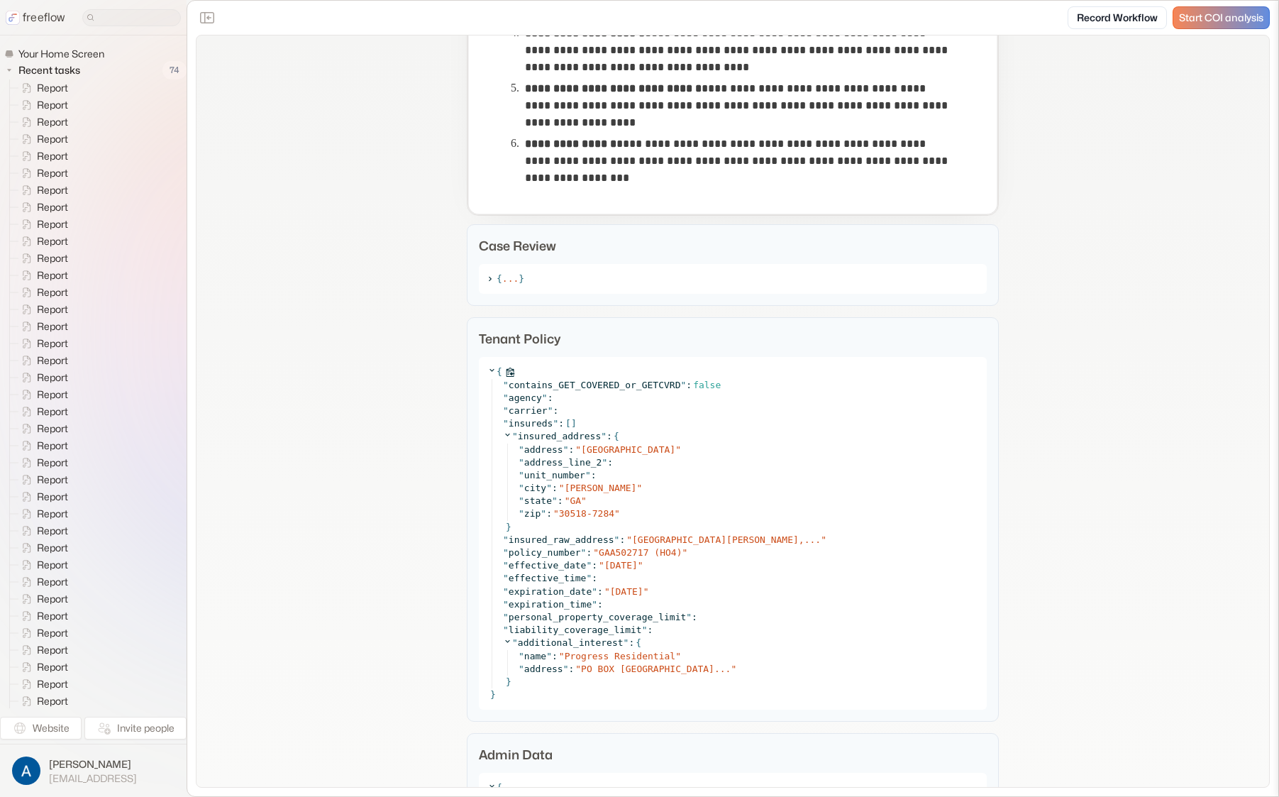
click at [489, 370] on icon at bounding box center [491, 370] width 5 height 3
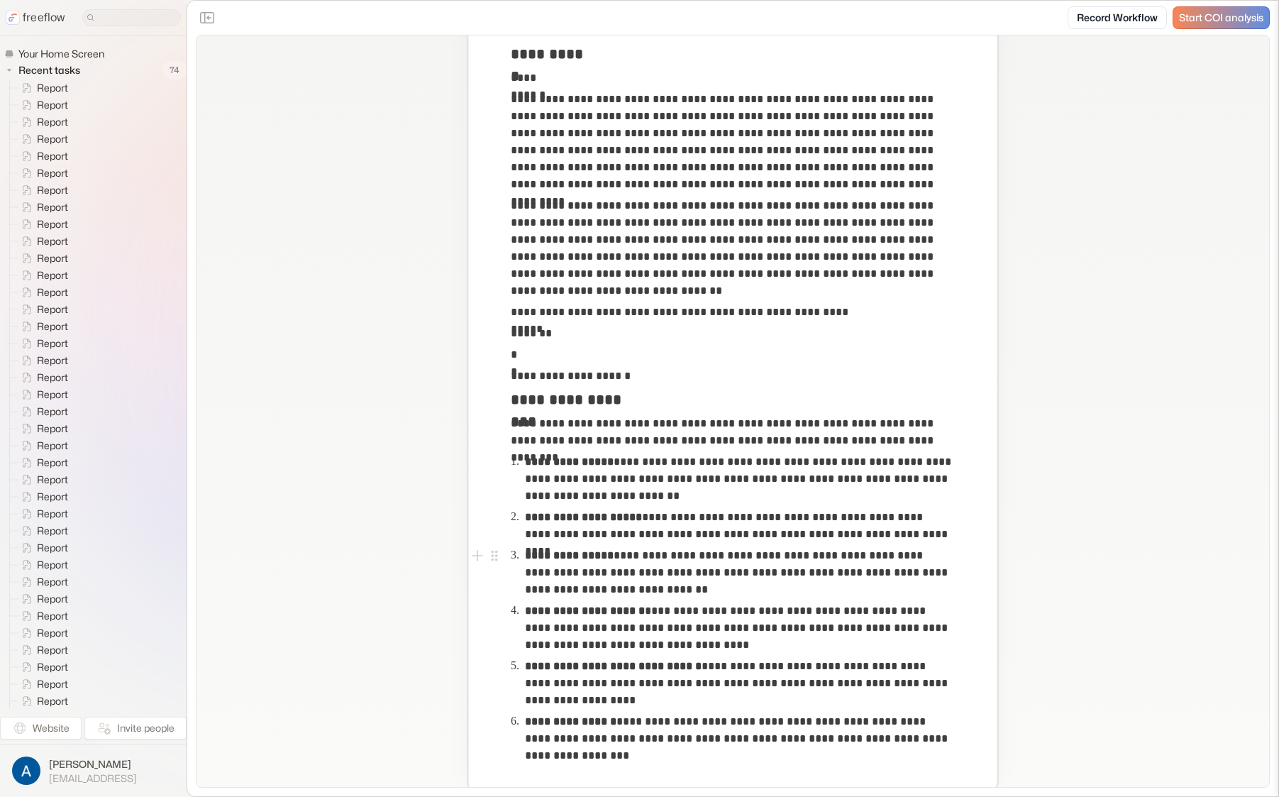
scroll to position [147, 0]
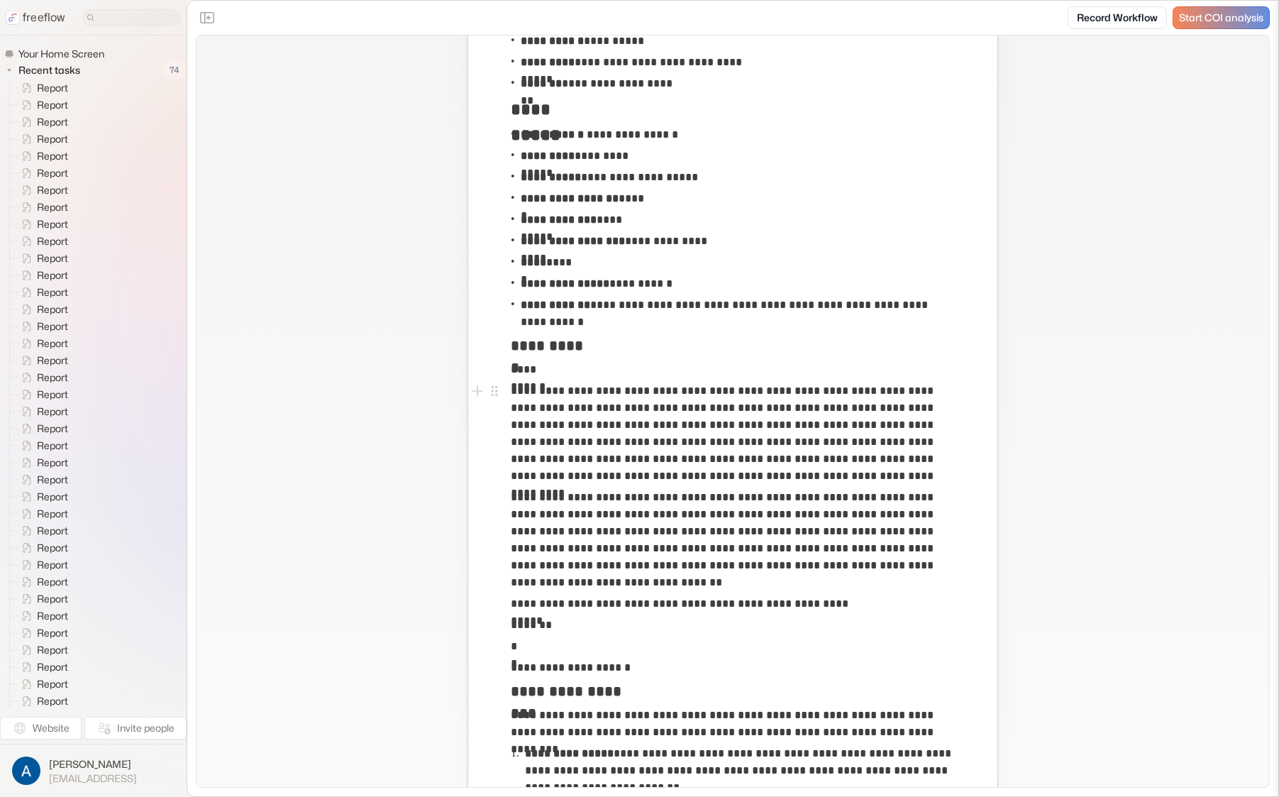
click at [778, 405] on p "**********" at bounding box center [733, 433] width 444 height 102
click at [778, 406] on p "**********" at bounding box center [733, 433] width 444 height 102
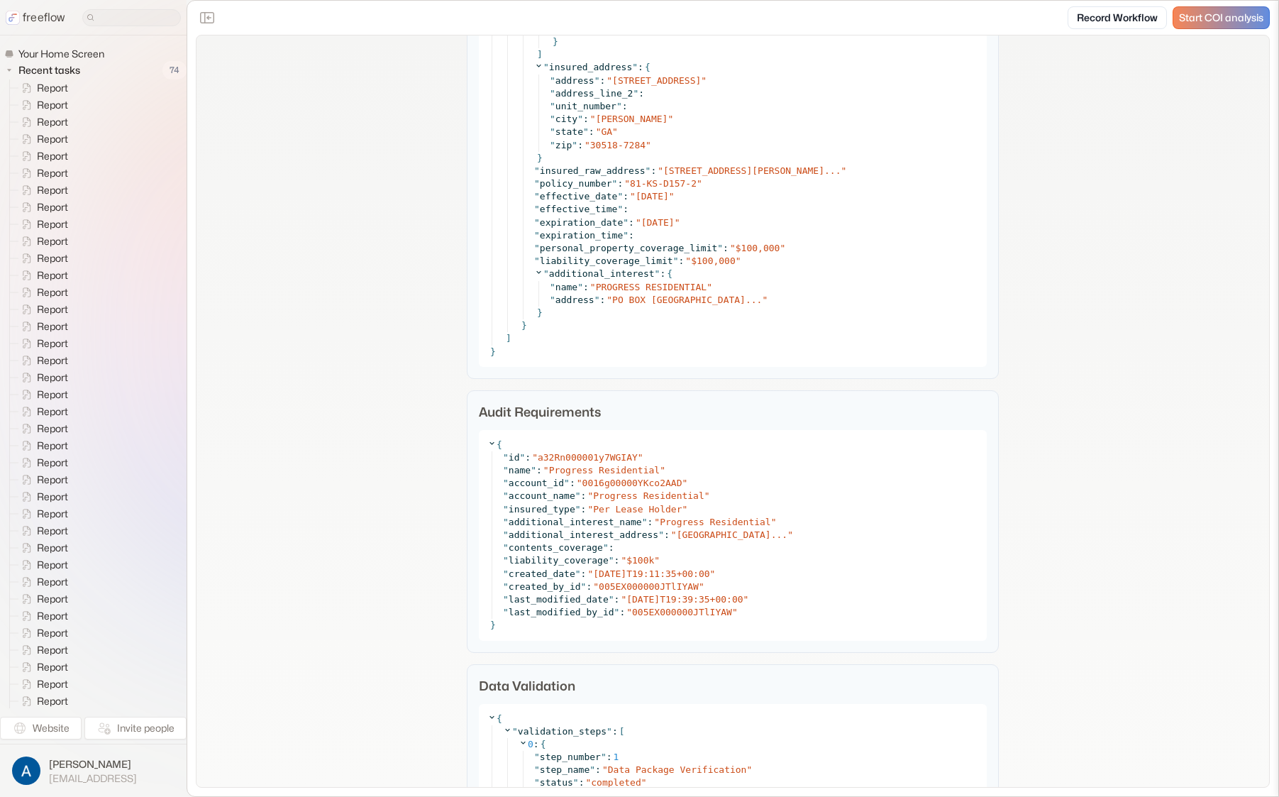
scroll to position [3839, 0]
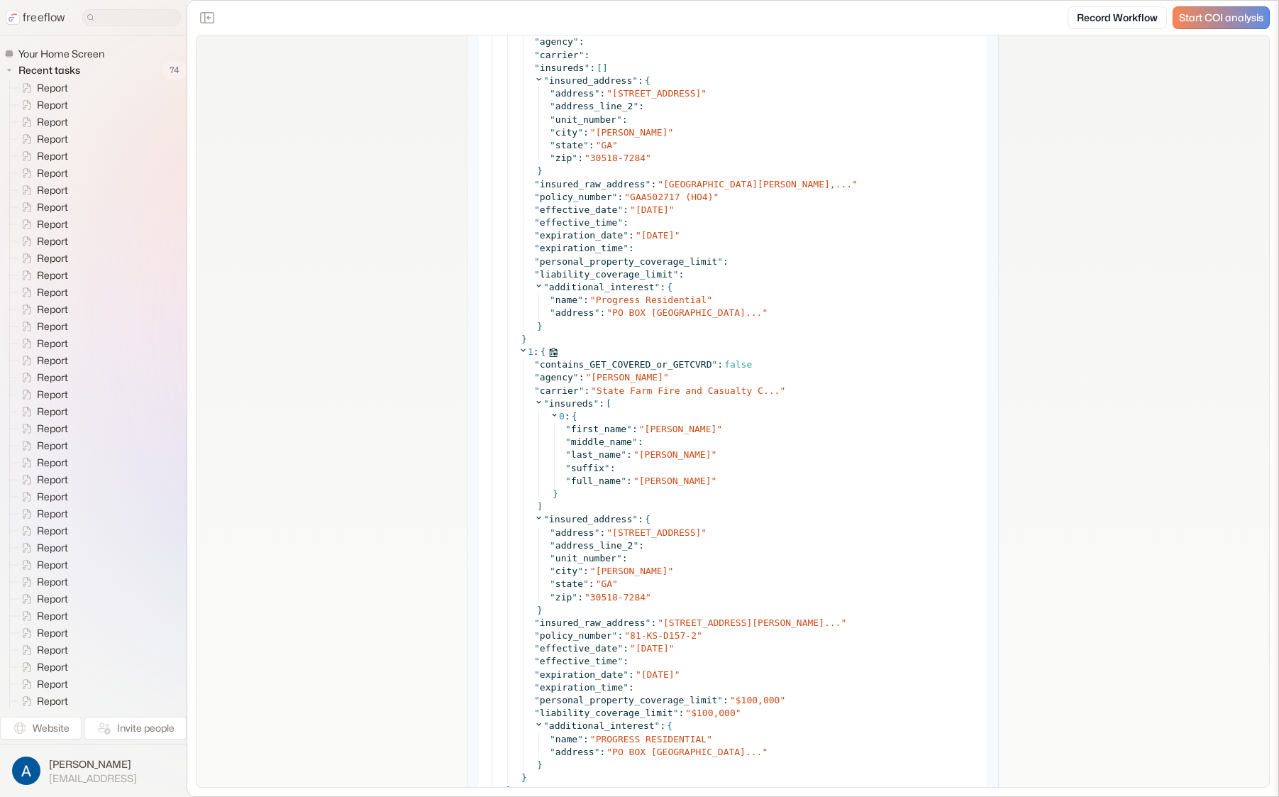
click at [519, 348] on icon at bounding box center [523, 349] width 9 height 9
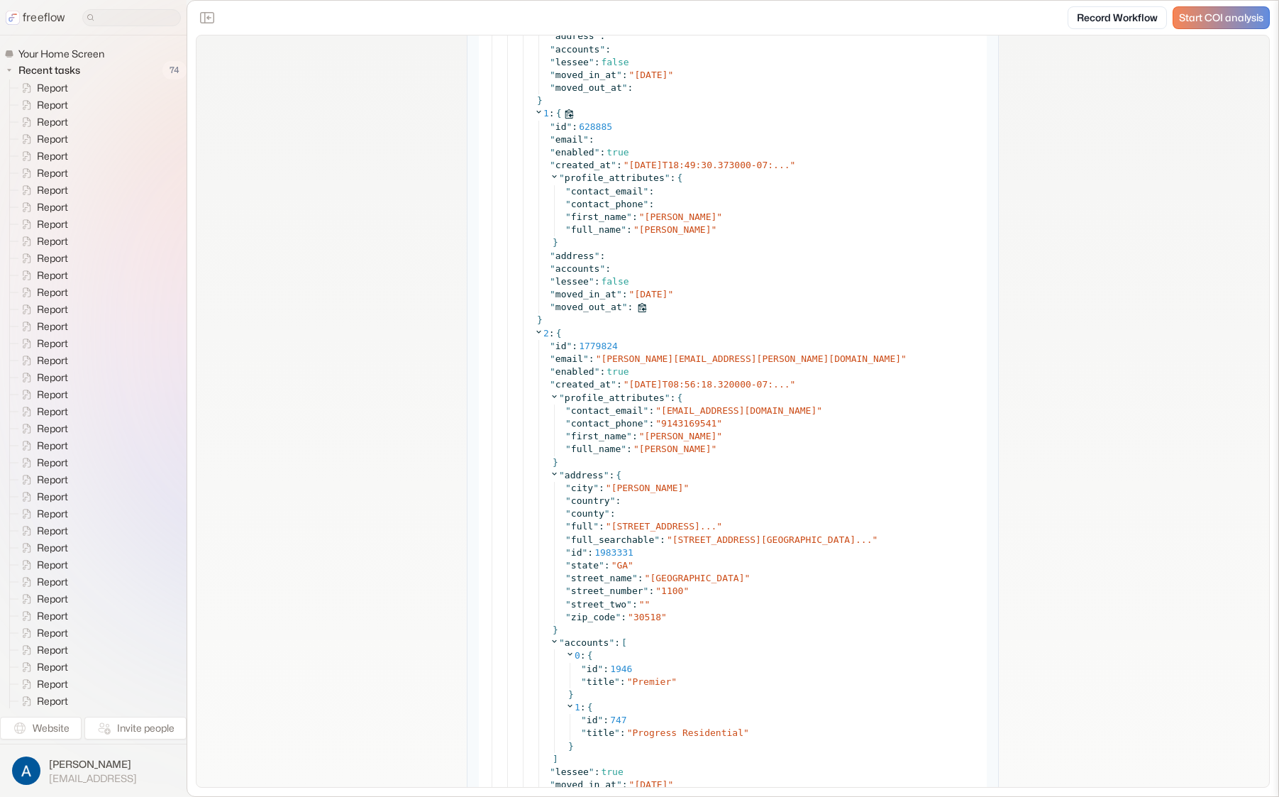
scroll to position [2113, 0]
click at [605, 287] on span "false" at bounding box center [615, 284] width 28 height 11
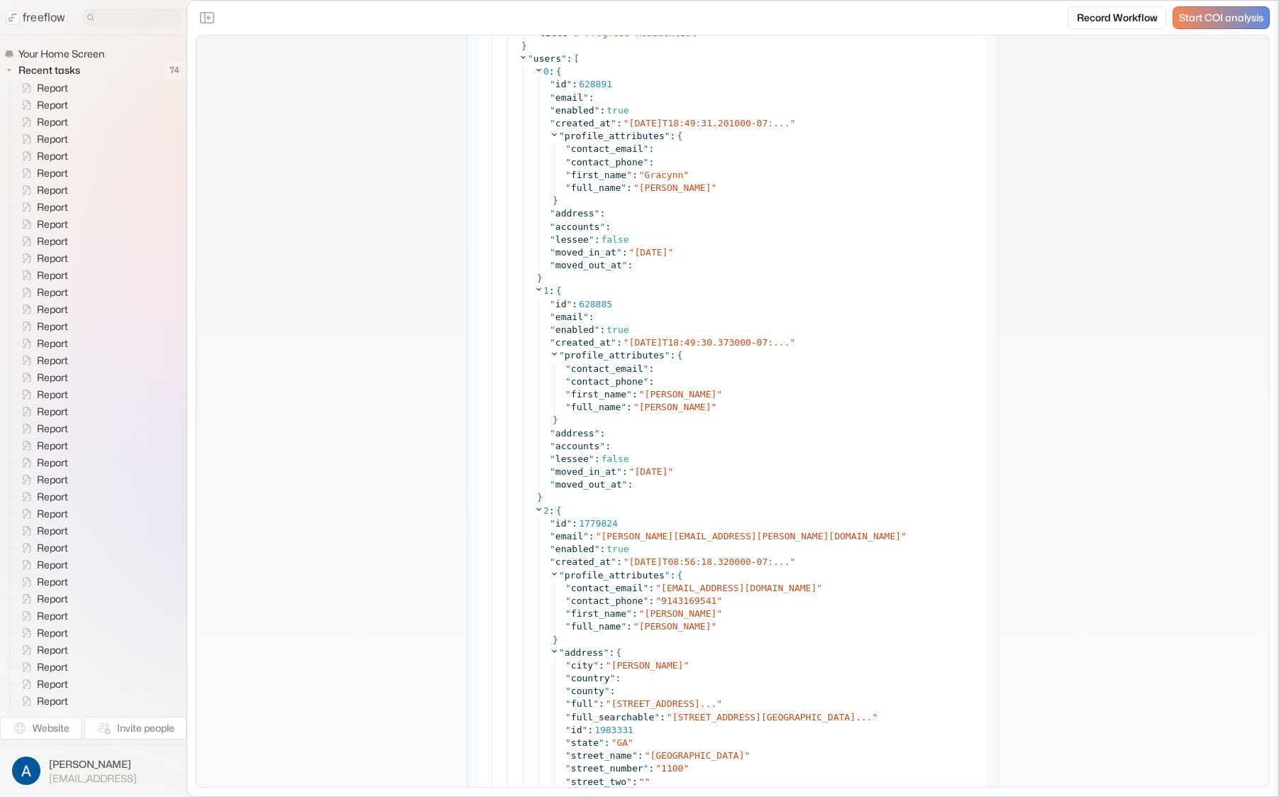
scroll to position [1904, 0]
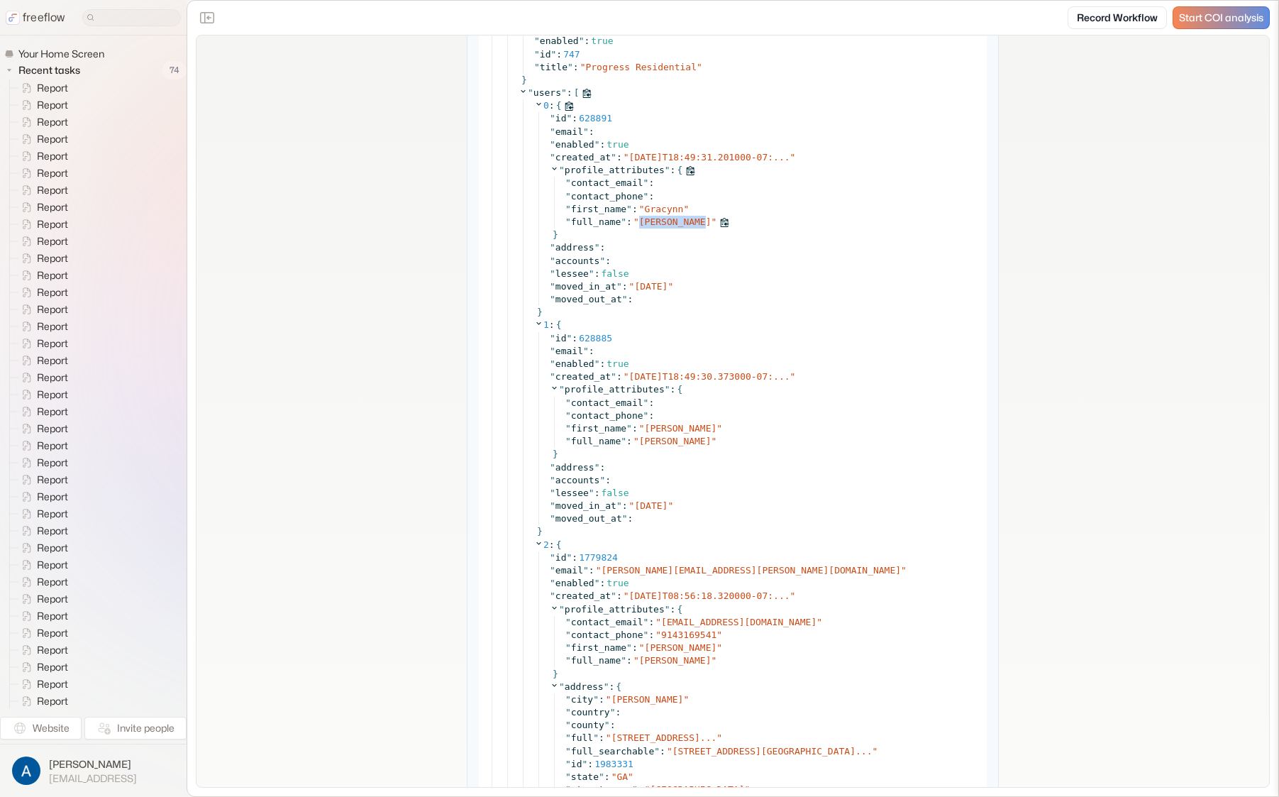
drag, startPoint x: 632, startPoint y: 224, endPoint x: 698, endPoint y: 221, distance: 66.0
click at [698, 221] on div "" full_name " : " Gracynn Wallace "" at bounding box center [771, 222] width 413 height 13
drag, startPoint x: 278, startPoint y: 289, endPoint x: 304, endPoint y: 262, distance: 38.1
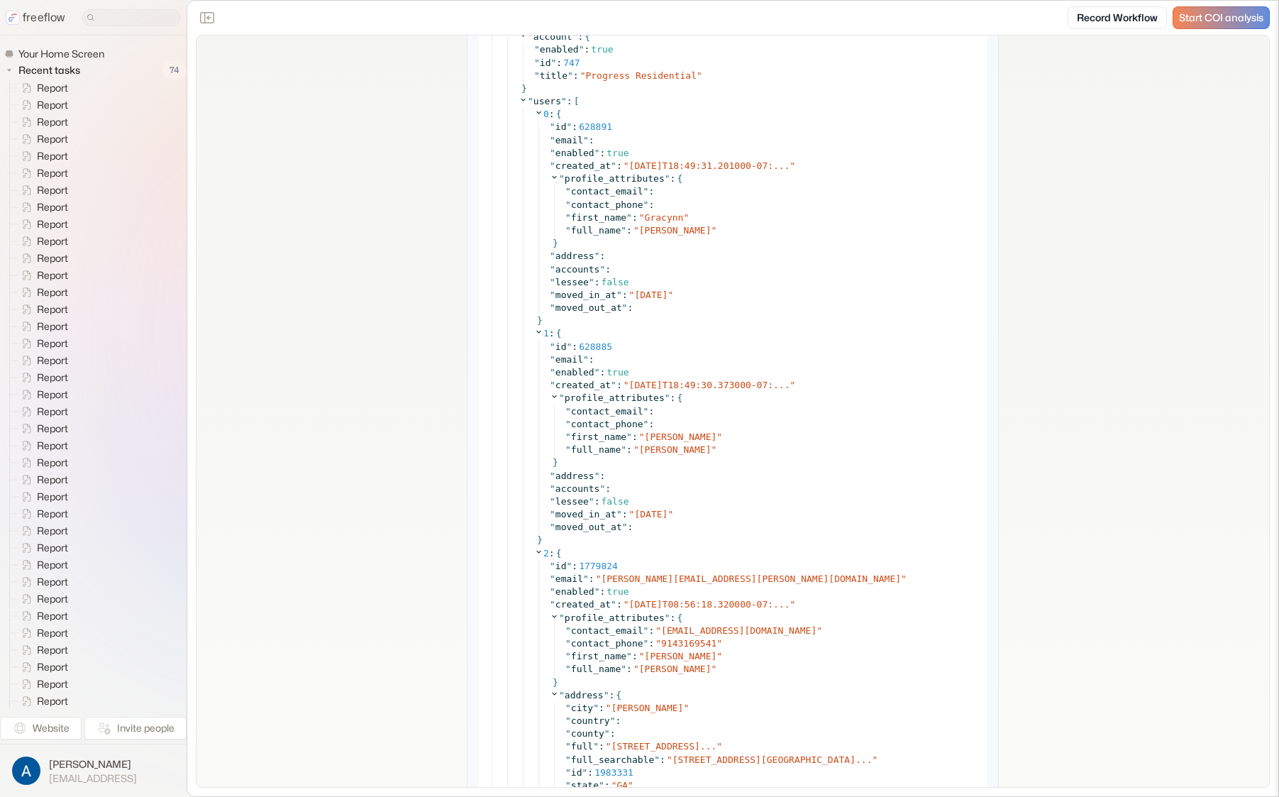
scroll to position [1895, 0]
click at [594, 218] on span "first_name" at bounding box center [598, 218] width 55 height 11
click at [647, 220] on span "Gracynn" at bounding box center [664, 218] width 39 height 11
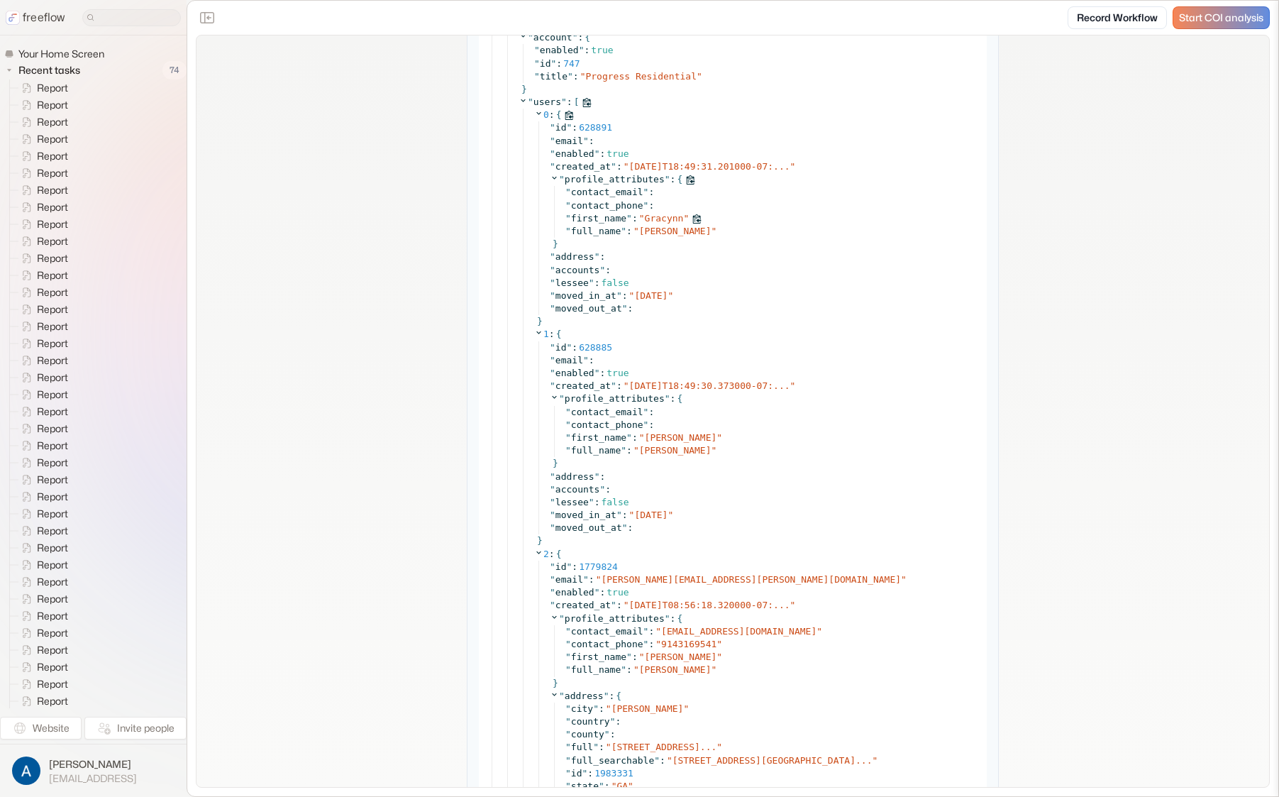
click at [606, 219] on span "first_name" at bounding box center [598, 218] width 55 height 11
click at [661, 215] on span "Gracynn" at bounding box center [664, 218] width 39 height 11
click at [597, 213] on span "first_name" at bounding box center [598, 218] width 55 height 11
click at [652, 216] on span "Gracynn" at bounding box center [664, 218] width 39 height 11
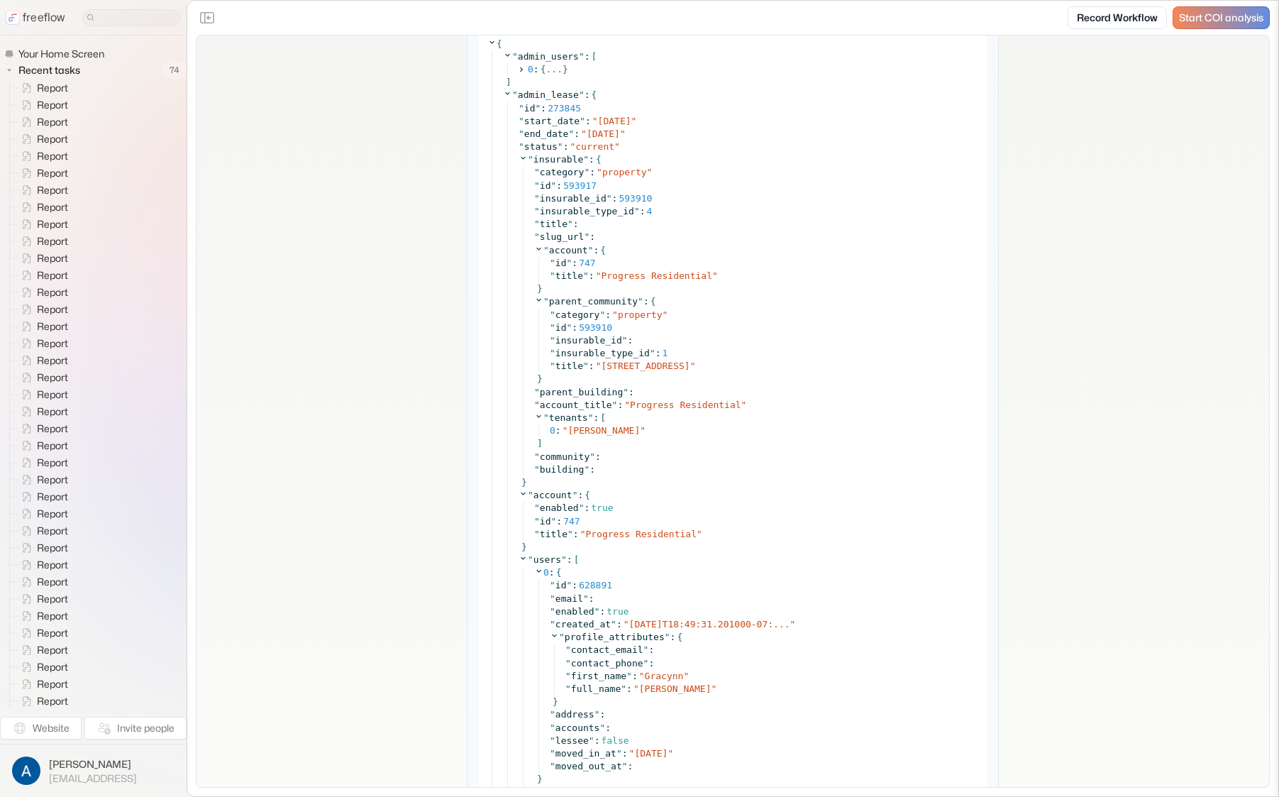
scroll to position [1377, 0]
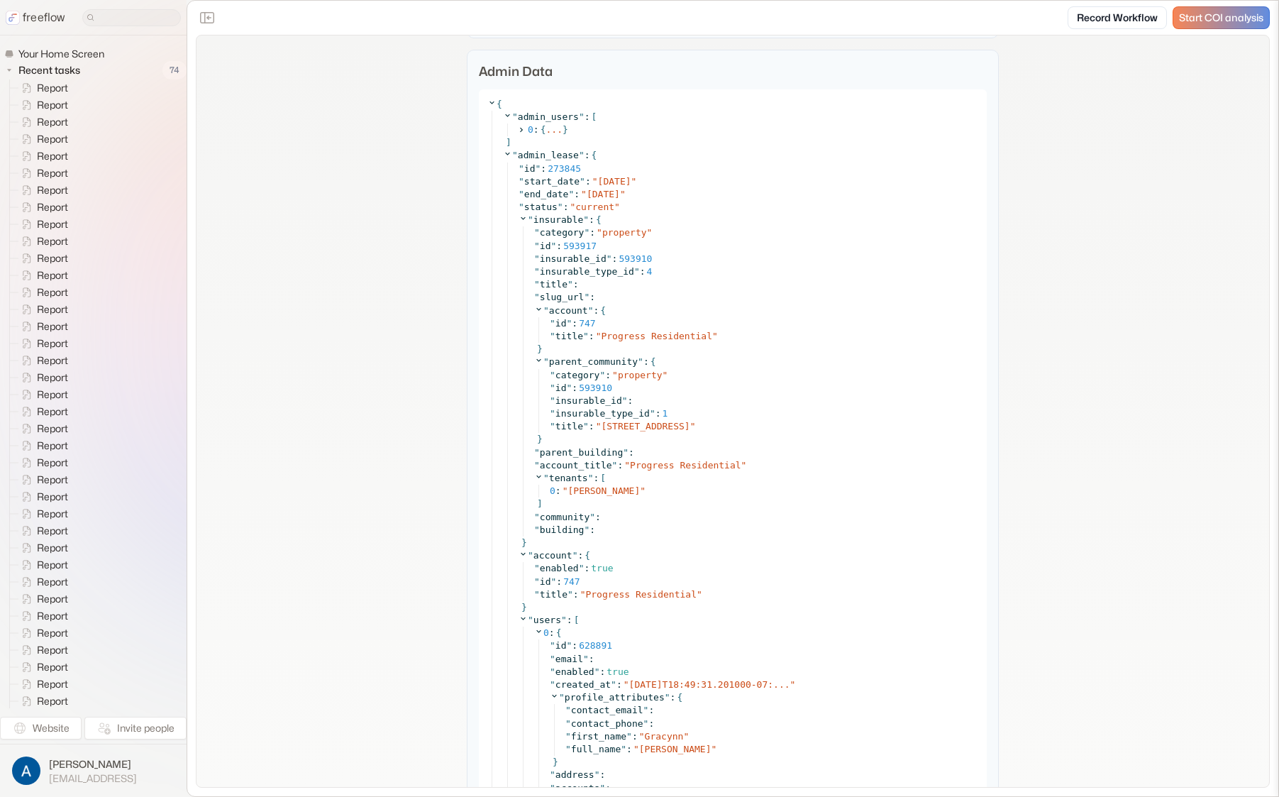
click at [555, 171] on span "273845" at bounding box center [564, 168] width 33 height 11
drag, startPoint x: 596, startPoint y: 426, endPoint x: 717, endPoint y: 426, distance: 121.3
click at [718, 426] on div "" title " : " 1100 Crescent Ridge Dr "" at bounding box center [764, 426] width 428 height 13
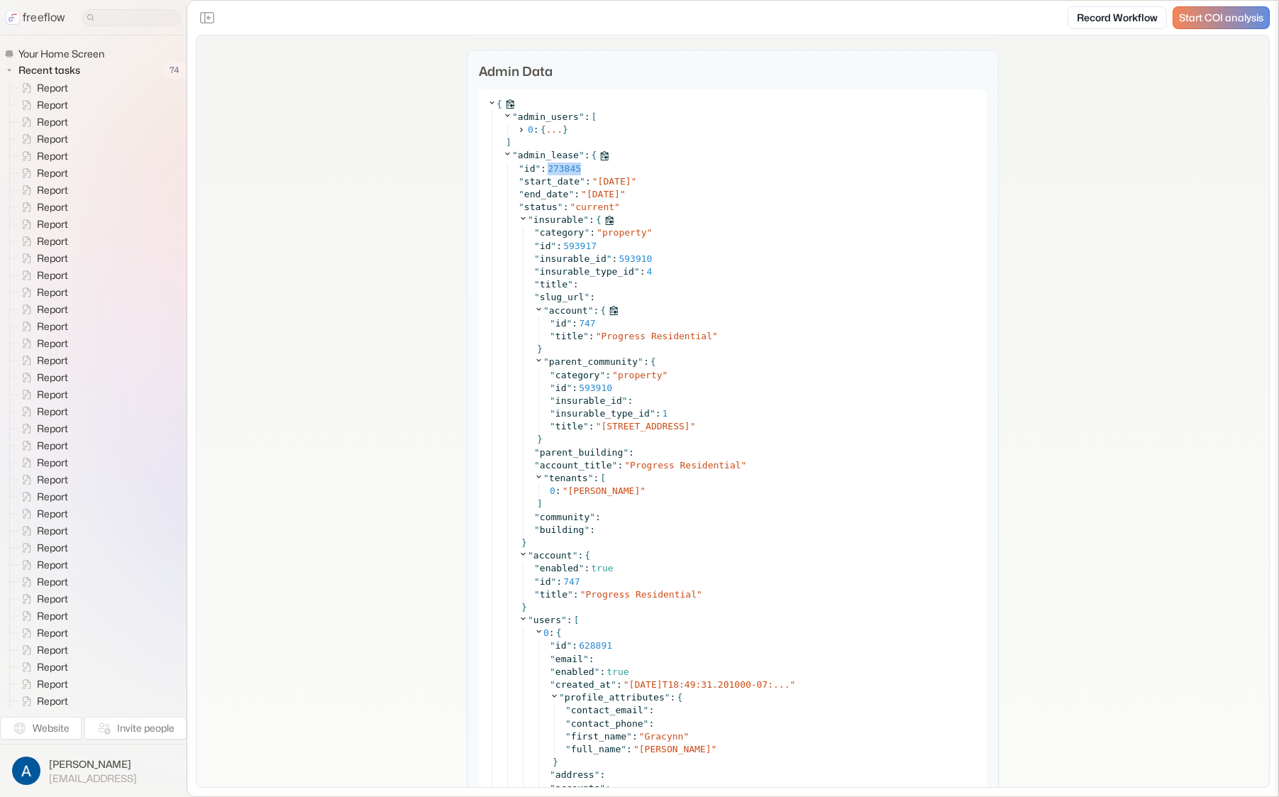
copy span "1100 Crescent Ridge Dr"
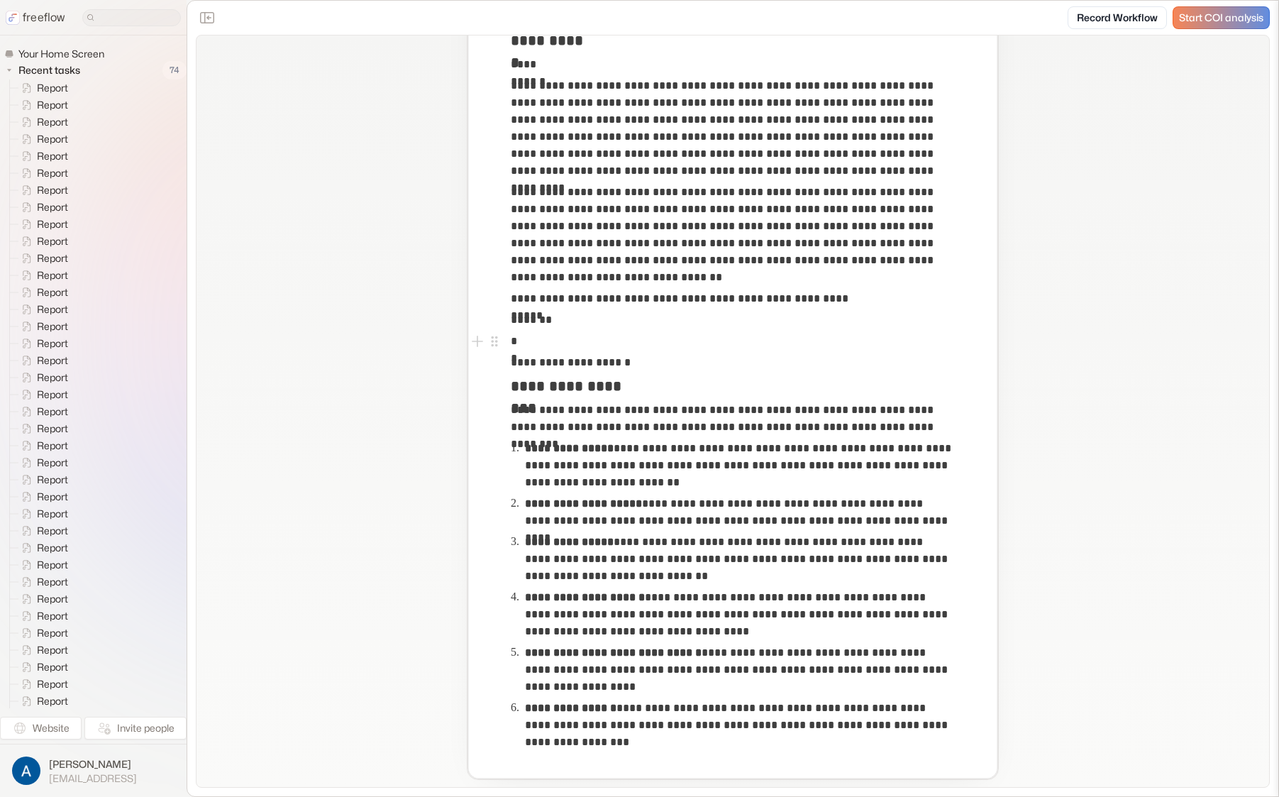
scroll to position [0, 0]
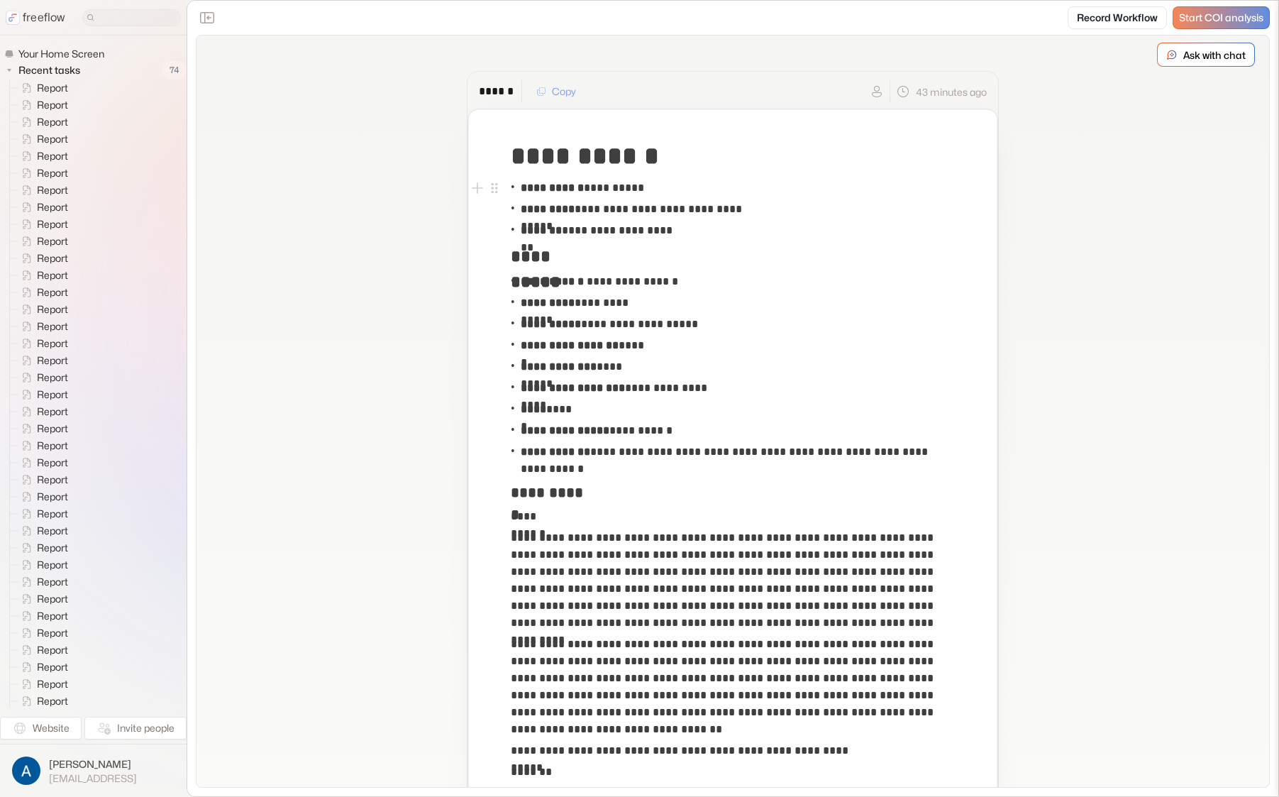
click at [634, 184] on p "**********" at bounding box center [582, 187] width 123 height 17
copy p "********"
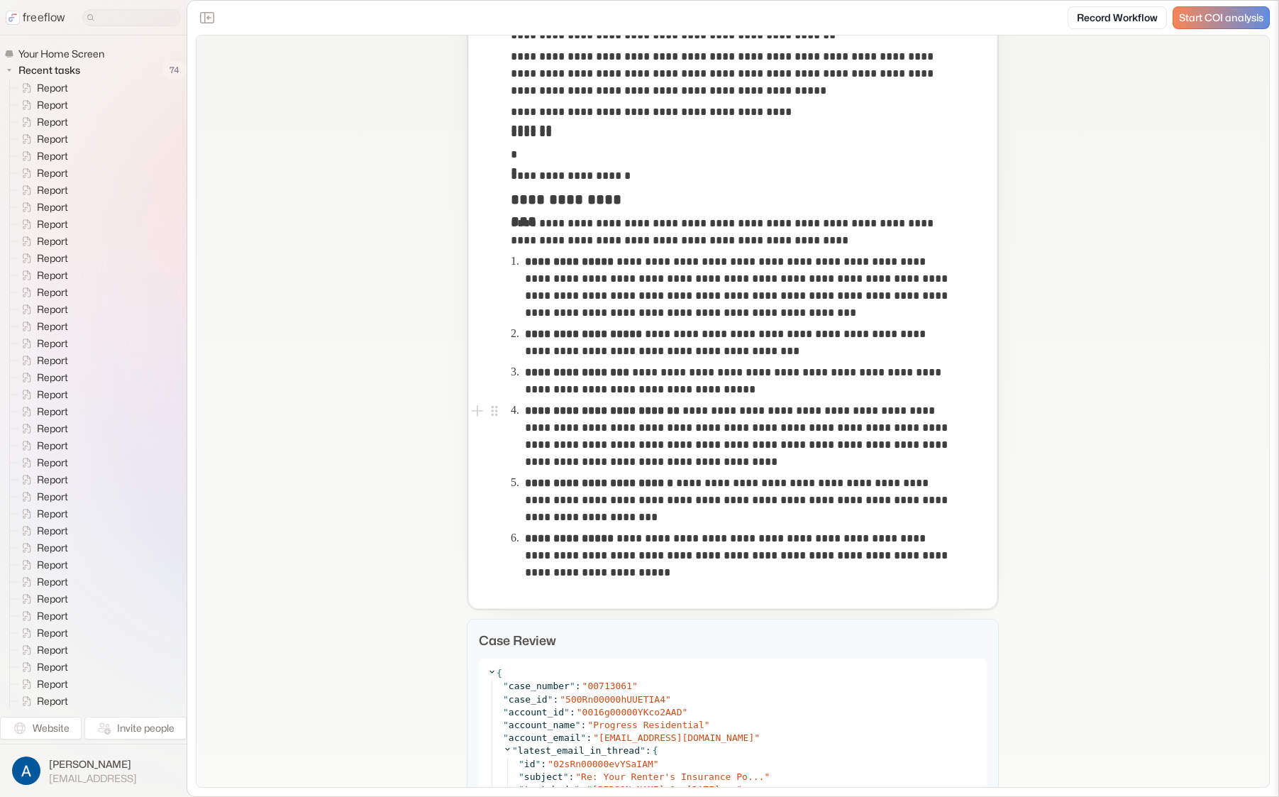
scroll to position [582, 0]
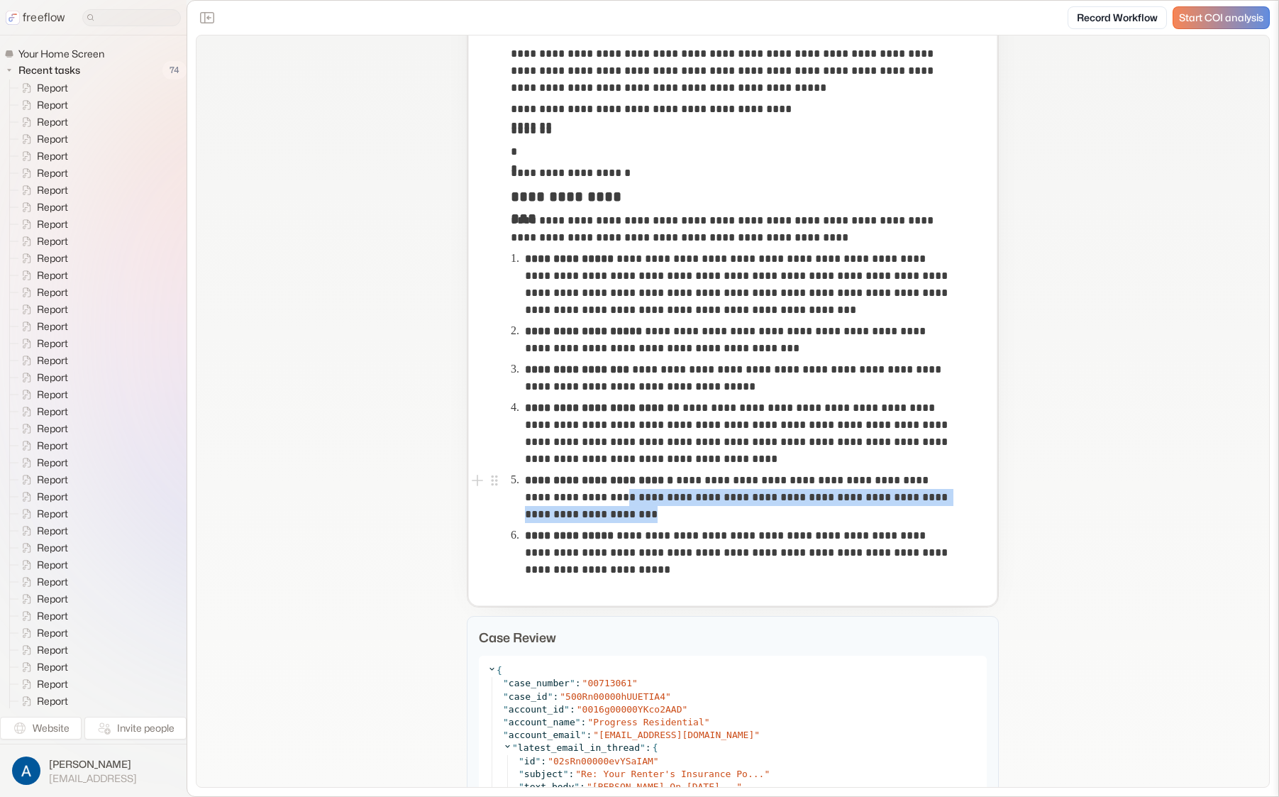
drag, startPoint x: 585, startPoint y: 499, endPoint x: 637, endPoint y: 516, distance: 55.0
click at [637, 516] on p "**********" at bounding box center [739, 497] width 428 height 51
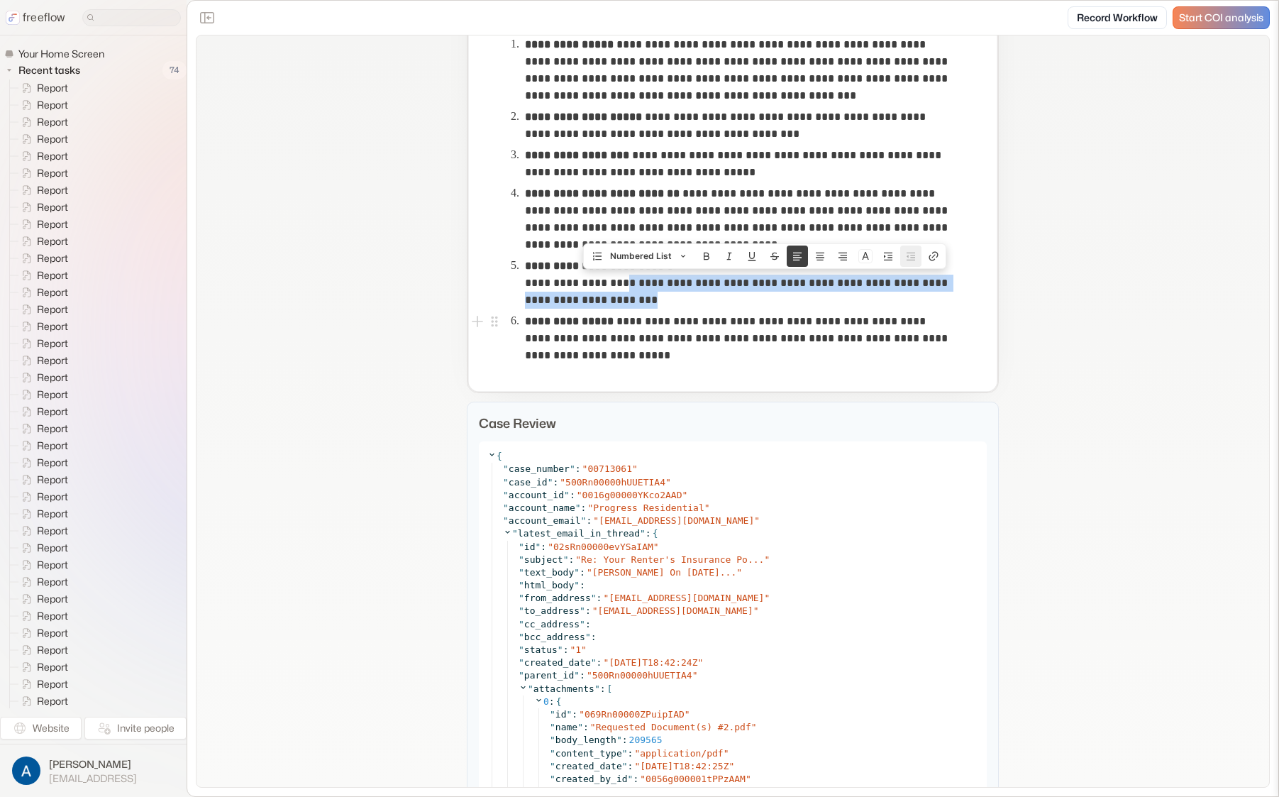
scroll to position [919, 0]
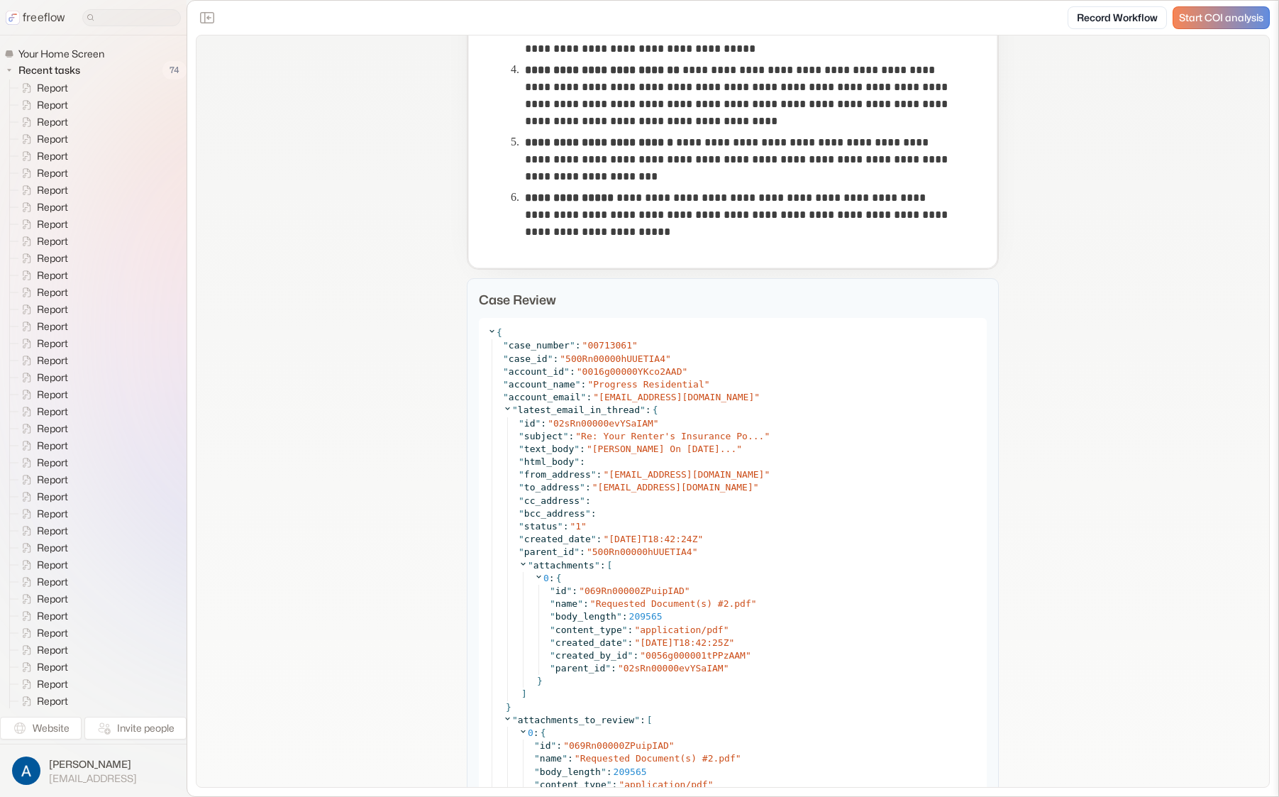
click at [487, 327] on icon at bounding box center [491, 330] width 9 height 9
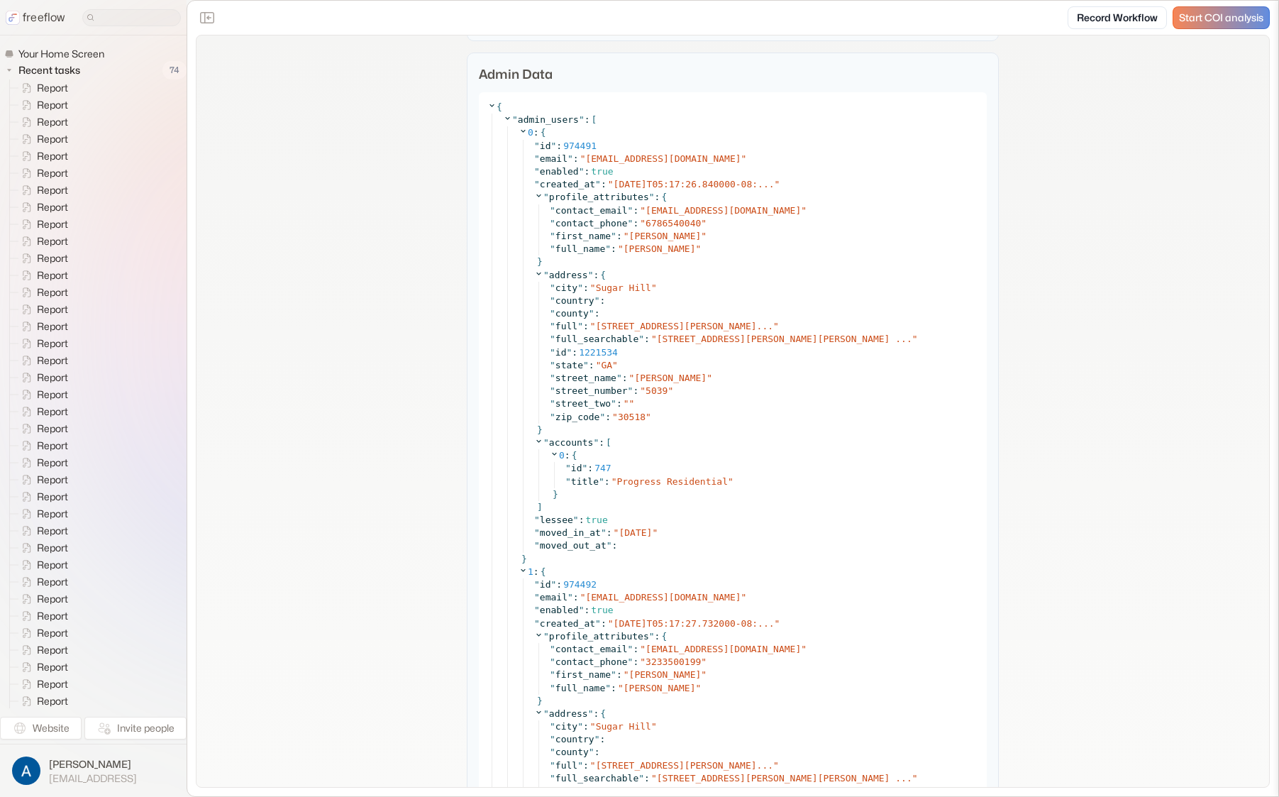
scroll to position [1855, 0]
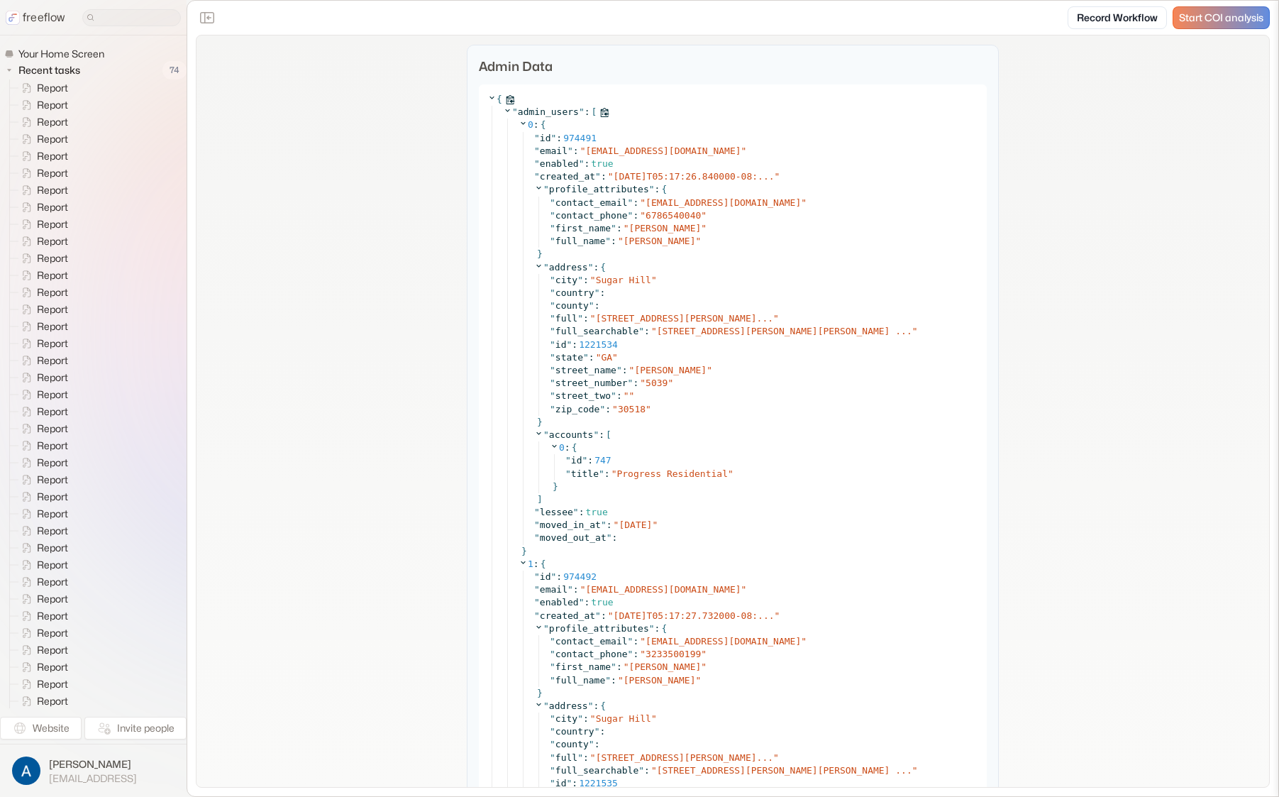
click at [503, 111] on icon at bounding box center [507, 110] width 9 height 9
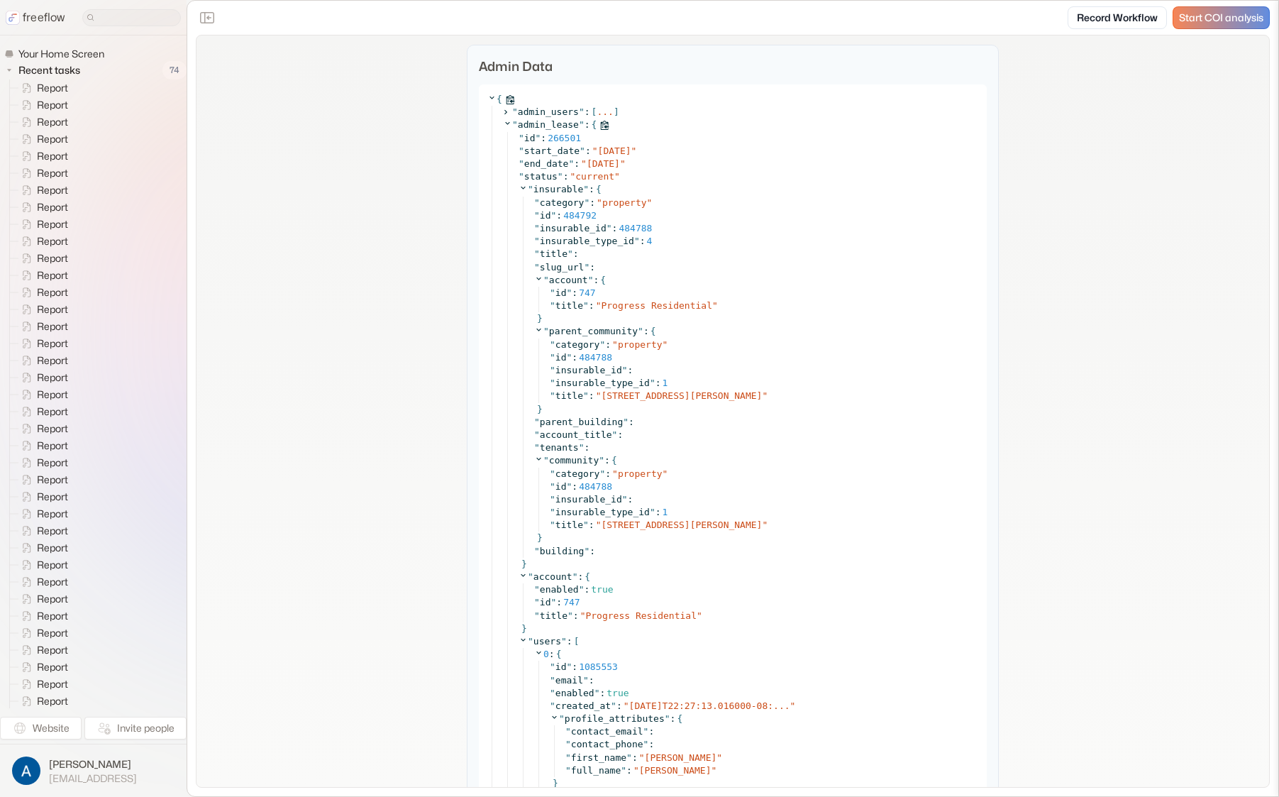
click at [505, 123] on icon at bounding box center [507, 123] width 5 height 3
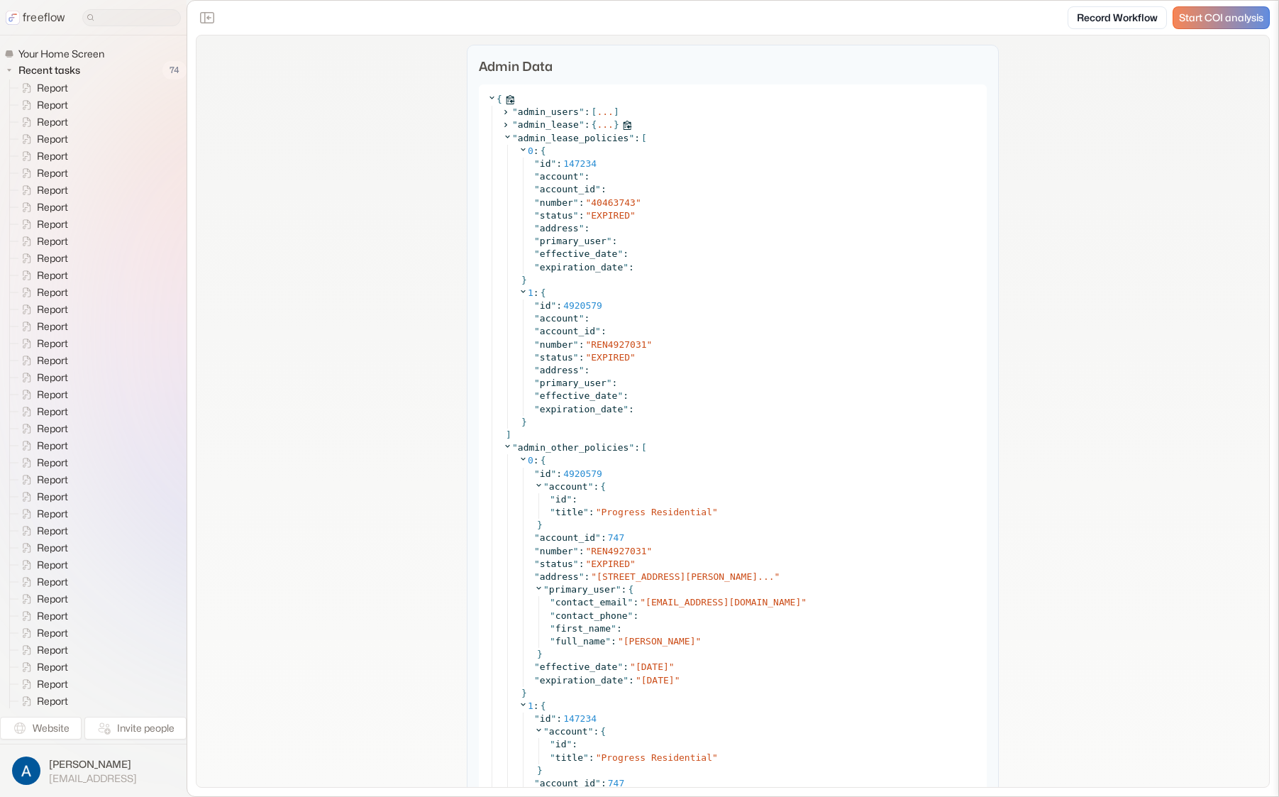
click at [502, 126] on icon at bounding box center [505, 125] width 9 height 9
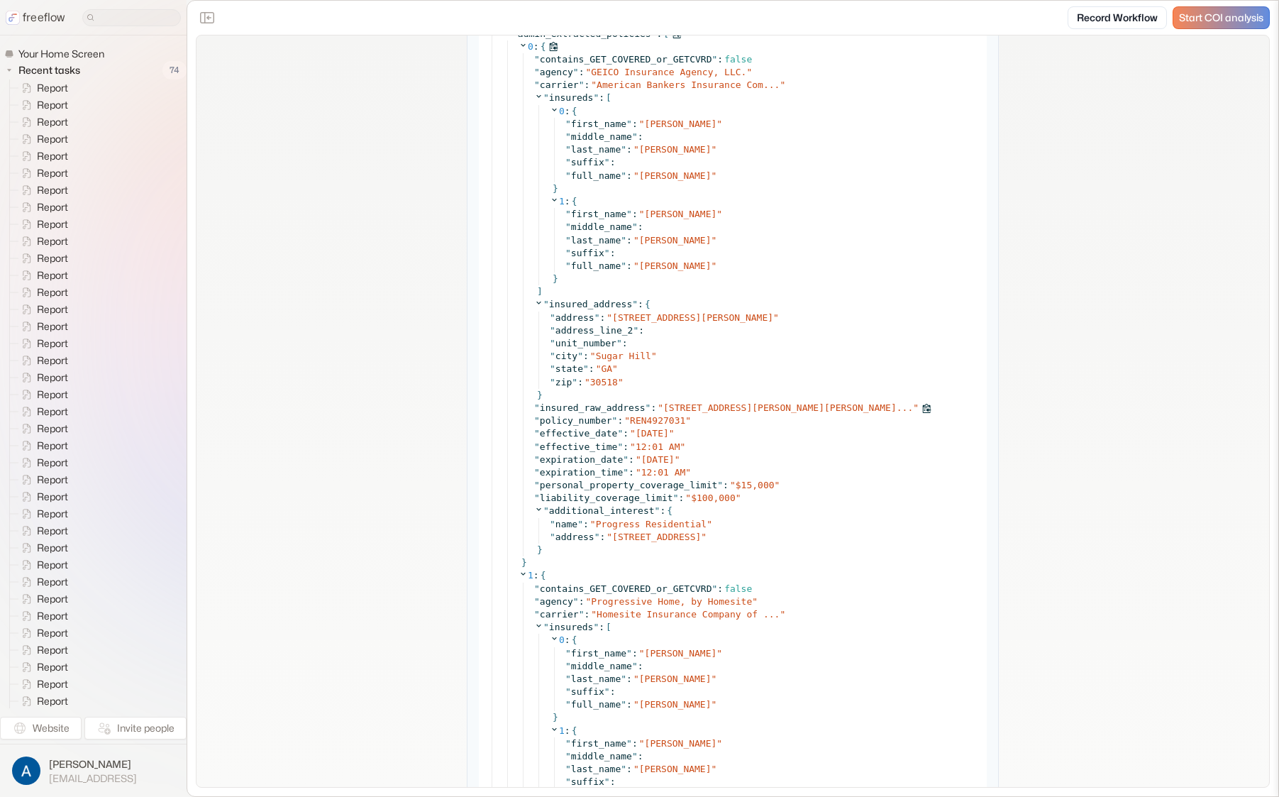
scroll to position [4960, 0]
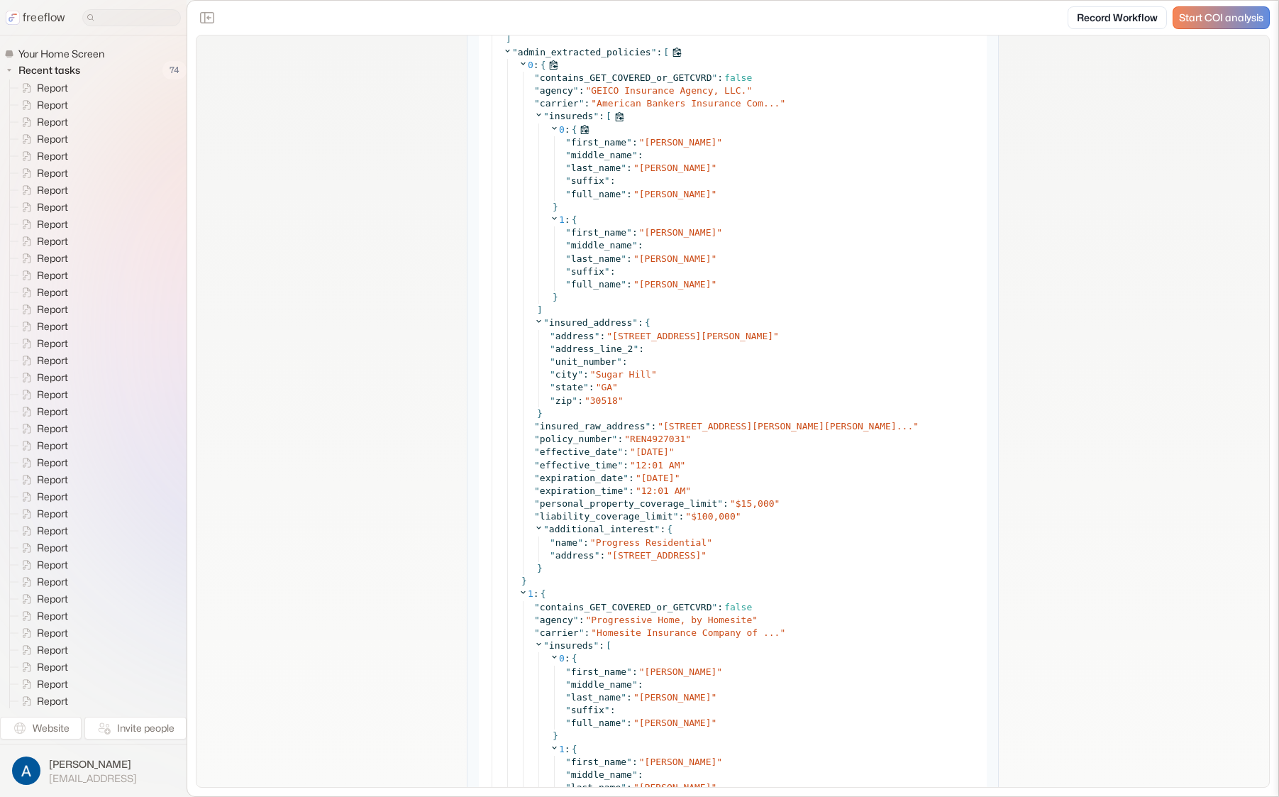
click at [550, 124] on icon at bounding box center [554, 127] width 9 height 9
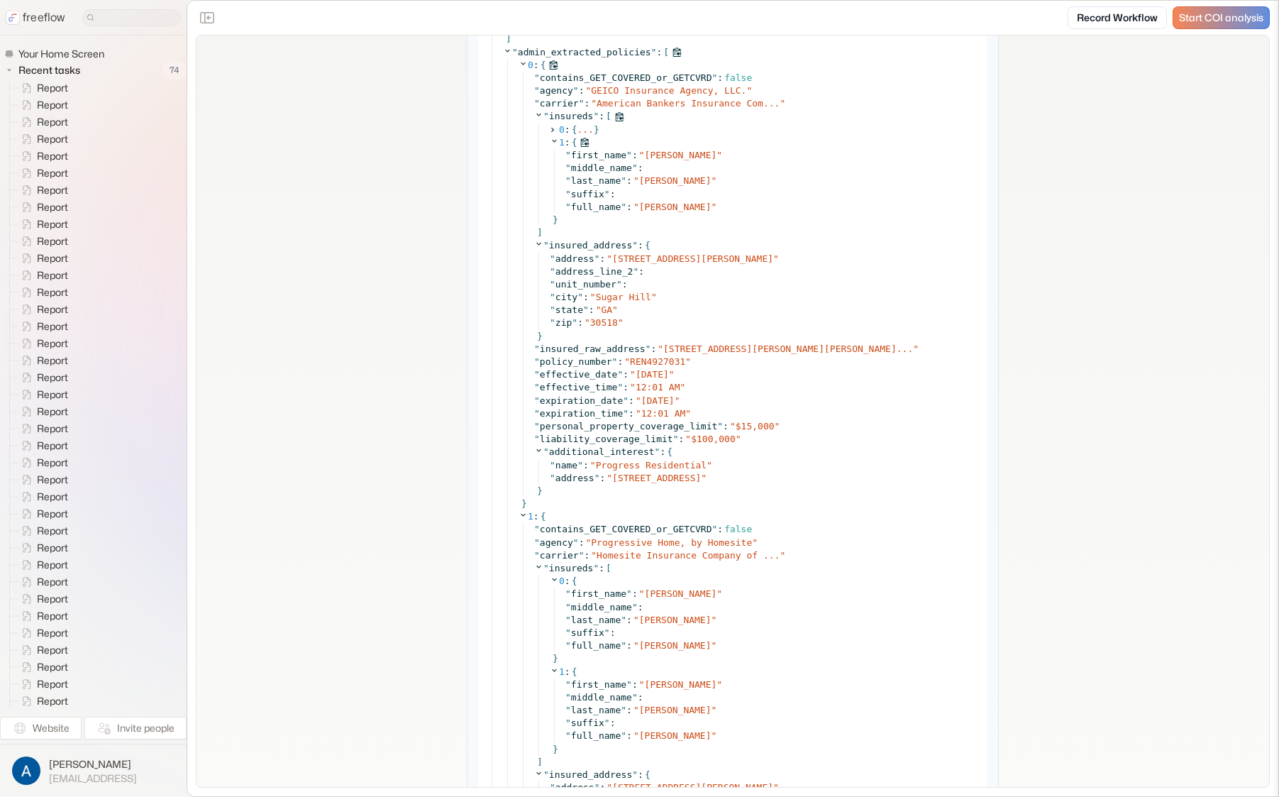
click at [550, 143] on icon at bounding box center [554, 140] width 9 height 9
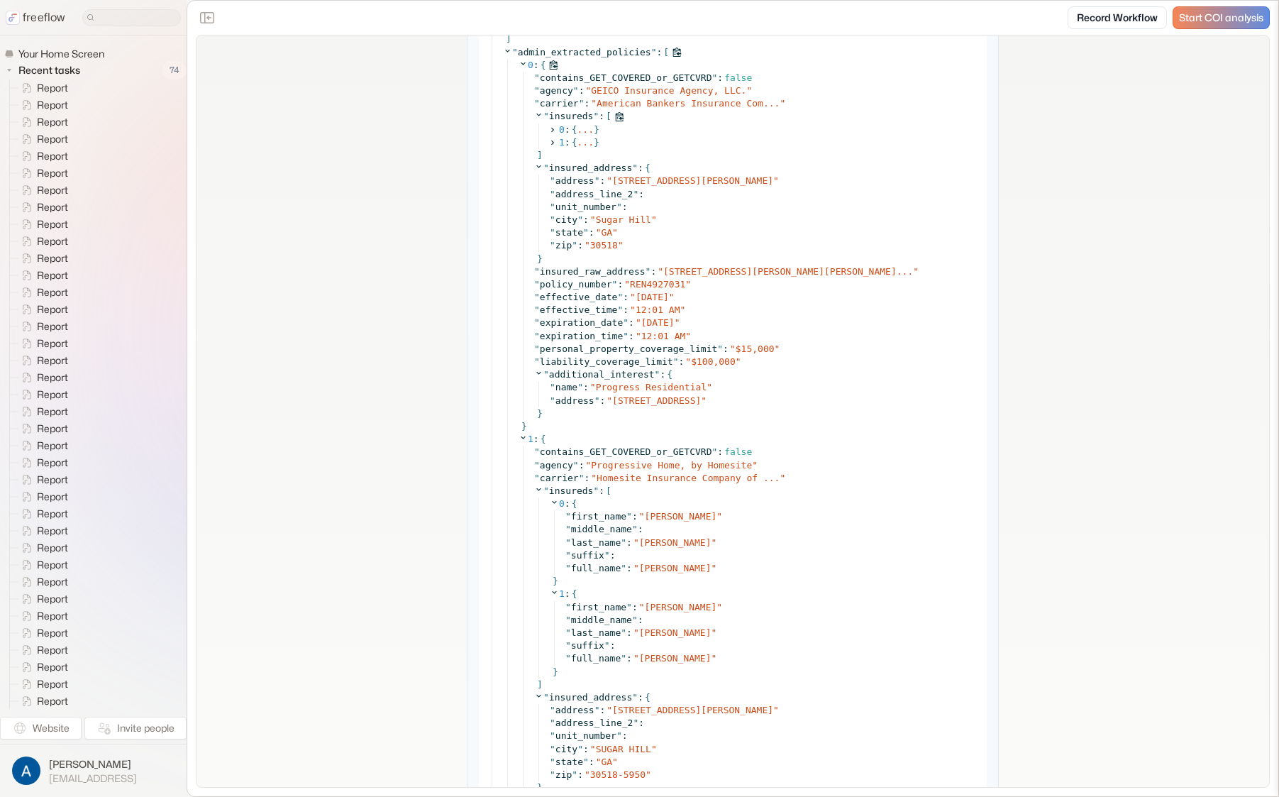
click at [537, 113] on icon at bounding box center [538, 114] width 9 height 9
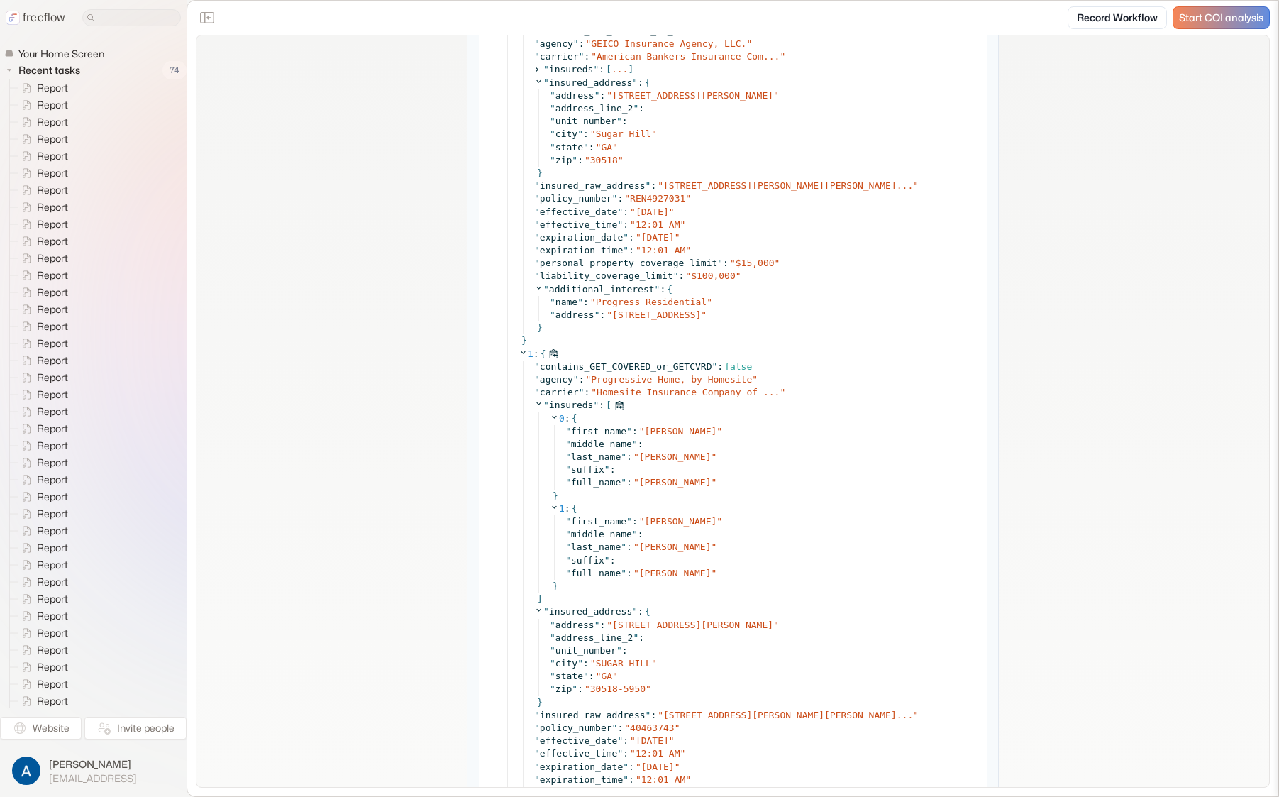
scroll to position [5010, 0]
click at [519, 346] on icon at bounding box center [523, 349] width 9 height 9
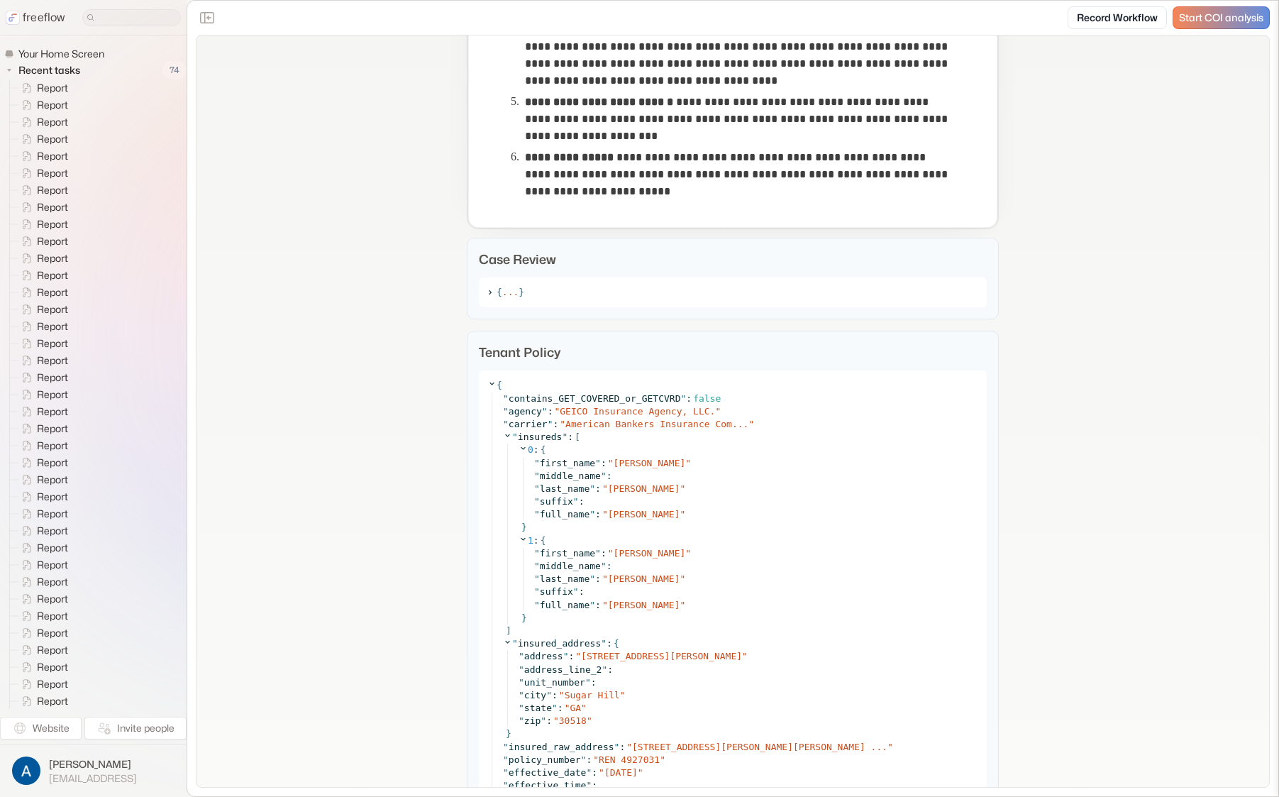
scroll to position [1214, 0]
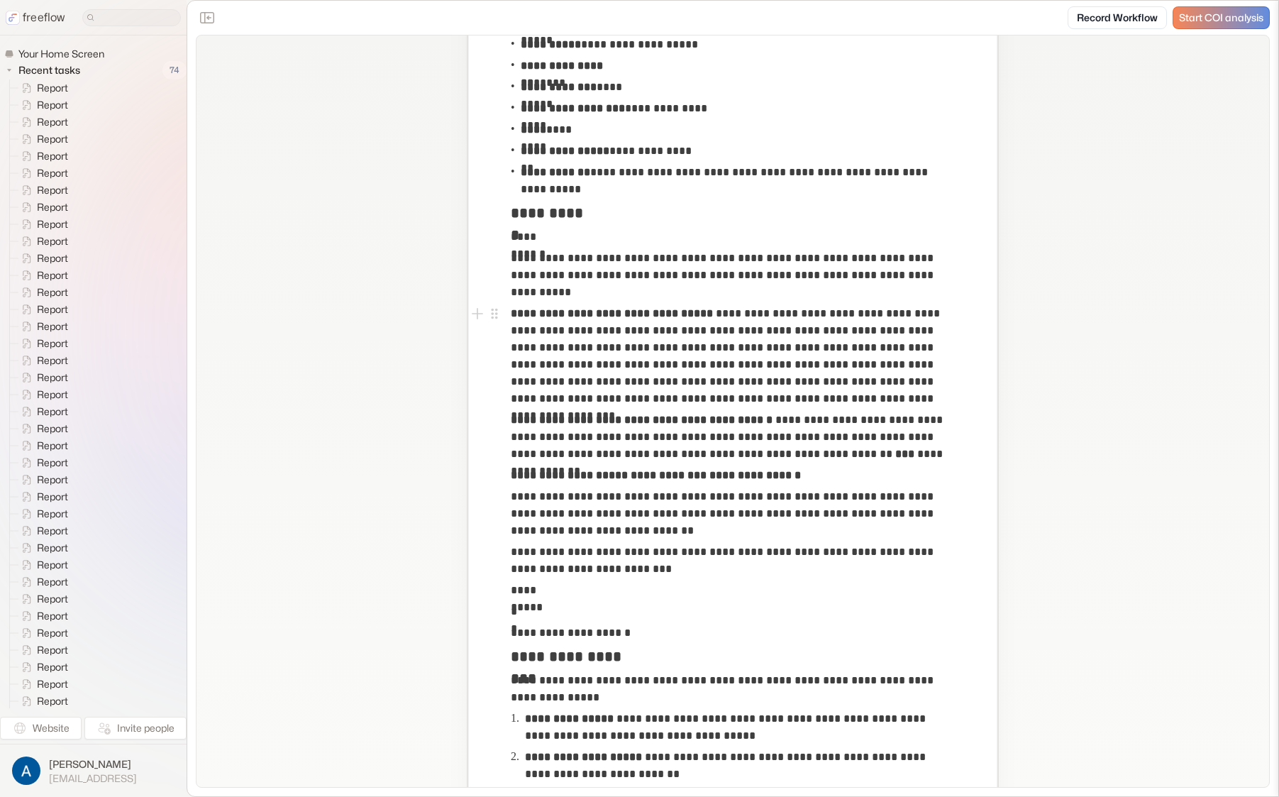
scroll to position [280, 0]
drag, startPoint x: 572, startPoint y: 314, endPoint x: 647, endPoint y: 316, distance: 75.2
click at [647, 316] on strong "**********" at bounding box center [612, 312] width 202 height 11
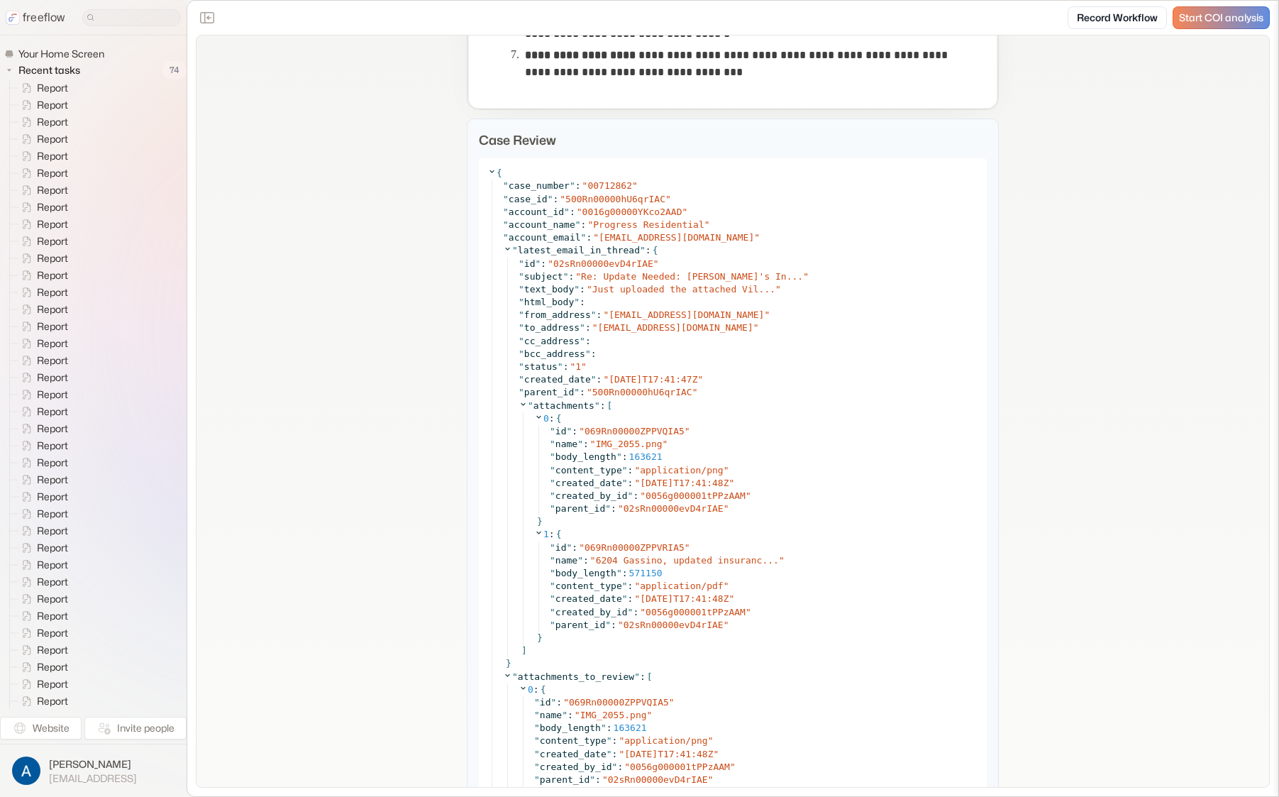
scroll to position [1176, 0]
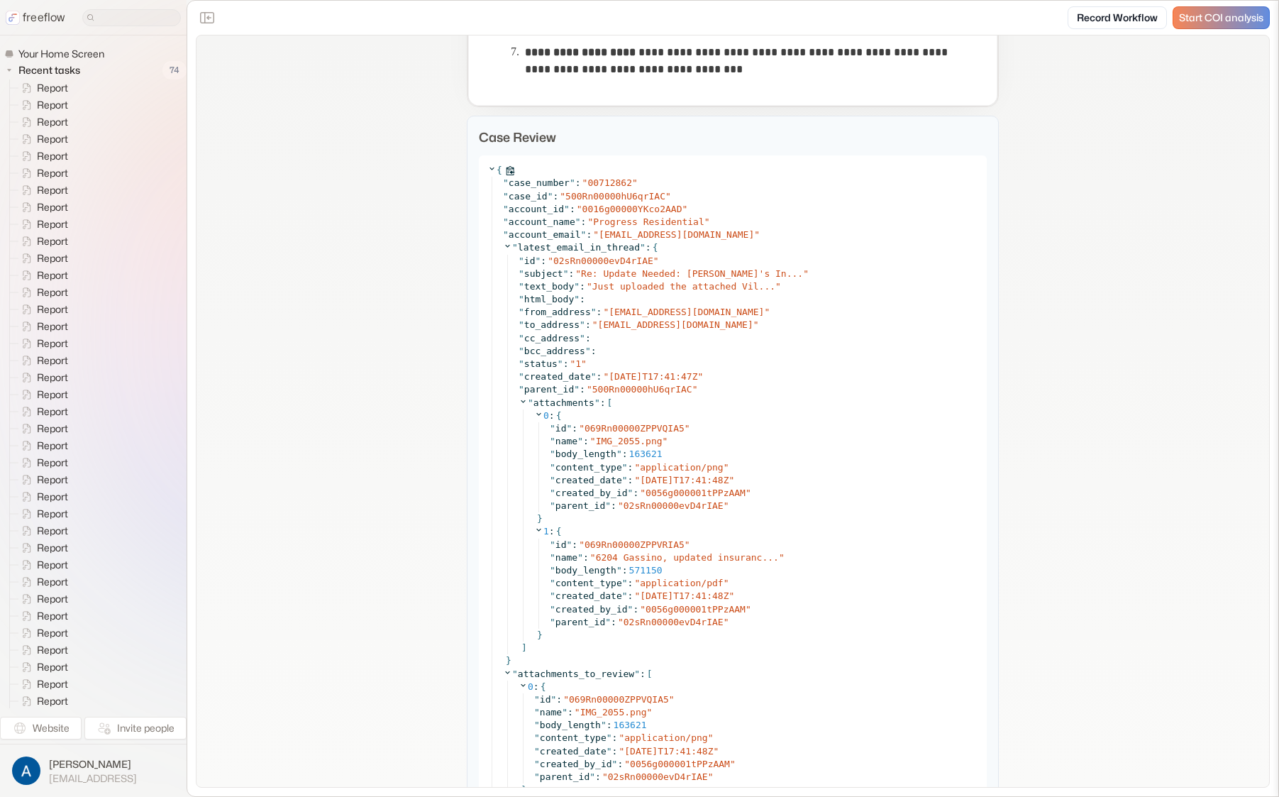
click at [489, 167] on icon at bounding box center [491, 168] width 9 height 9
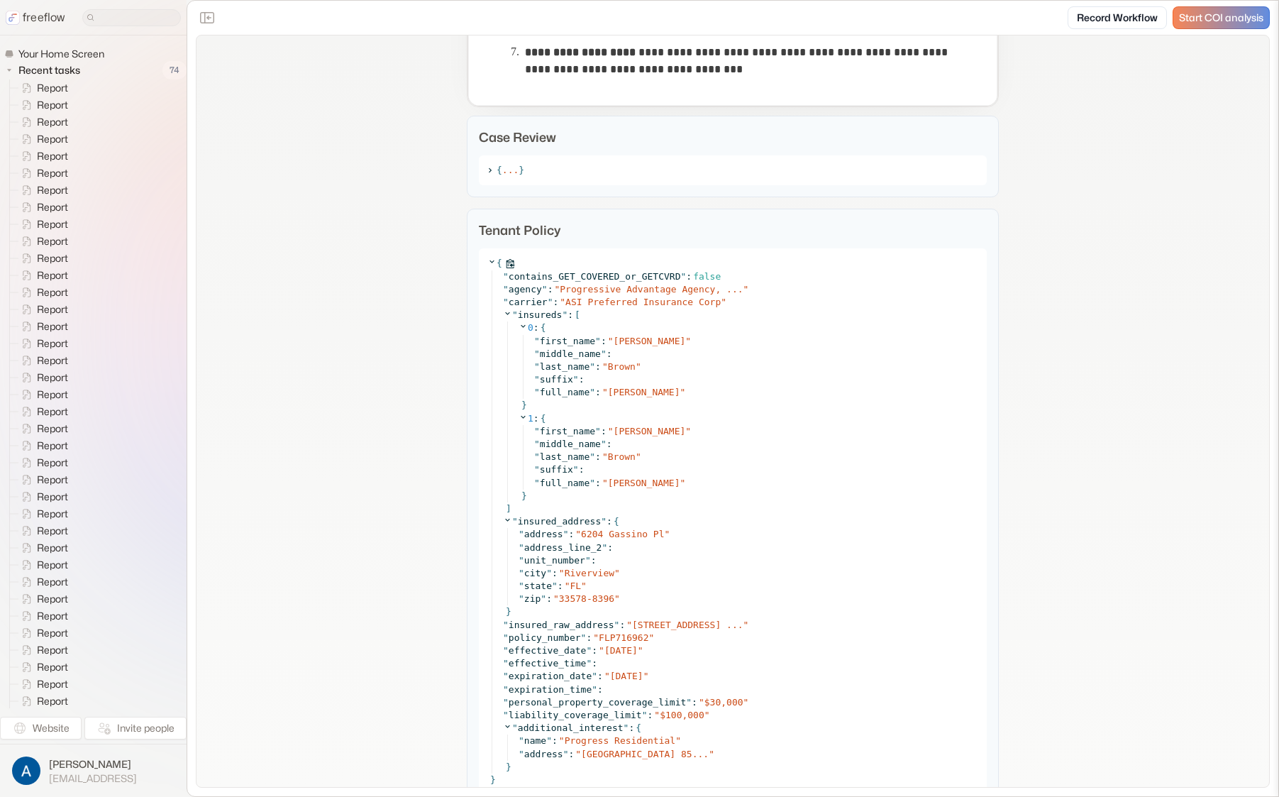
click at [489, 265] on icon at bounding box center [491, 261] width 9 height 9
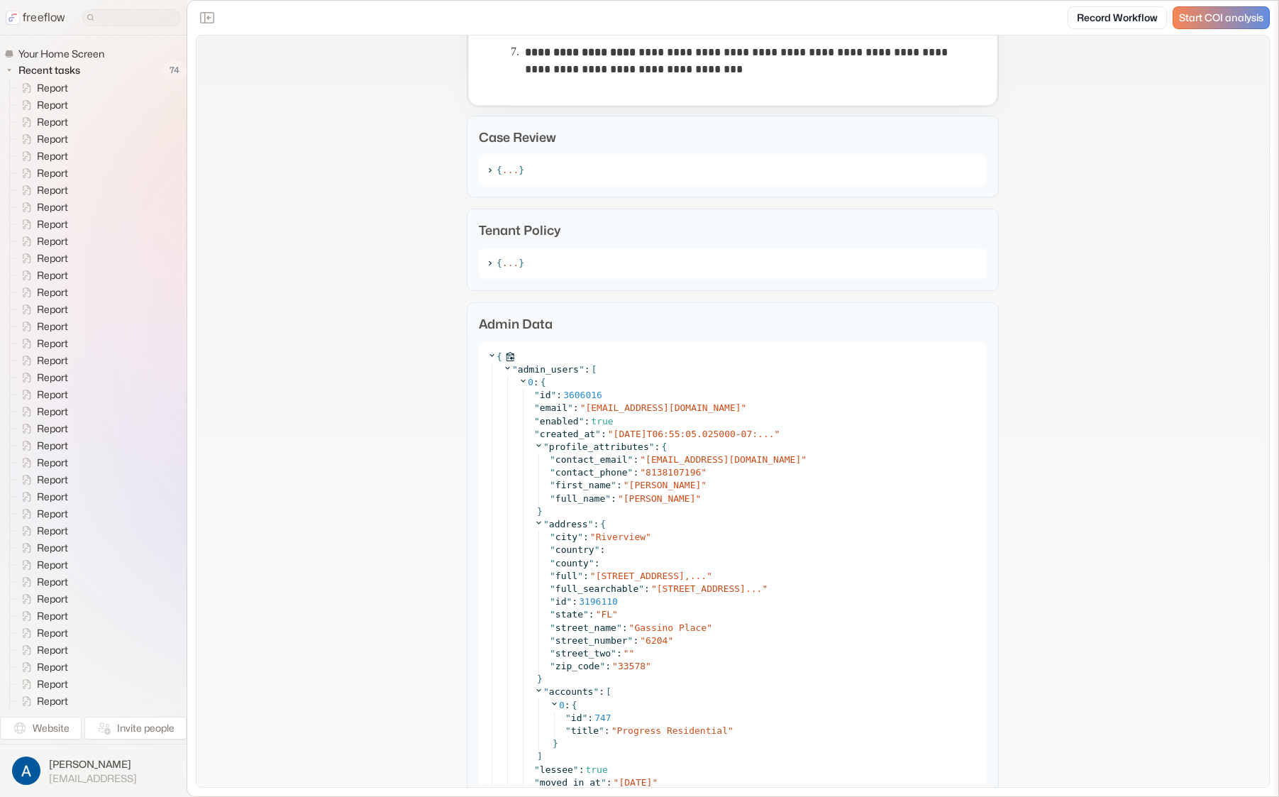
click at [487, 350] on icon at bounding box center [491, 354] width 9 height 9
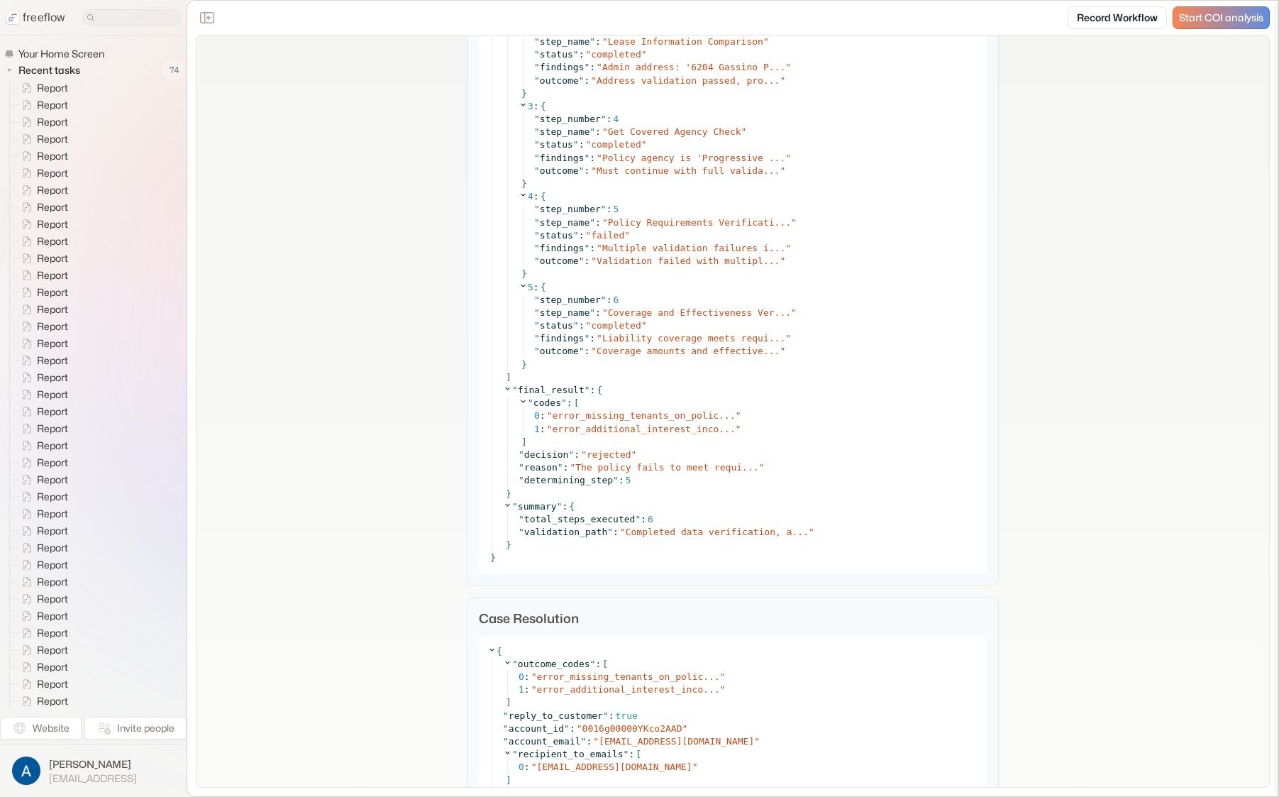
scroll to position [2364, 0]
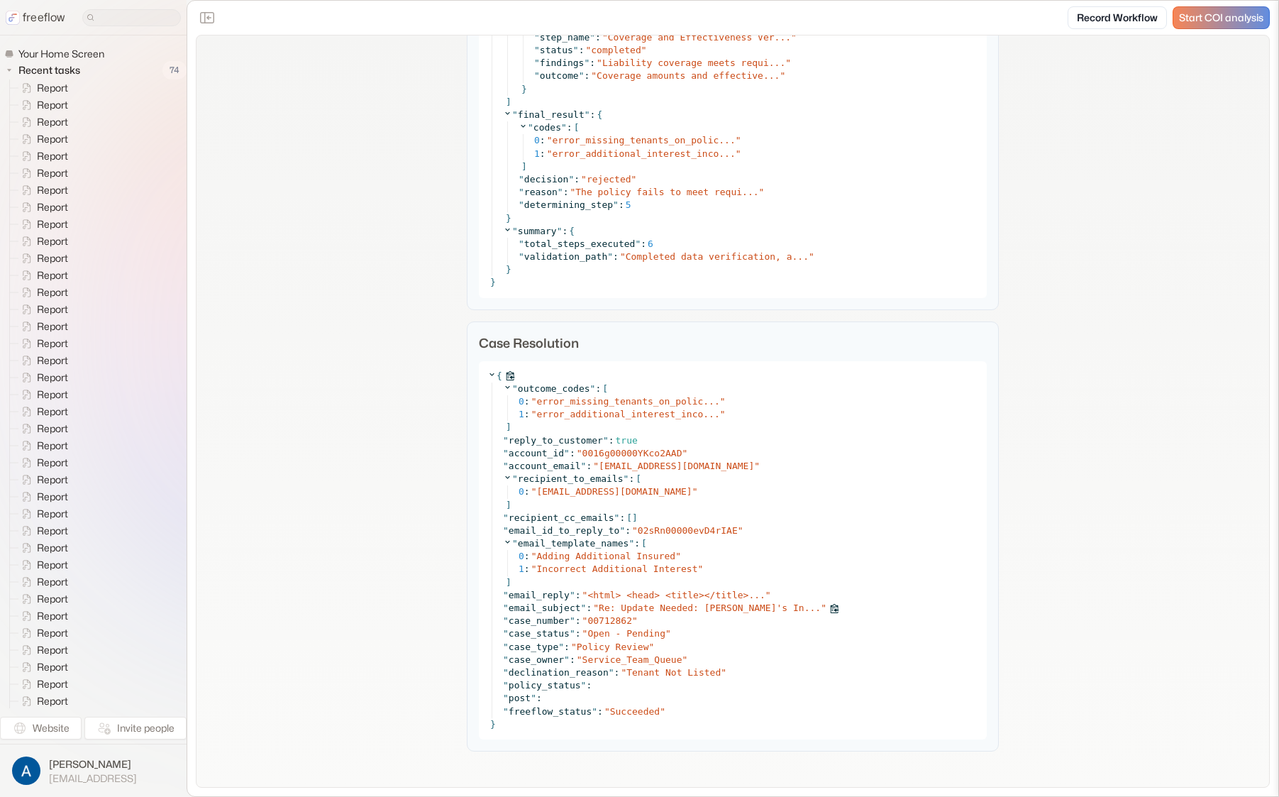
click at [656, 608] on span "Re: Update Needed: [PERSON_NAME]'s In..." at bounding box center [710, 607] width 222 height 11
click at [719, 592] on span "<html> <head> <title></title>..." at bounding box center [675, 595] width 177 height 11
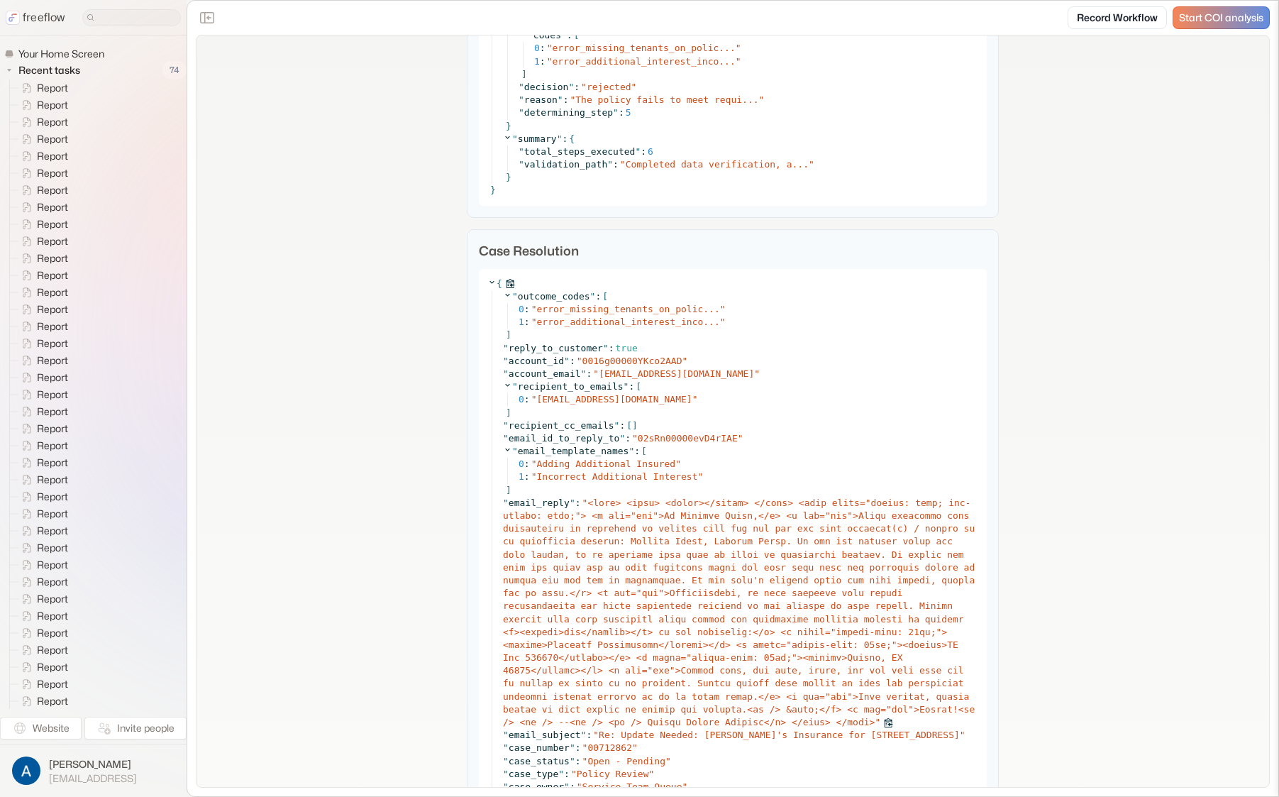
scroll to position [2460, 0]
drag, startPoint x: 795, startPoint y: 541, endPoint x: 800, endPoint y: 570, distance: 29.6
click at [800, 570] on div "" email_reply " : " "" at bounding box center [740, 610] width 475 height 232
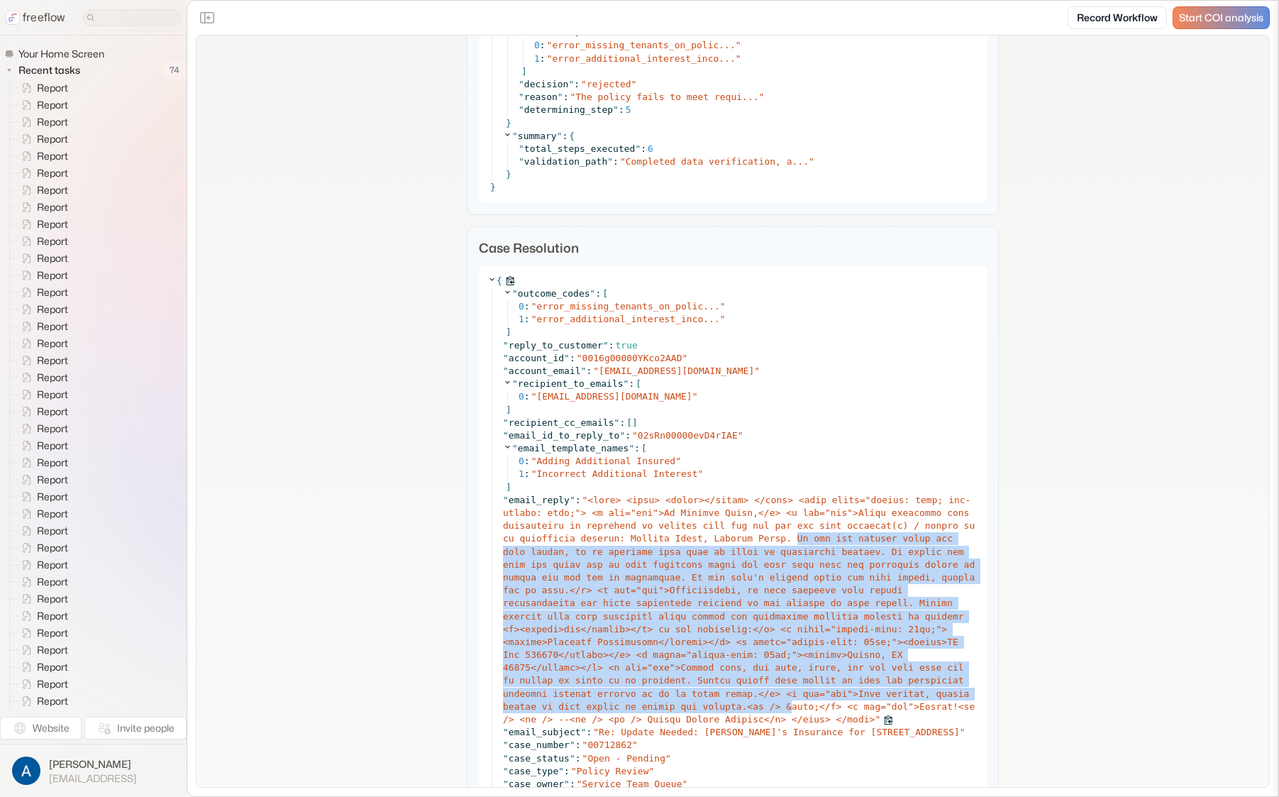
drag, startPoint x: 791, startPoint y: 541, endPoint x: 786, endPoint y: 708, distance: 166.8
click at [786, 709] on span at bounding box center [739, 609] width 472 height 230
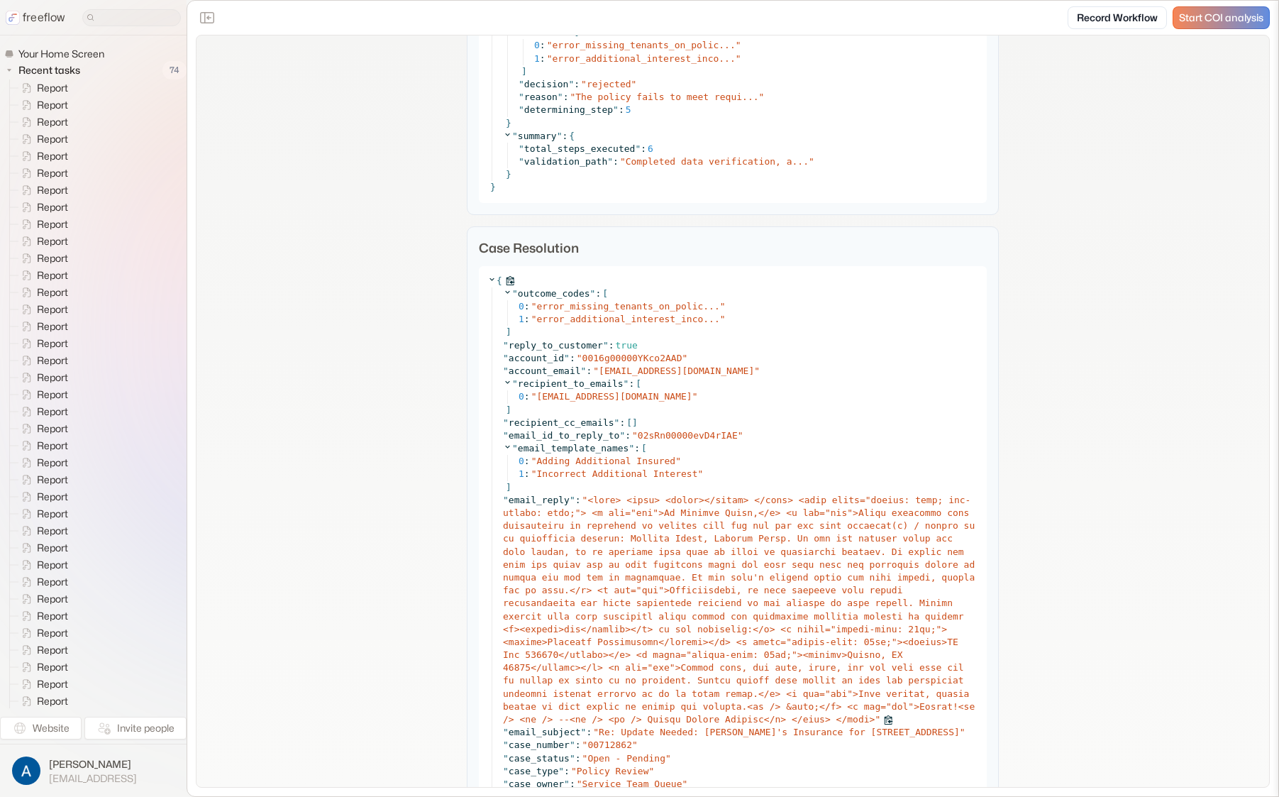
scroll to position [2364, 0]
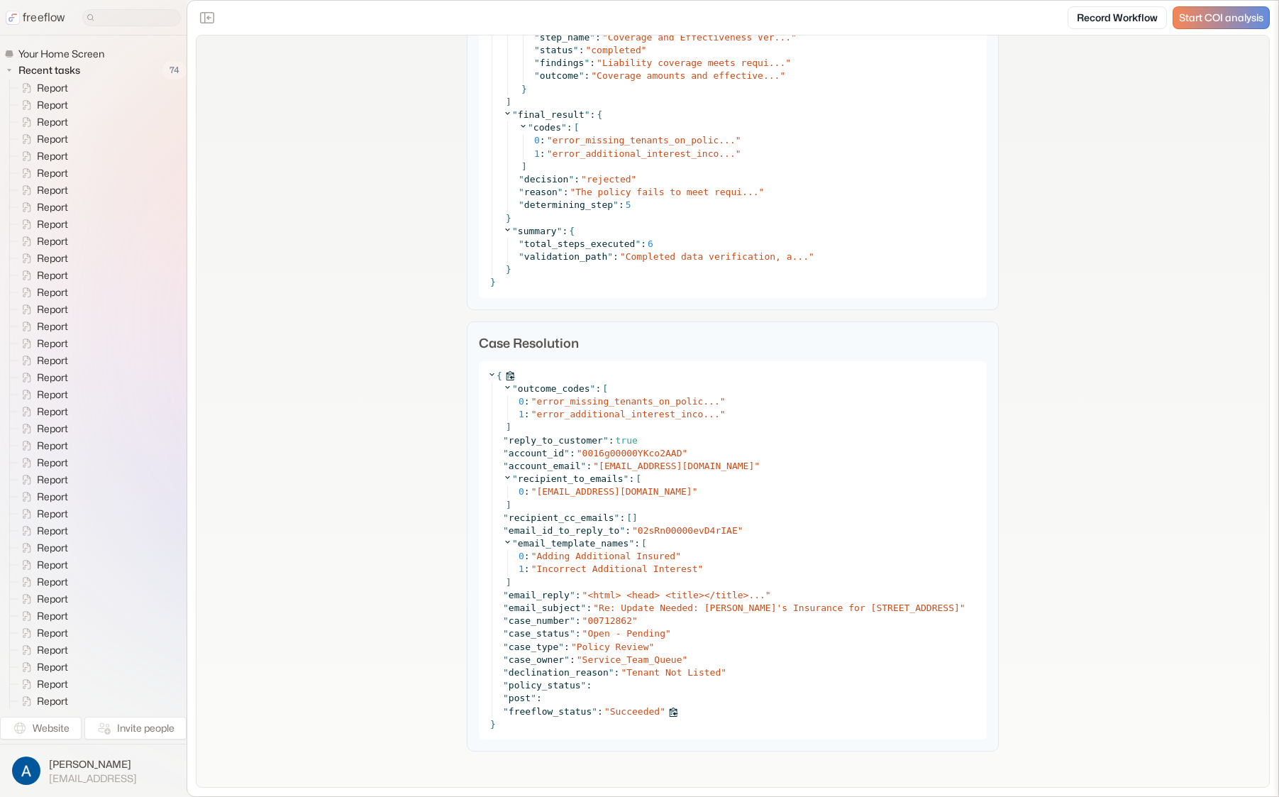
drag, startPoint x: 786, startPoint y: 708, endPoint x: 788, endPoint y: 699, distance: 9.5
click at [787, 706] on div "" freeflow_status " : " Succeeded "" at bounding box center [740, 711] width 475 height 13
click at [669, 595] on span "<html> <head> <title></title>..." at bounding box center [675, 595] width 177 height 11
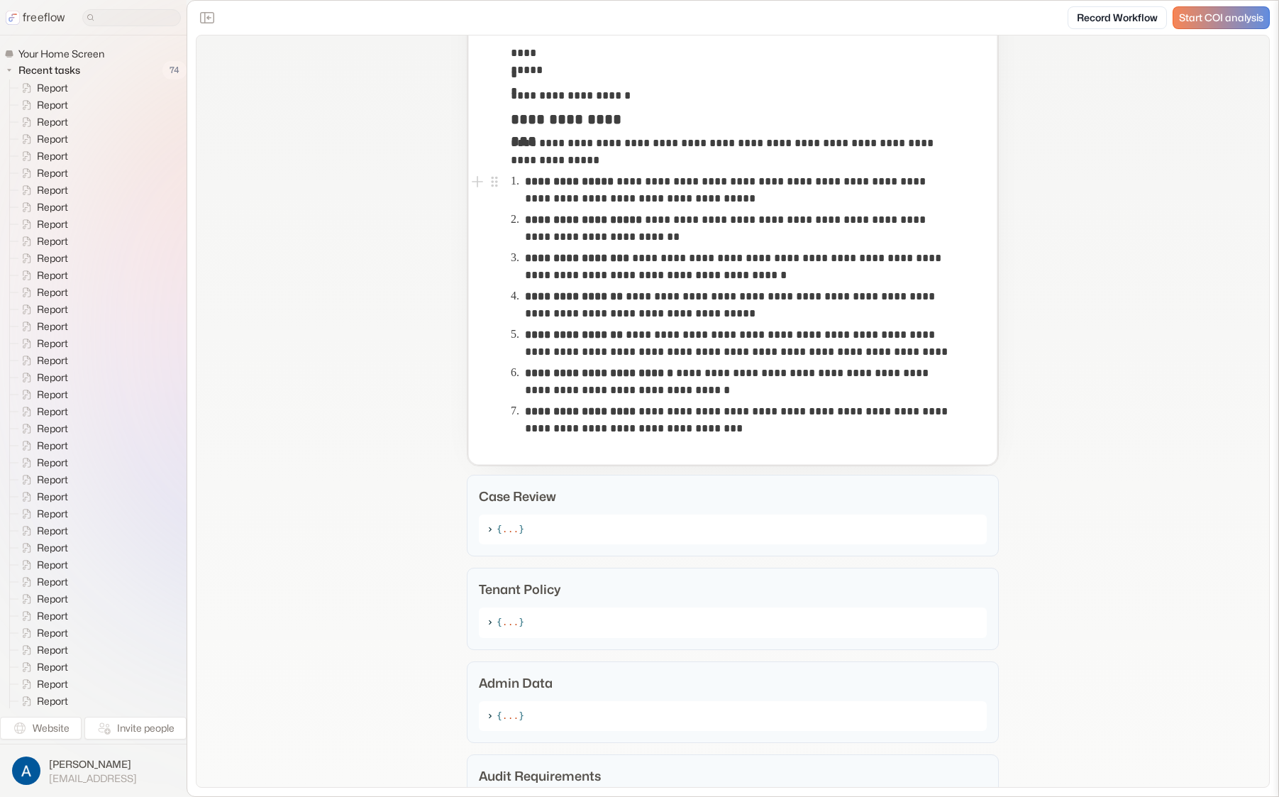
scroll to position [1146, 0]
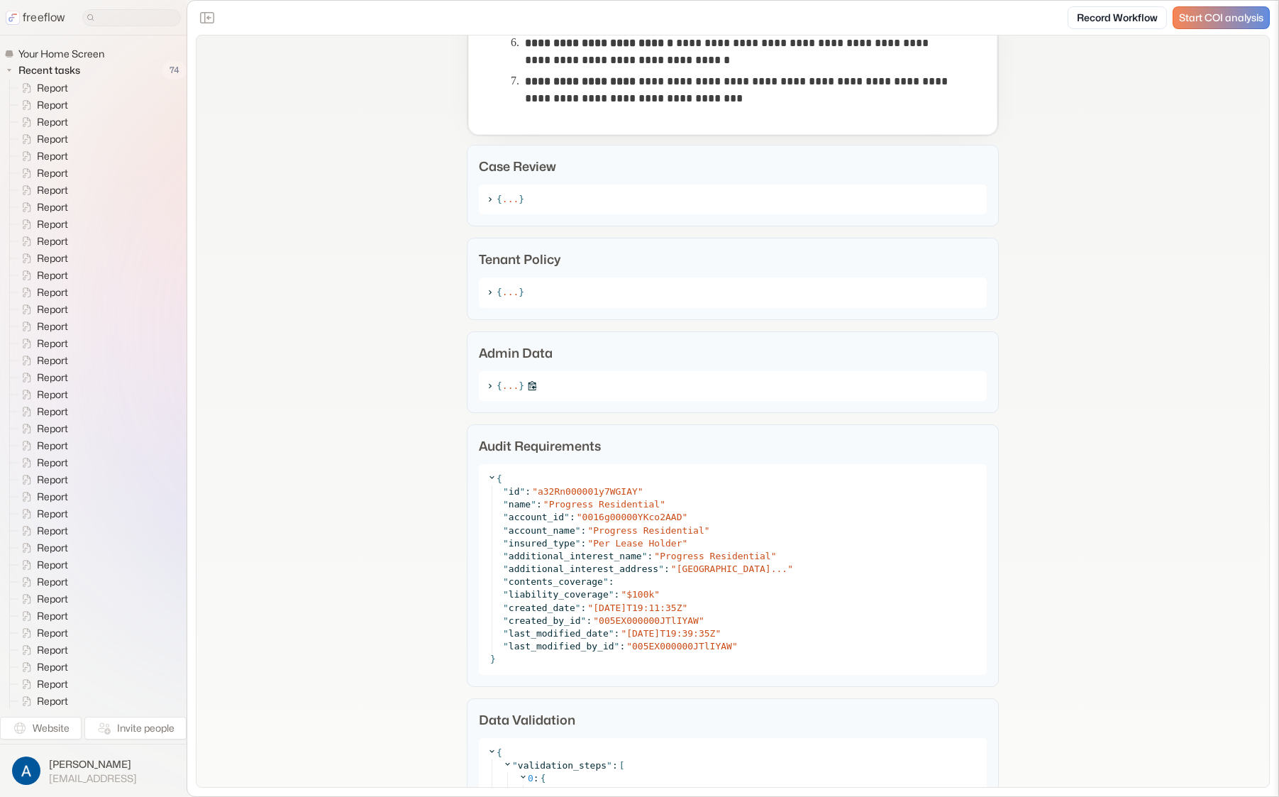
click at [485, 389] on icon at bounding box center [489, 385] width 9 height 9
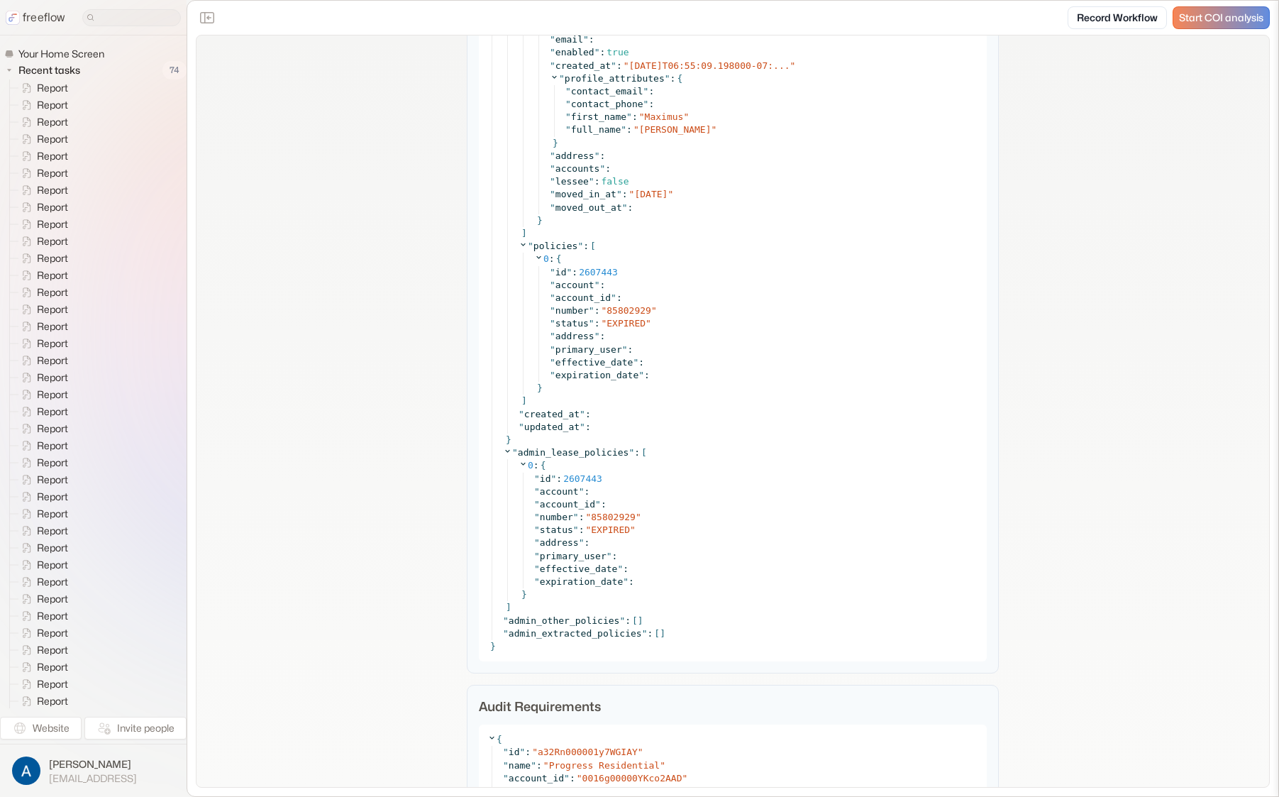
scroll to position [4276, 0]
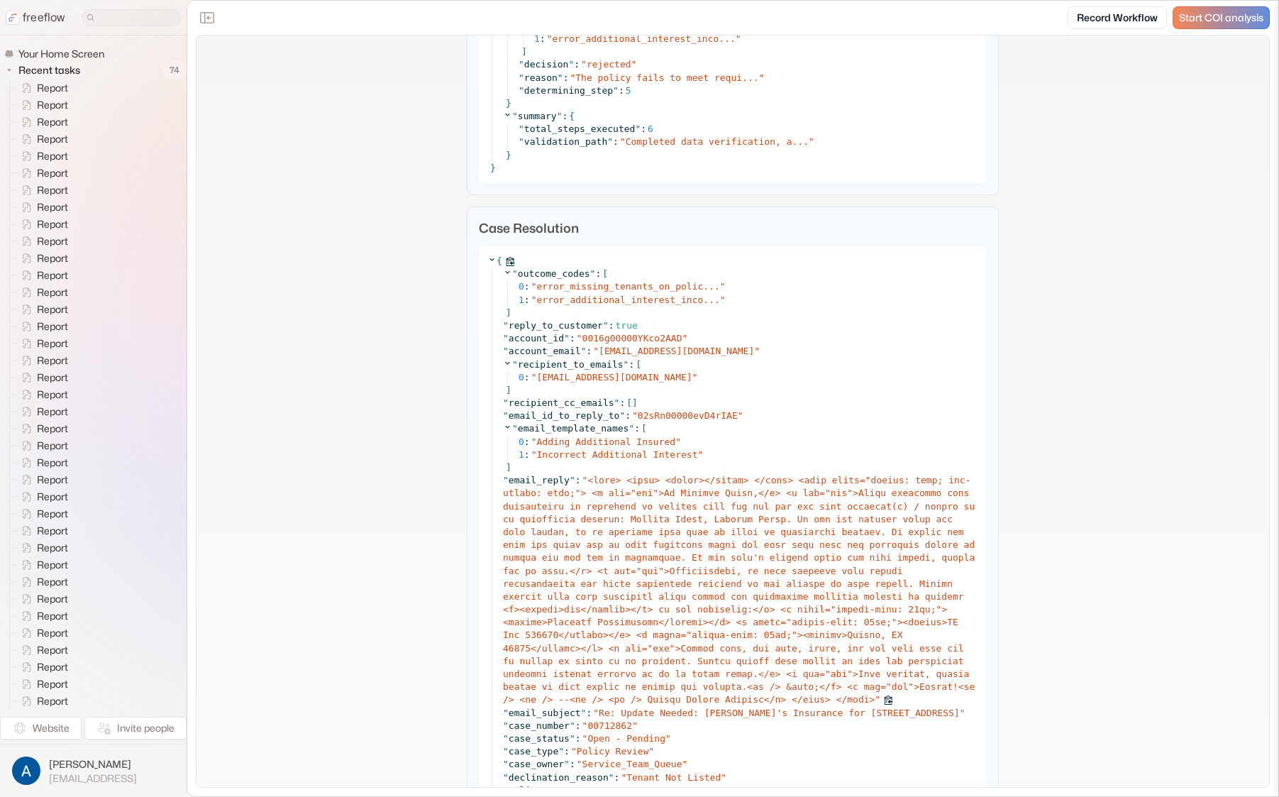
click at [677, 509] on span at bounding box center [739, 590] width 472 height 230
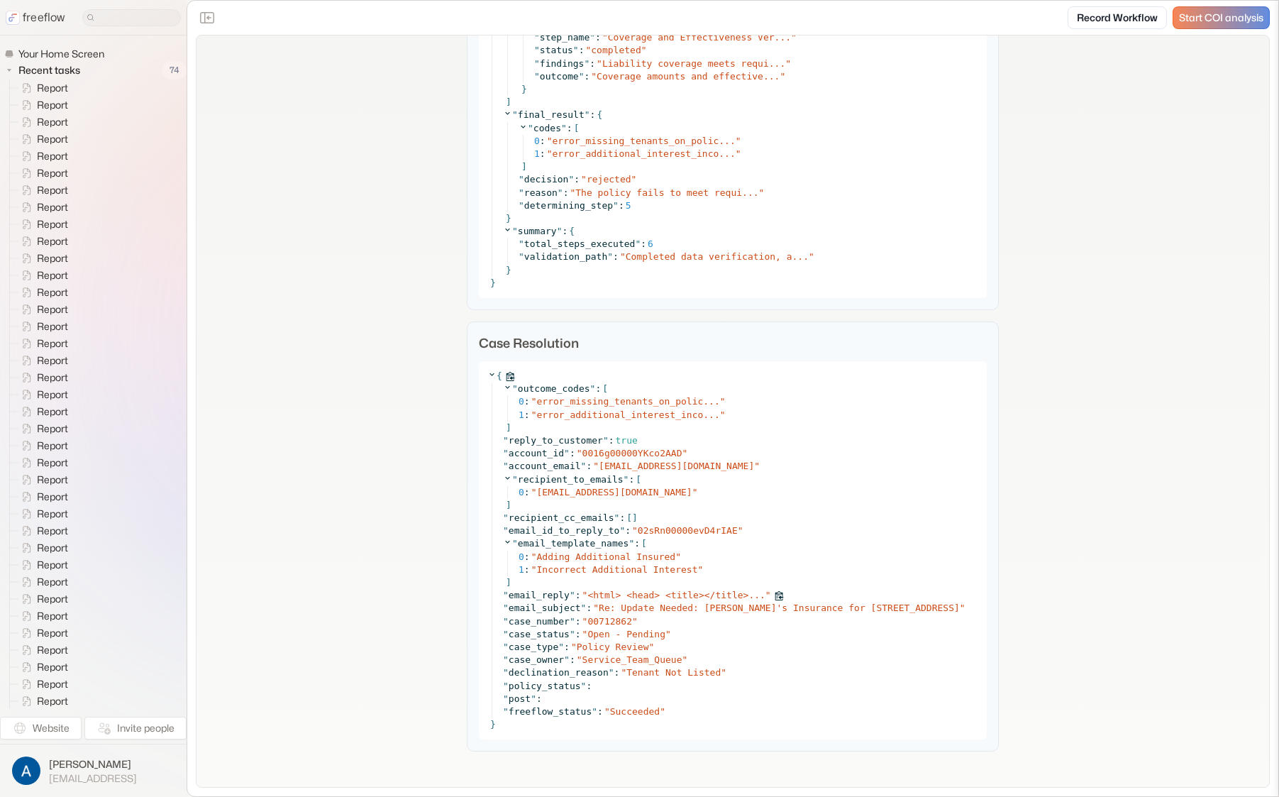
click at [697, 597] on span "<html> <head> <title></title>..." at bounding box center [675, 595] width 177 height 11
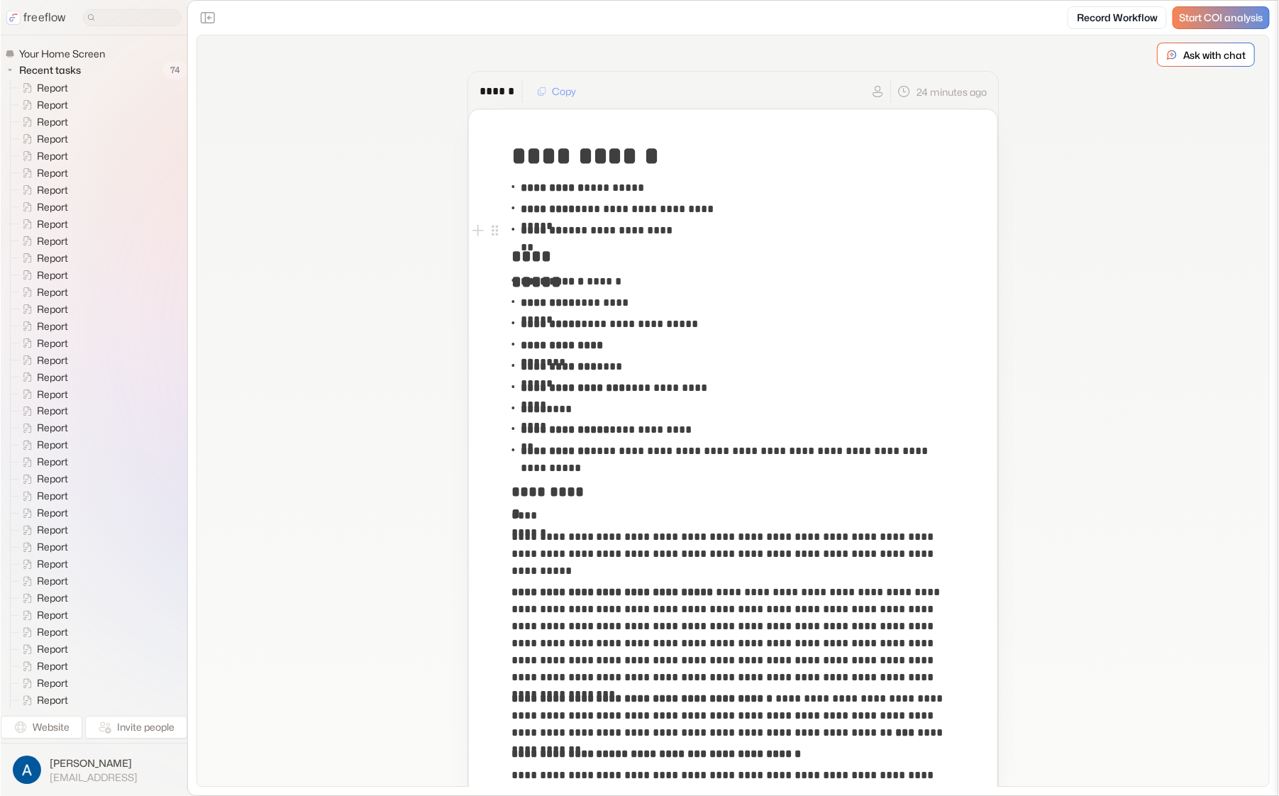
scroll to position [3, 0]
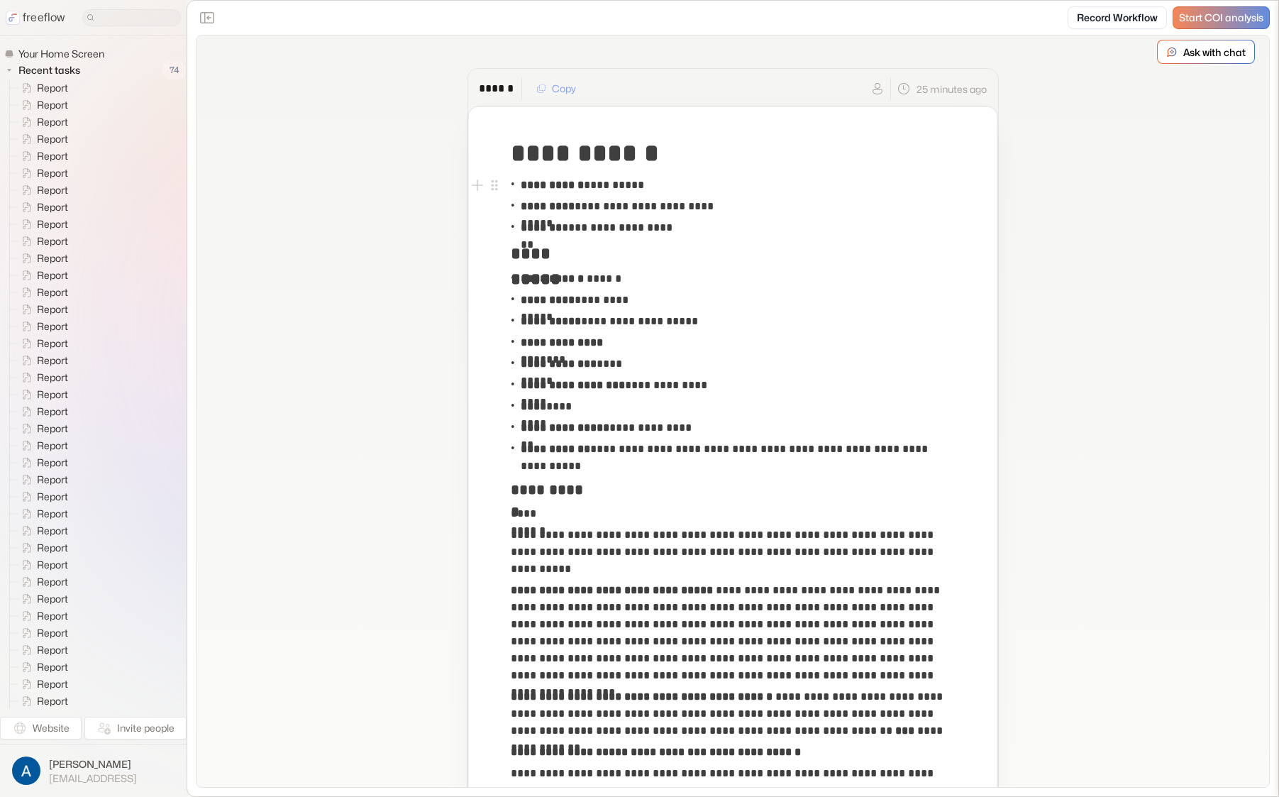
drag, startPoint x: 255, startPoint y: 244, endPoint x: 264, endPoint y: 244, distance: 9.2
drag, startPoint x: 389, startPoint y: 342, endPoint x: 387, endPoint y: 382, distance: 39.8
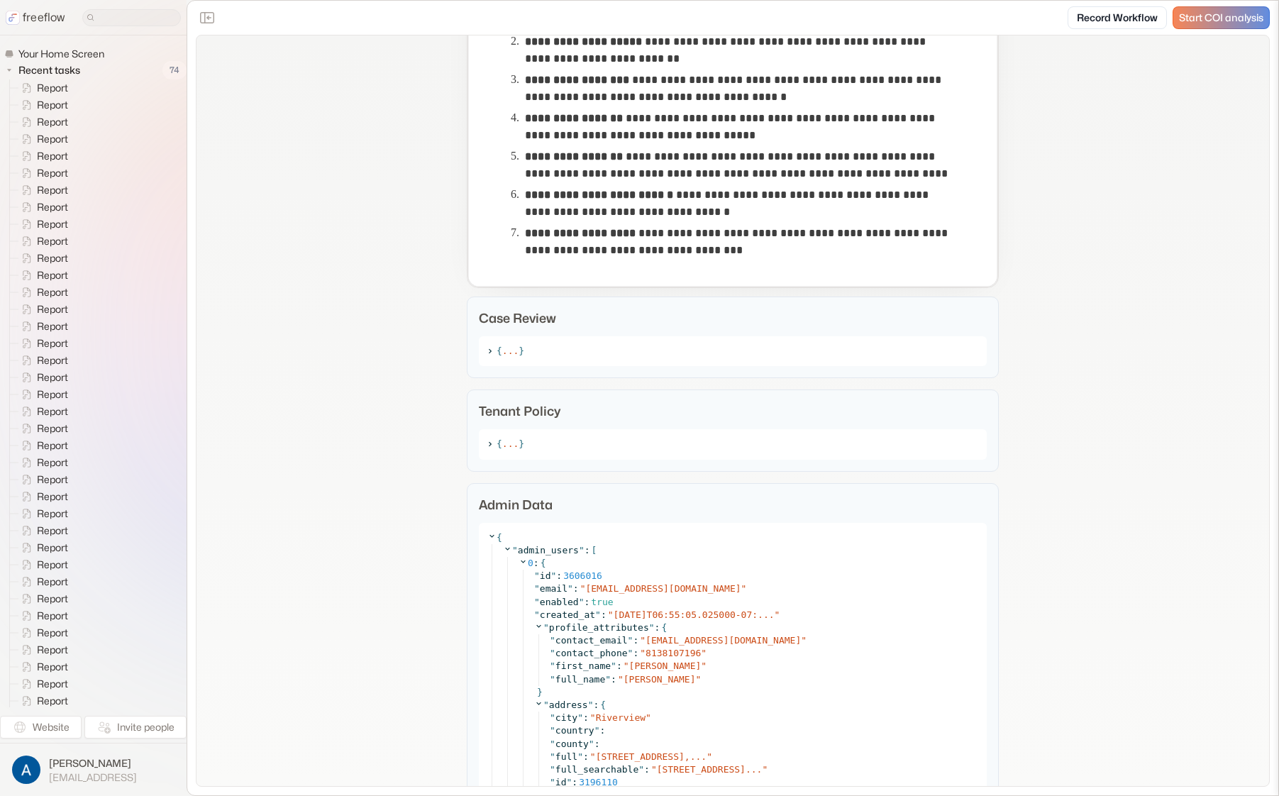
scroll to position [1002, 0]
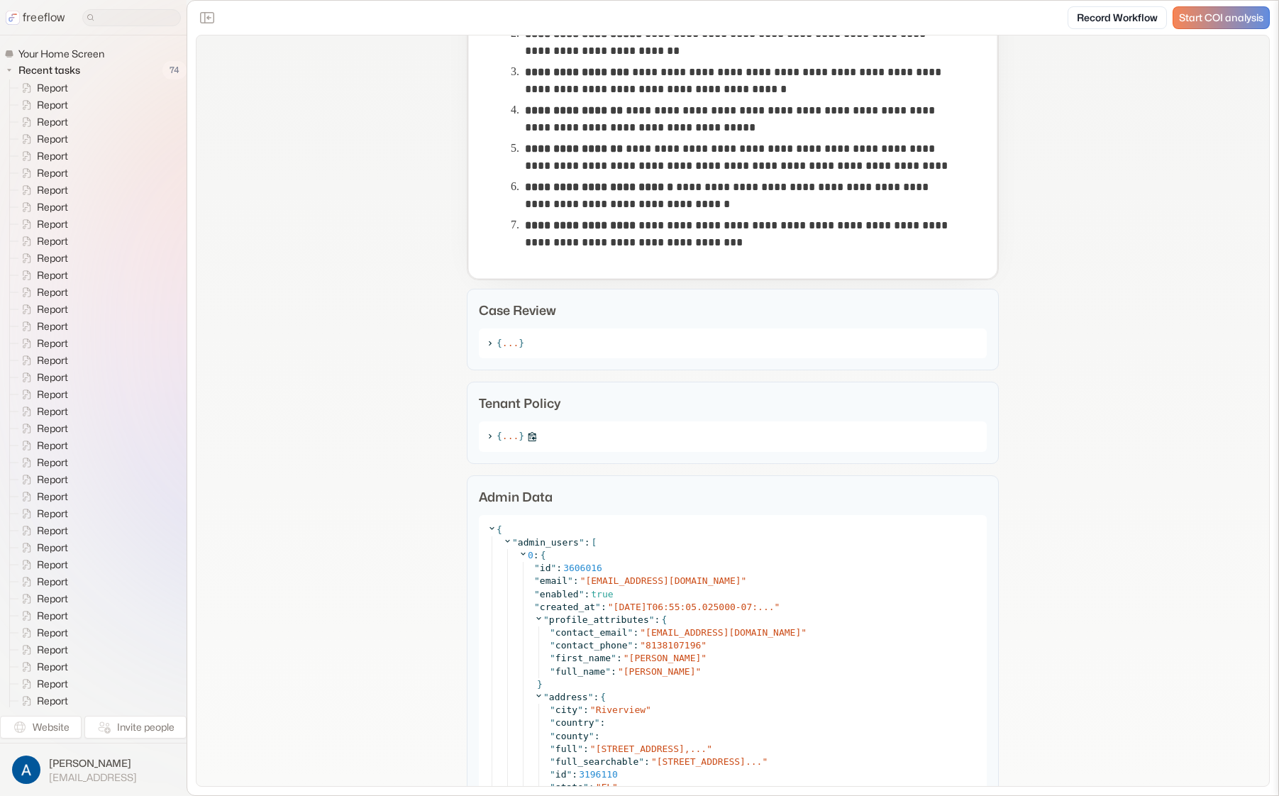
click at [485, 436] on icon at bounding box center [489, 436] width 9 height 9
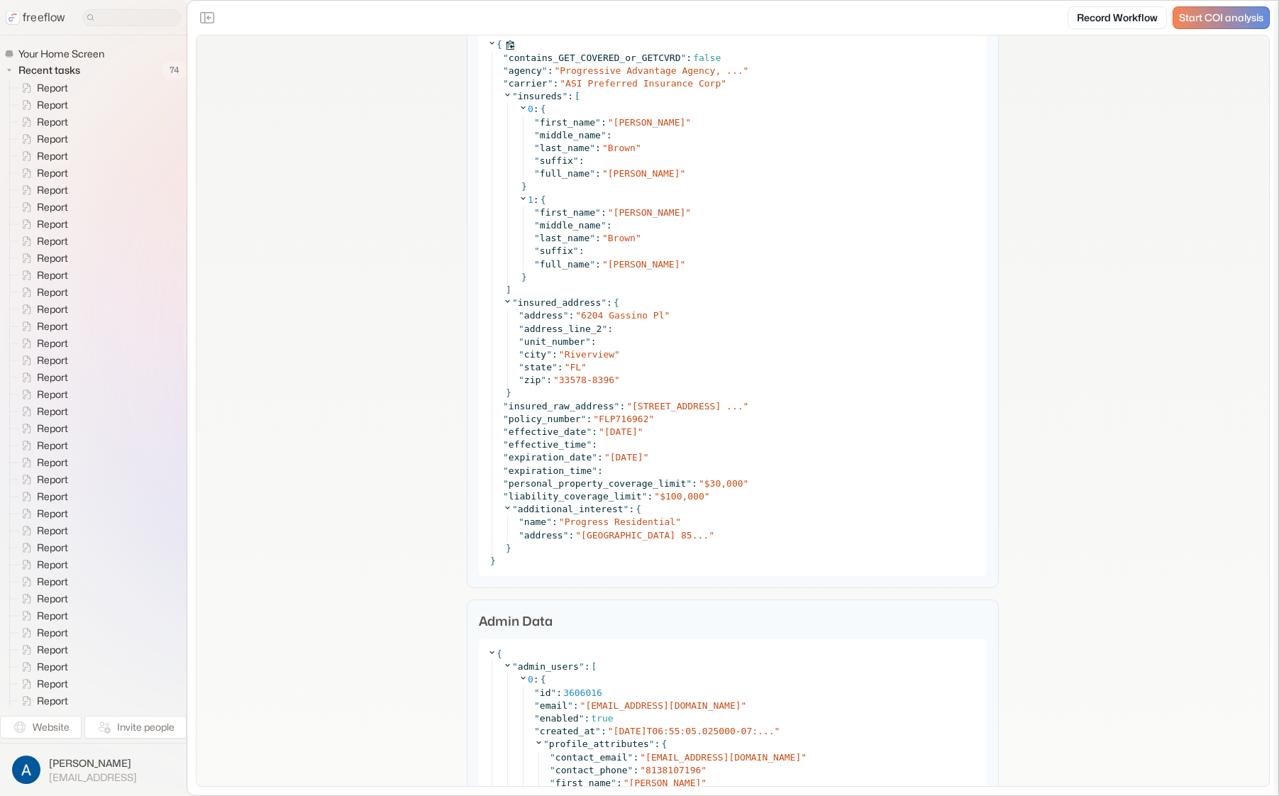
scroll to position [1398, 0]
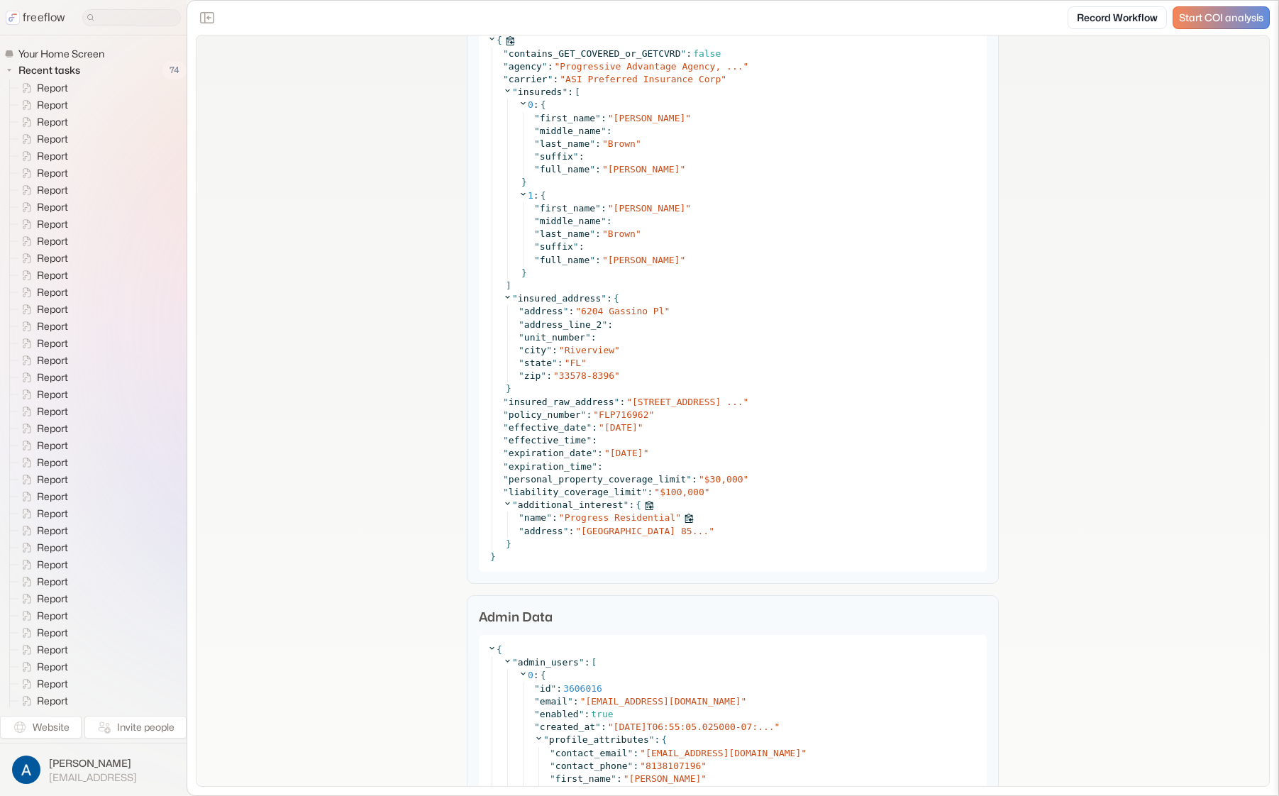
click at [631, 527] on span "PO BOX 4300, Scottsdale, AZ 85..." at bounding box center [645, 531] width 128 height 11
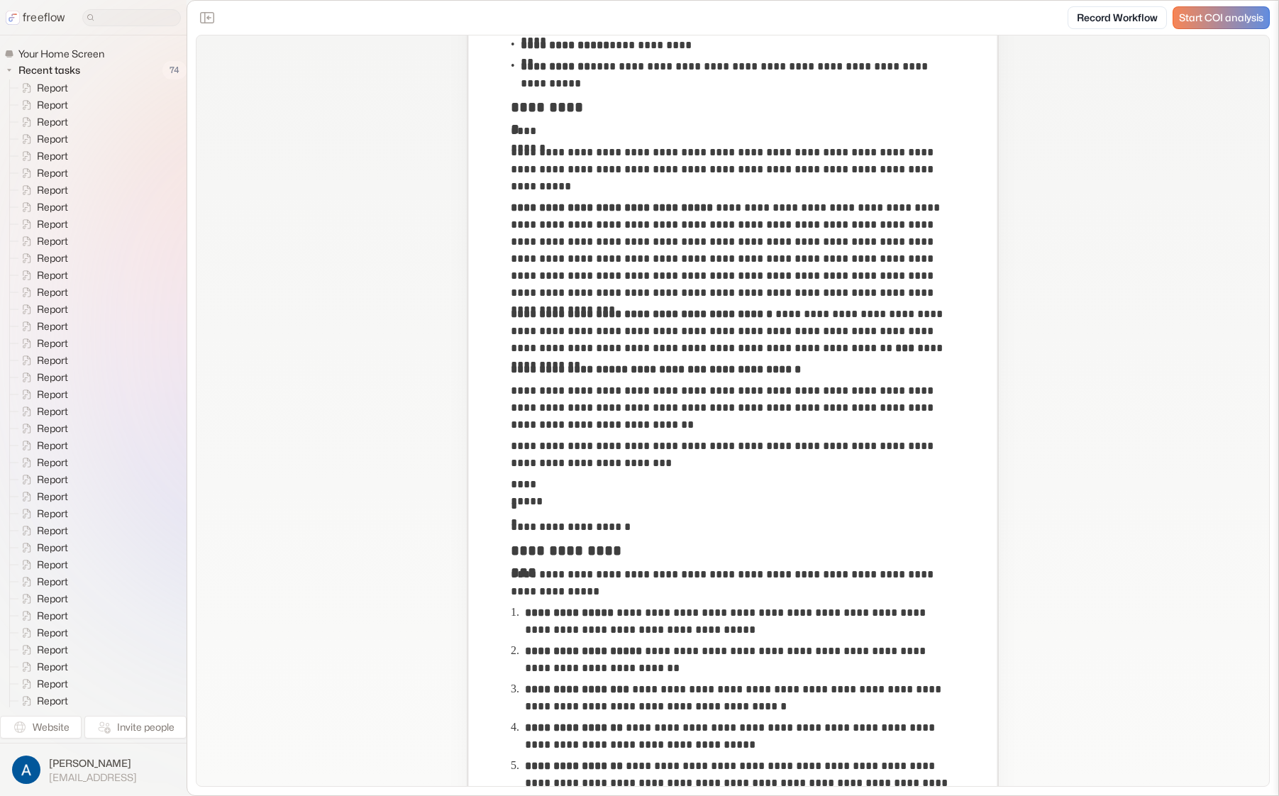
scroll to position [382, 0]
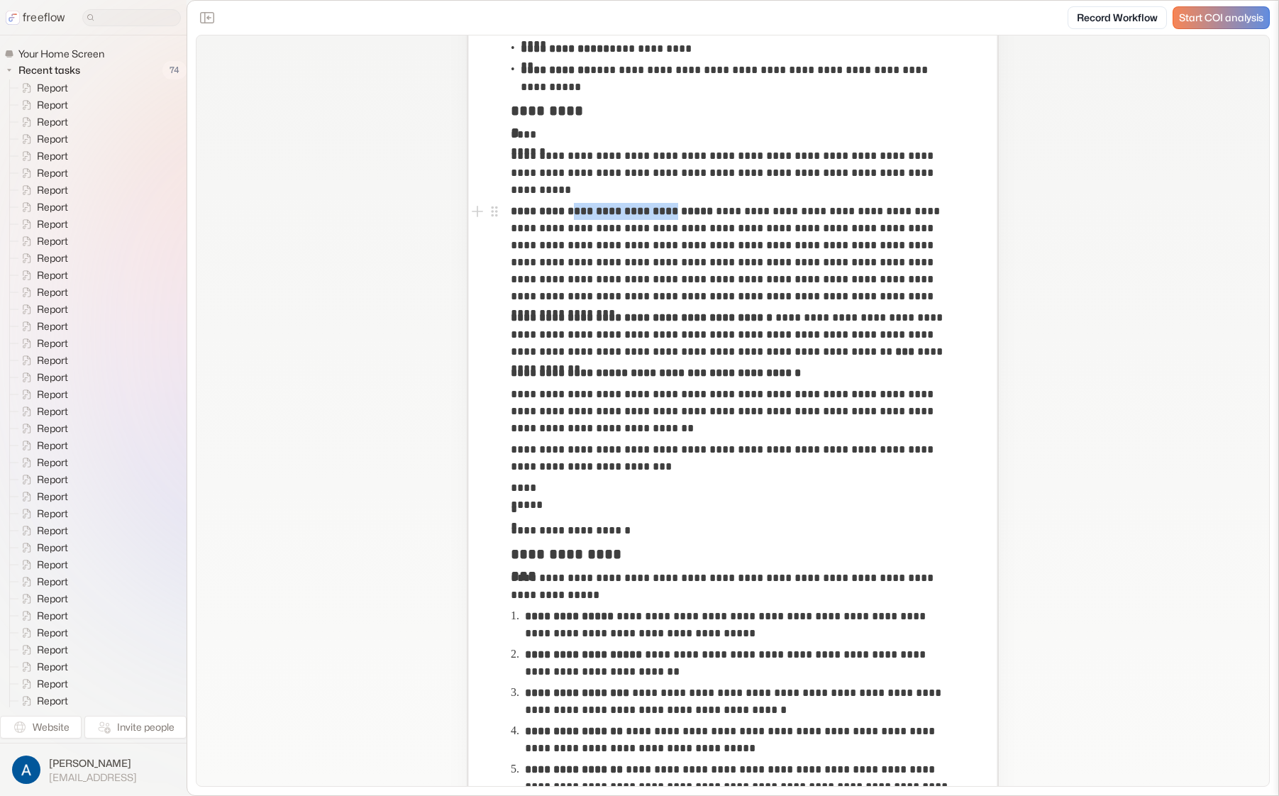
drag, startPoint x: 563, startPoint y: 213, endPoint x: 667, endPoint y: 209, distance: 104.4
click at [663, 207] on strong "**********" at bounding box center [612, 211] width 202 height 11
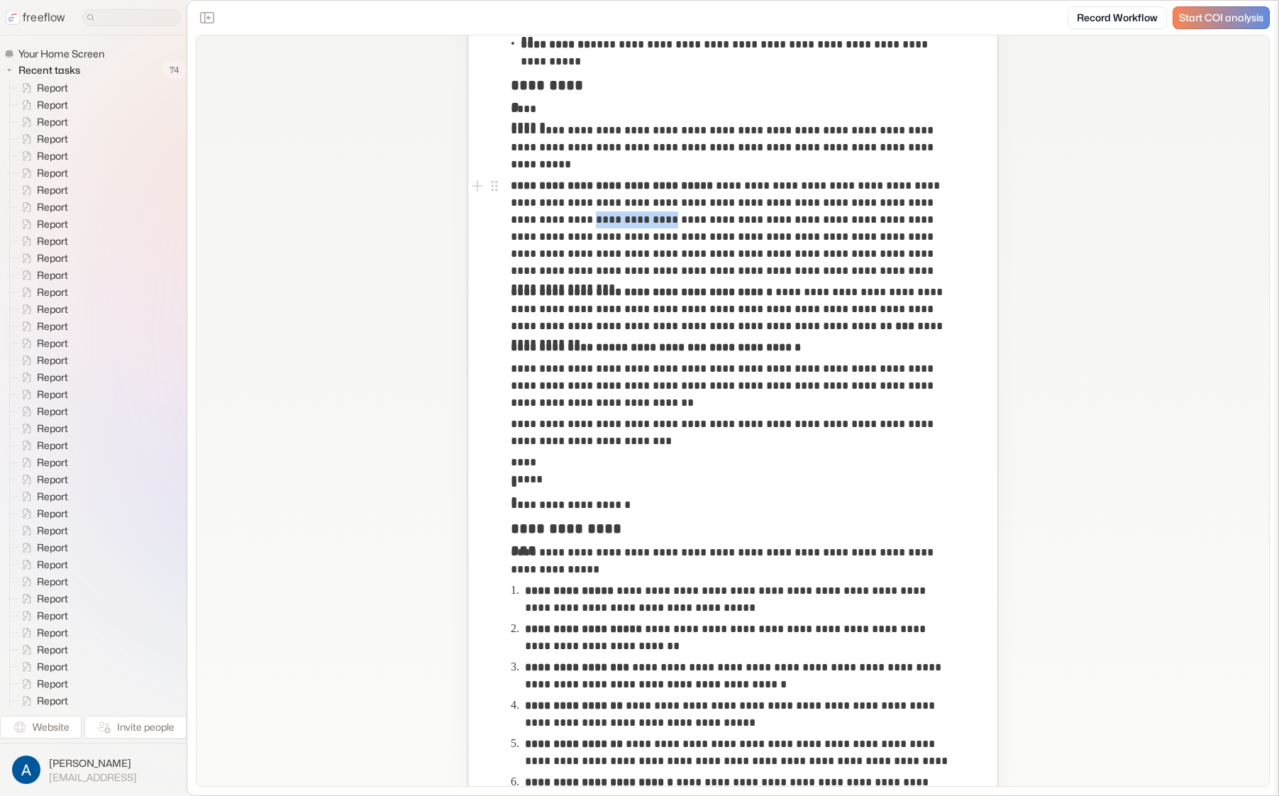
drag, startPoint x: 530, startPoint y: 220, endPoint x: 607, endPoint y: 301, distance: 111.4
click at [615, 218] on p "**********" at bounding box center [733, 228] width 444 height 102
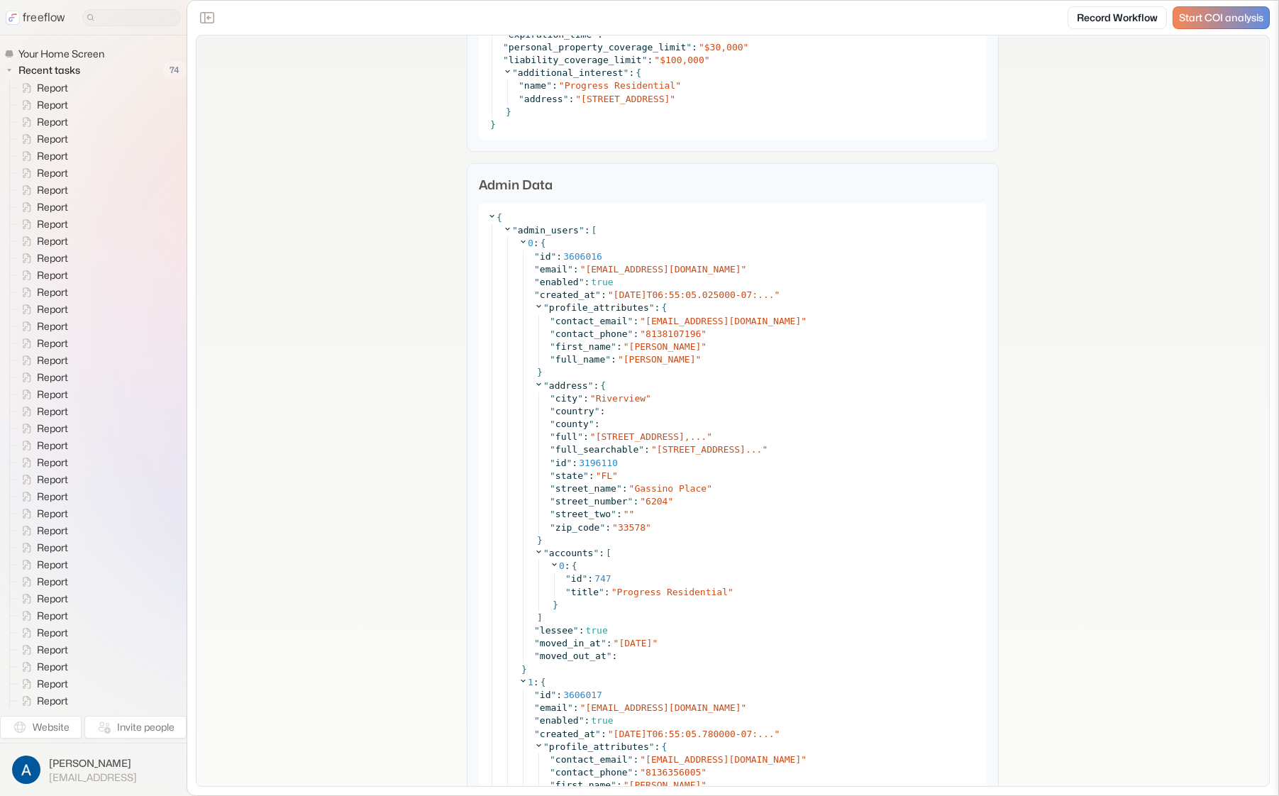
scroll to position [1942, 0]
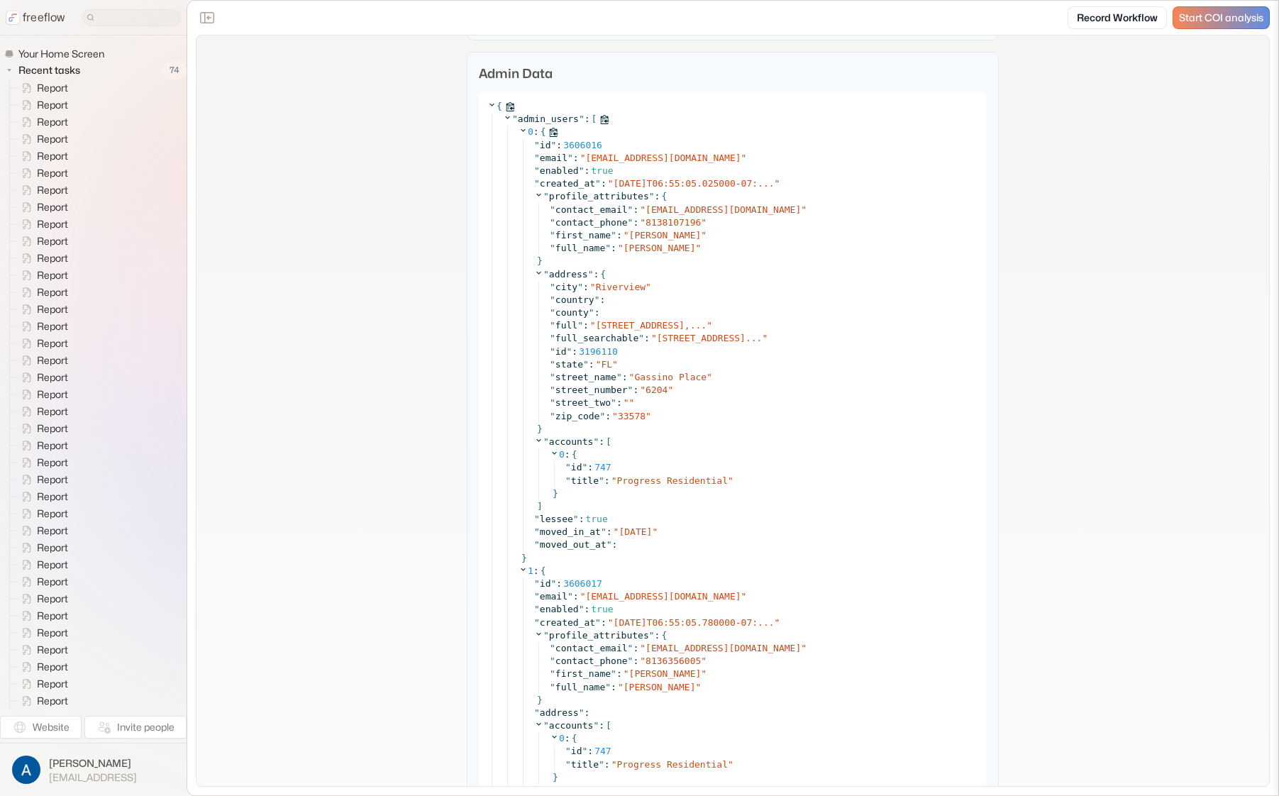
click at [519, 133] on icon at bounding box center [523, 130] width 9 height 9
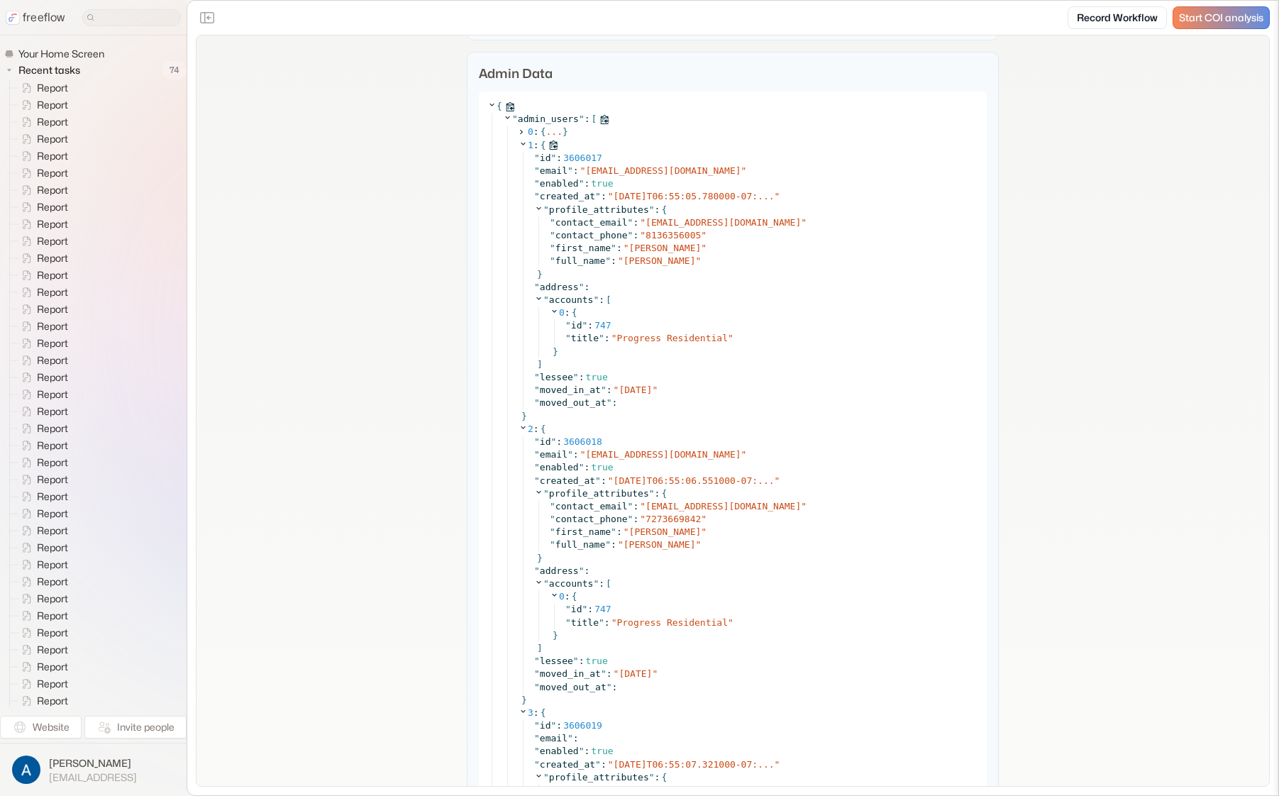
click at [521, 142] on icon at bounding box center [523, 143] width 9 height 9
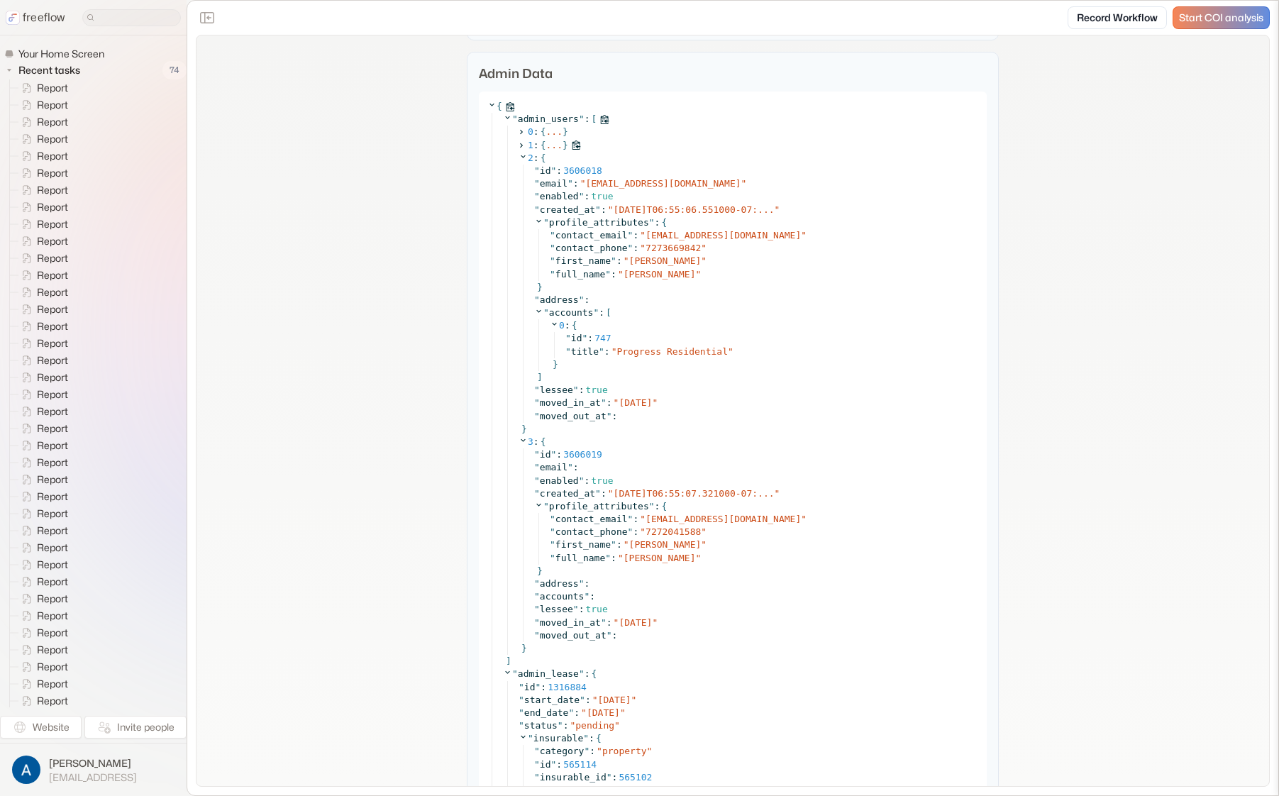
click at [520, 140] on icon at bounding box center [520, 144] width 9 height 9
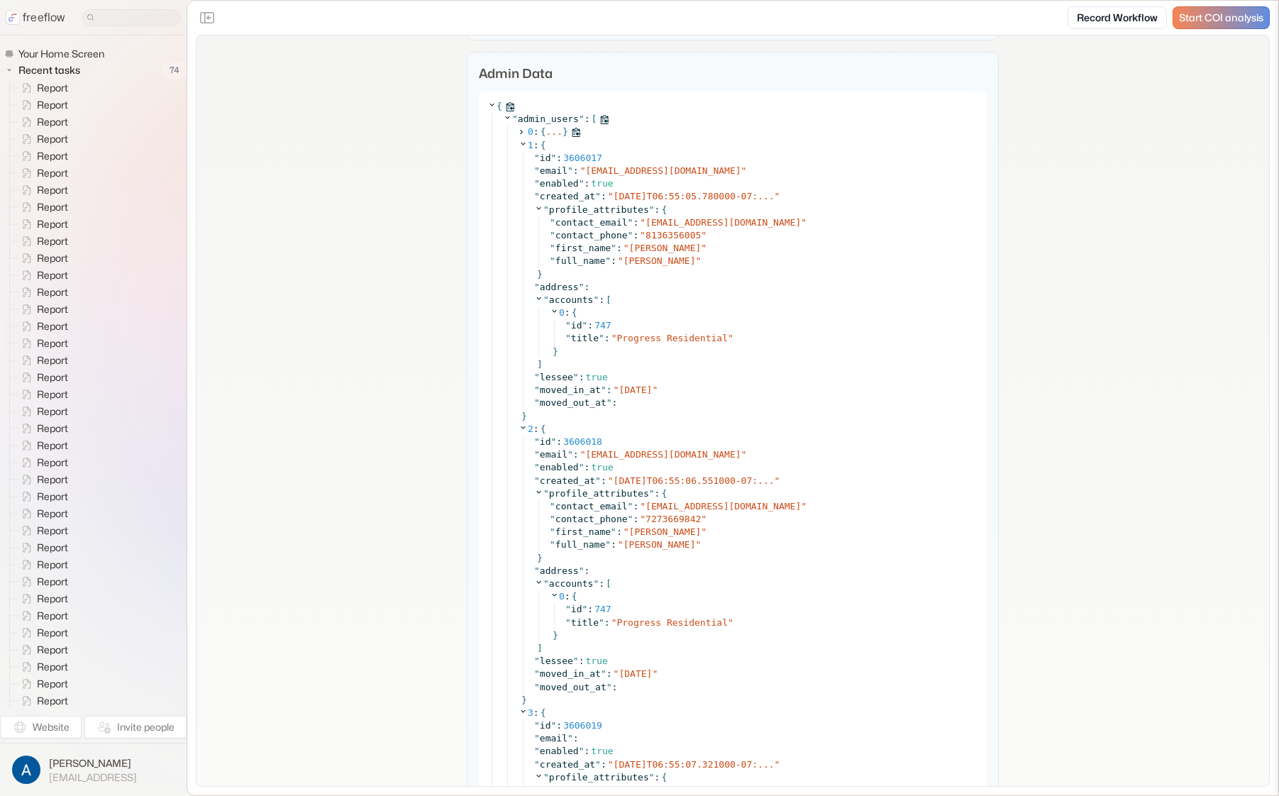
click at [517, 131] on icon at bounding box center [520, 132] width 9 height 9
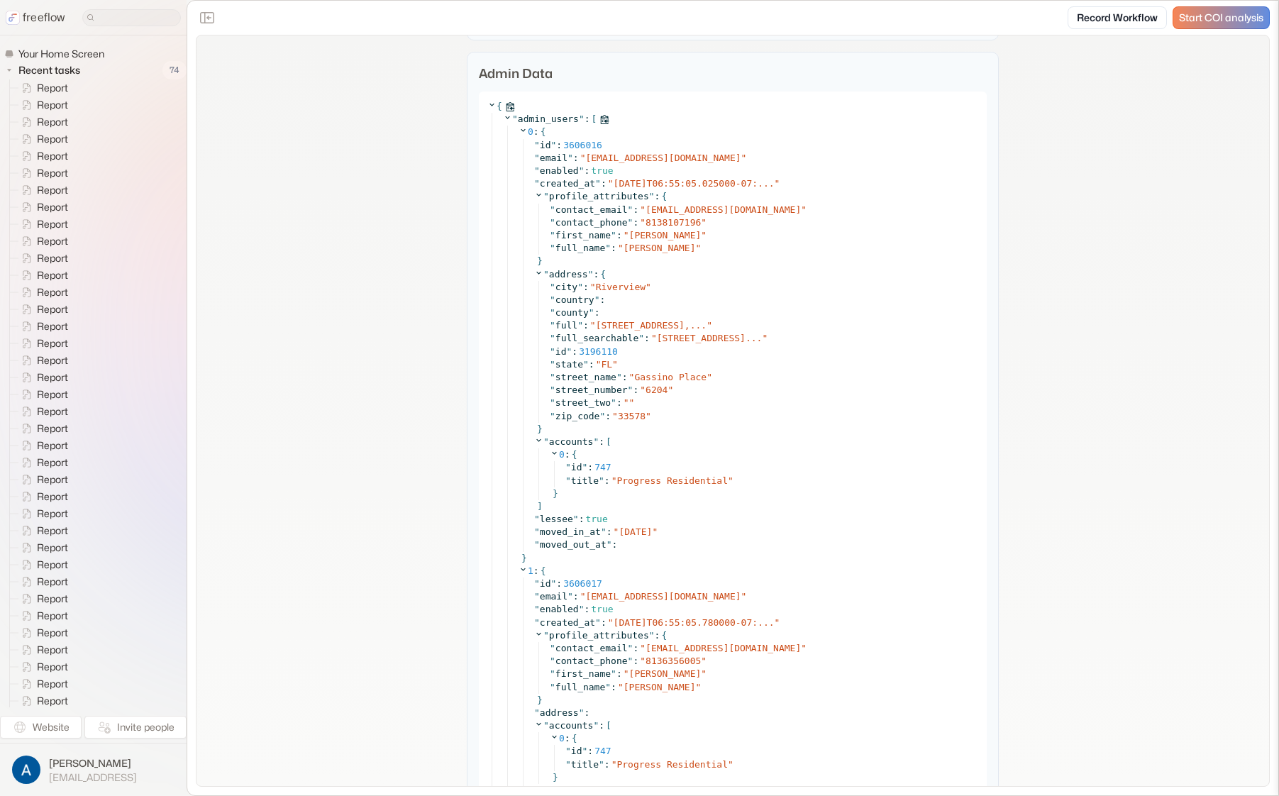
click at [503, 115] on icon at bounding box center [507, 117] width 9 height 9
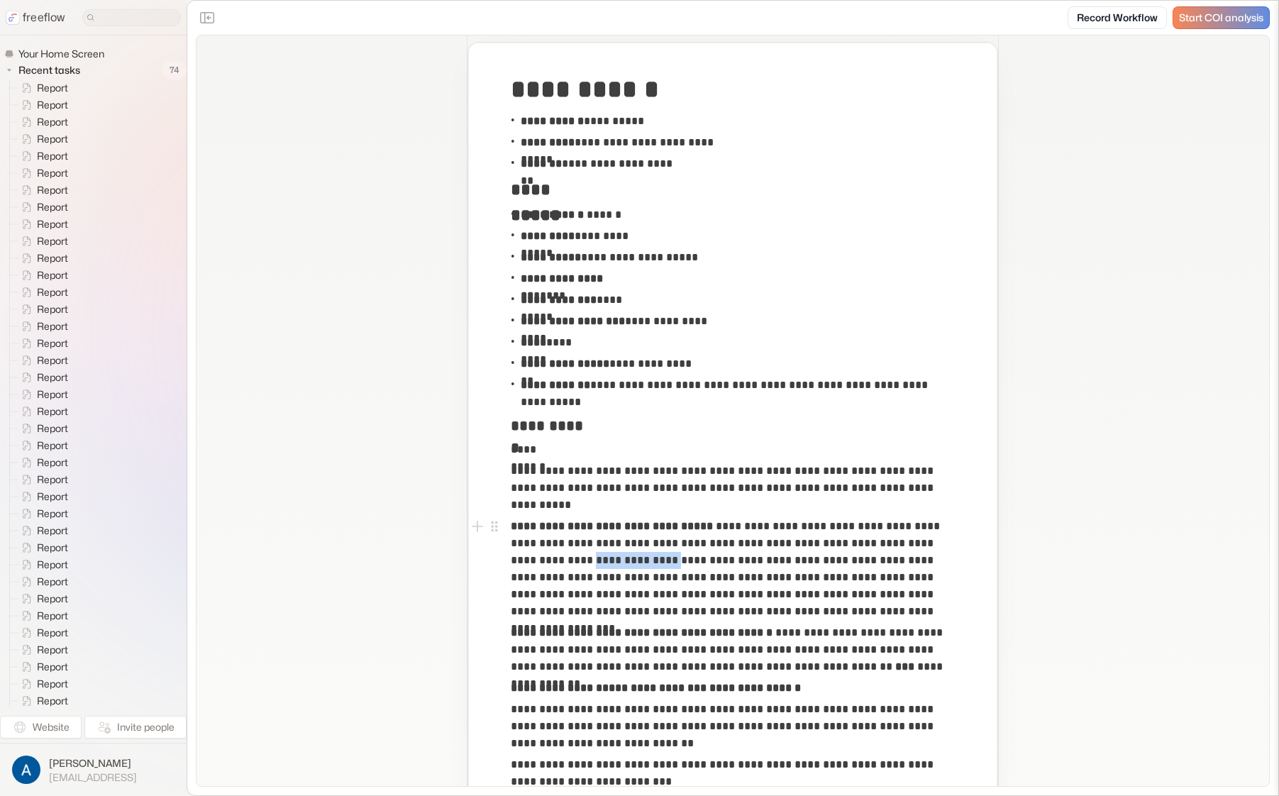
scroll to position [45, 0]
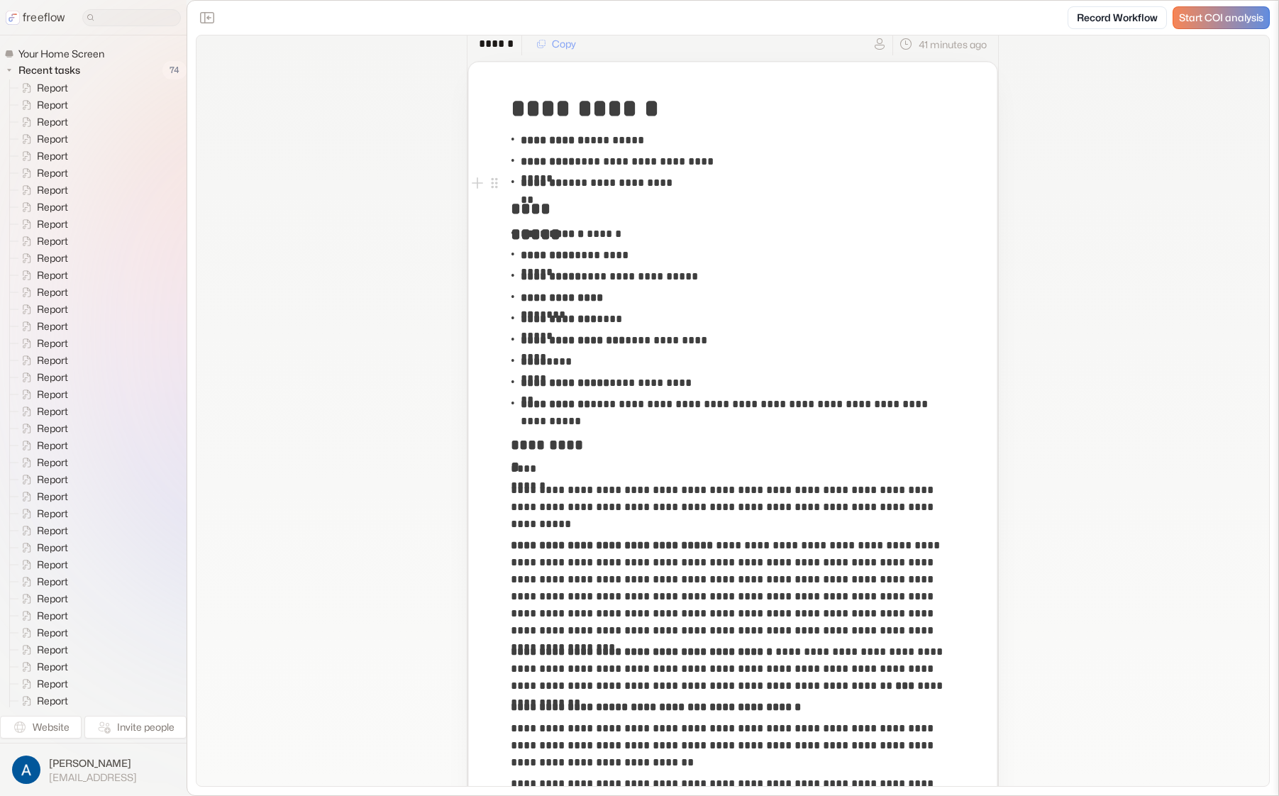
scroll to position [48, 0]
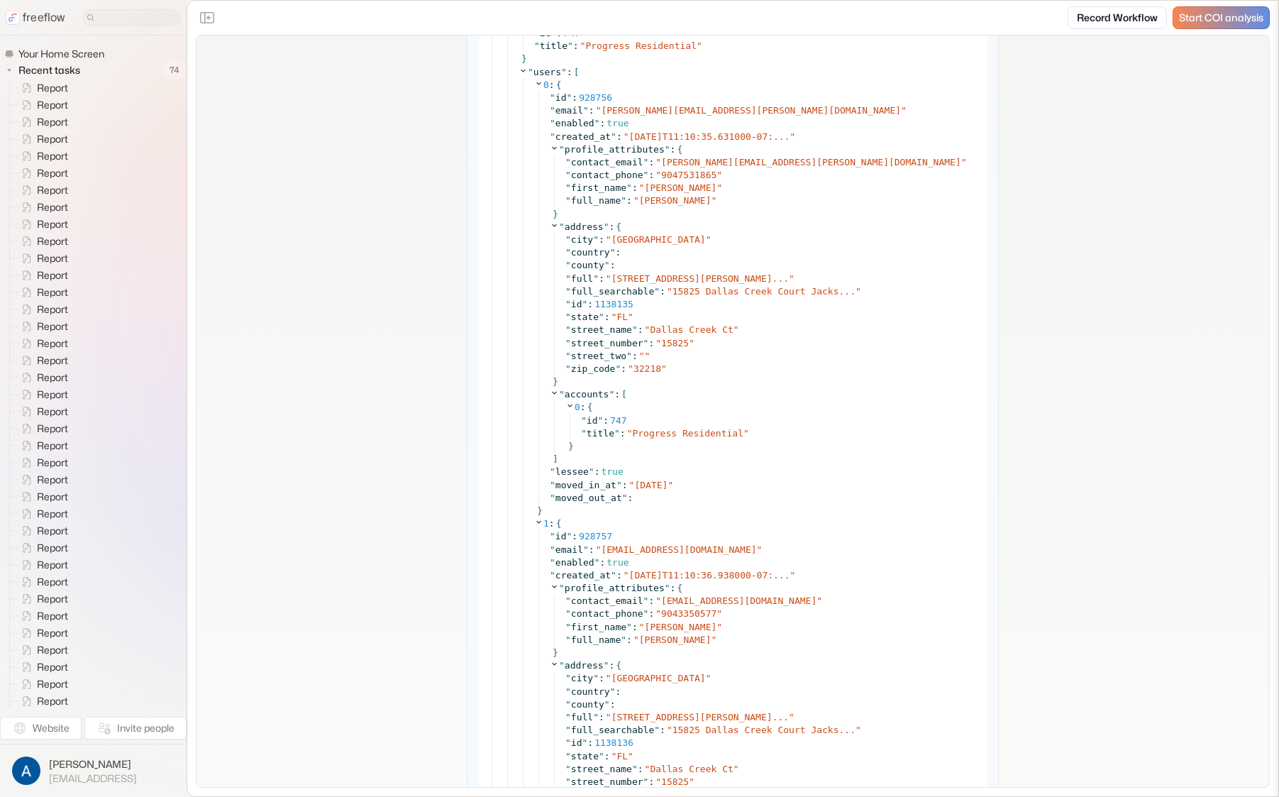
scroll to position [4011, 0]
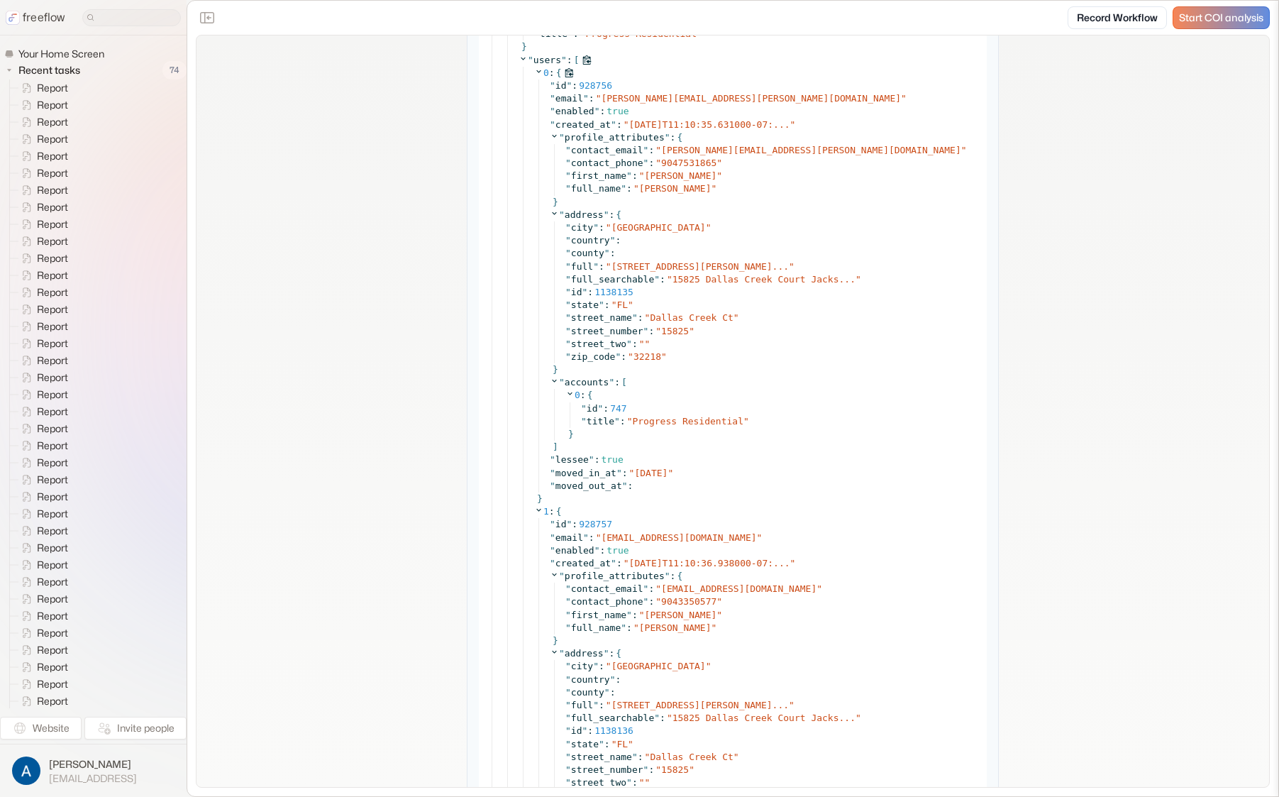
click at [536, 71] on icon at bounding box center [538, 71] width 5 height 3
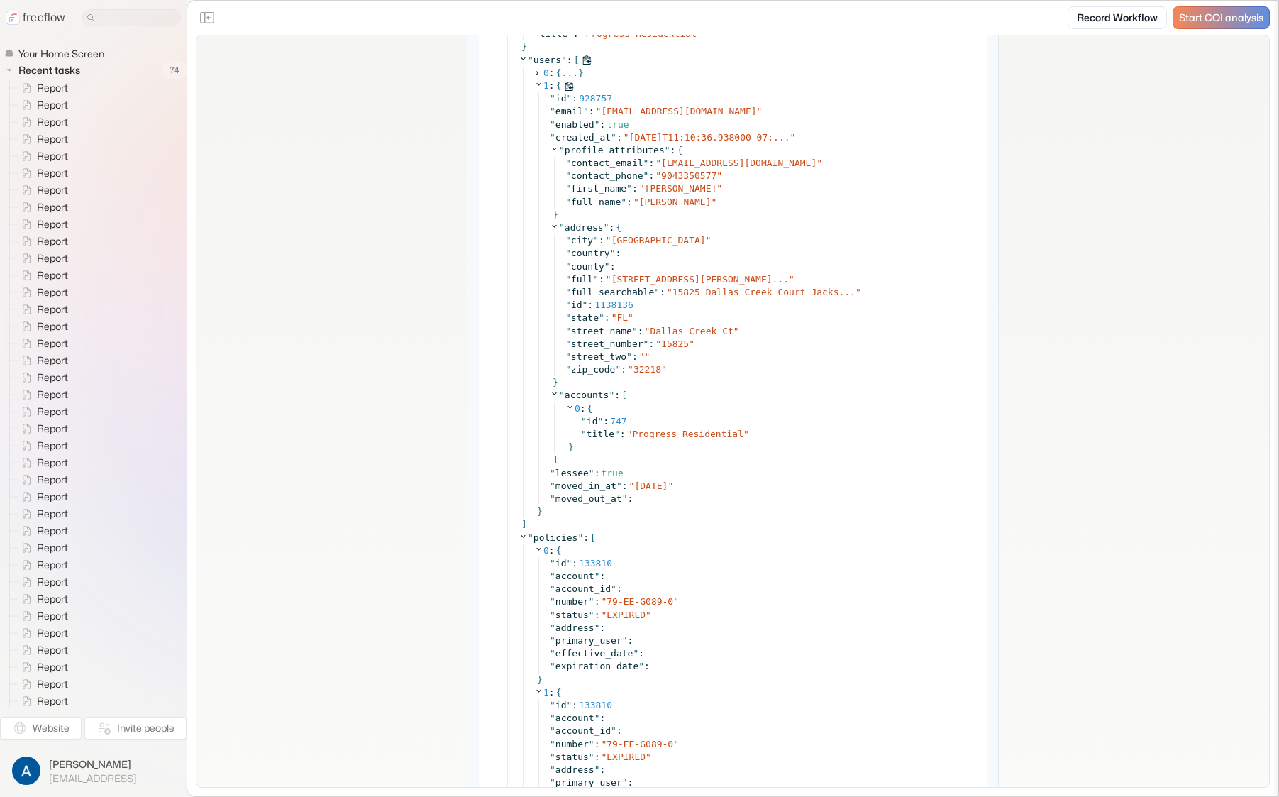
click at [534, 84] on icon at bounding box center [538, 83] width 9 height 9
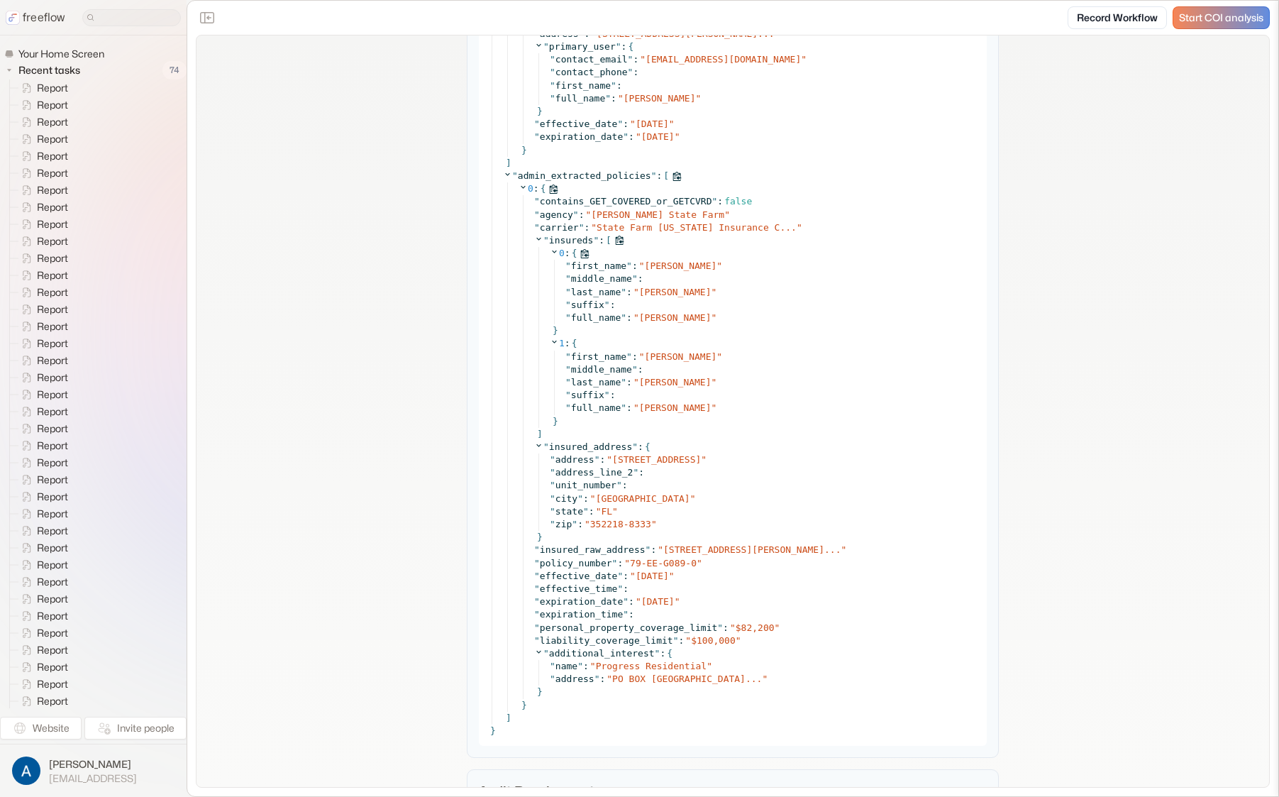
scroll to position [5166, 0]
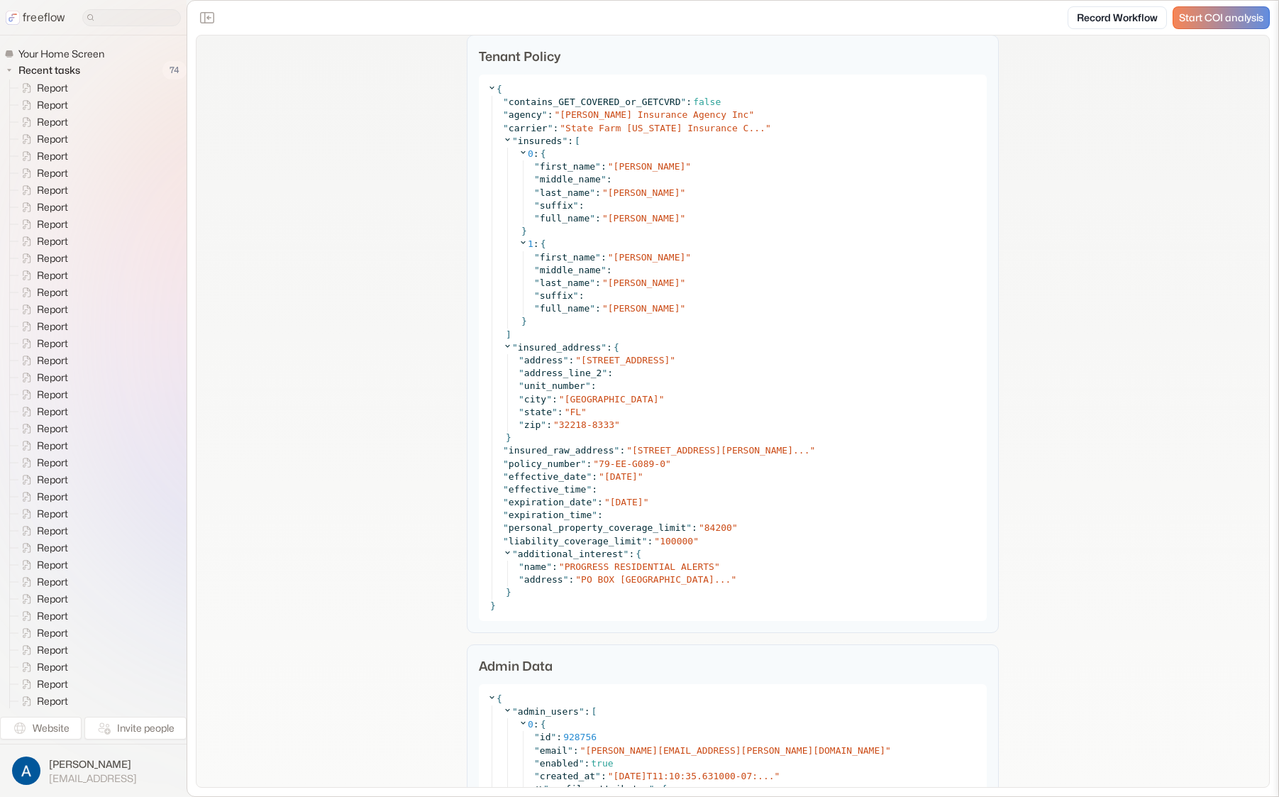
scroll to position [1957, 0]
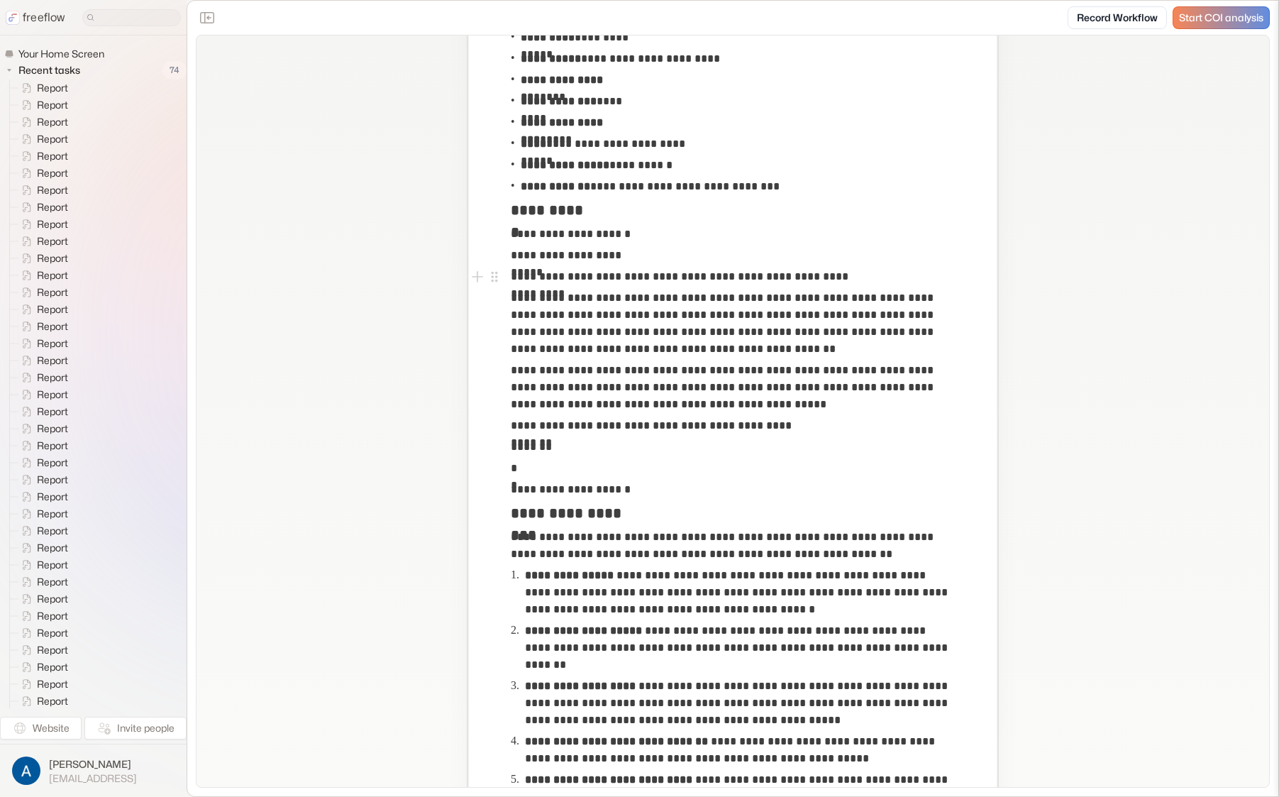
scroll to position [480, 0]
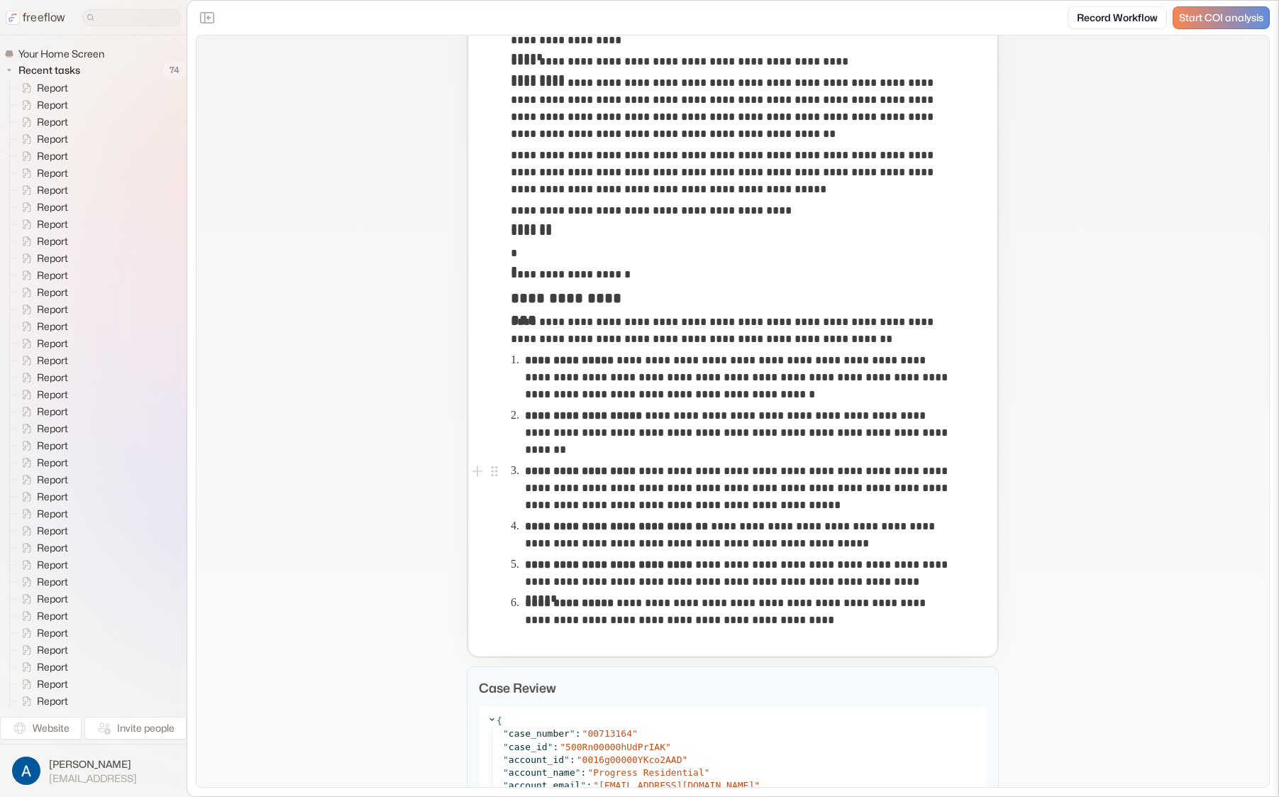
drag, startPoint x: 386, startPoint y: 411, endPoint x: 387, endPoint y: 401, distance: 10.0
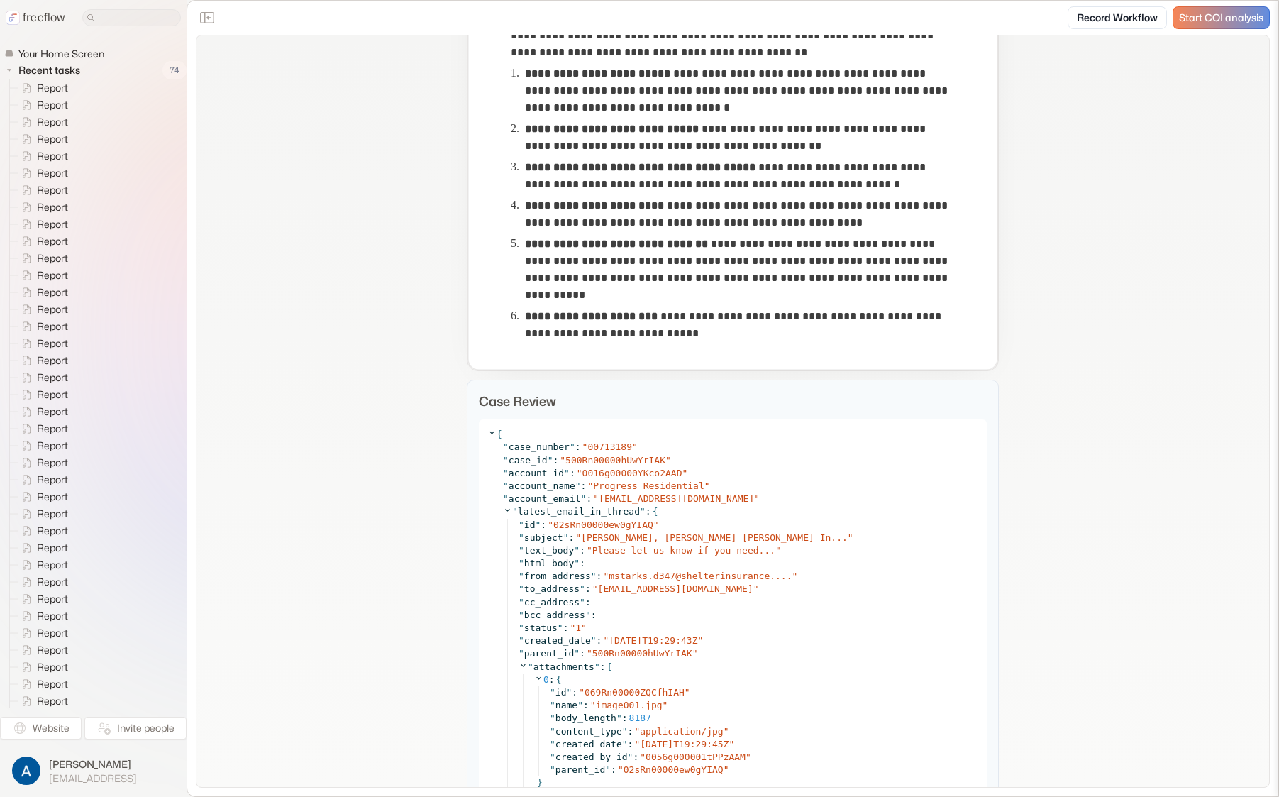
scroll to position [894, 0]
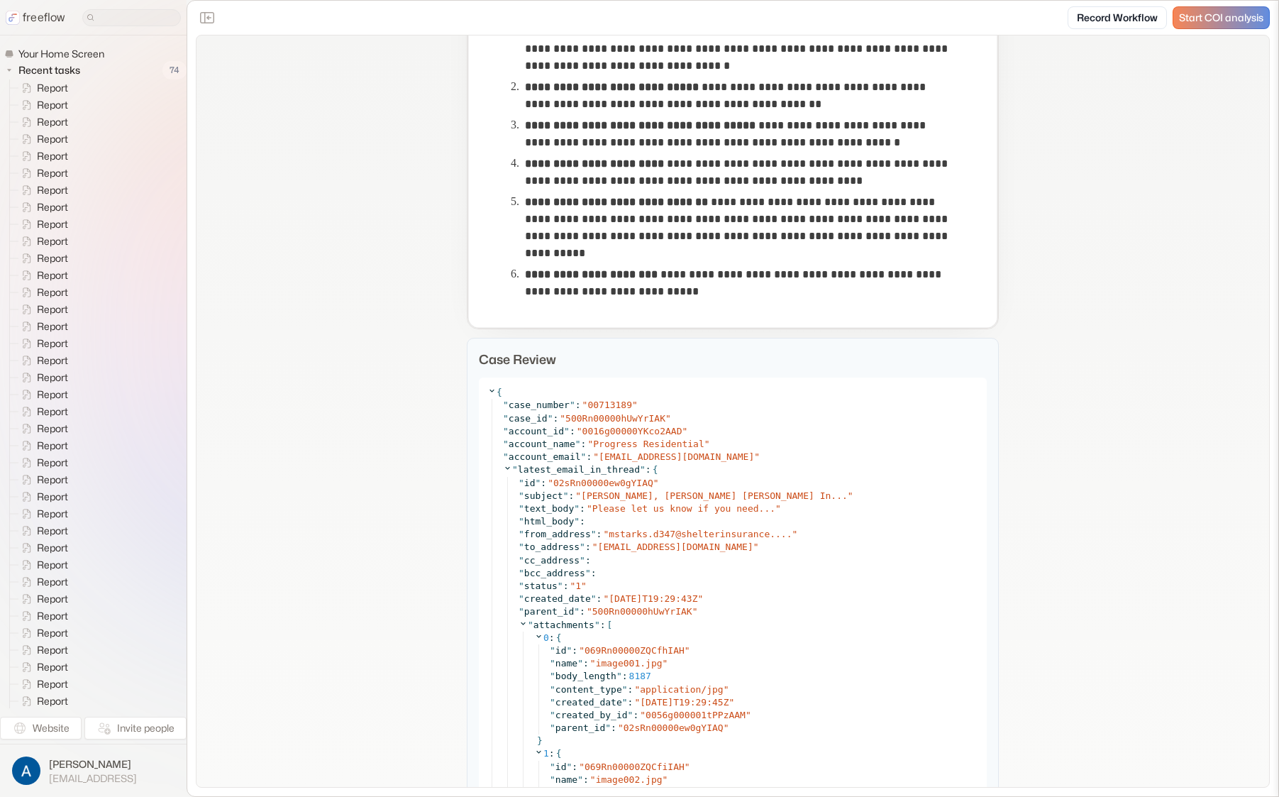
drag, startPoint x: 440, startPoint y: 405, endPoint x: 443, endPoint y: 416, distance: 11.0
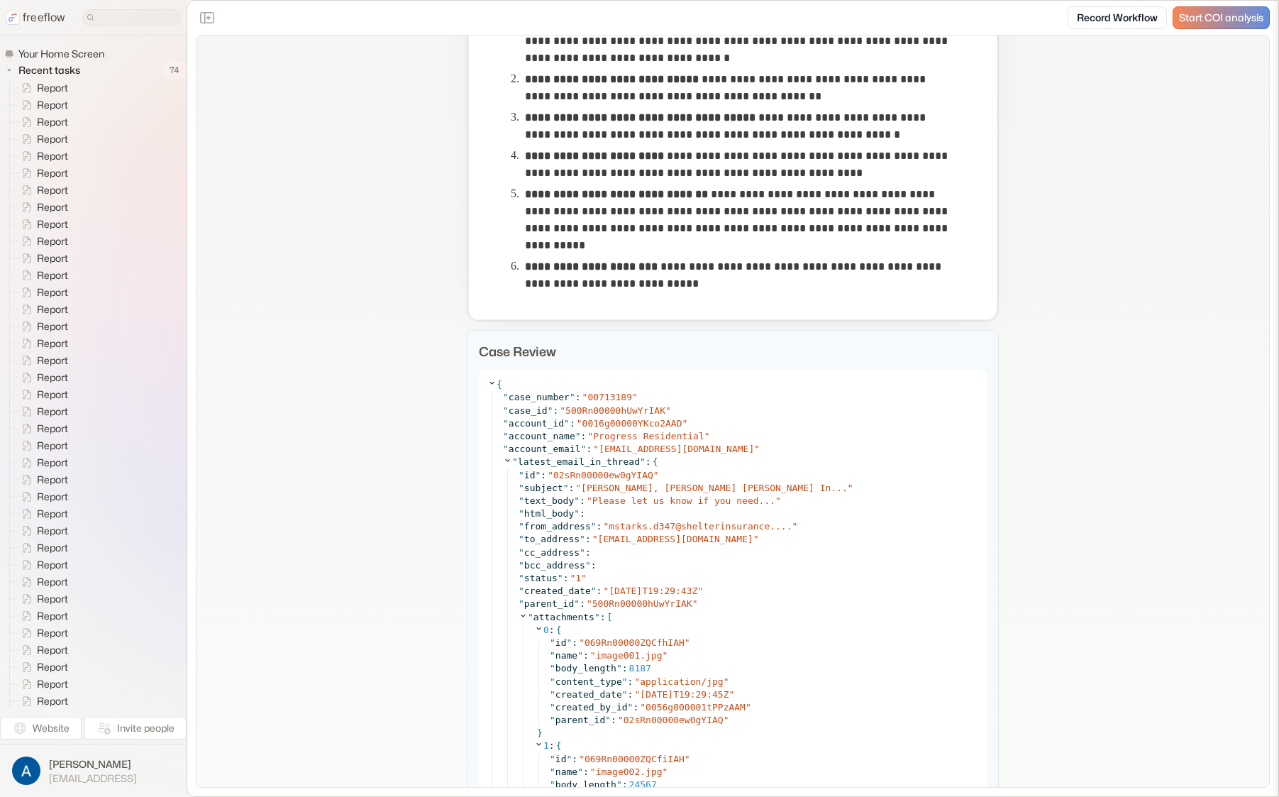
scroll to position [912, 0]
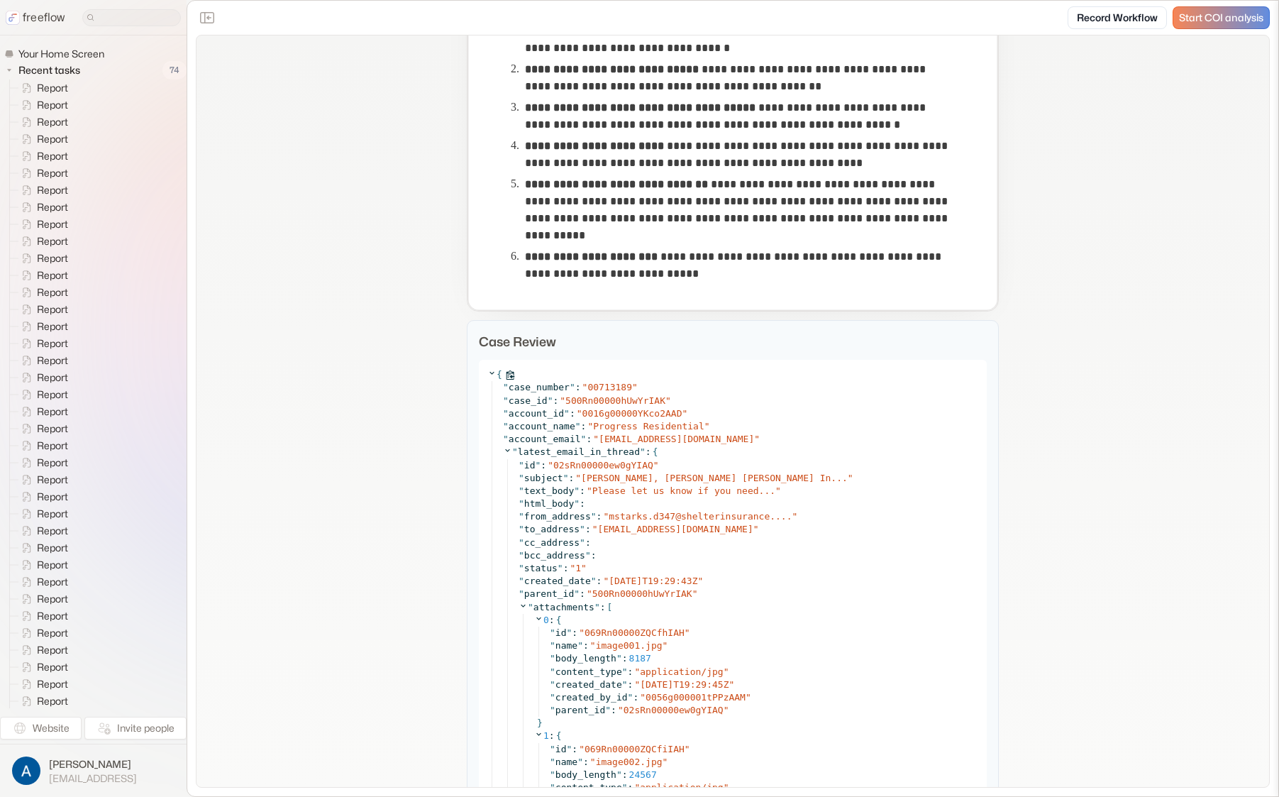
click at [487, 369] on icon at bounding box center [491, 372] width 9 height 9
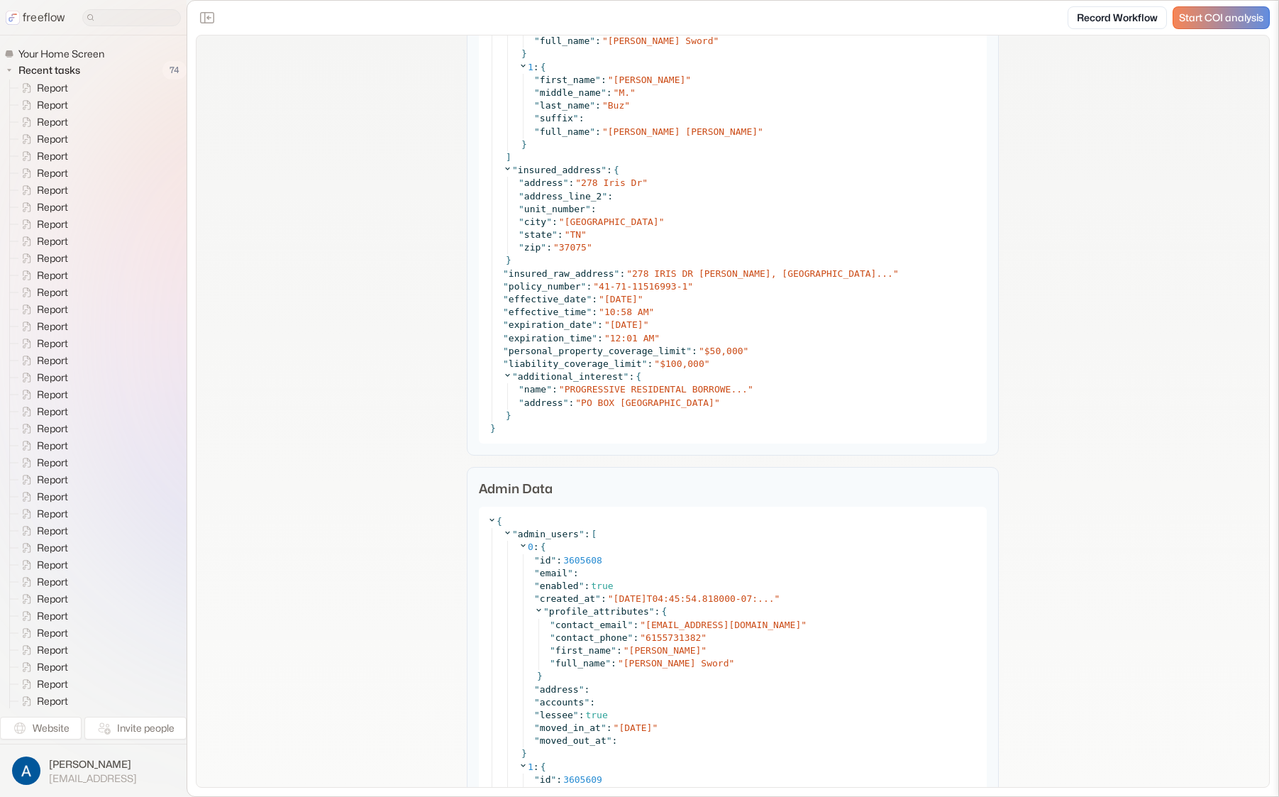
scroll to position [1535, 0]
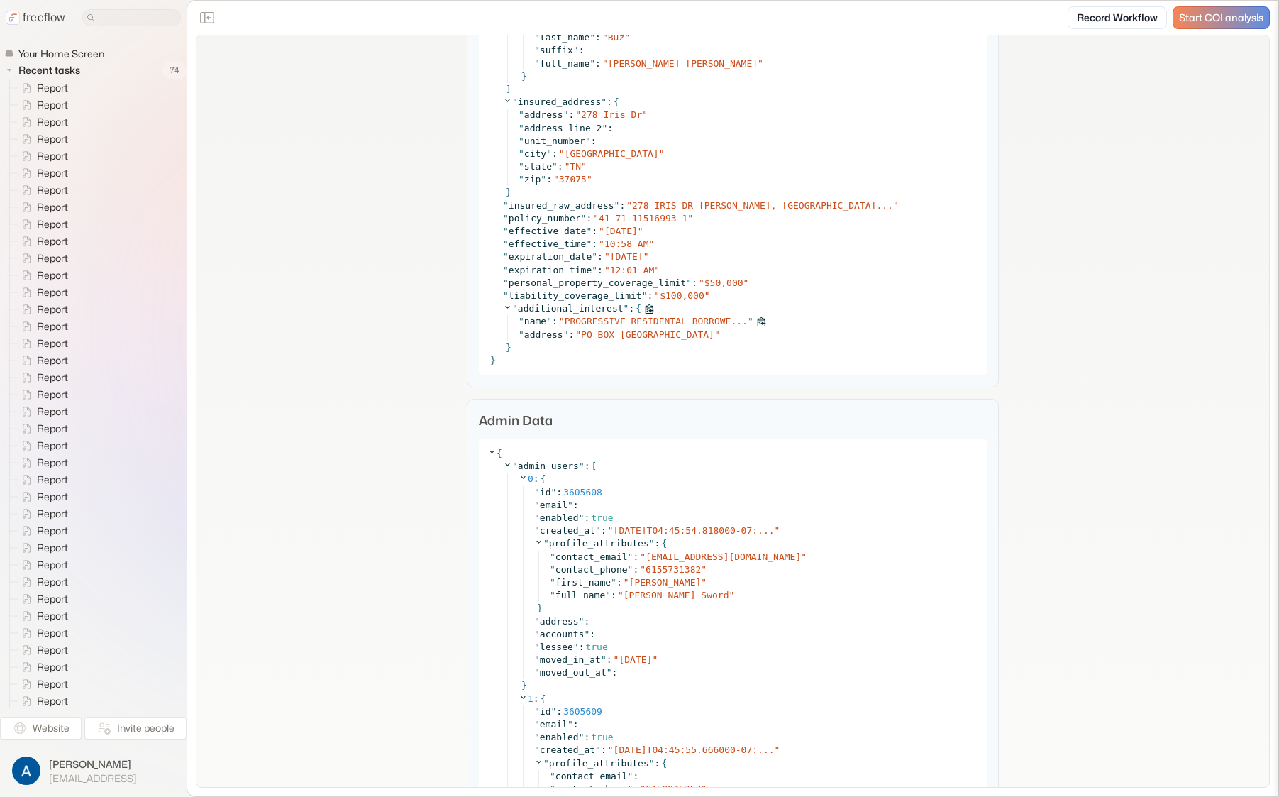
click at [594, 319] on span "PROGRESSIVE RESIDENTAL BORROWE..." at bounding box center [656, 321] width 183 height 11
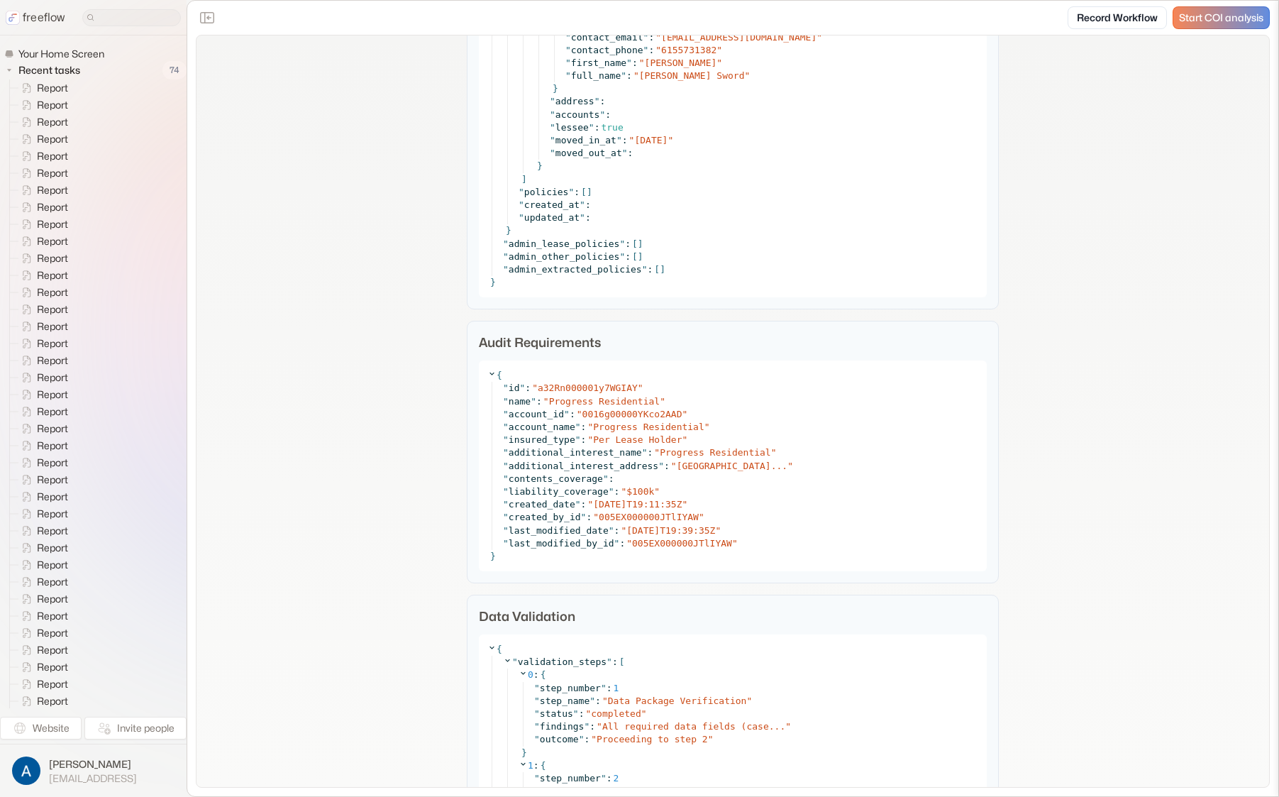
scroll to position [3522, 0]
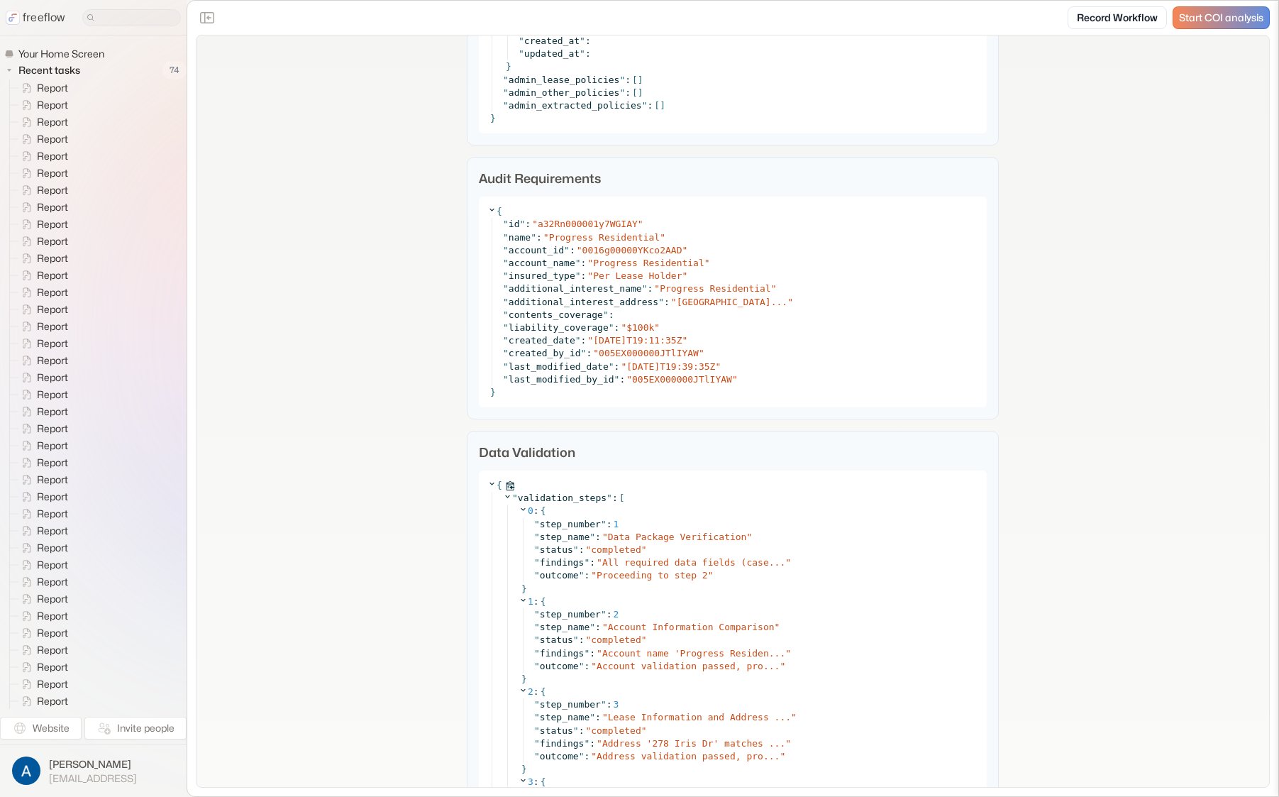
click at [489, 484] on icon at bounding box center [491, 483] width 5 height 3
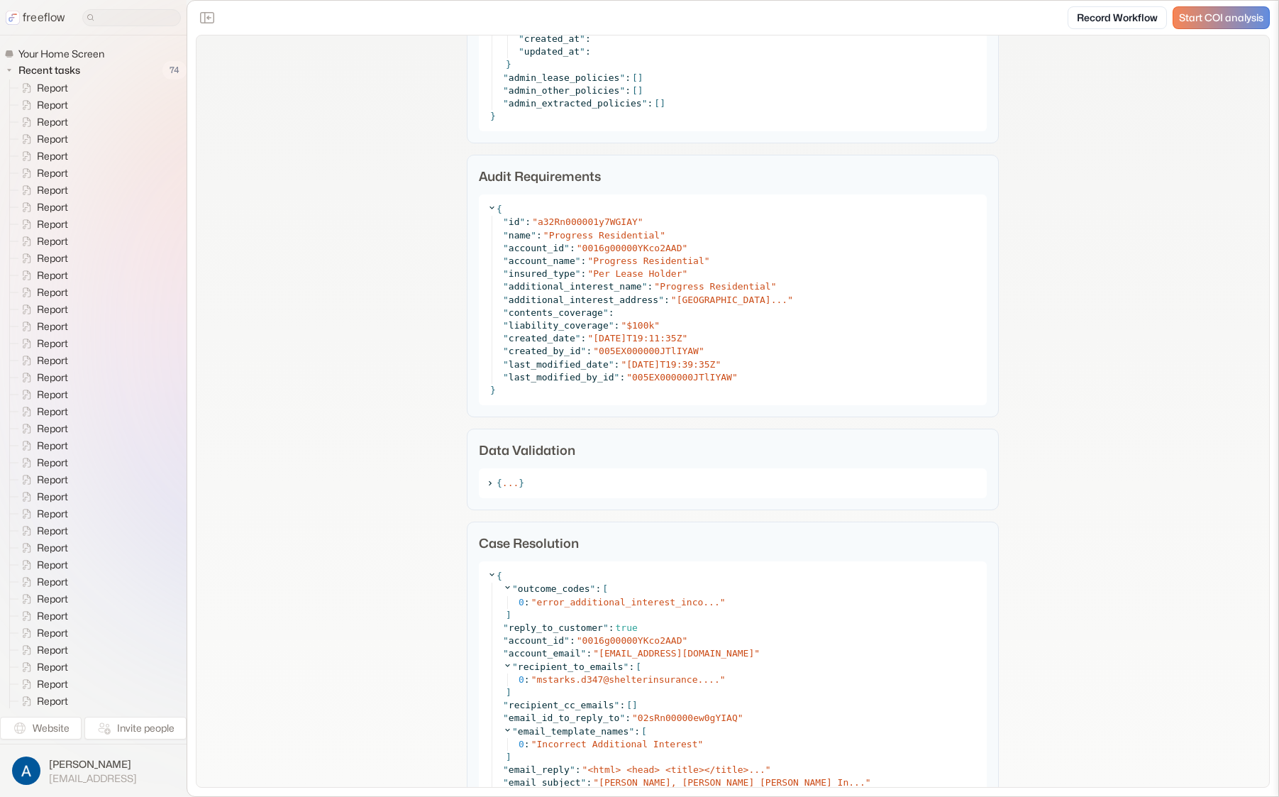
scroll to position [3524, 0]
click at [492, 481] on span at bounding box center [491, 482] width 13 height 9
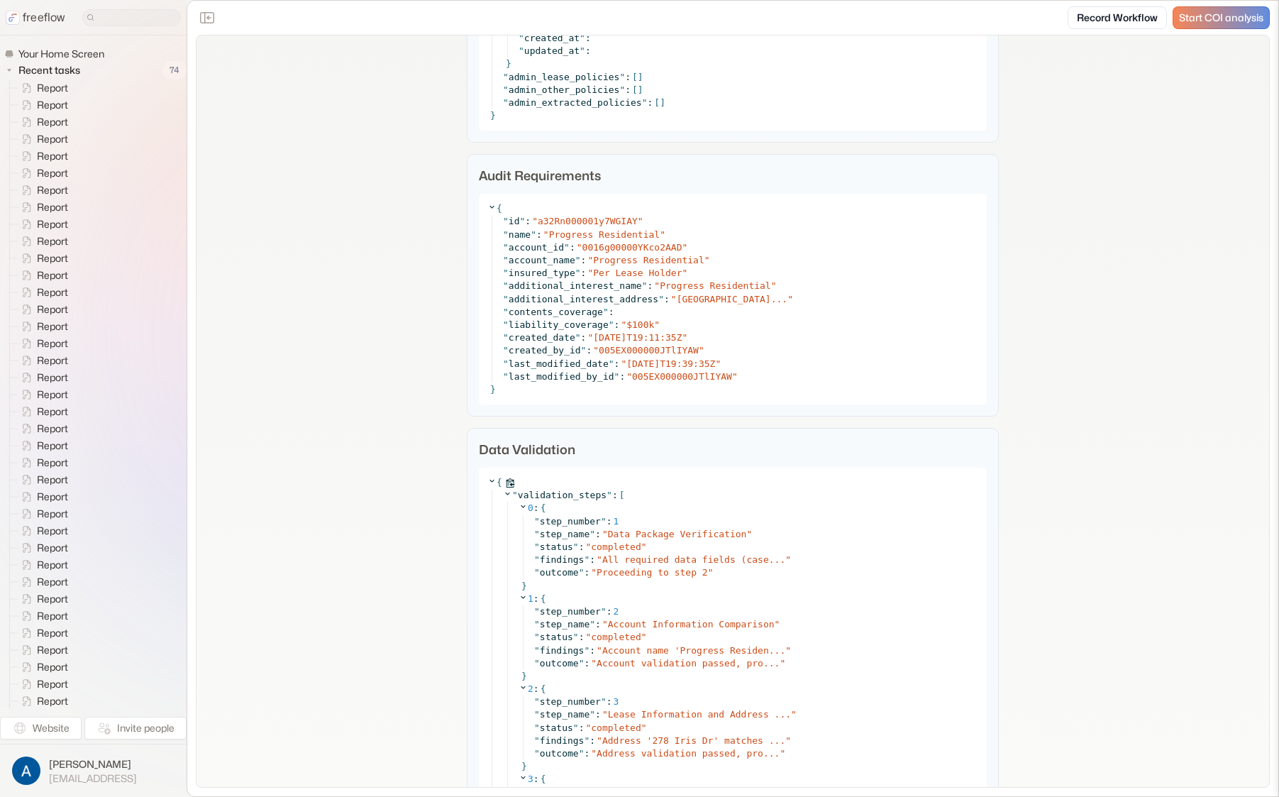
click at [487, 482] on icon at bounding box center [491, 480] width 9 height 9
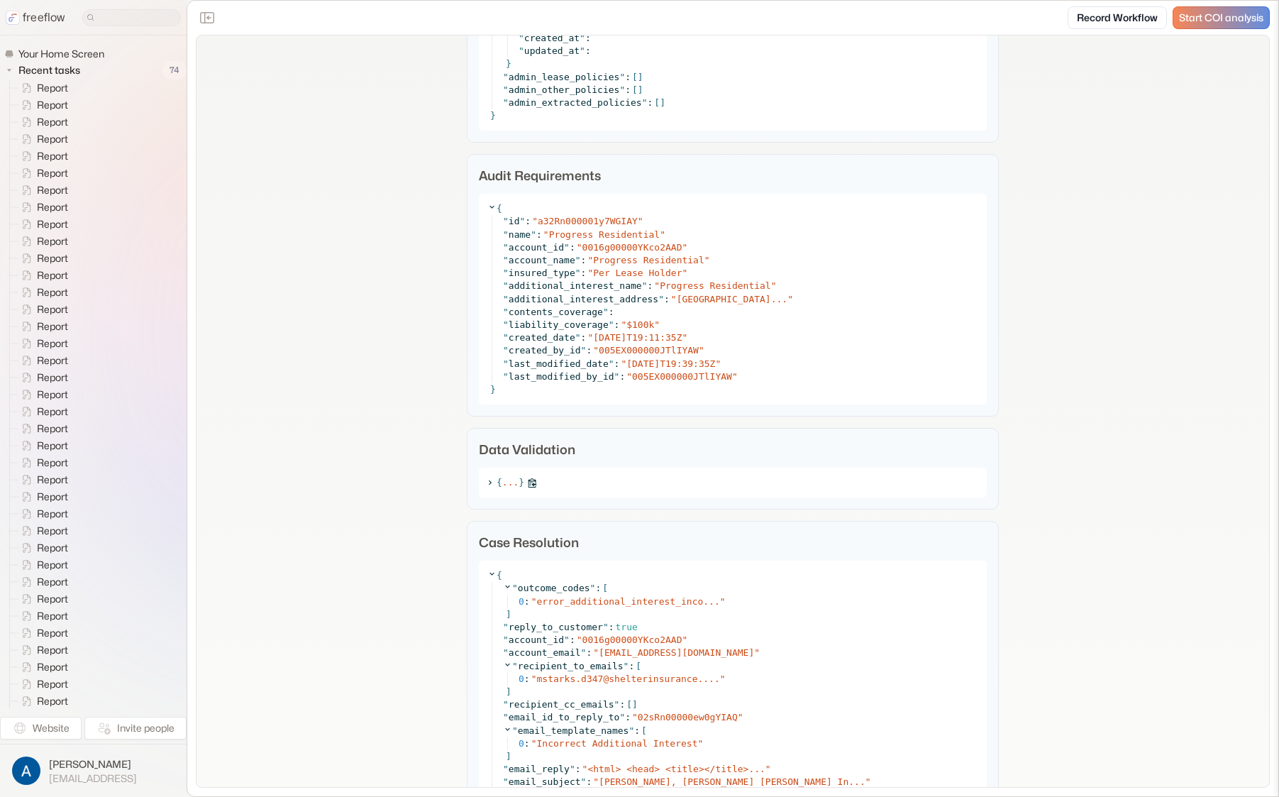
click at [487, 482] on icon at bounding box center [489, 482] width 9 height 9
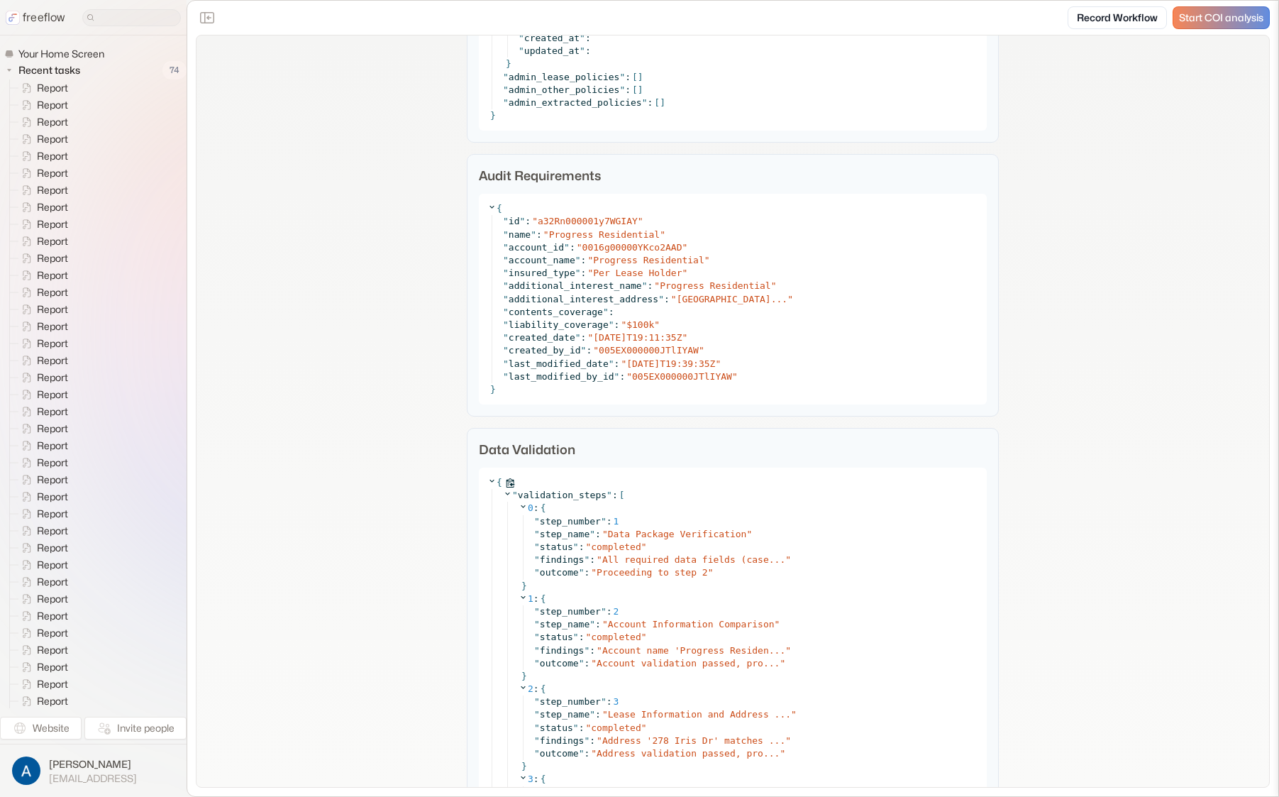
click at [489, 481] on icon at bounding box center [491, 481] width 5 height 3
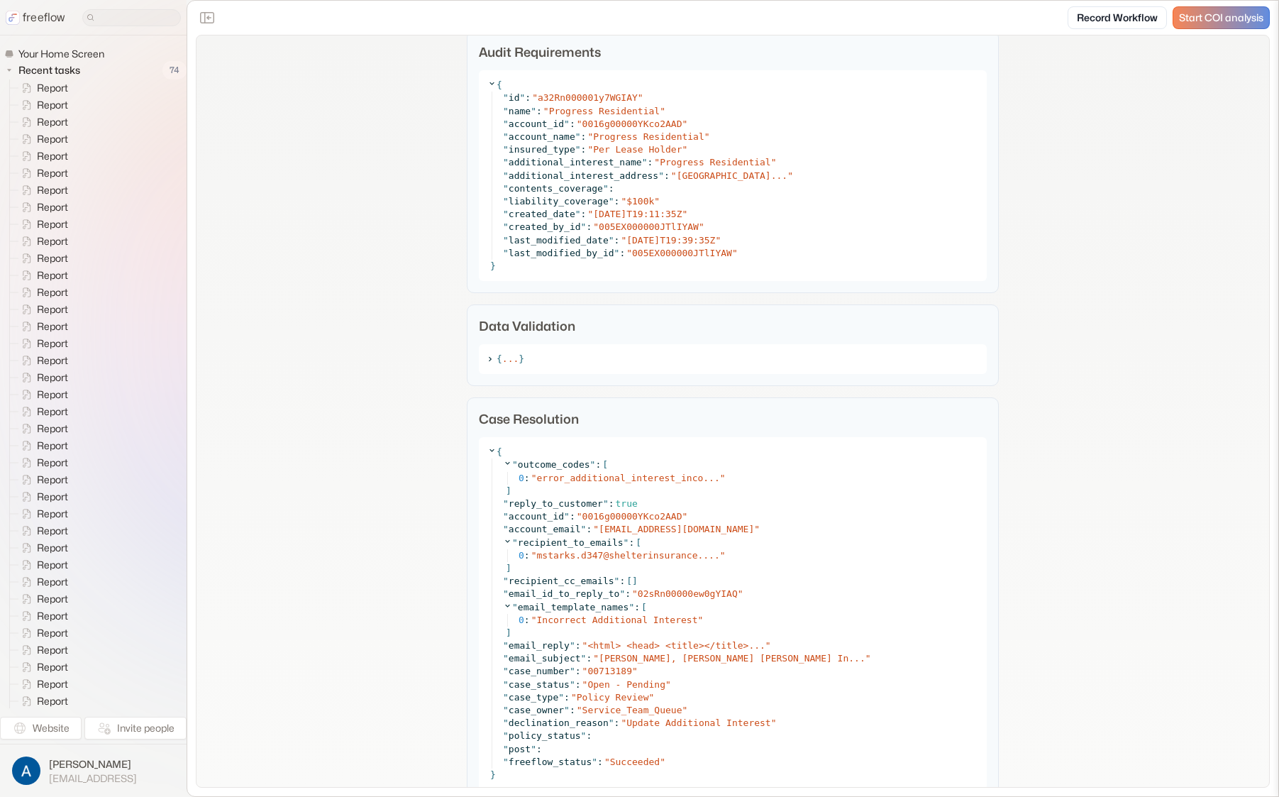
scroll to position [3698, 0]
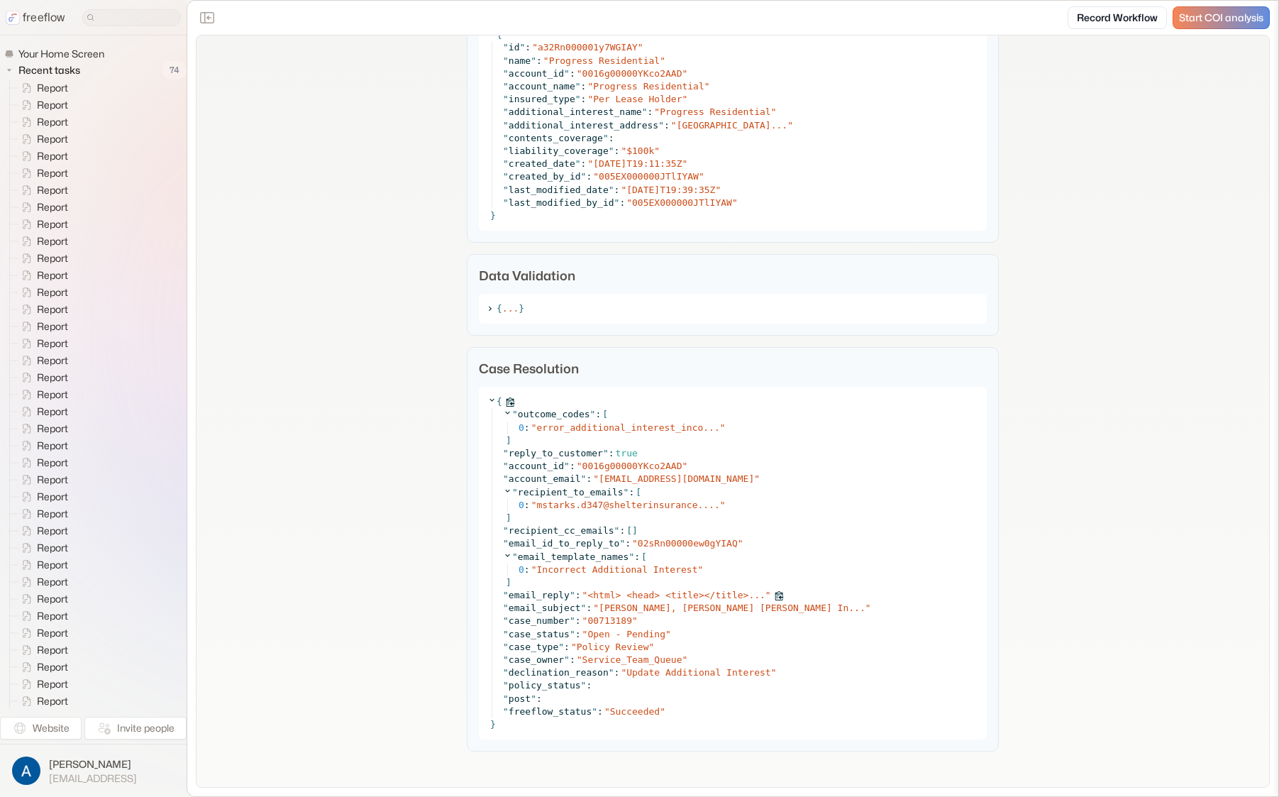
click at [615, 592] on span "<html> <head> <title></title>..." at bounding box center [675, 595] width 177 height 11
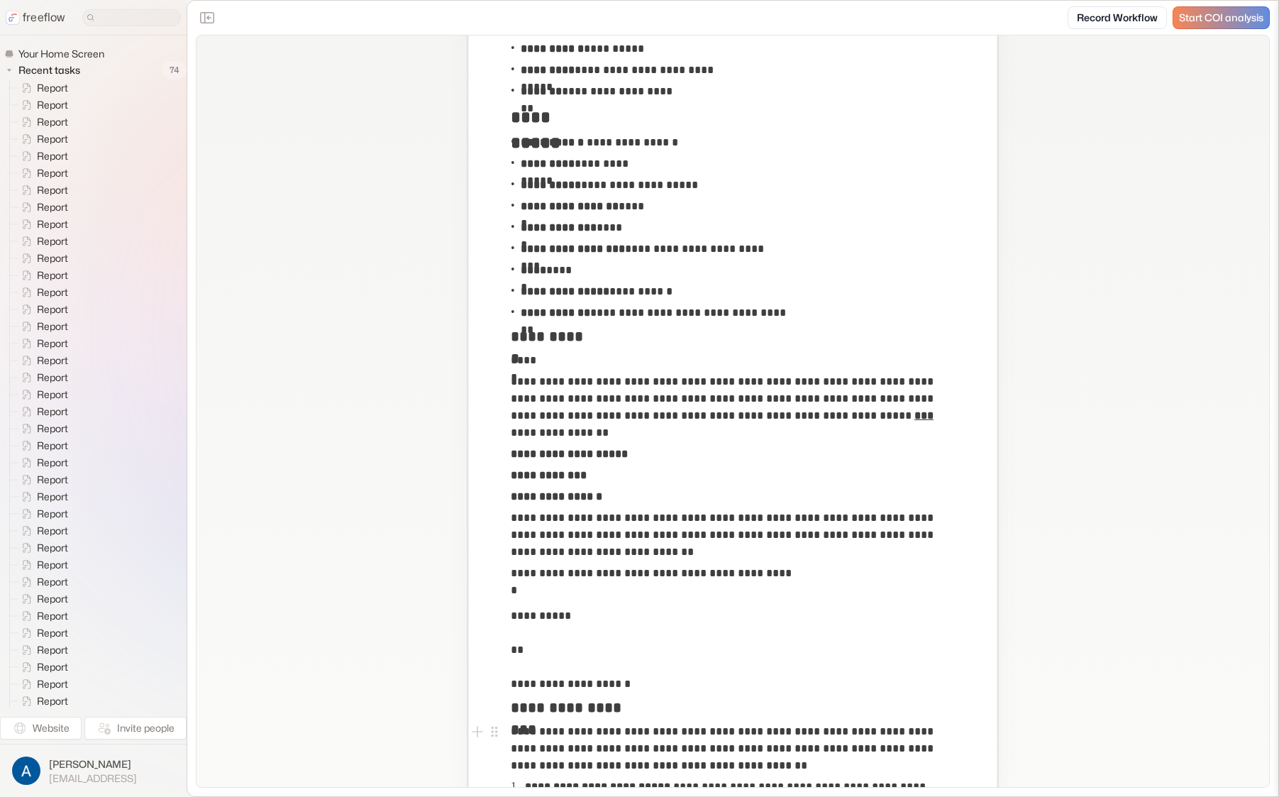
scroll to position [0, 0]
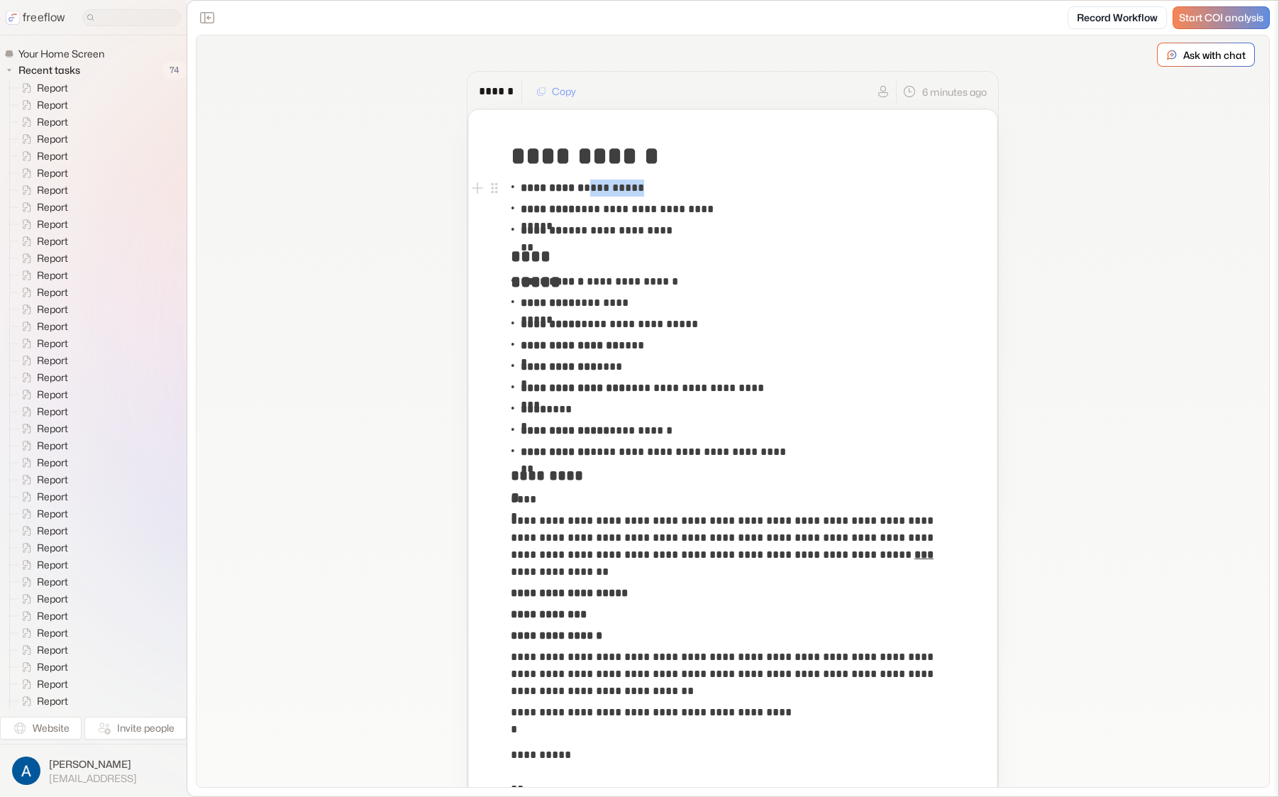
drag, startPoint x: 648, startPoint y: 189, endPoint x: 594, endPoint y: 188, distance: 53.2
click at [594, 187] on p "**********" at bounding box center [582, 187] width 123 height 17
click at [616, 188] on p "**********" at bounding box center [582, 187] width 123 height 17
drag, startPoint x: 649, startPoint y: 189, endPoint x: 599, endPoint y: 186, distance: 50.4
click at [599, 186] on p "**********" at bounding box center [582, 187] width 123 height 17
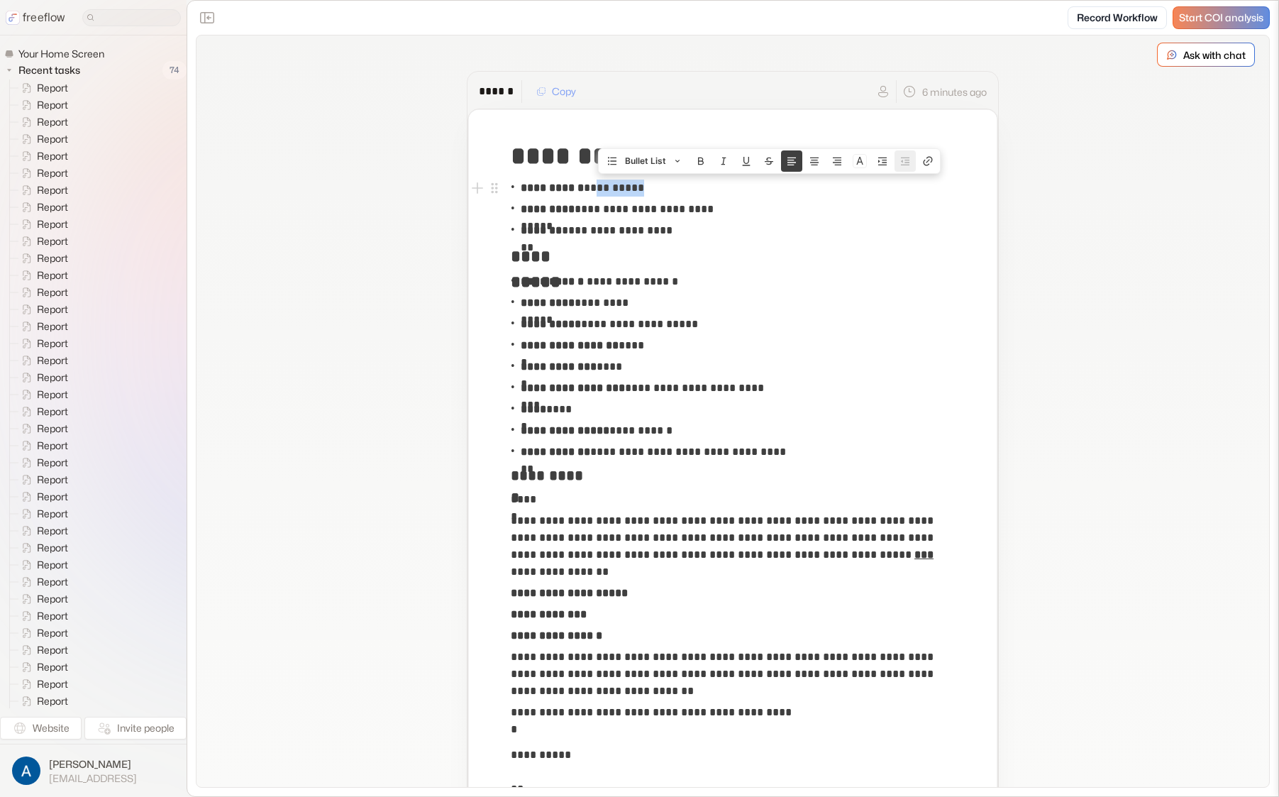
copy p "********"
click at [554, 395] on p "**********" at bounding box center [648, 388] width 254 height 17
drag, startPoint x: 1149, startPoint y: 409, endPoint x: 638, endPoint y: 346, distance: 514.7
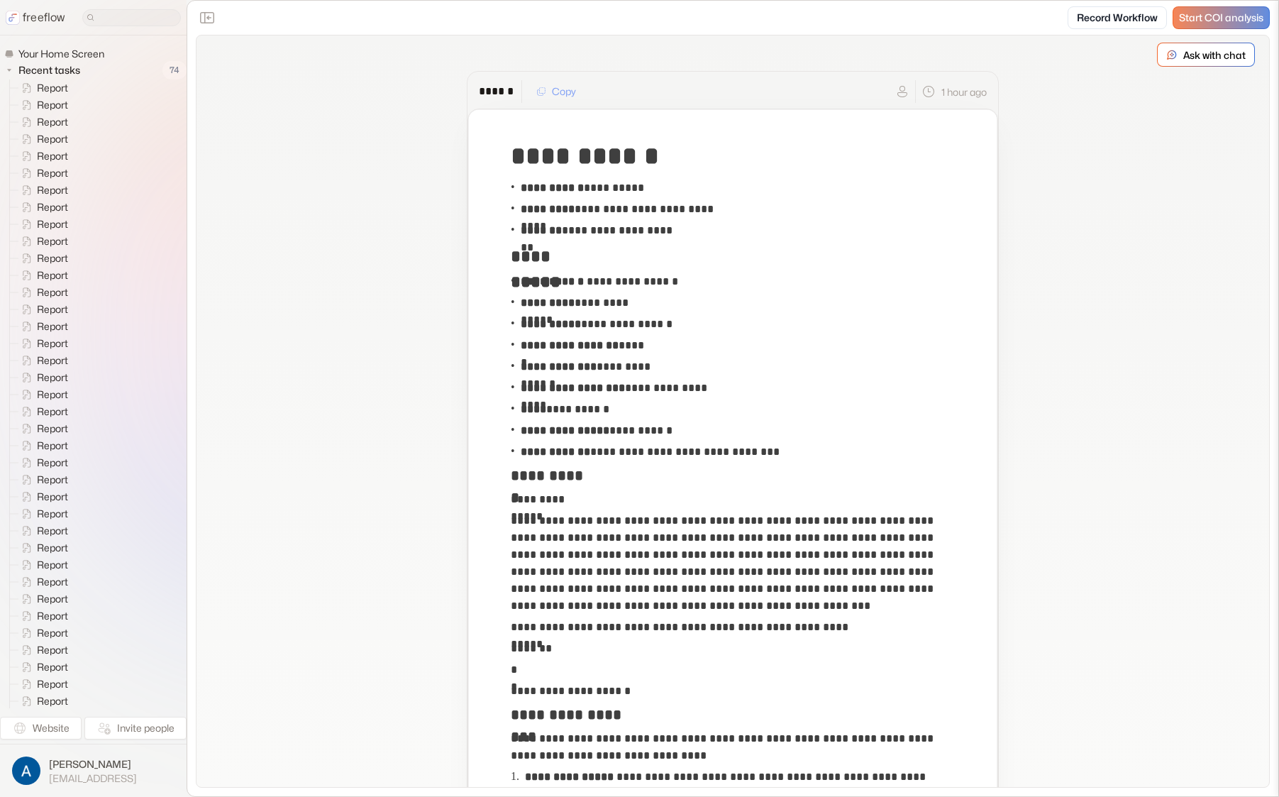
scroll to position [4868, 0]
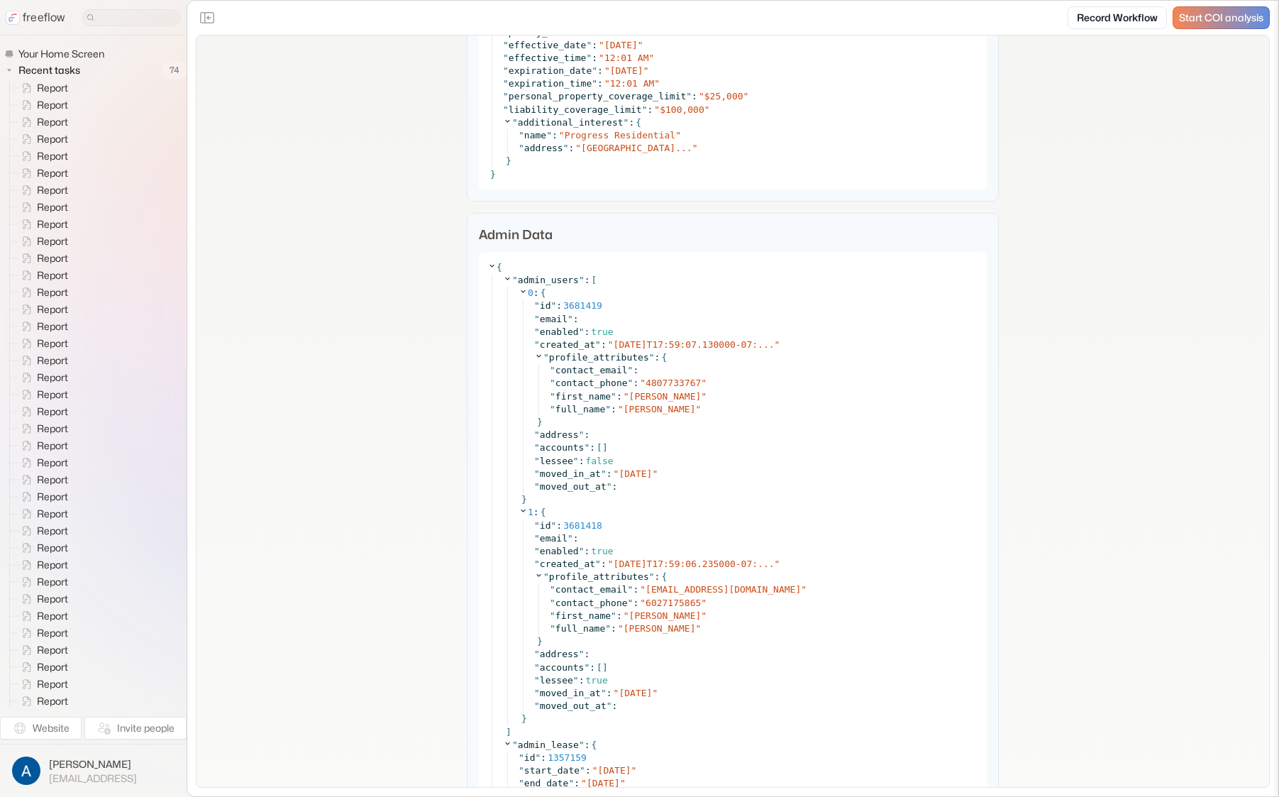
scroll to position [5004, 0]
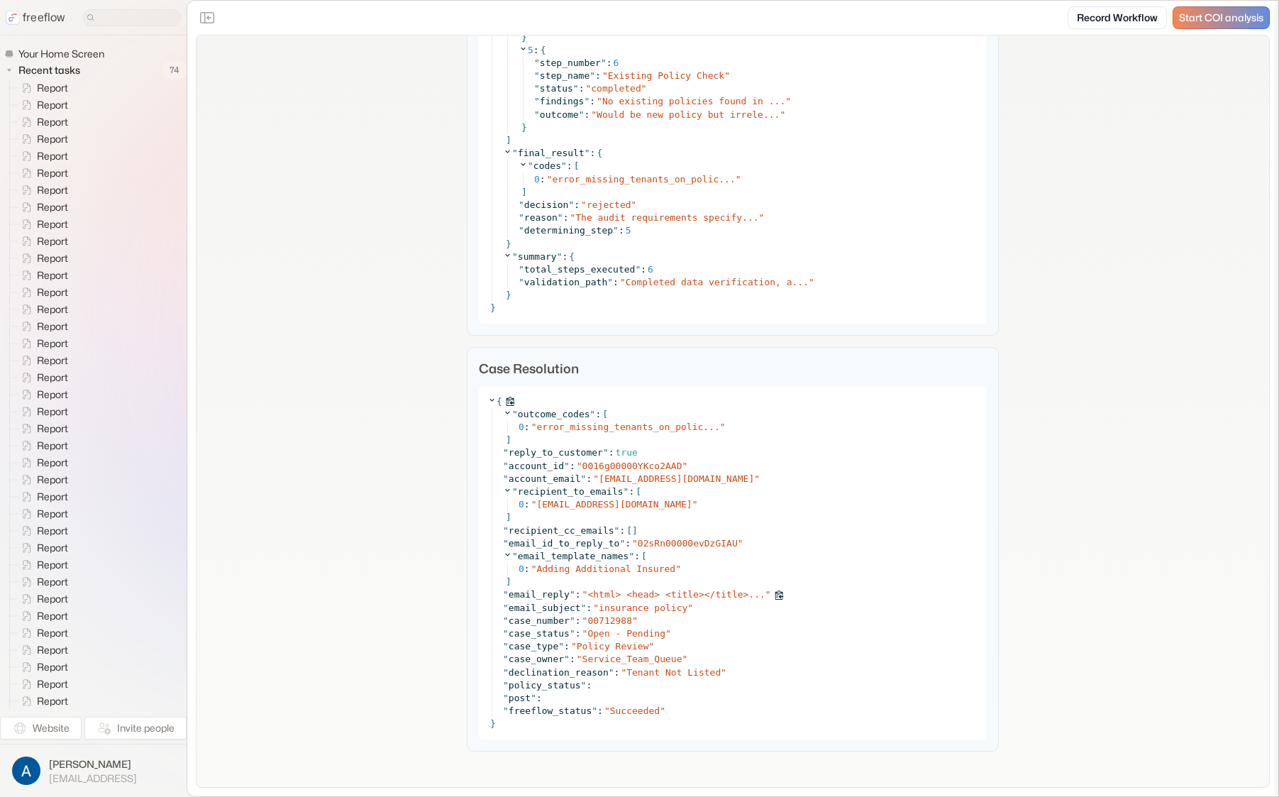
click at [604, 592] on span "<html> <head> <title></title>..." at bounding box center [675, 594] width 177 height 11
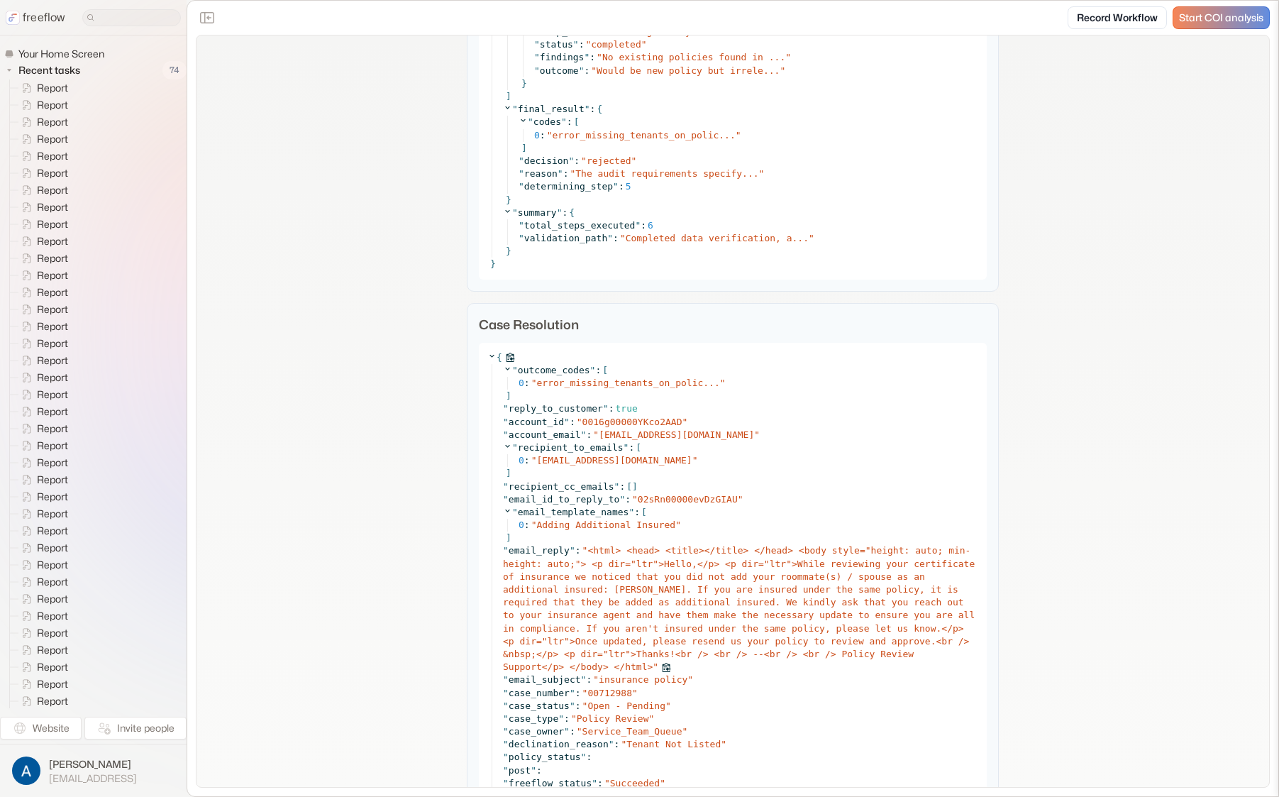
scroll to position [5119, 0]
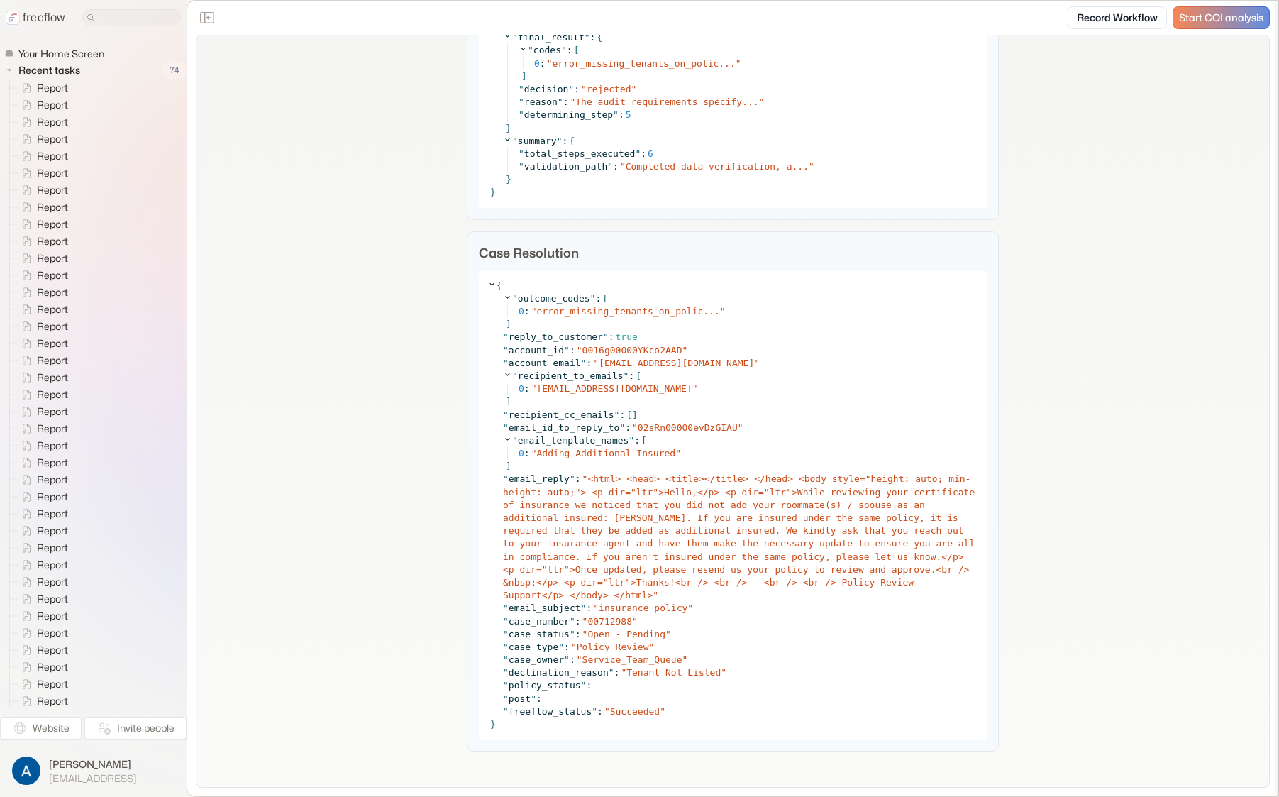
drag, startPoint x: 428, startPoint y: 295, endPoint x: 426, endPoint y: 272, distance: 22.8
